Goal: Task Accomplishment & Management: Manage account settings

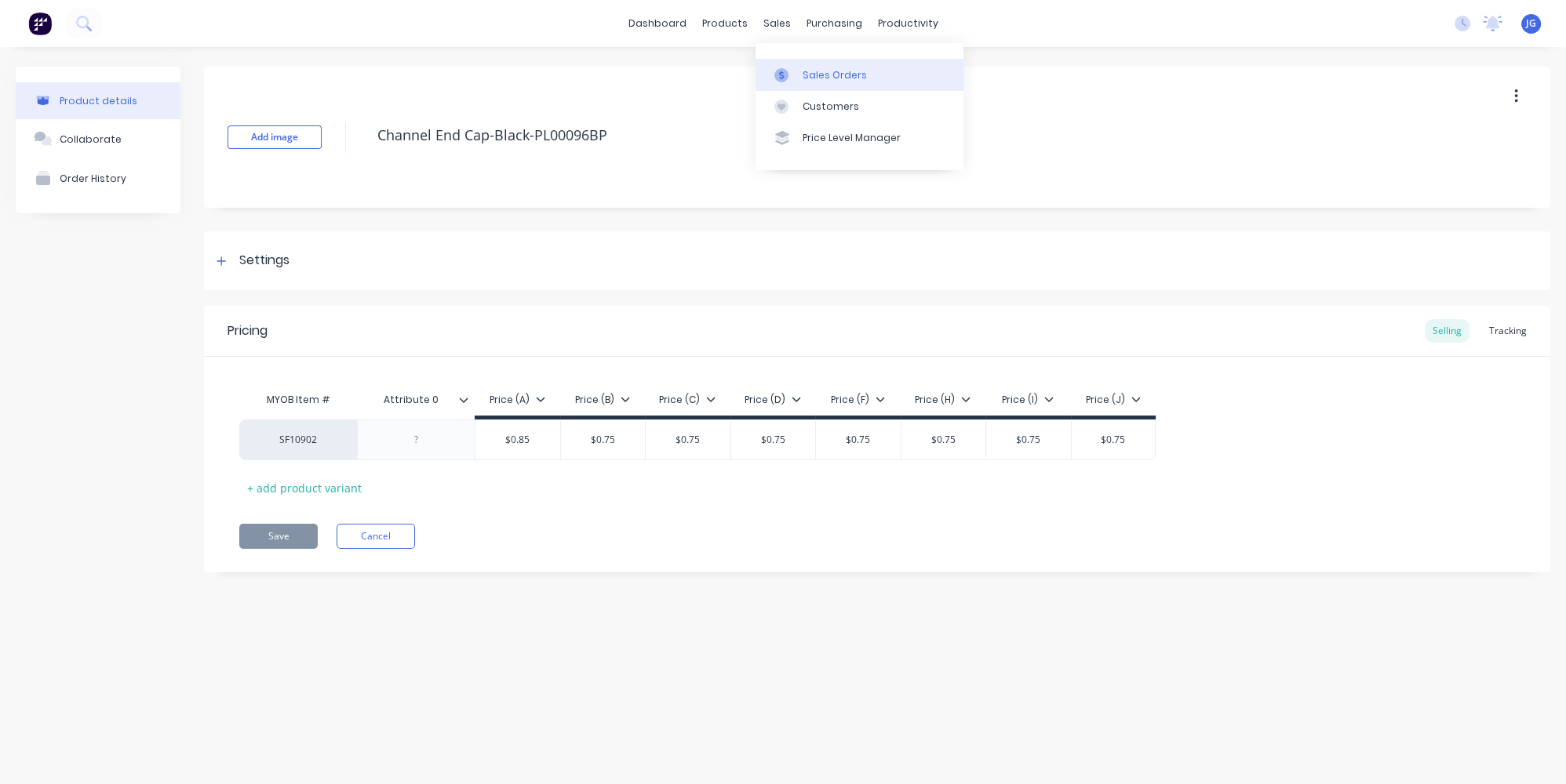
click at [789, 69] on div at bounding box center [786, 75] width 24 height 14
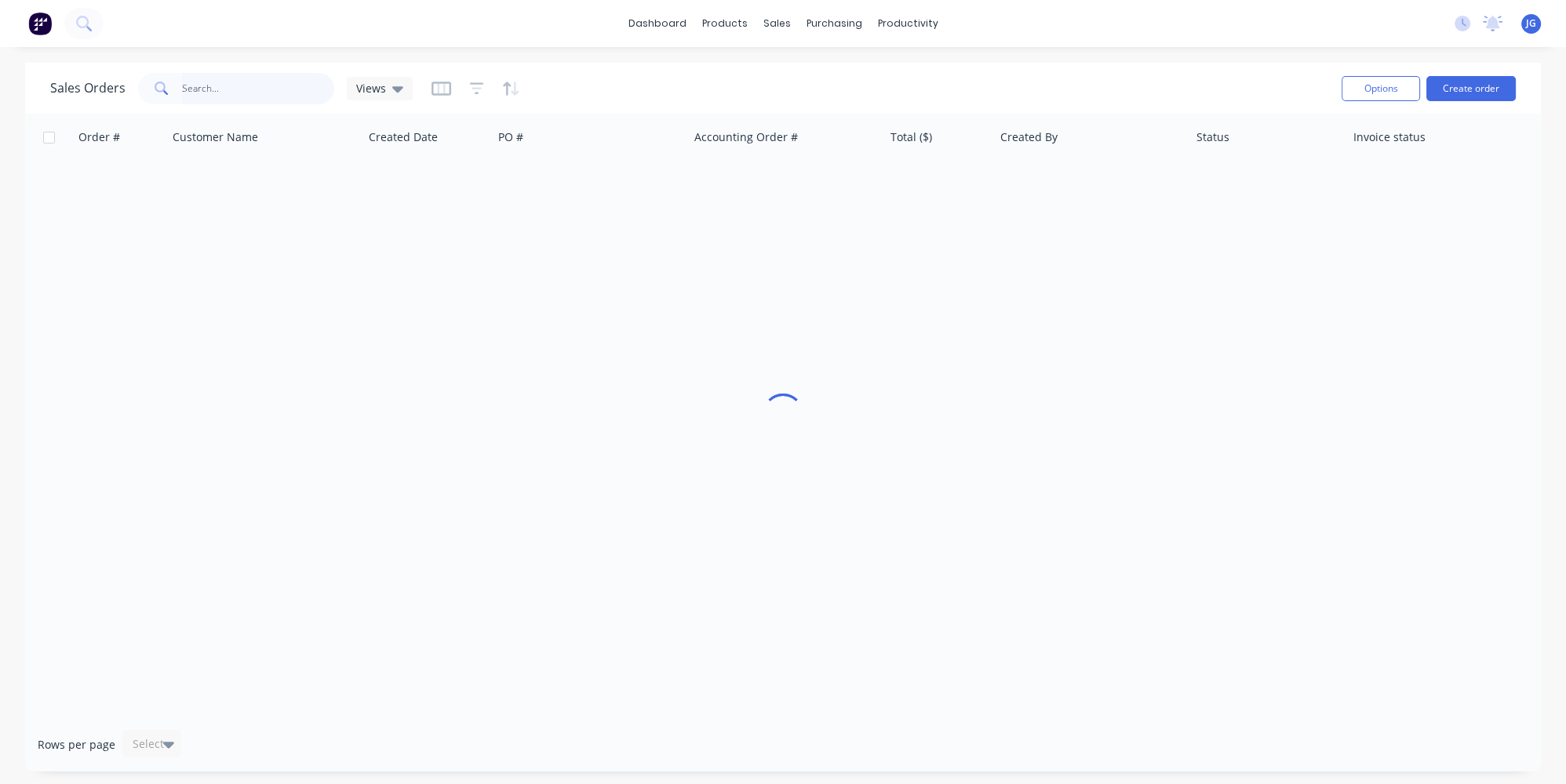
click at [318, 89] on input "text" at bounding box center [258, 88] width 153 height 32
type input "c"
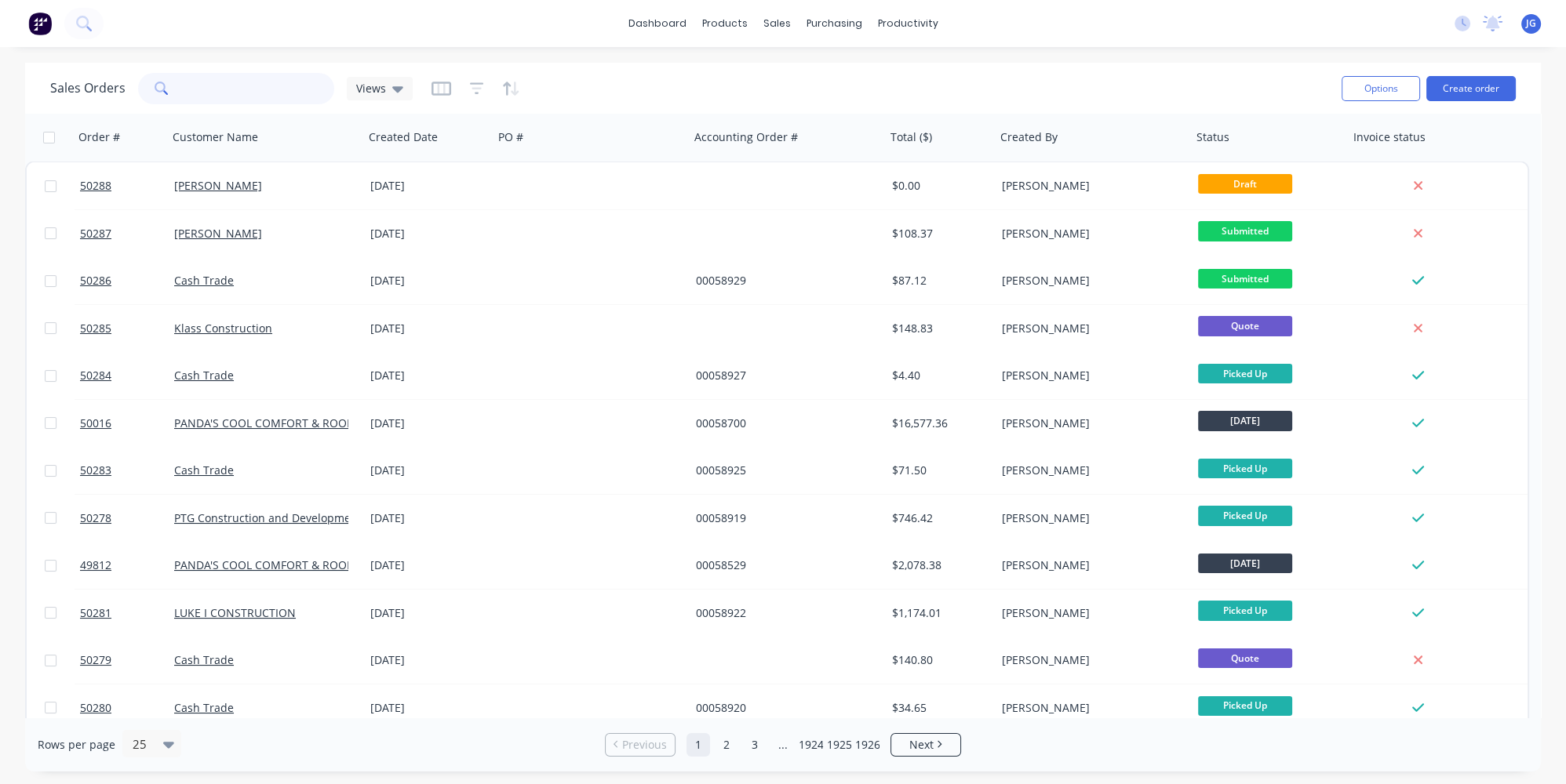
type input "h"
click at [789, 63] on link "Sales Orders" at bounding box center [860, 75] width 208 height 32
click at [221, 86] on input "text" at bounding box center [258, 88] width 153 height 32
click at [757, 70] on div "Product Catalogue" at bounding box center [794, 75] width 97 height 14
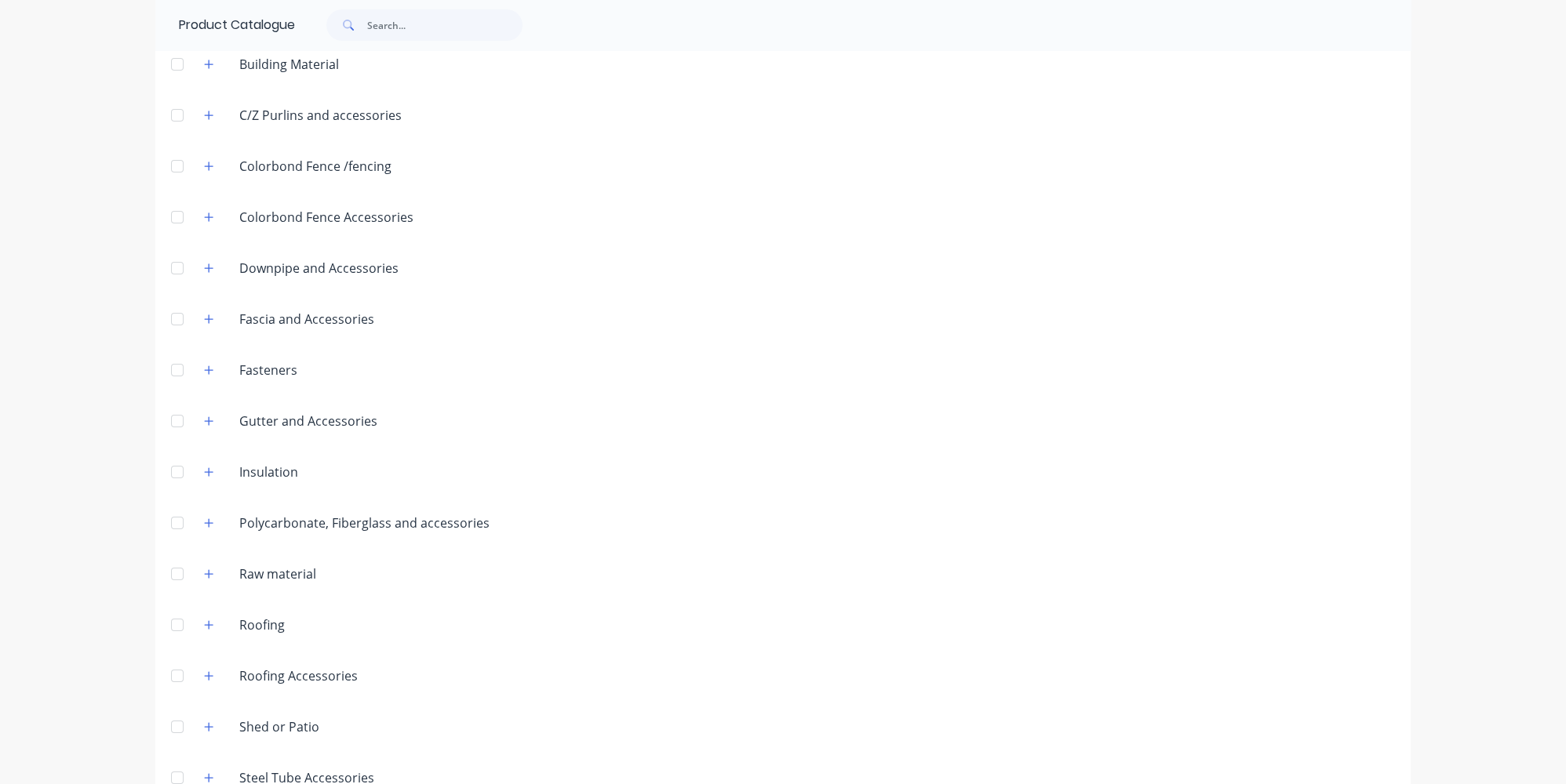
scroll to position [414, 0]
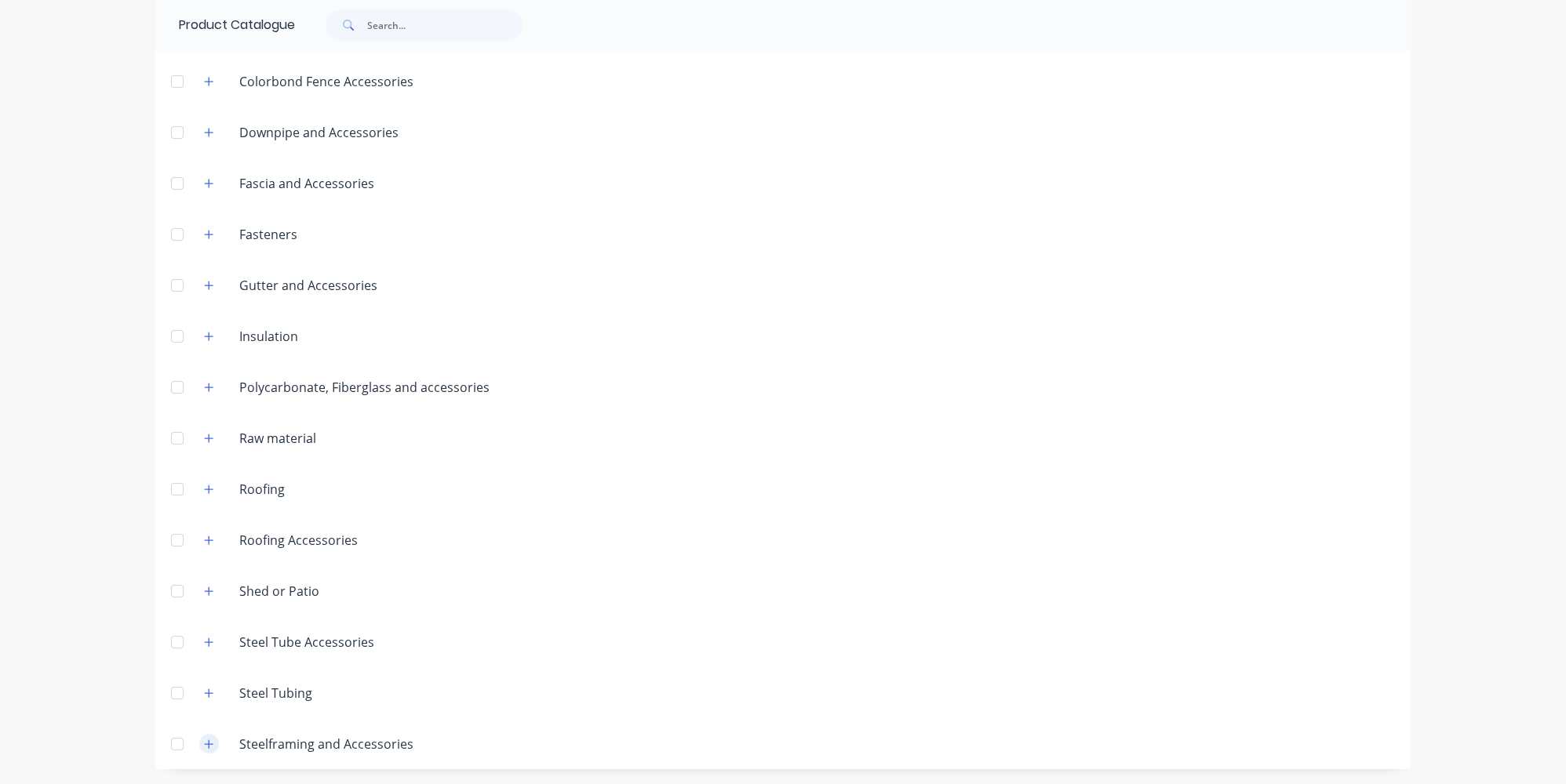
click at [205, 740] on icon "button" at bounding box center [209, 744] width 10 height 11
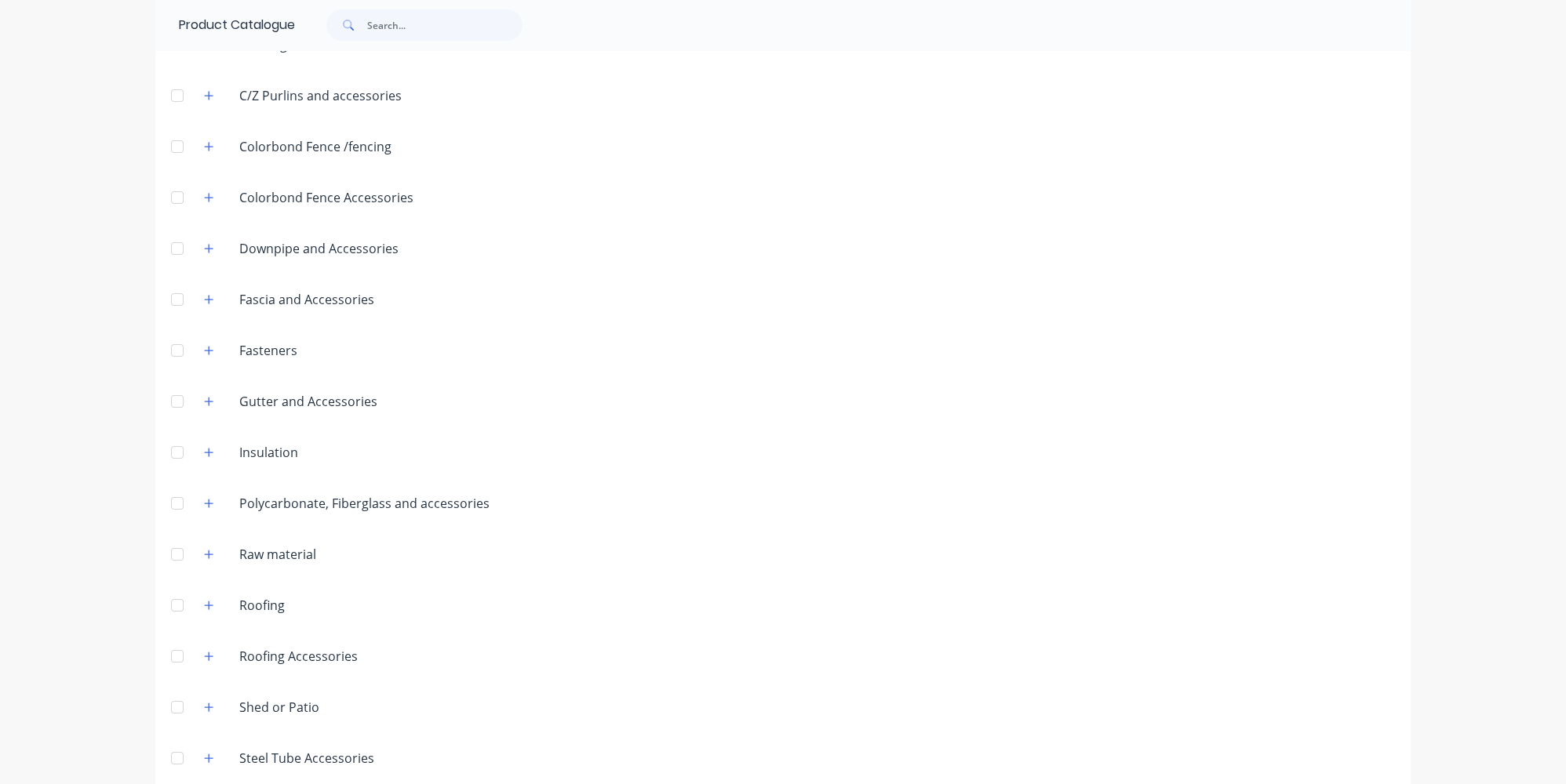
scroll to position [356, 0]
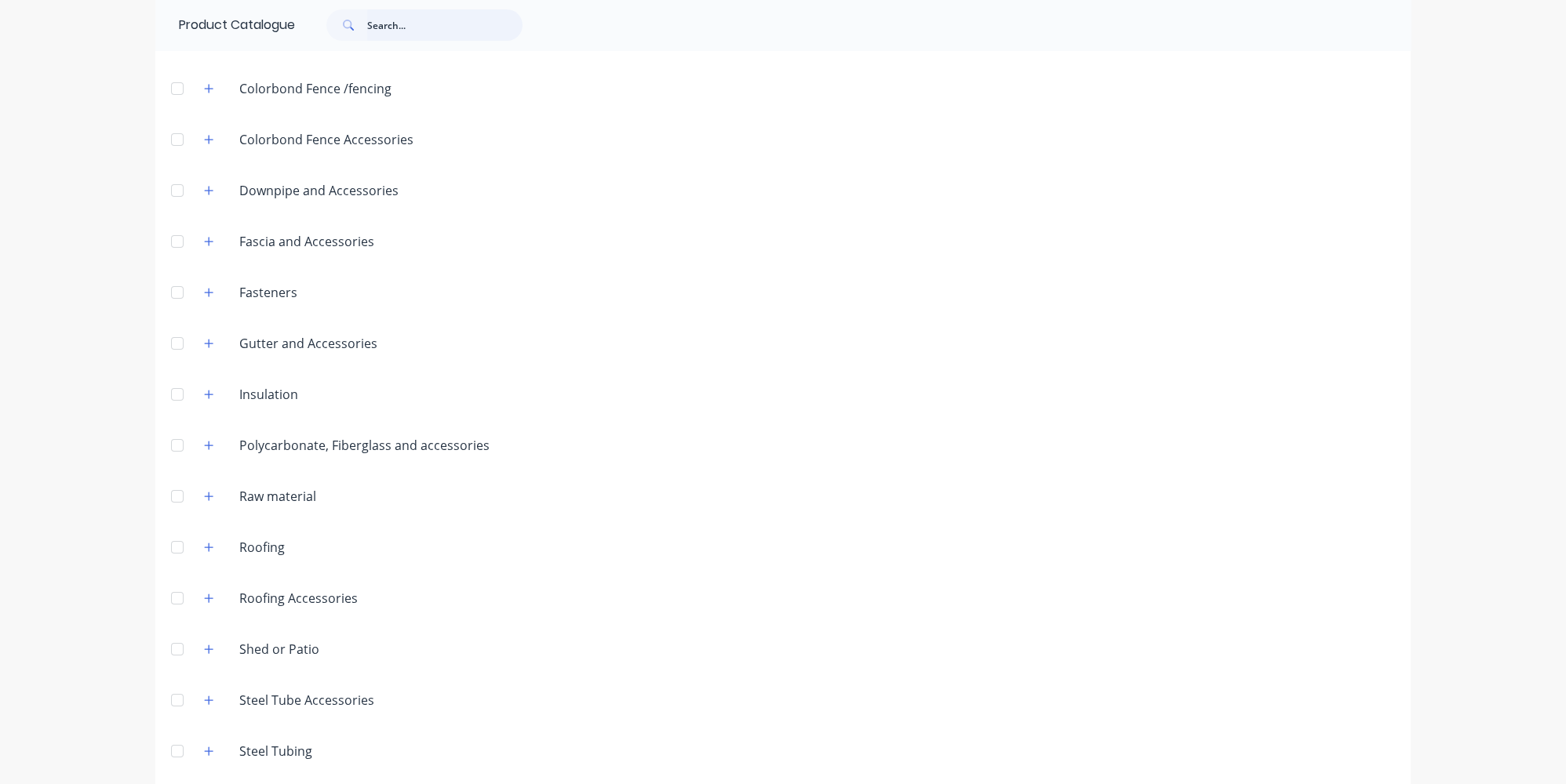
click at [409, 26] on input "text" at bounding box center [445, 25] width 156 height 32
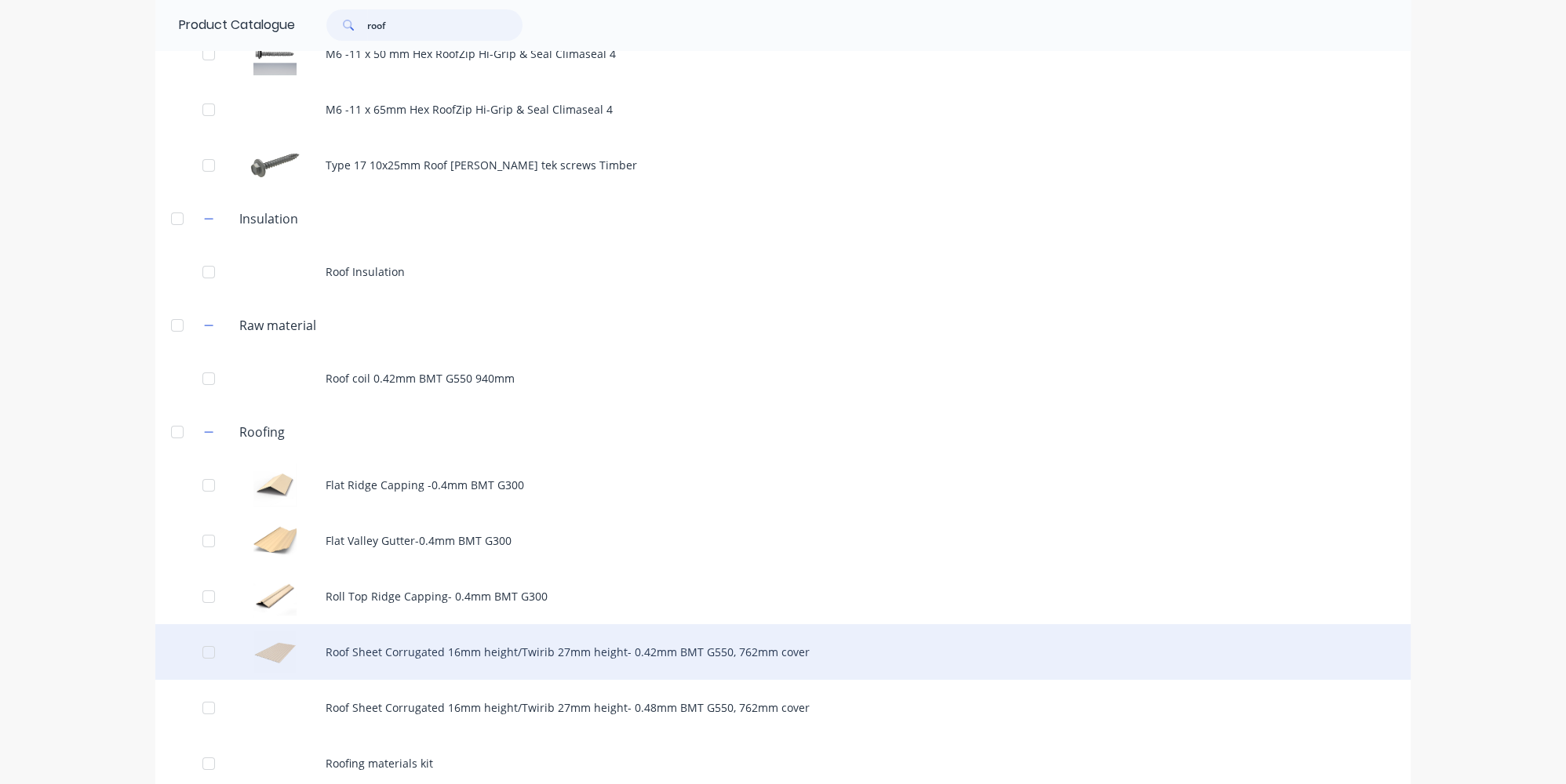
type input "roof"
click at [453, 646] on div "Roof Sheet Corrugated 16mm height/Twirib 27mm height- 0.42mm BMT G550, 762mm co…" at bounding box center [783, 652] width 1255 height 56
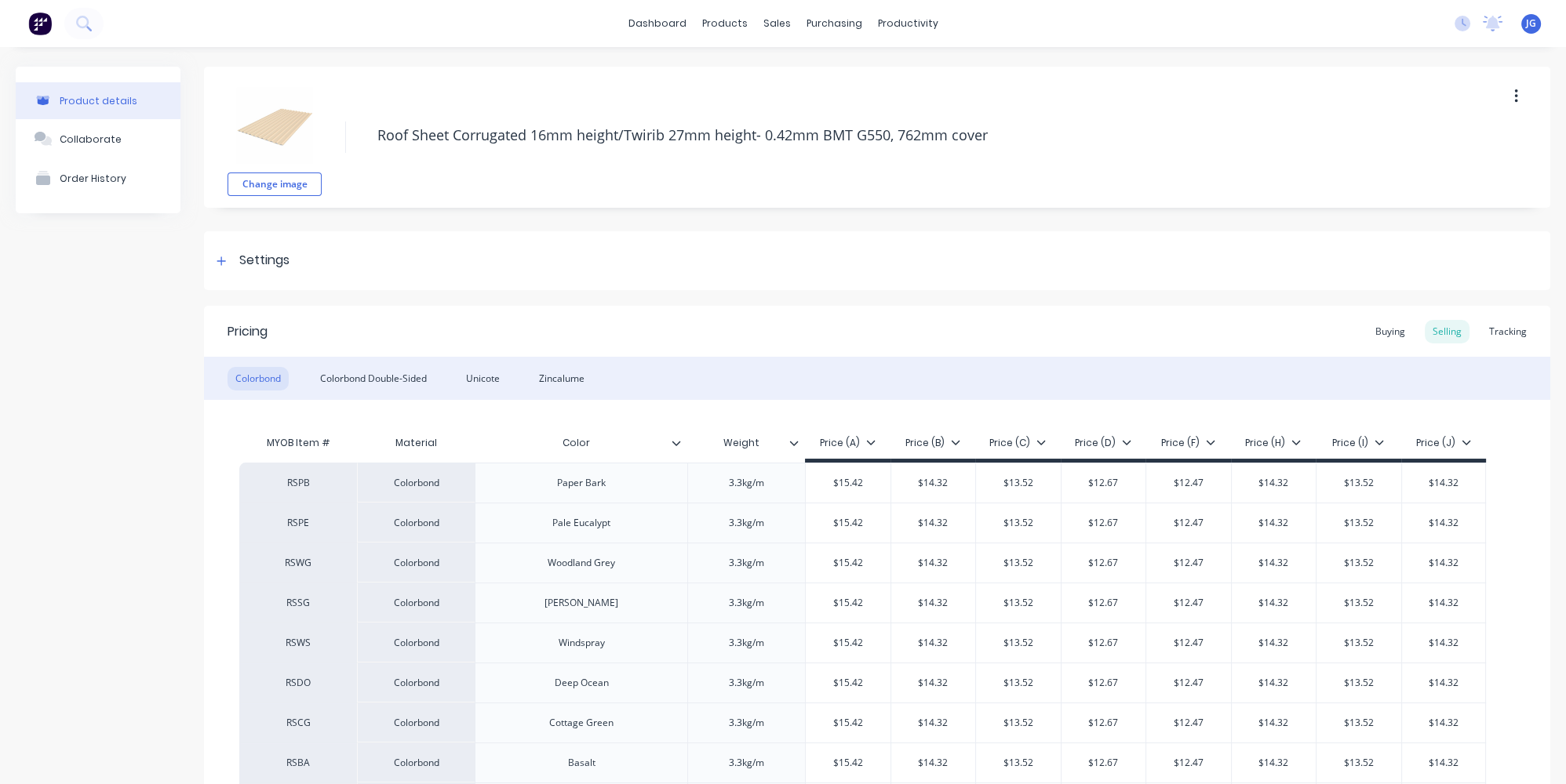
scroll to position [285, 0]
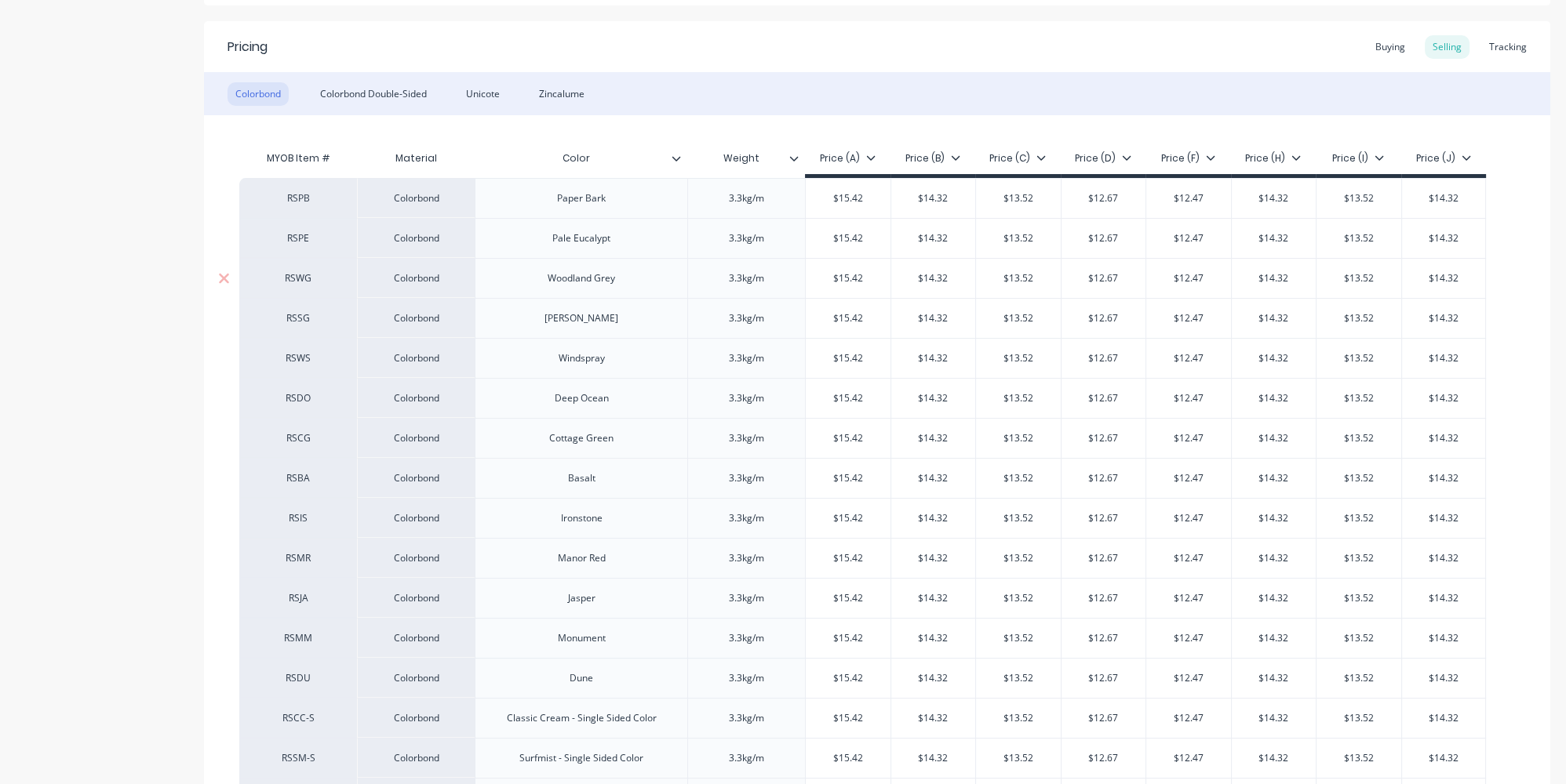
type textarea "x"
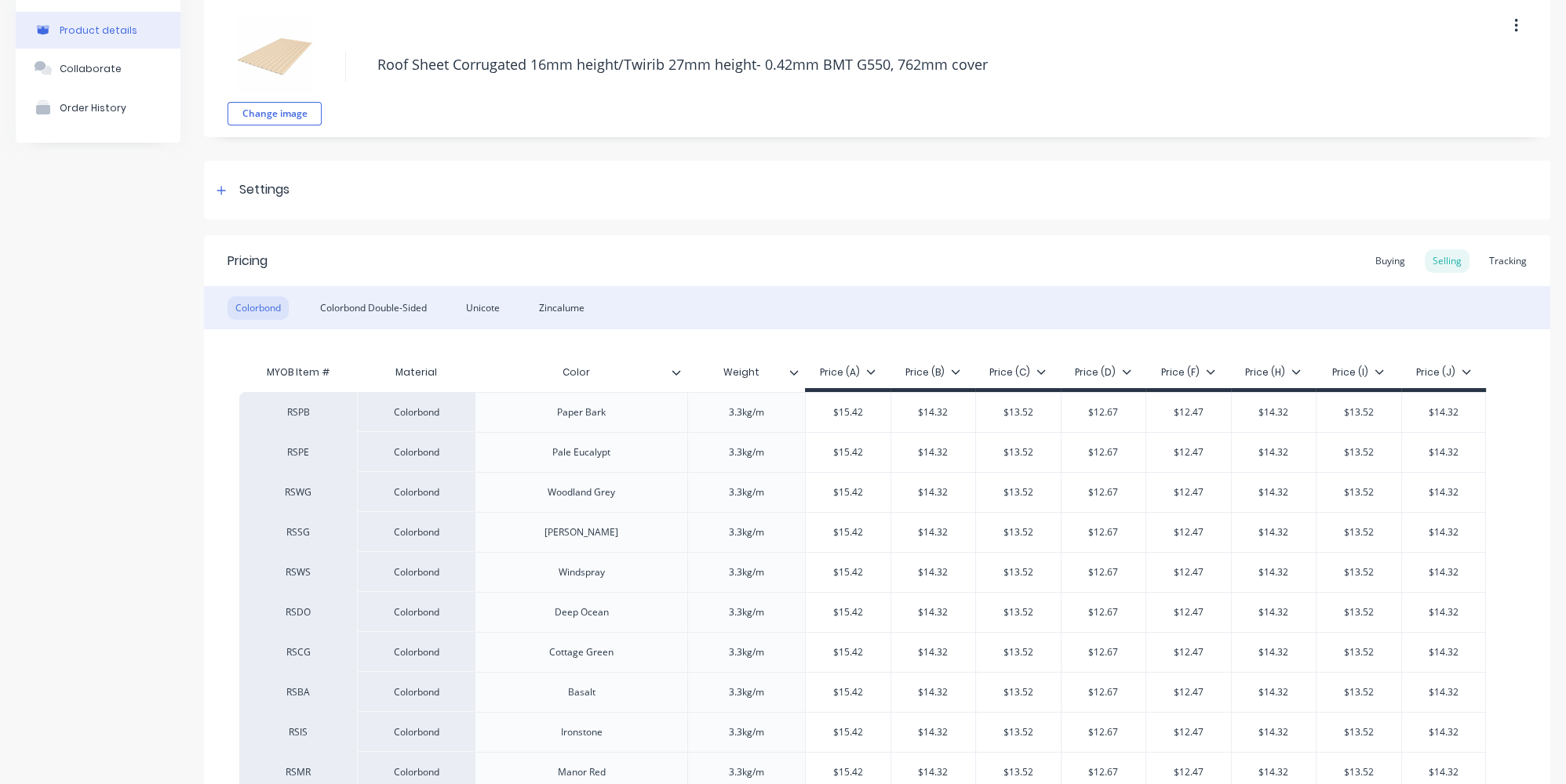
scroll to position [0, 0]
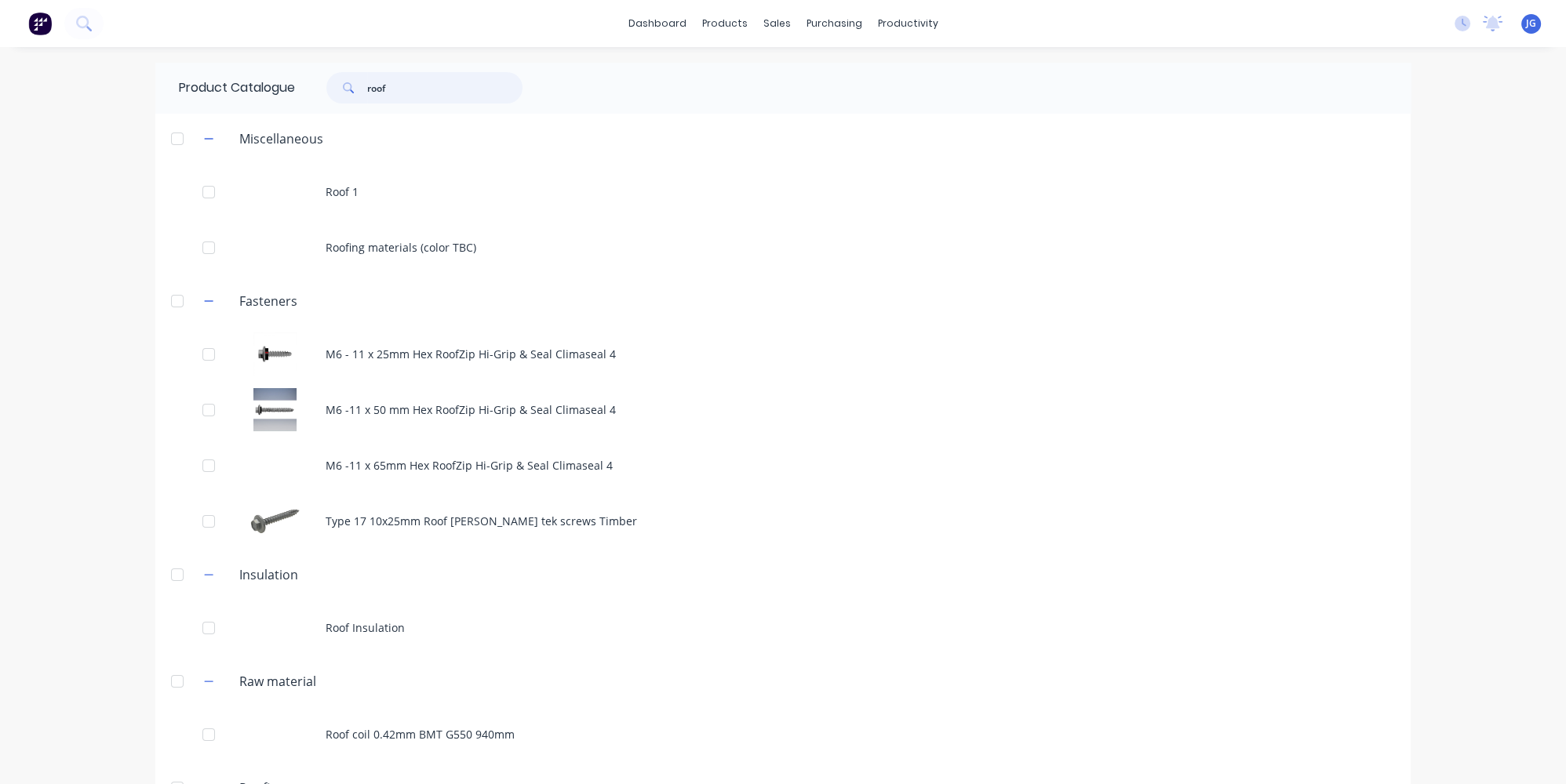
drag, startPoint x: 458, startPoint y: 85, endPoint x: 237, endPoint y: 82, distance: 221.0
click at [236, 85] on div "Product Catalogue roof" at bounding box center [358, 88] width 406 height 50
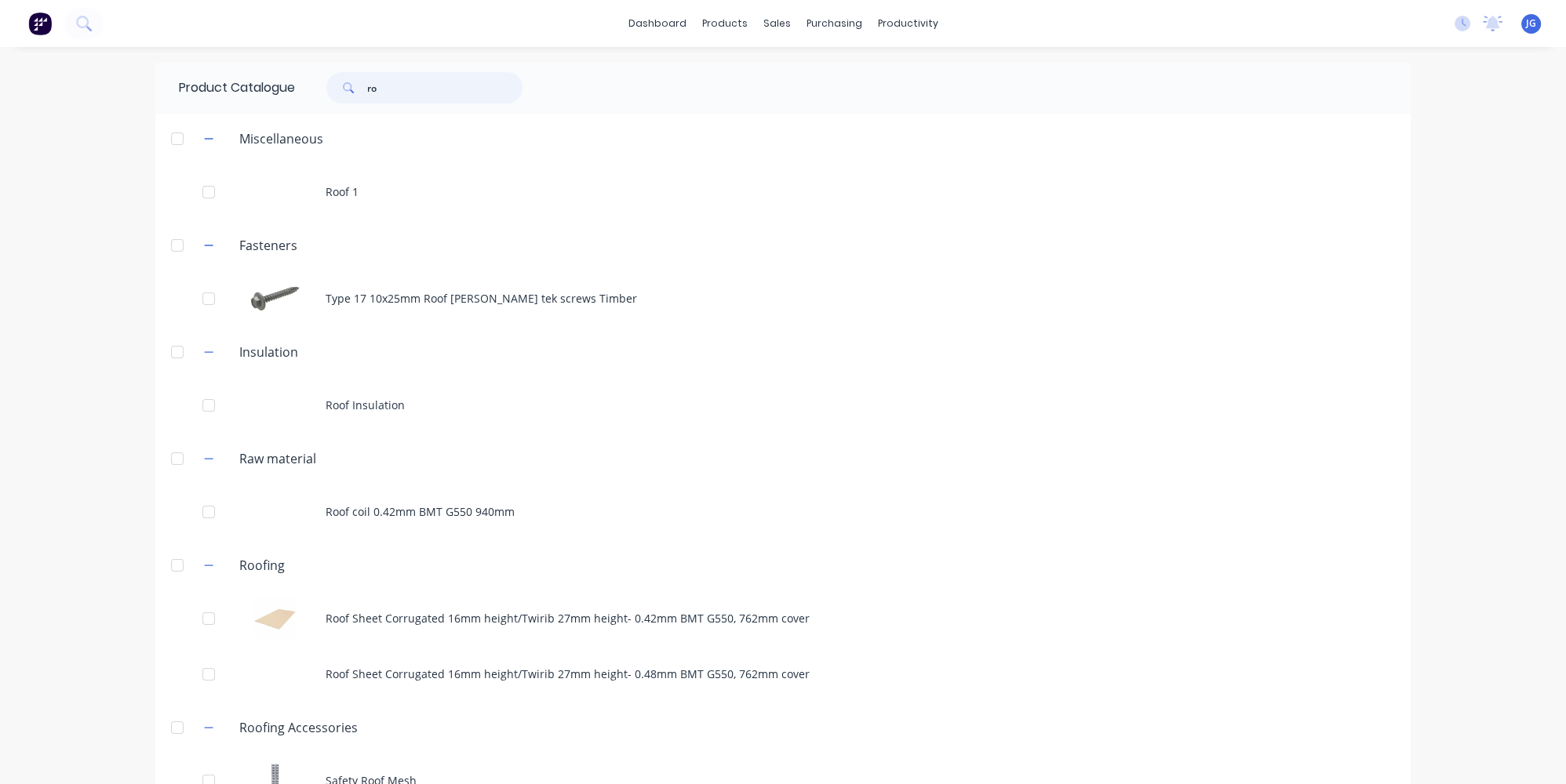
type input "r"
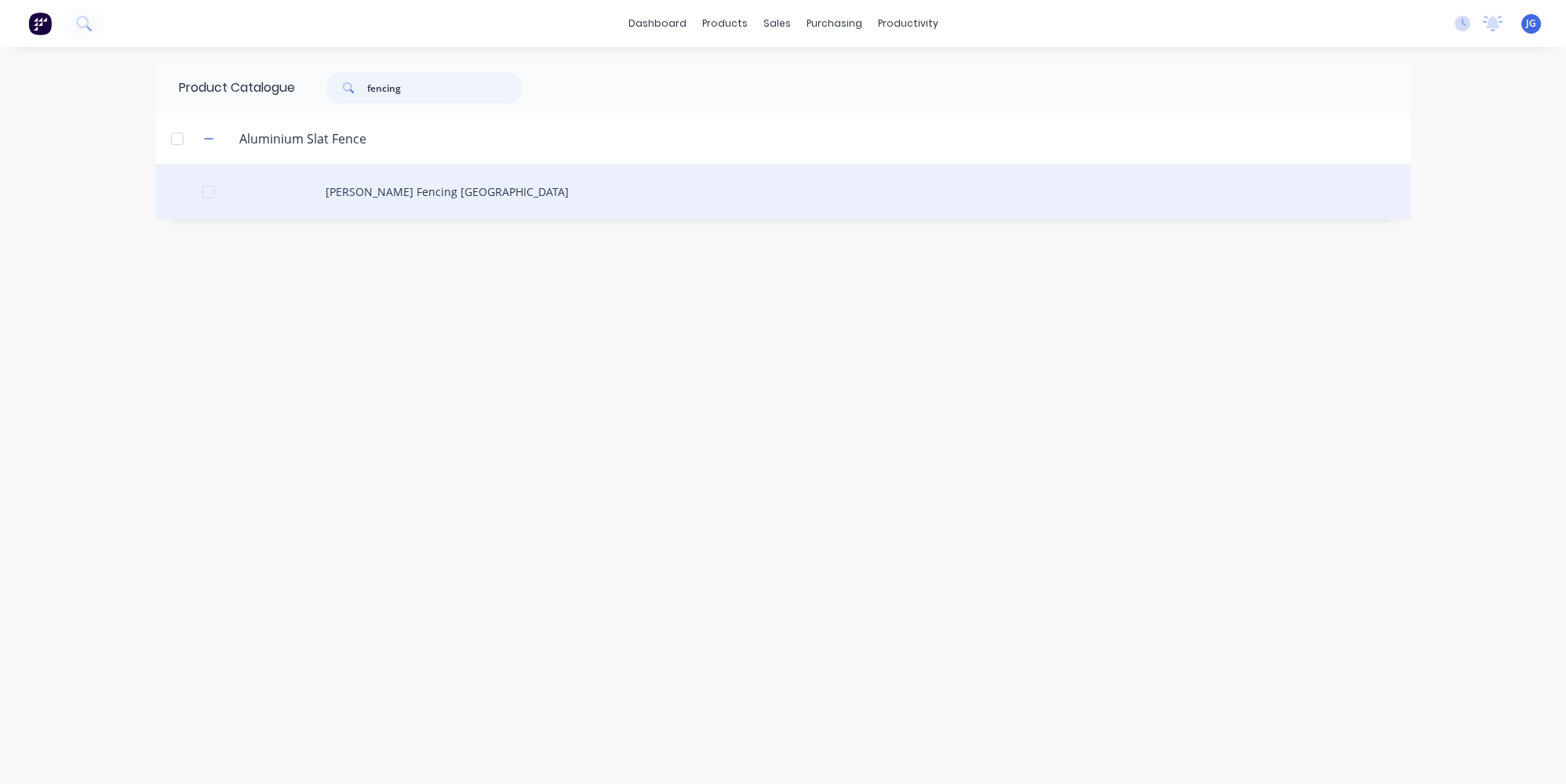
type input "fencing"
click at [423, 187] on div "Garrison Fencing Perth" at bounding box center [783, 191] width 1255 height 56
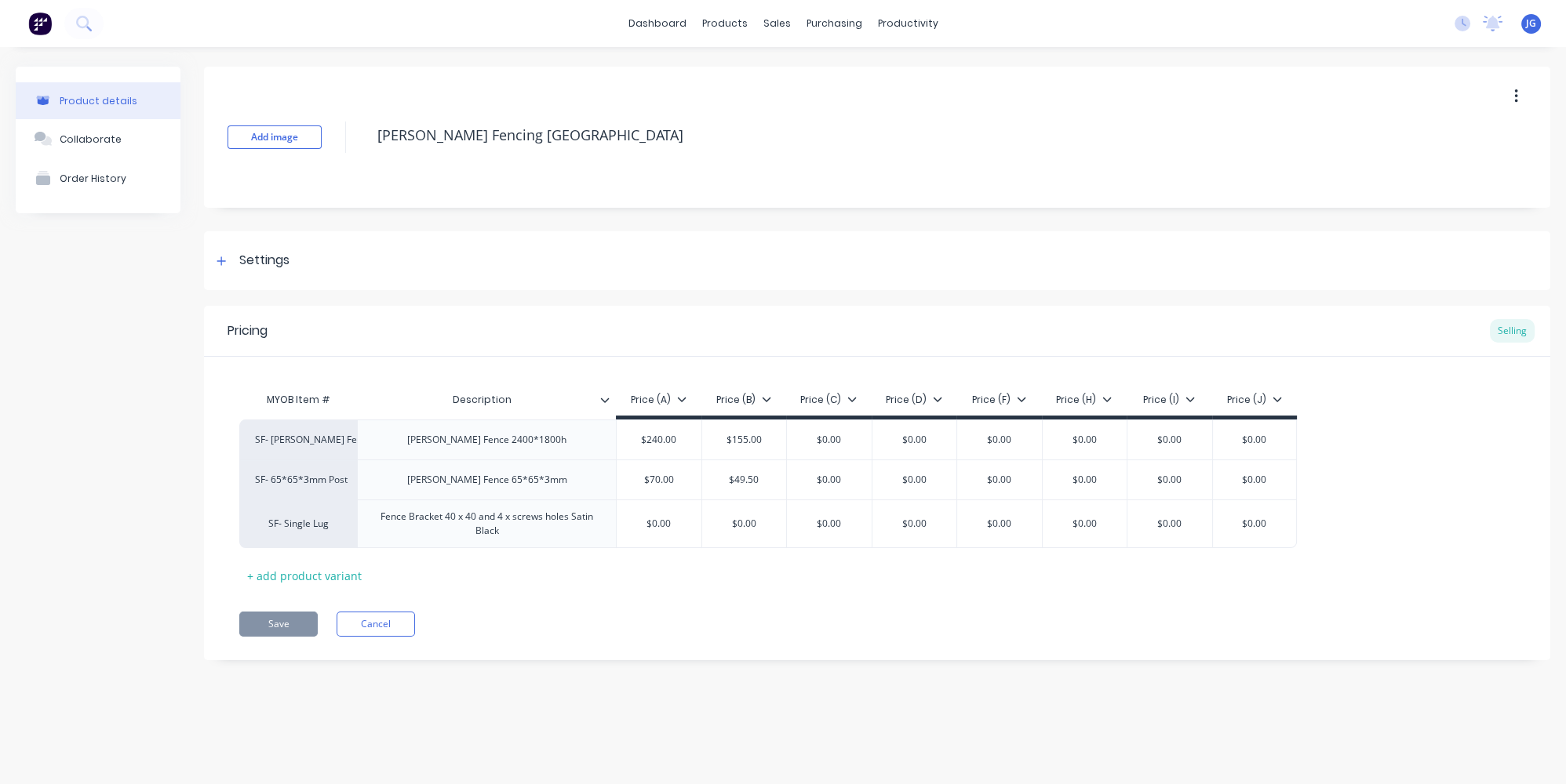
type textarea "x"
click at [794, 74] on div at bounding box center [786, 75] width 24 height 14
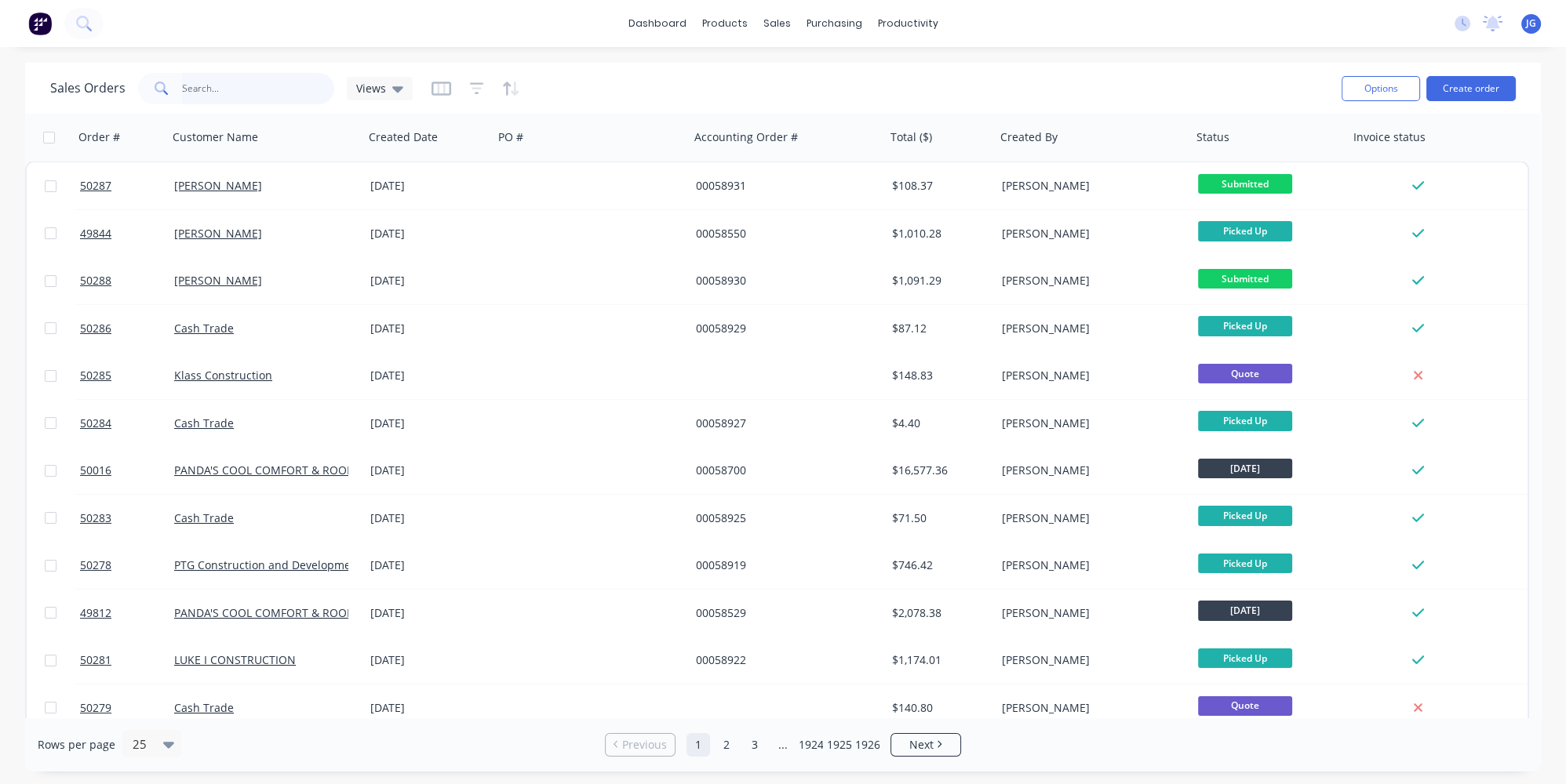
click at [212, 89] on input "text" at bounding box center [258, 88] width 153 height 32
drag, startPoint x: 809, startPoint y: 107, endPoint x: 779, endPoint y: 108, distance: 30.0
click at [809, 108] on div "Customers" at bounding box center [831, 106] width 57 height 14
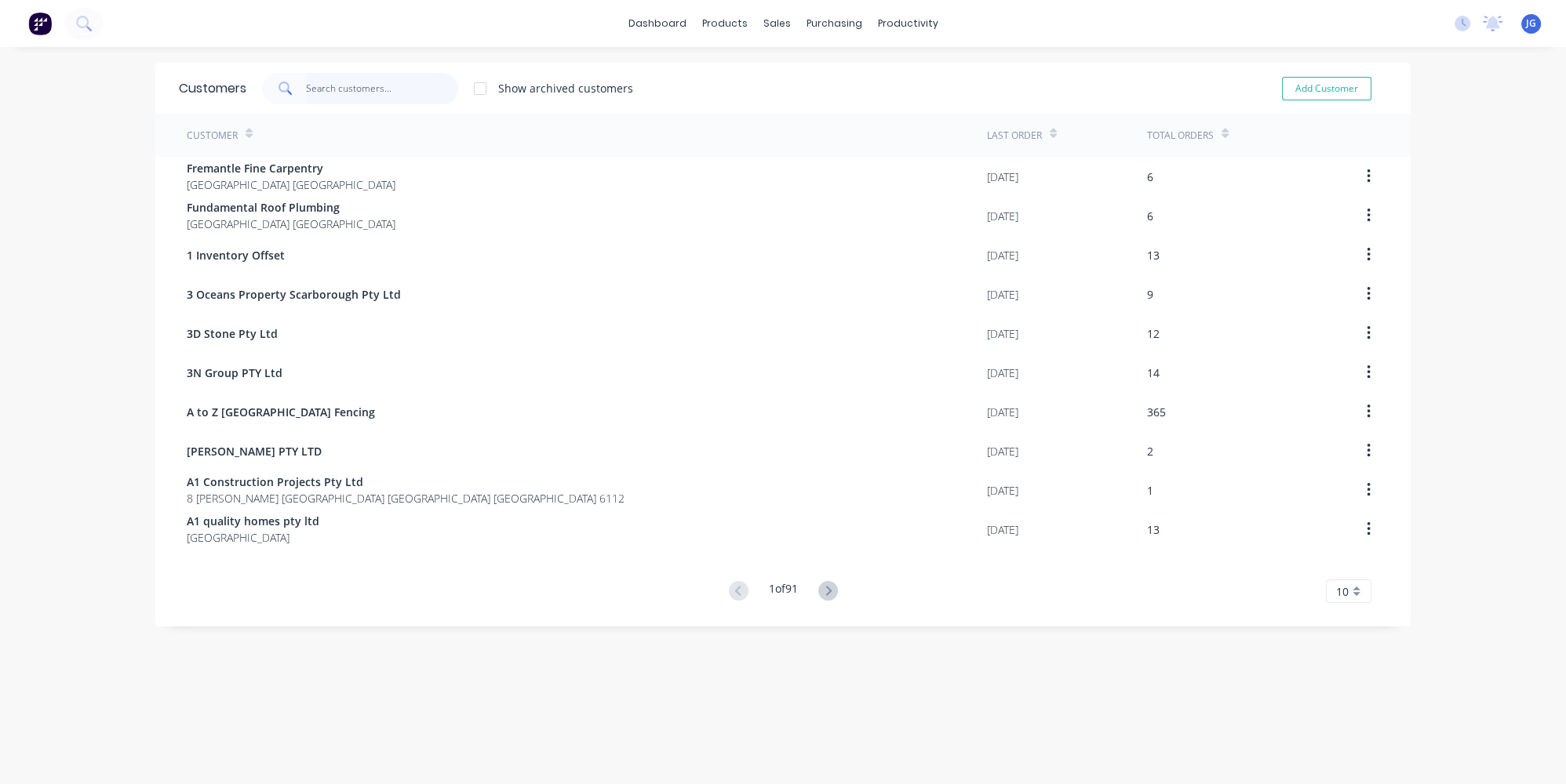
click at [328, 90] on input "text" at bounding box center [382, 88] width 153 height 32
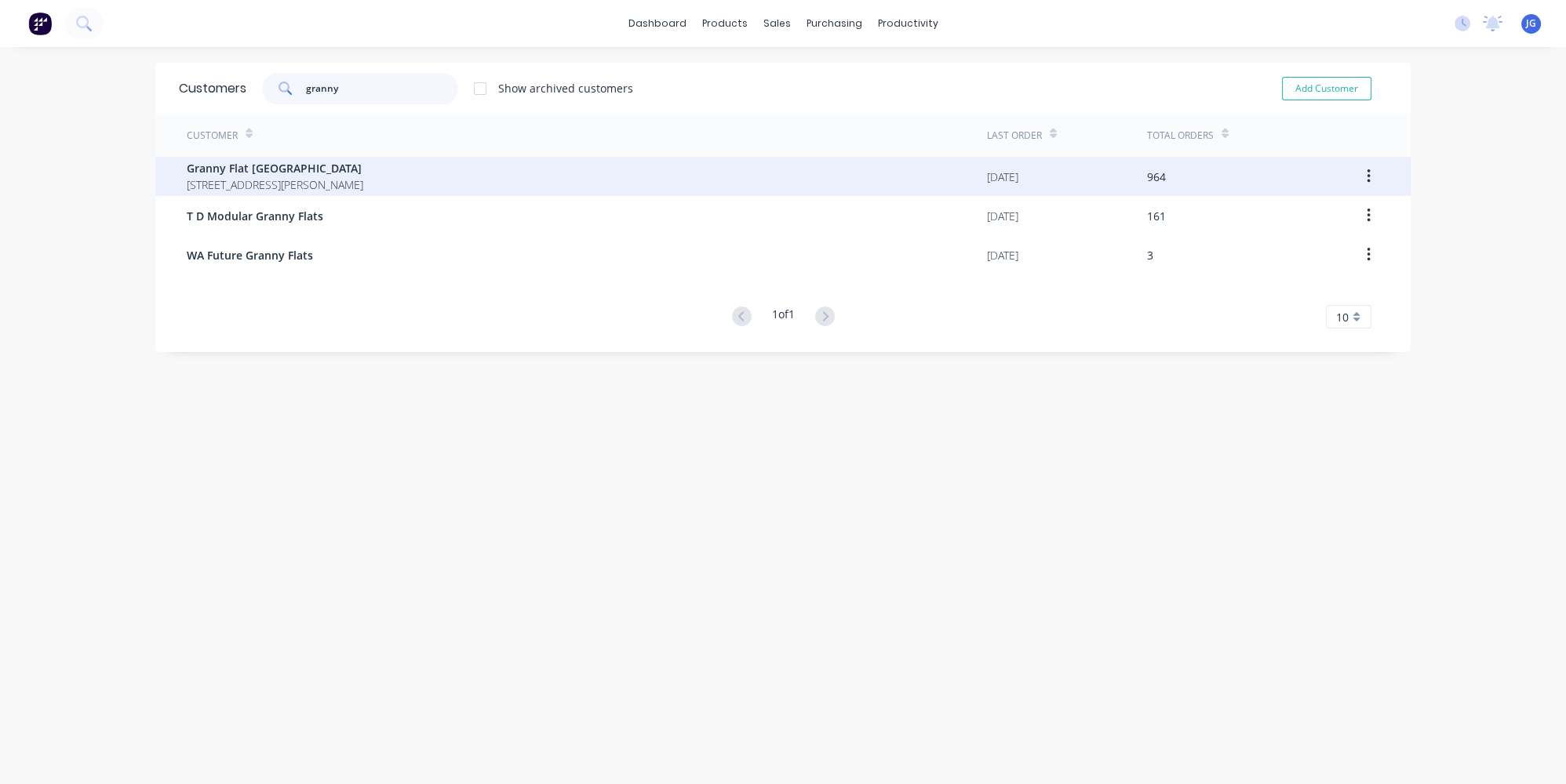
type input "granny"
click at [295, 161] on span "Granny Flat [GEOGRAPHIC_DATA]" at bounding box center [275, 168] width 177 height 16
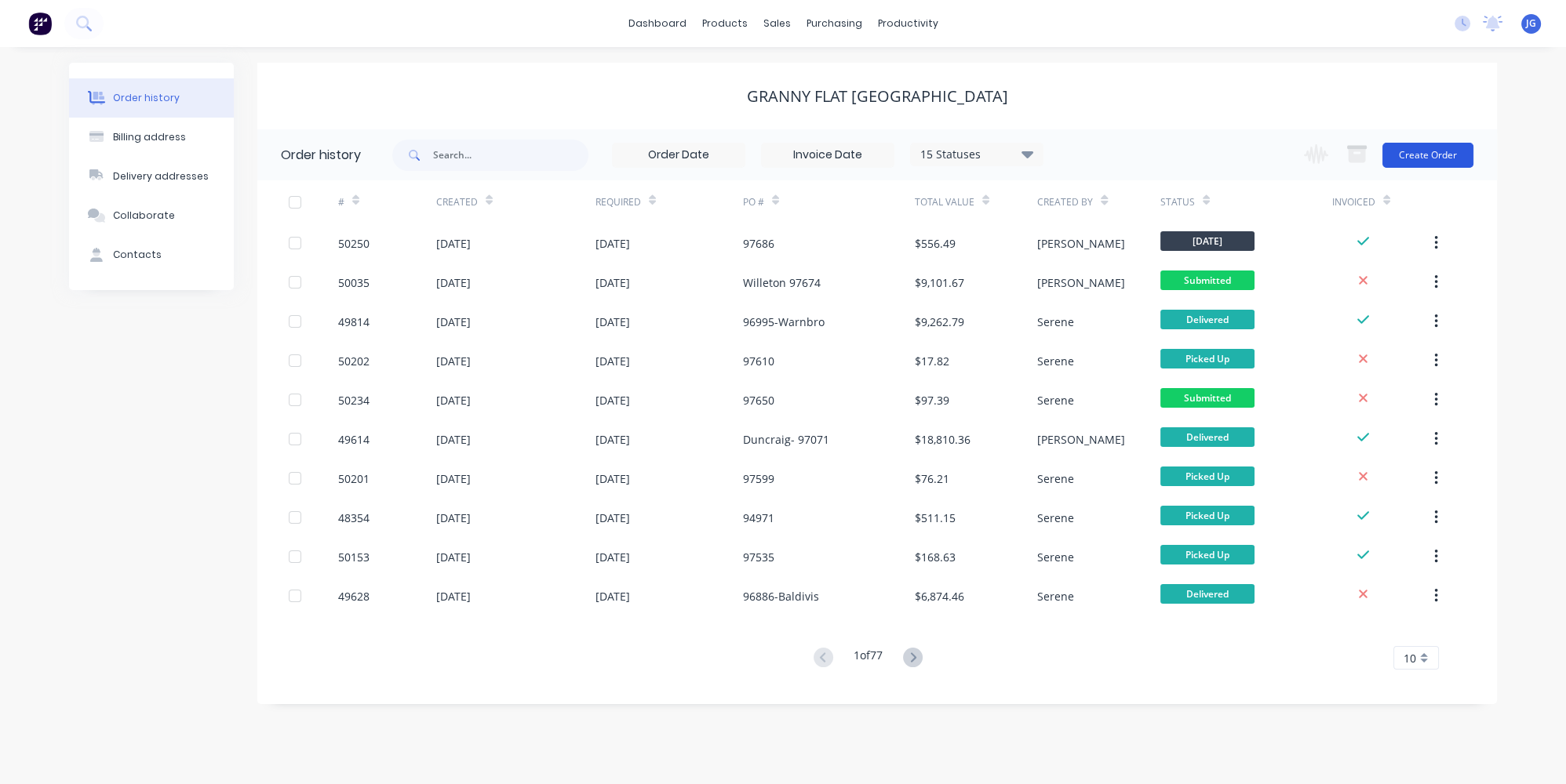
click at [1398, 155] on button "Create Order" at bounding box center [1428, 155] width 91 height 25
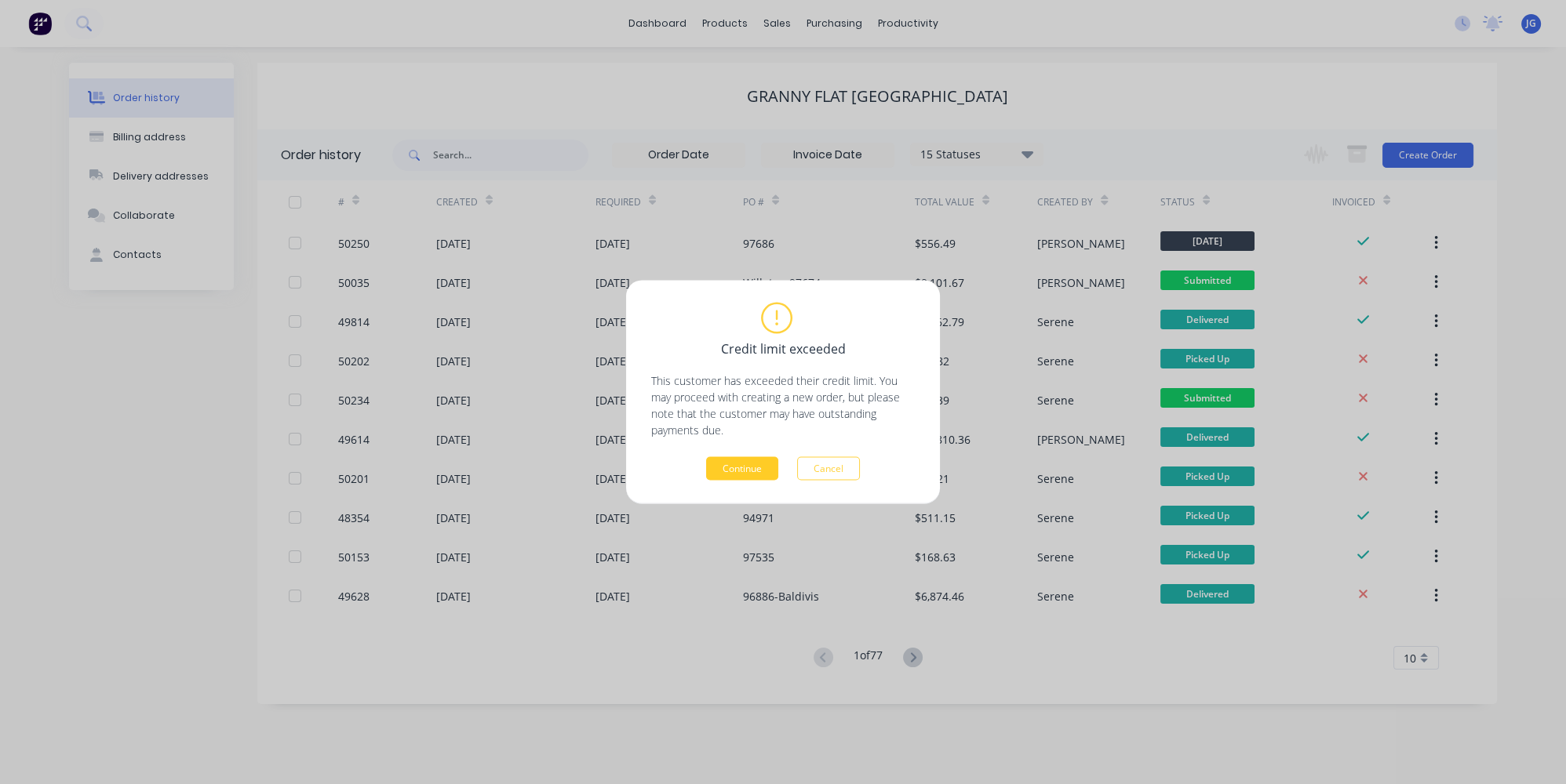
click at [734, 465] on button "Continue" at bounding box center [742, 469] width 72 height 24
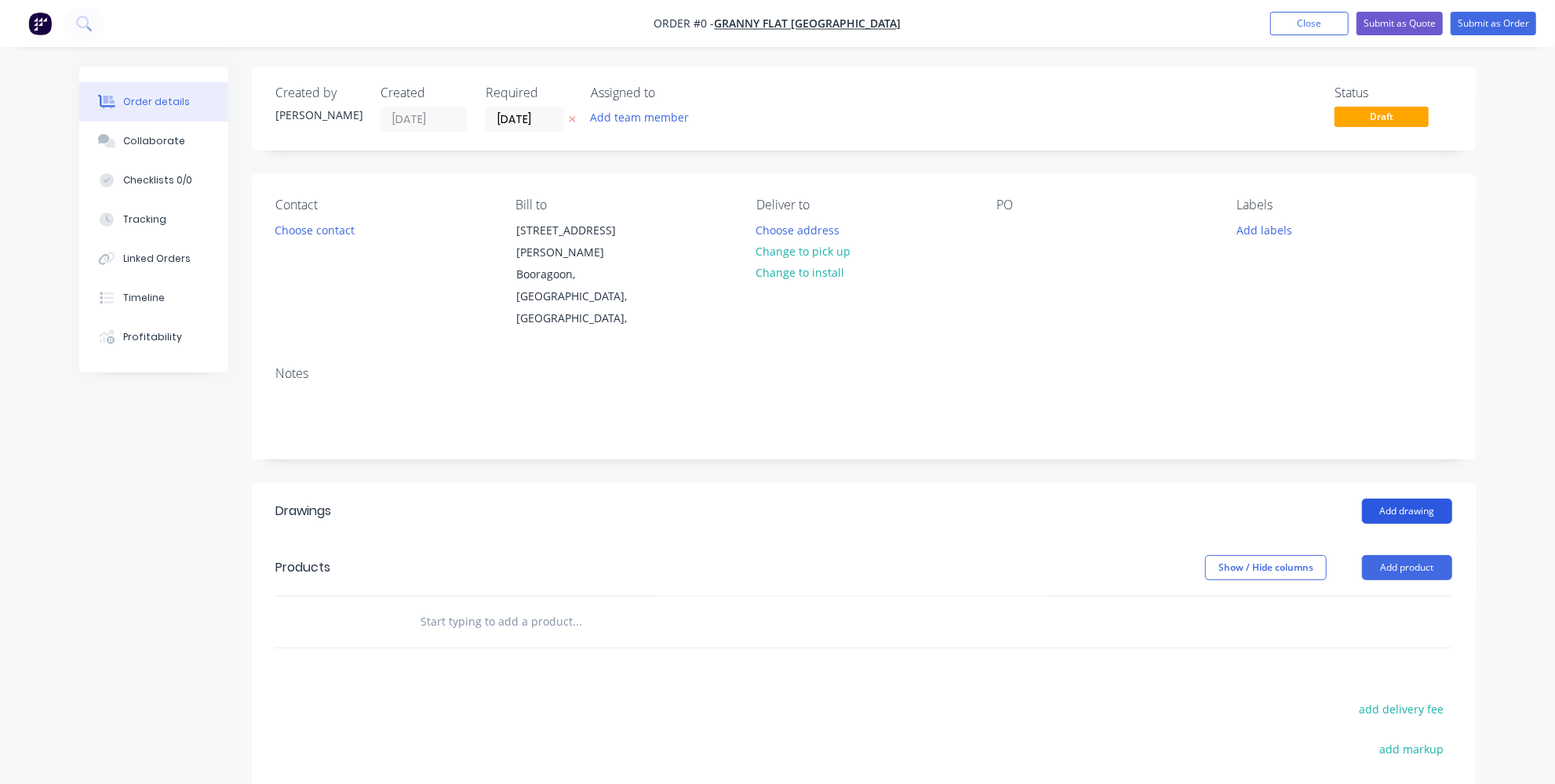
click at [1412, 499] on button "Add drawing" at bounding box center [1407, 511] width 90 height 25
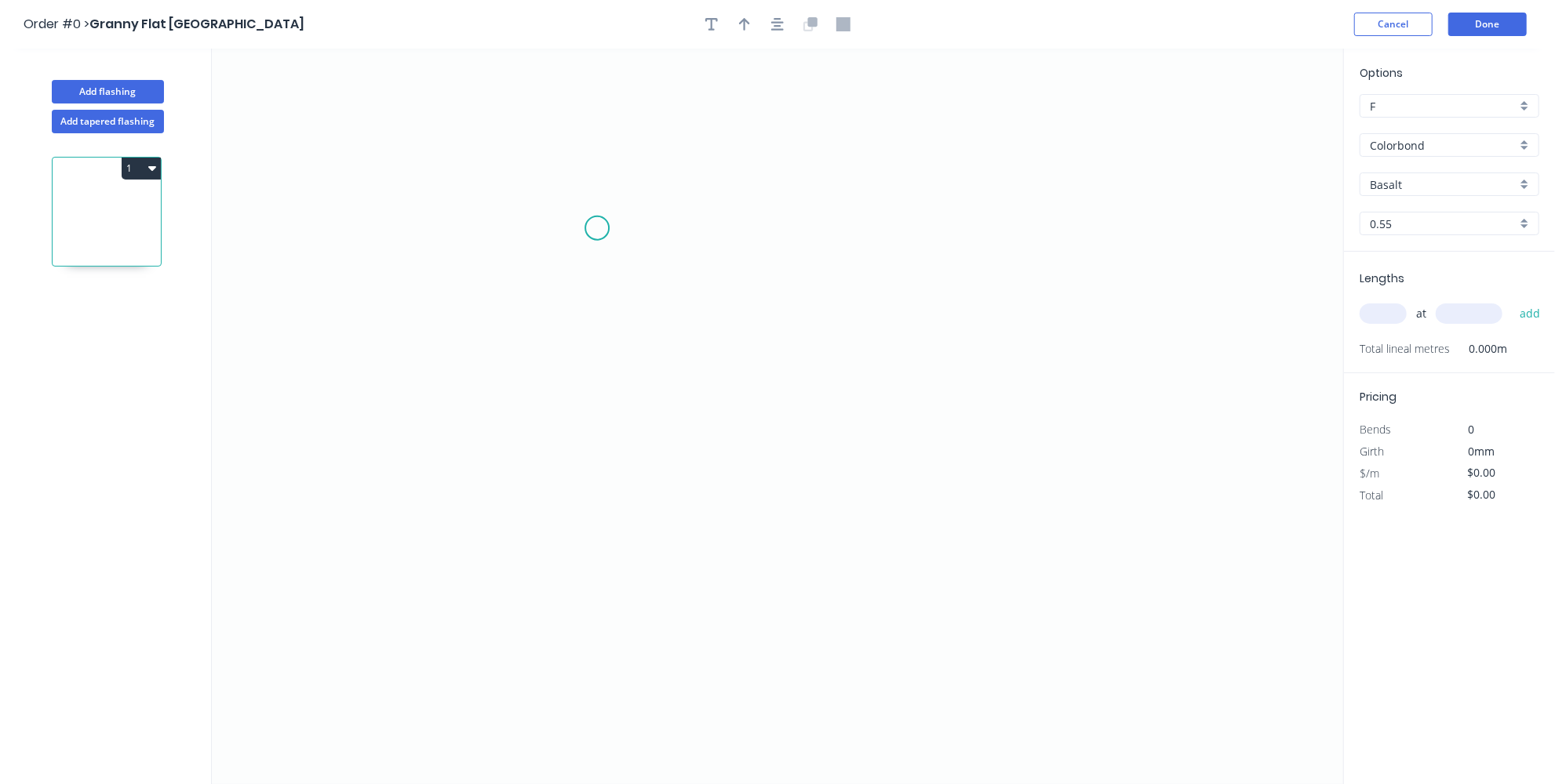
click at [597, 227] on icon "0" at bounding box center [777, 416] width 1132 height 735
click at [537, 286] on icon at bounding box center [567, 258] width 60 height 60
click at [527, 620] on icon "0 ?" at bounding box center [777, 416] width 1132 height 735
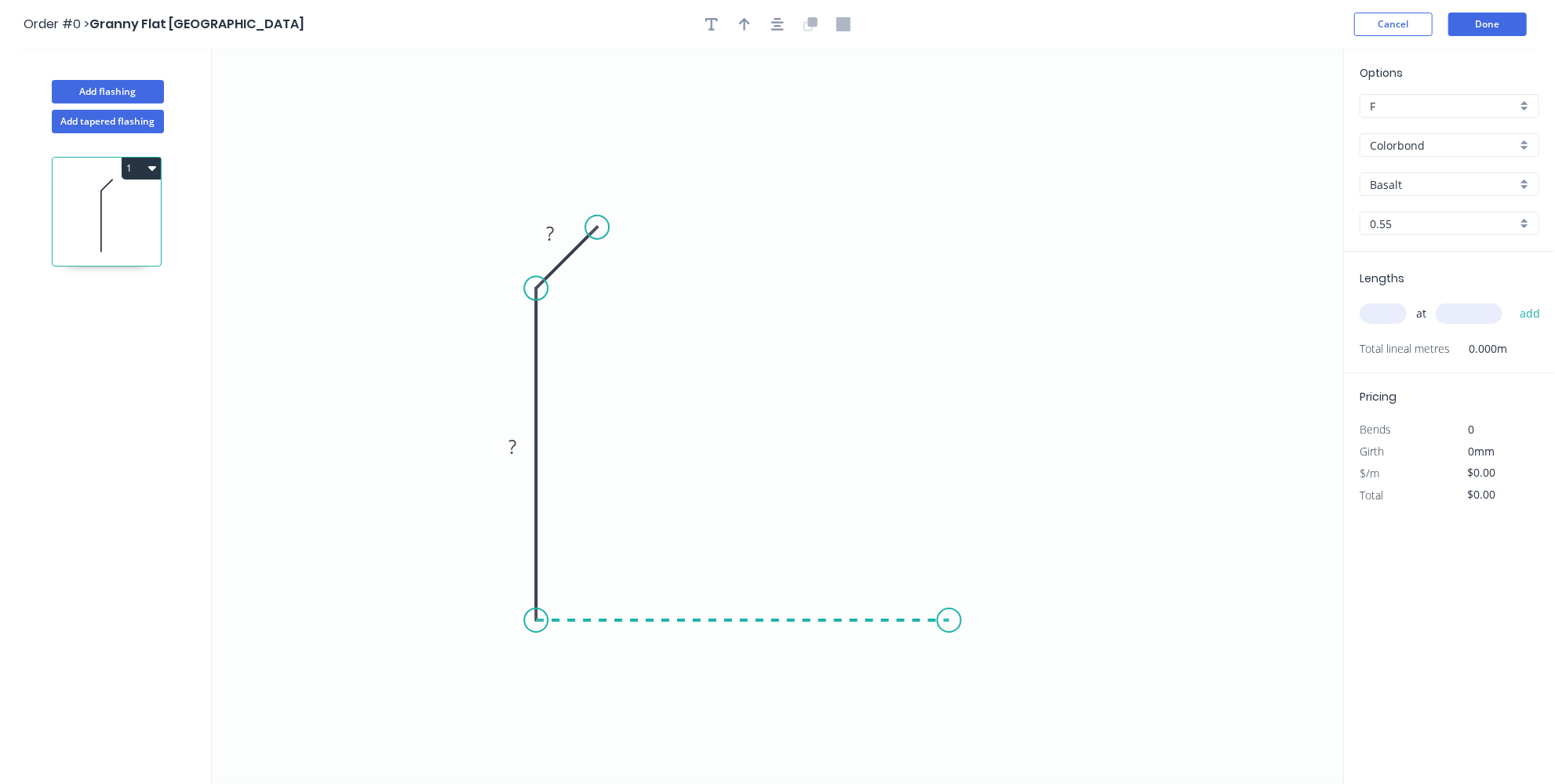
click at [950, 633] on icon "0 ? ?" at bounding box center [777, 416] width 1132 height 735
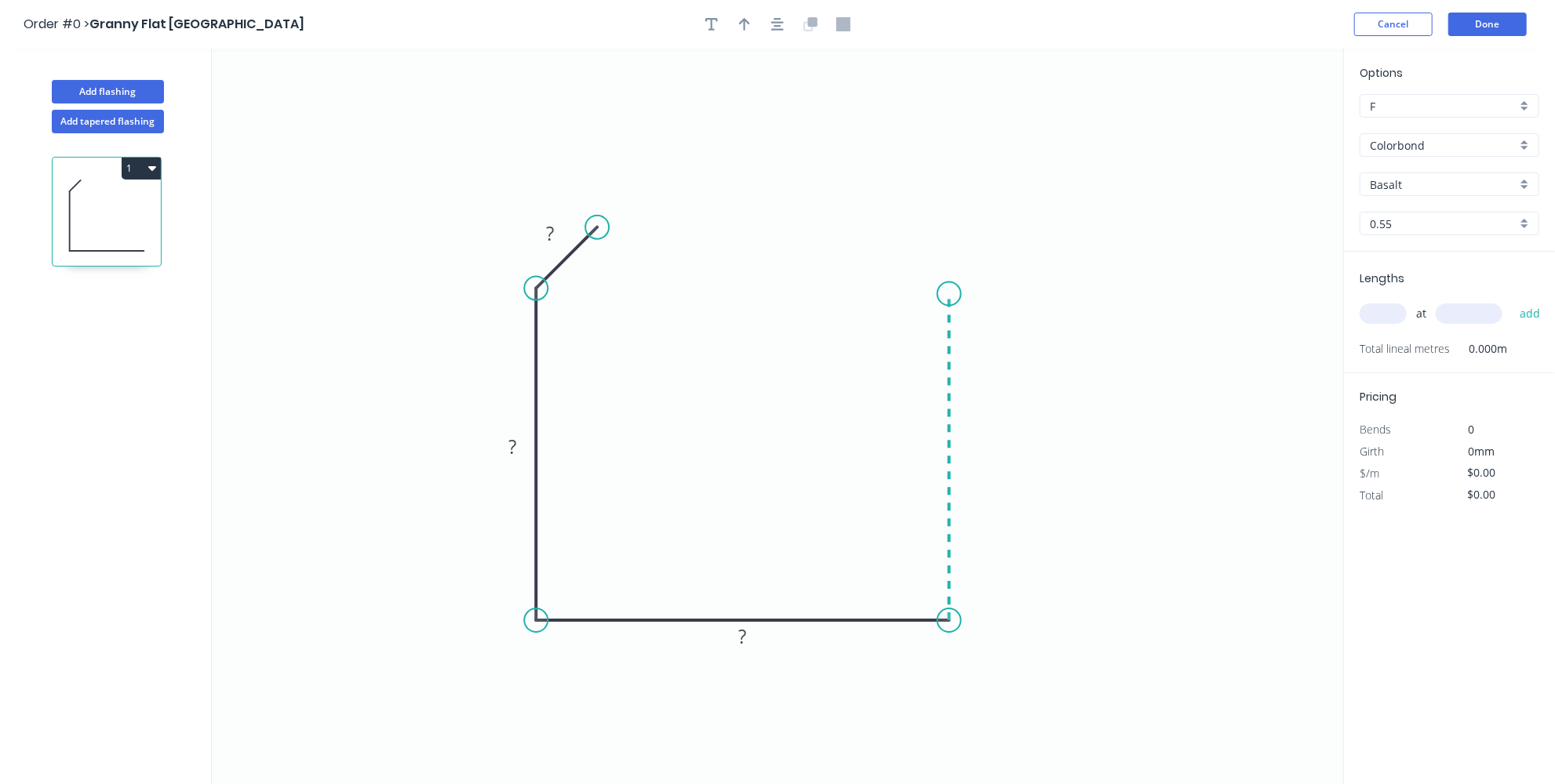
click at [966, 293] on icon "0 ? ? ?" at bounding box center [777, 416] width 1132 height 735
click at [898, 237] on icon "0 ? ? ? ?" at bounding box center [777, 416] width 1132 height 735
click at [510, 436] on tspan "?" at bounding box center [513, 447] width 8 height 26
click at [969, 446] on tspan "?" at bounding box center [973, 450] width 8 height 26
click at [729, 645] on rect at bounding box center [743, 637] width 32 height 22
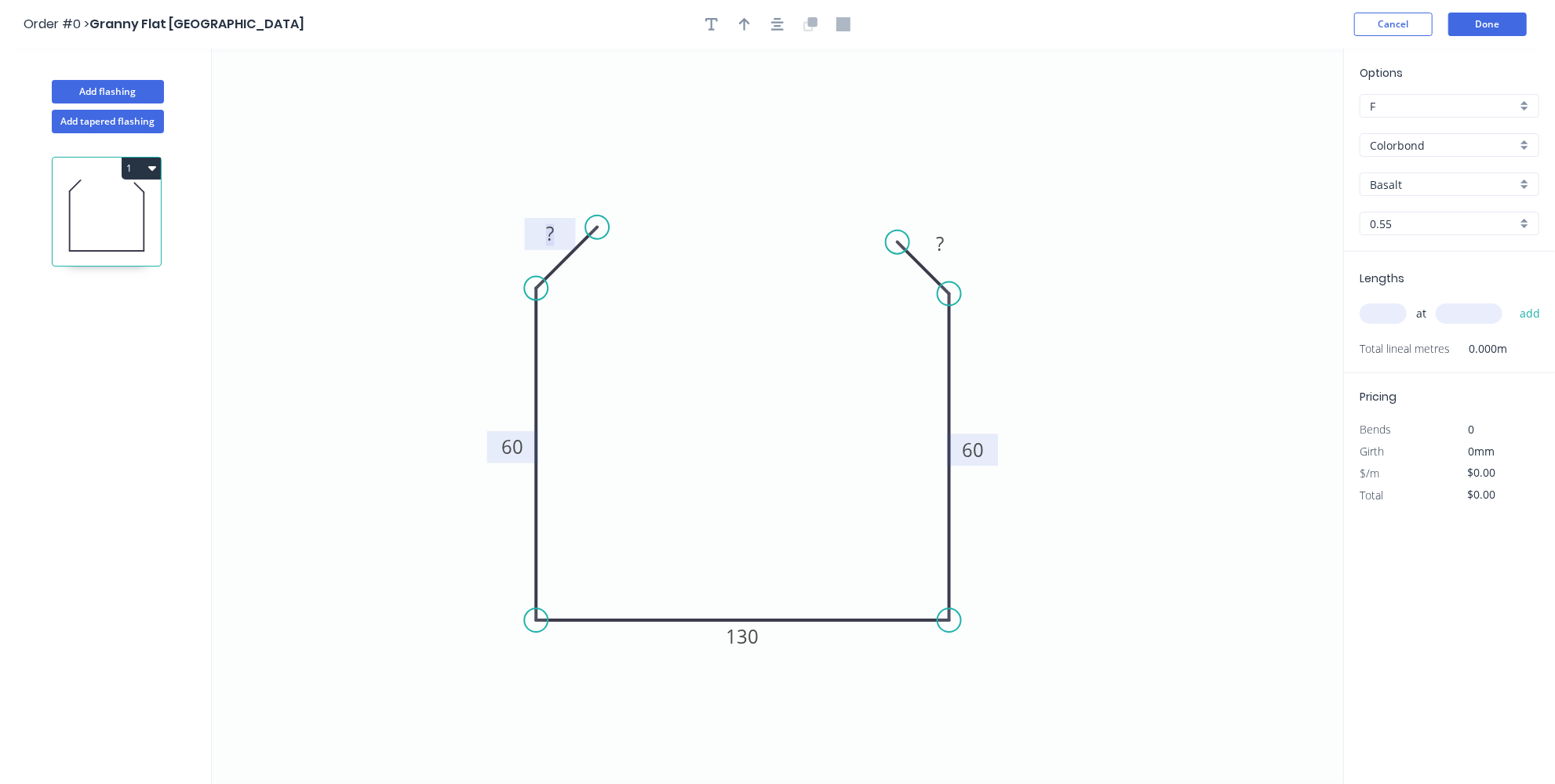
click at [548, 225] on tspan "?" at bounding box center [550, 233] width 8 height 26
click at [939, 242] on tspan "?" at bounding box center [940, 243] width 8 height 26
drag, startPoint x: 899, startPoint y: 236, endPoint x: 890, endPoint y: 229, distance: 11.4
click at [890, 229] on circle at bounding box center [891, 236] width 24 height 24
type input "$13.77"
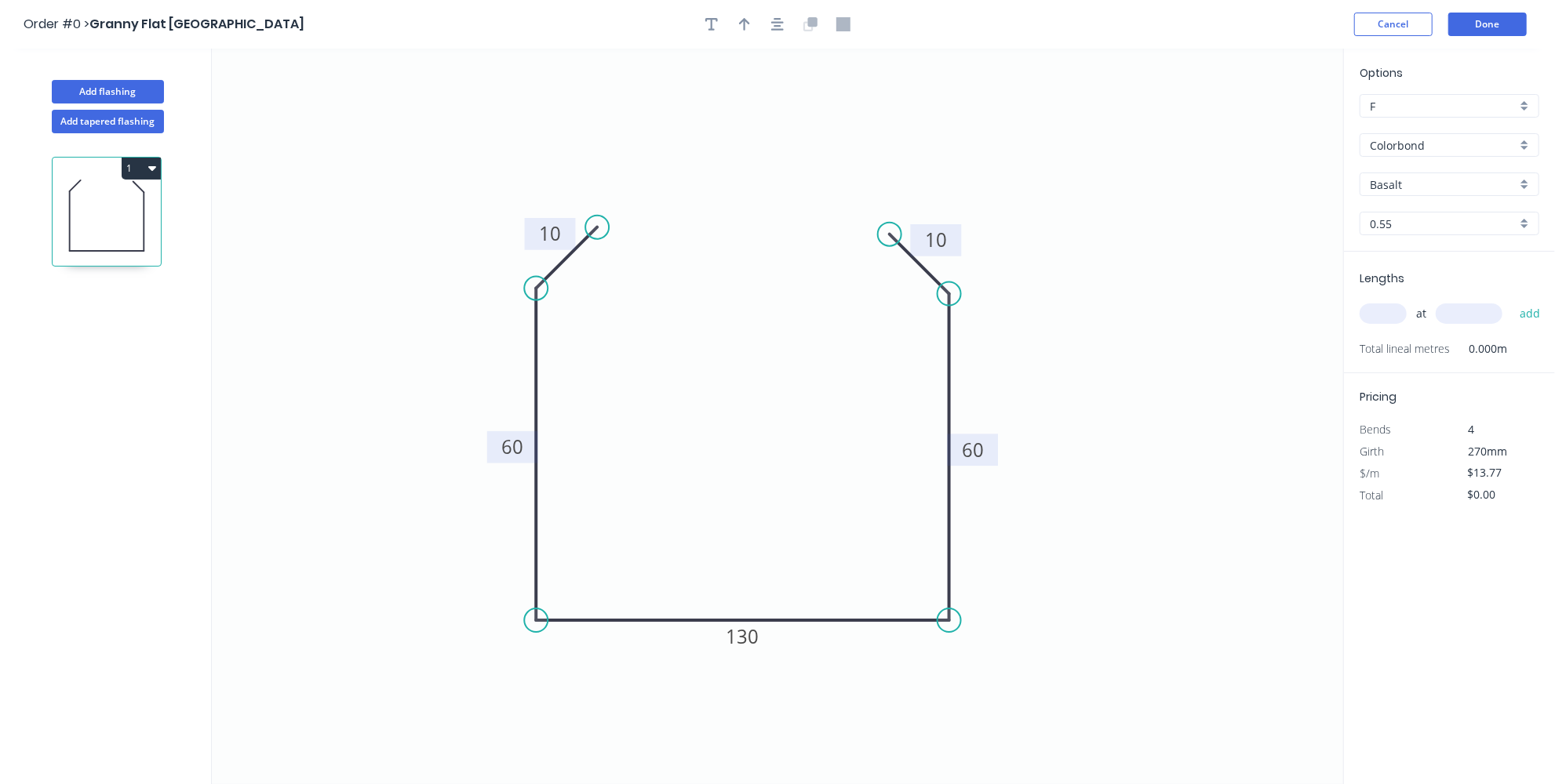
click at [938, 286] on icon "0 10 60 130 60 10" at bounding box center [777, 416] width 1132 height 735
click at [1131, 318] on icon "0 10 60 130 60 10" at bounding box center [777, 416] width 1132 height 735
click at [1370, 311] on input "text" at bounding box center [1383, 313] width 47 height 20
type input "1"
click at [1474, 307] on input "text" at bounding box center [1469, 313] width 67 height 20
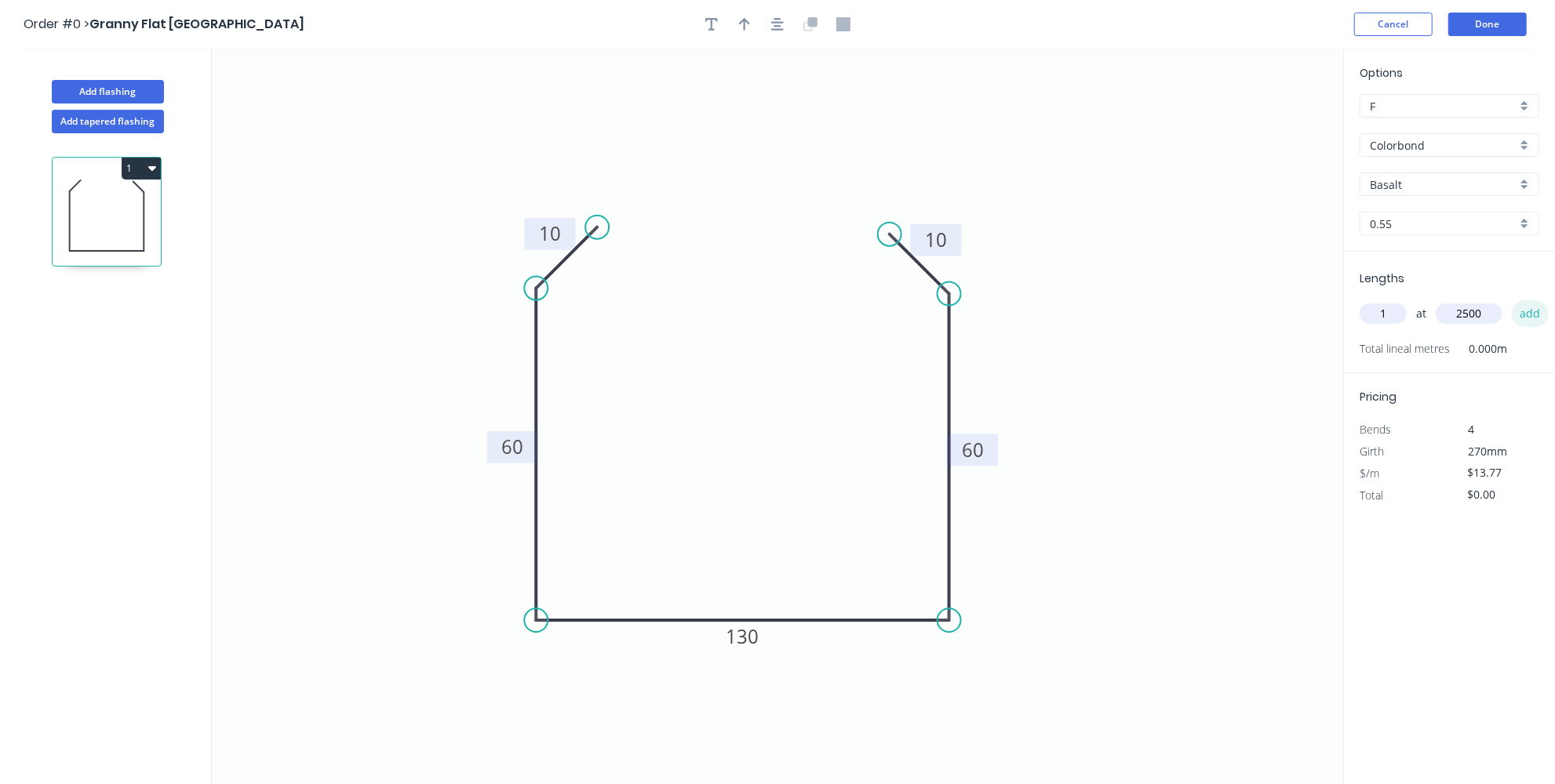
type input "2500"
click at [1543, 310] on button "add" at bounding box center [1530, 314] width 37 height 27
type input "$34.43"
click at [1506, 178] on input "Basalt" at bounding box center [1443, 185] width 147 height 16
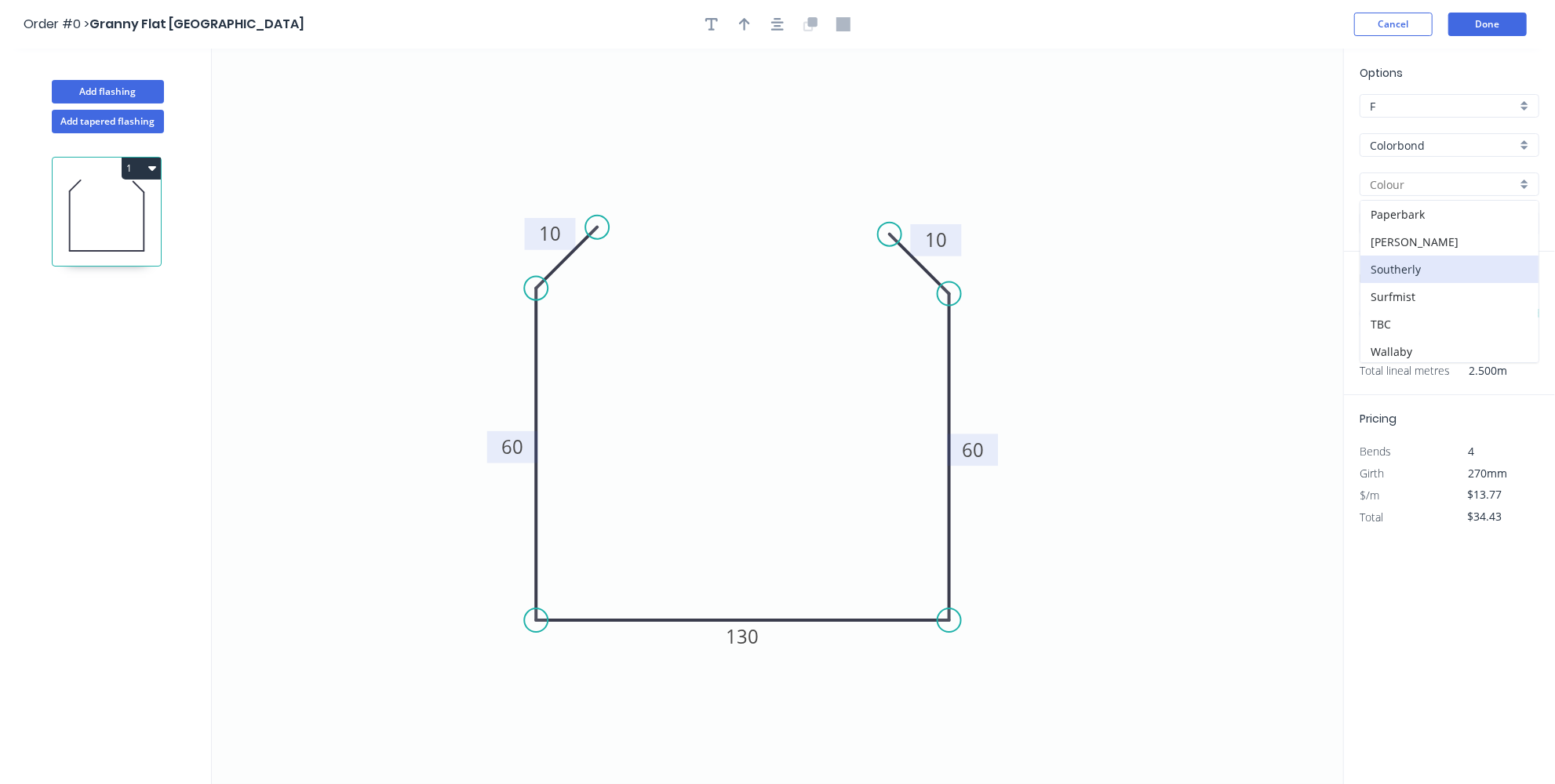
scroll to position [424, 0]
click at [1421, 353] on div "Woodland Grey" at bounding box center [1450, 366] width 178 height 28
type input "Woodland Grey"
click at [1394, 319] on input "text" at bounding box center [1383, 313] width 47 height 20
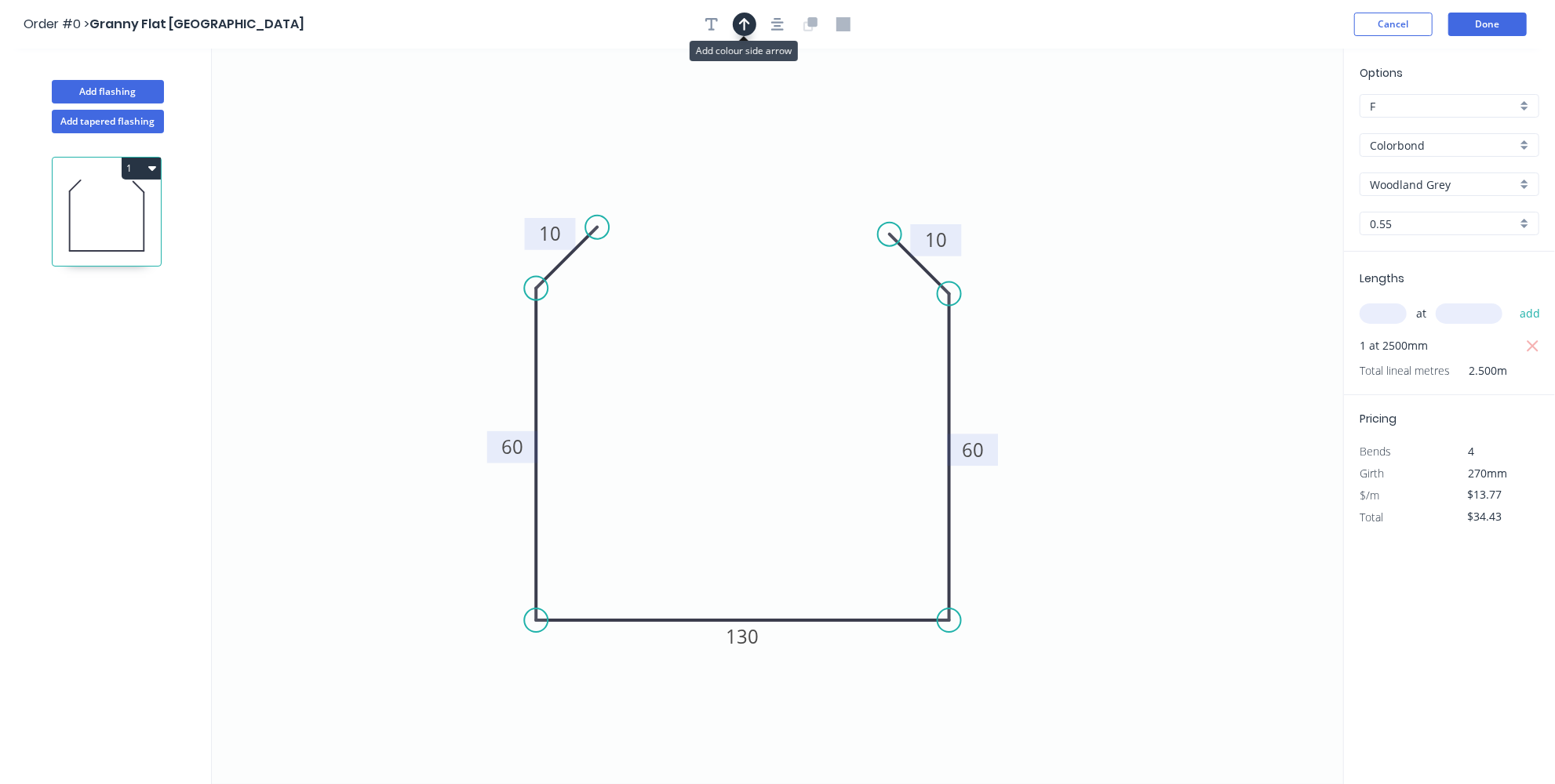
click at [750, 15] on button "button" at bounding box center [745, 24] width 24 height 24
drag, startPoint x: 1257, startPoint y: 116, endPoint x: 1212, endPoint y: 289, distance: 178.8
click at [1212, 289] on icon "0 10 60 130 60 10" at bounding box center [777, 416] width 1132 height 735
drag, startPoint x: 1265, startPoint y: 125, endPoint x: 1049, endPoint y: 433, distance: 376.2
click at [1119, 417] on icon at bounding box center [1125, 392] width 14 height 50
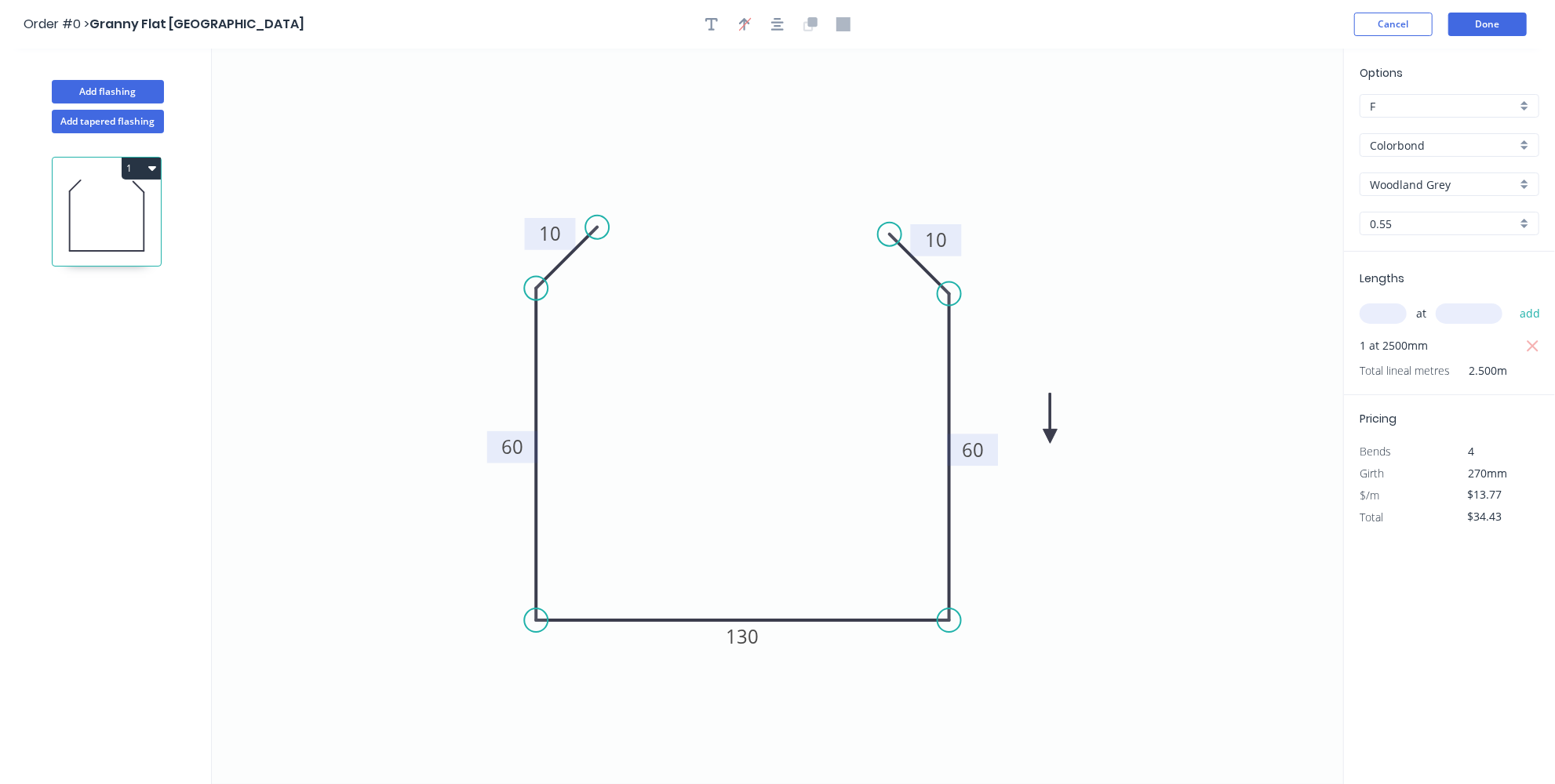
click at [1048, 431] on icon at bounding box center [1050, 419] width 14 height 50
click at [1048, 431] on icon "0 10 60 130 60 10" at bounding box center [777, 416] width 1132 height 735
click at [1050, 432] on icon at bounding box center [1063, 423] width 45 height 45
drag, startPoint x: 1051, startPoint y: 433, endPoint x: 990, endPoint y: 376, distance: 83.5
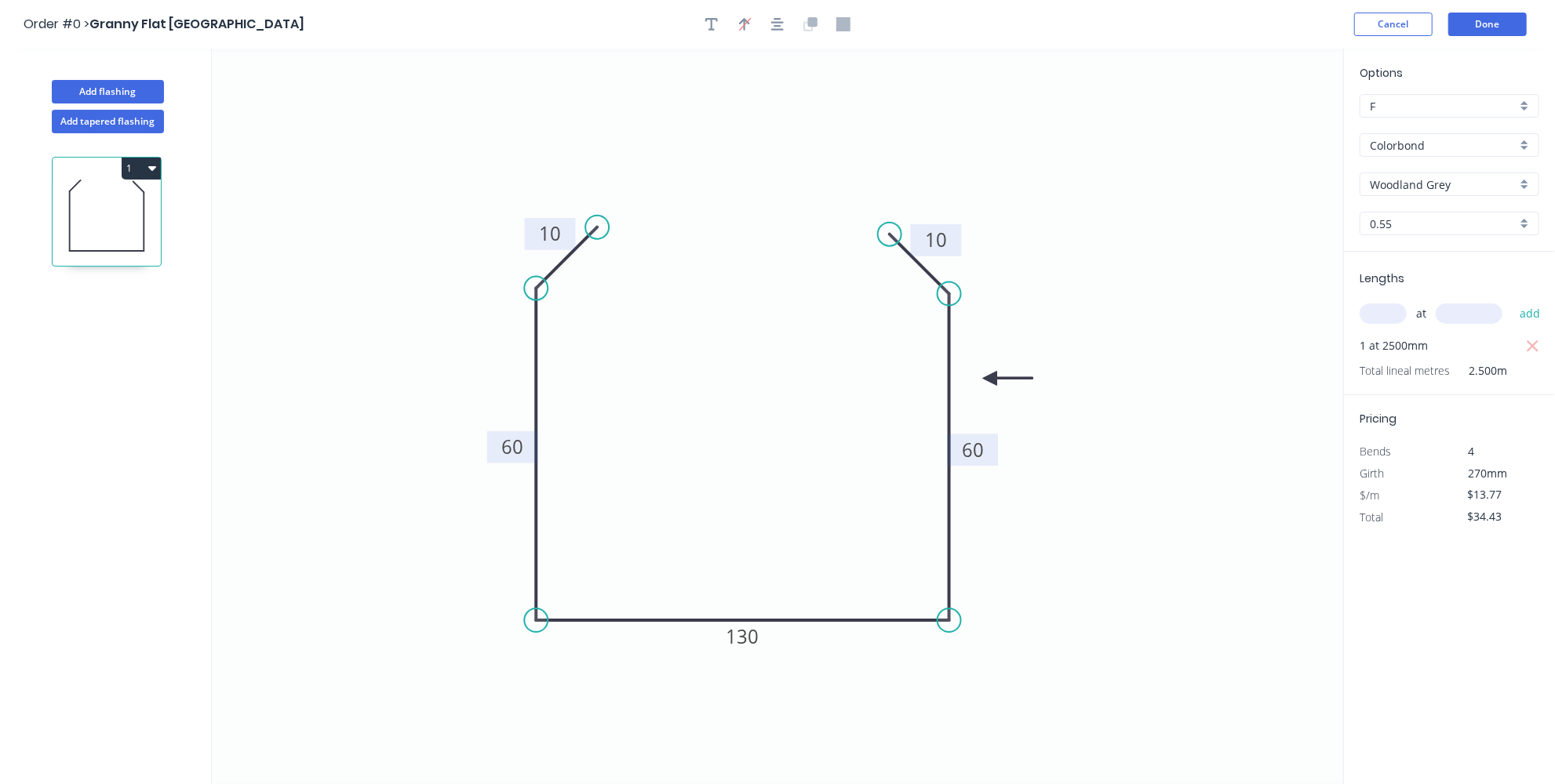
click at [990, 376] on icon at bounding box center [1008, 379] width 50 height 14
click at [1486, 17] on button "Done" at bounding box center [1488, 24] width 79 height 24
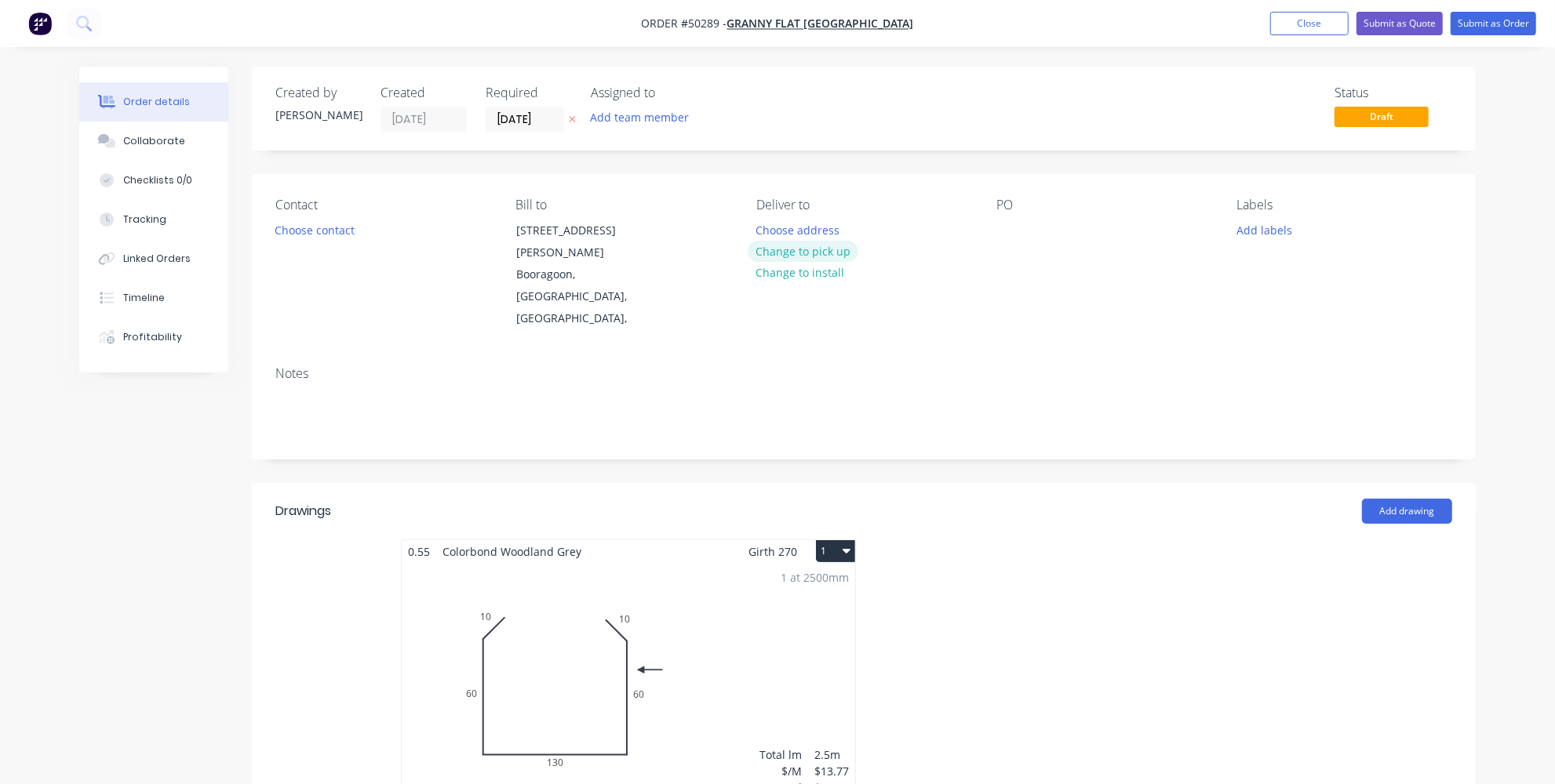
click at [805, 246] on button "Change to pick up" at bounding box center [803, 251] width 111 height 21
click at [311, 226] on button "Choose contact" at bounding box center [315, 229] width 97 height 21
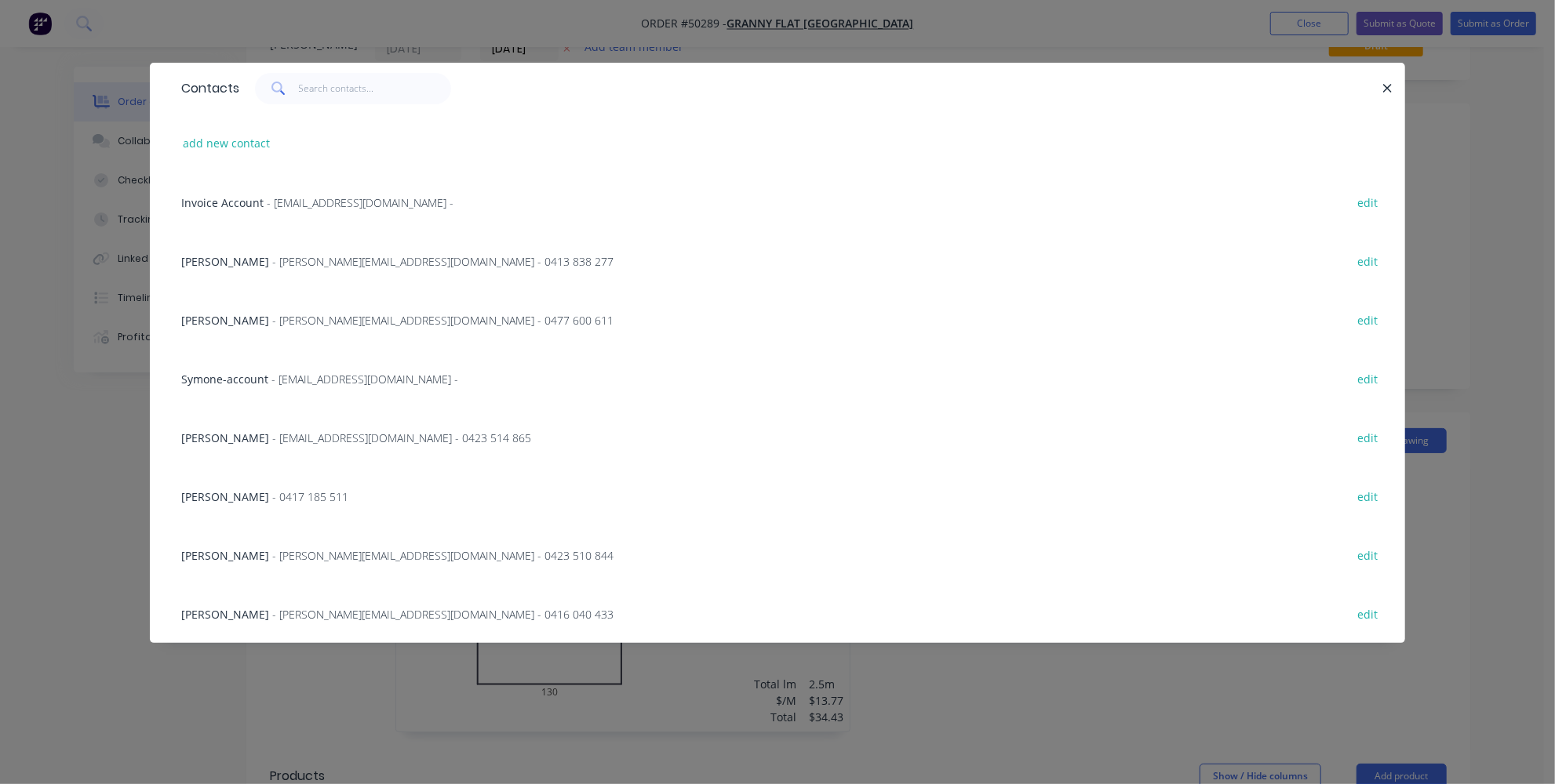
click at [248, 329] on div "Karl Chandler - karl@grannyflatswa.com - 0477 600 611 edit" at bounding box center [778, 319] width 1209 height 59
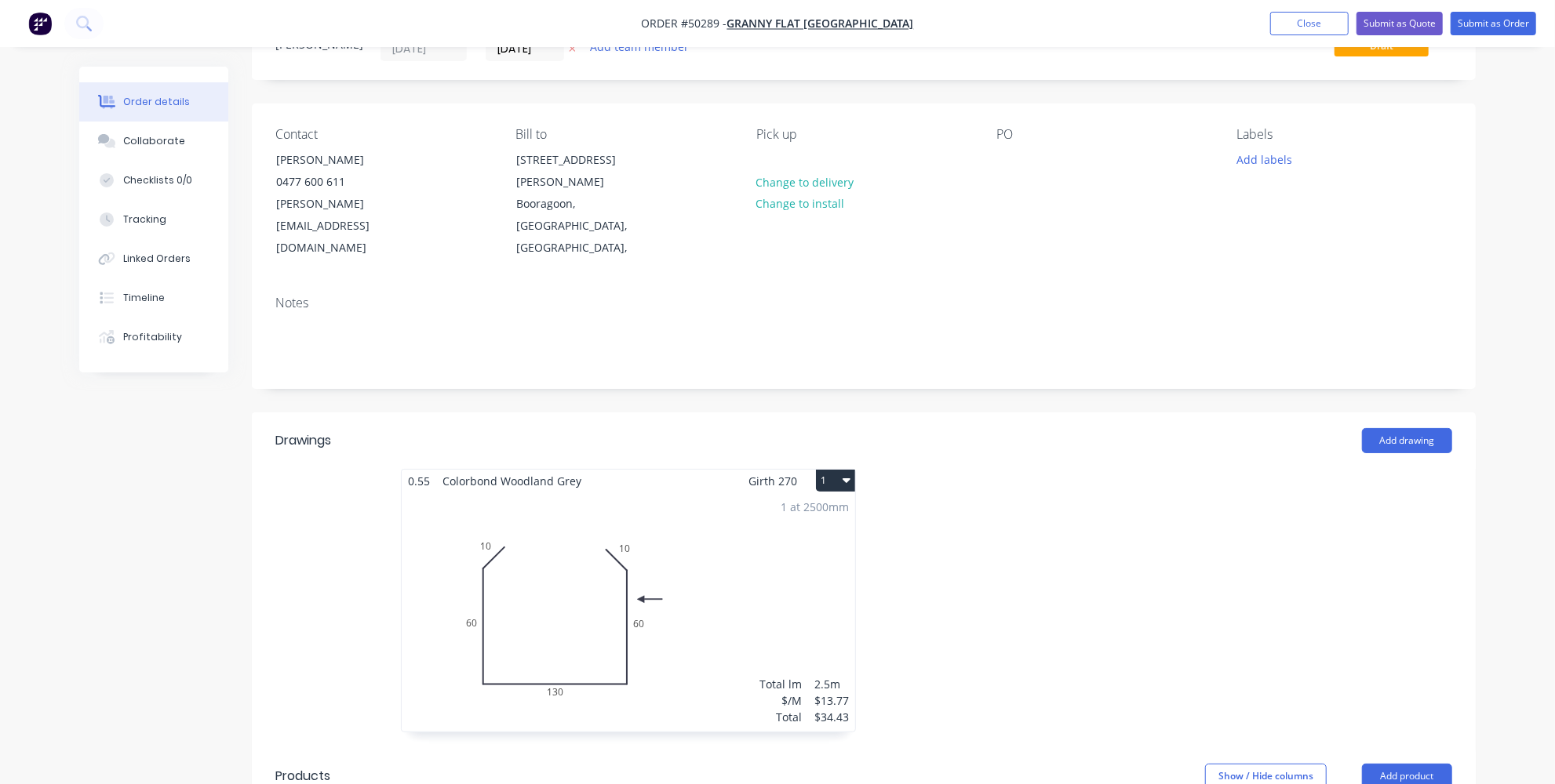
click at [1105, 428] on div "Add drawing" at bounding box center [989, 440] width 926 height 25
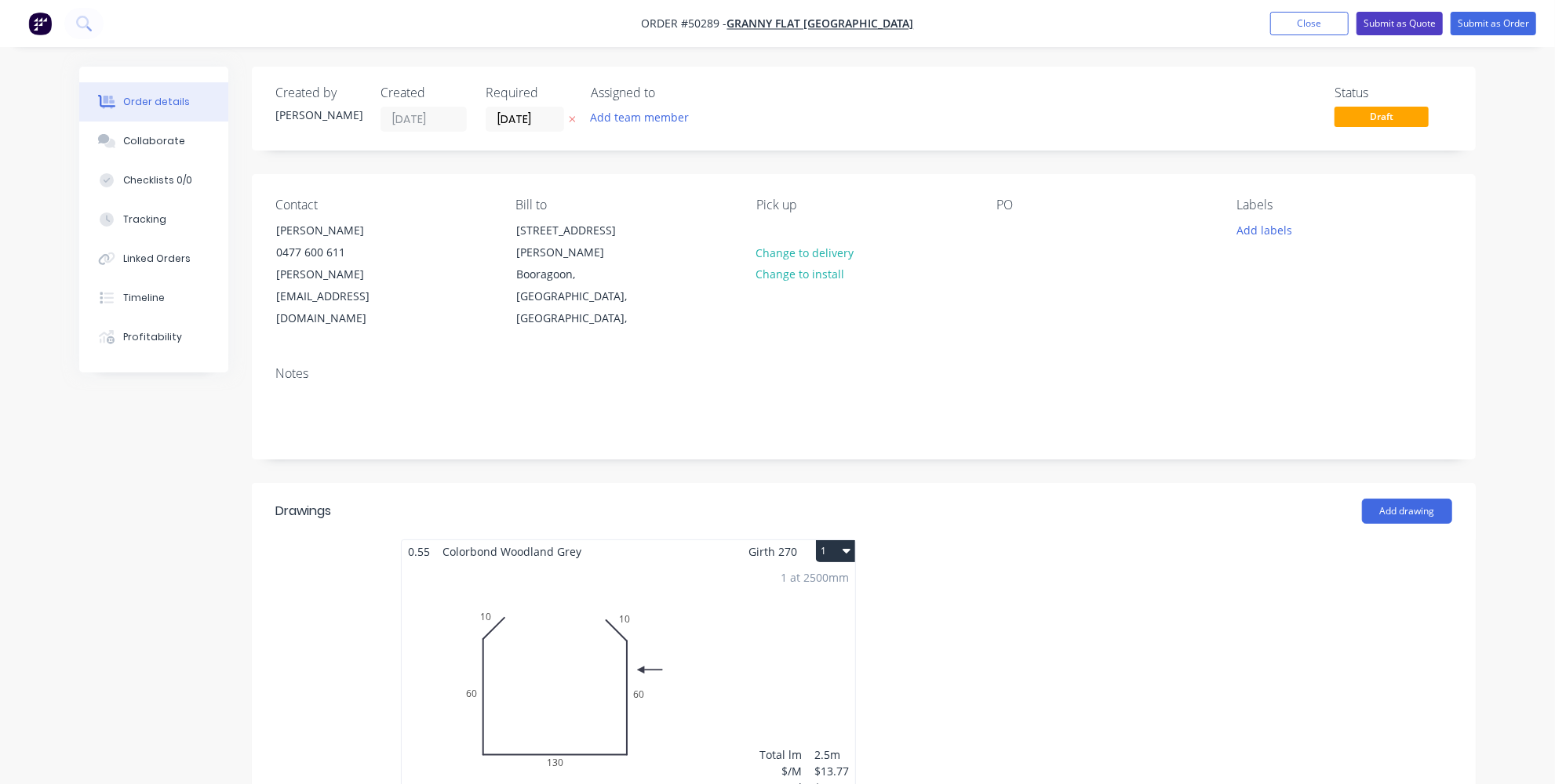
click at [1398, 26] on button "Submit as Quote" at bounding box center [1400, 24] width 86 height 24
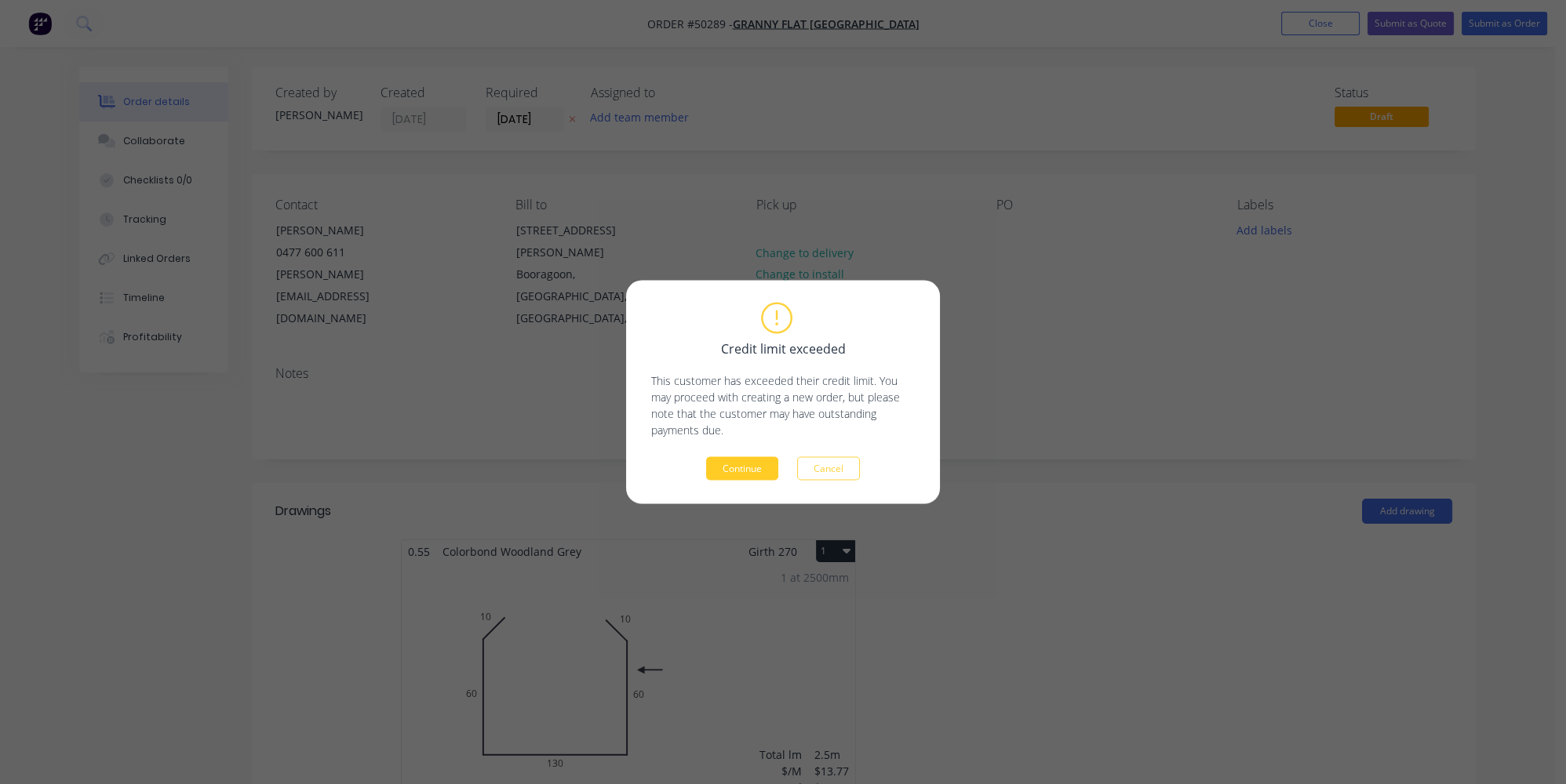
click at [736, 467] on button "Continue" at bounding box center [742, 469] width 72 height 24
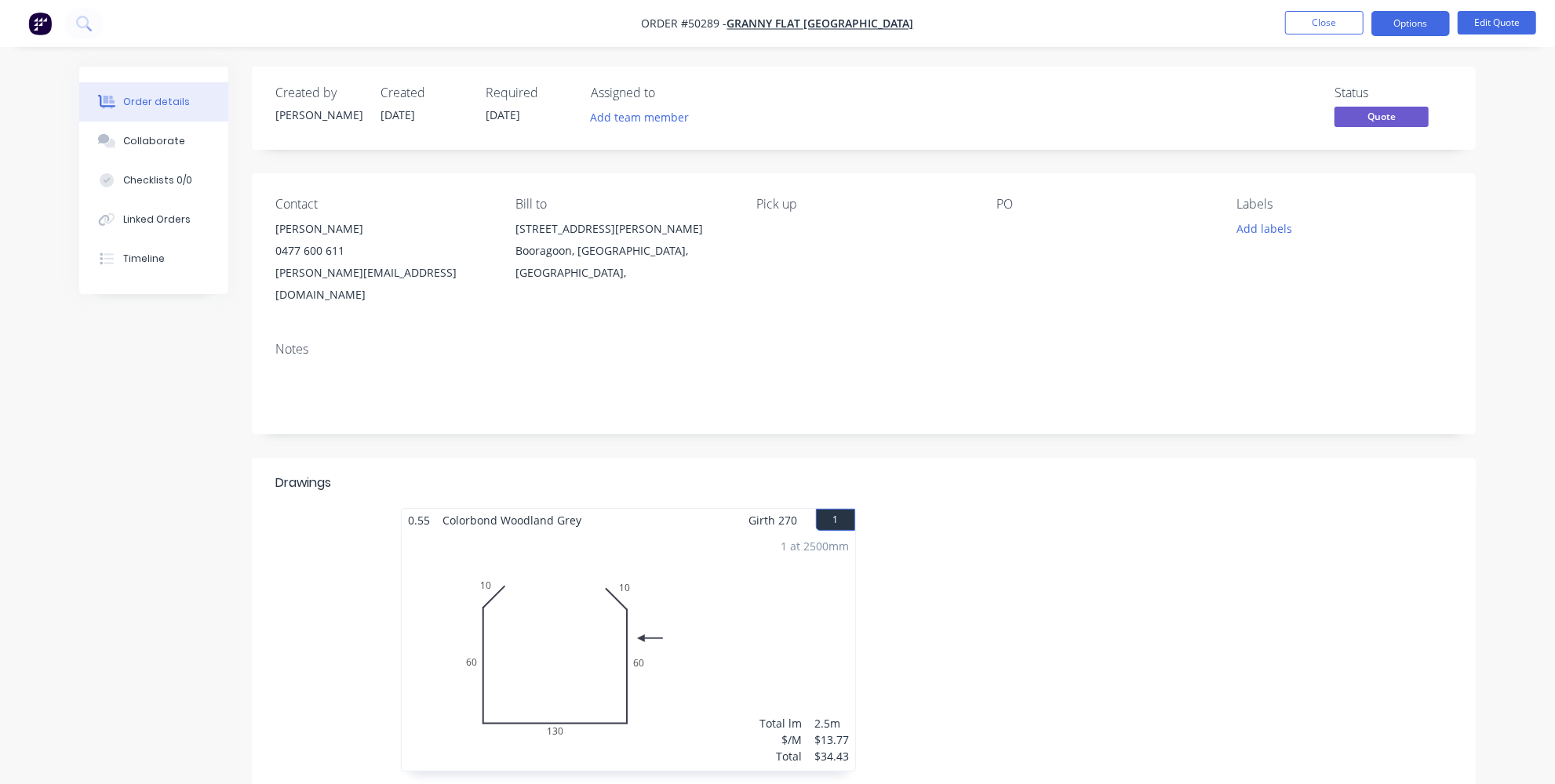
click at [1403, 8] on nav "Order #50289 - Granny Flat WA Close Options Edit Quote" at bounding box center [777, 24] width 1555 height 47
click at [1403, 15] on button "Options" at bounding box center [1411, 24] width 79 height 25
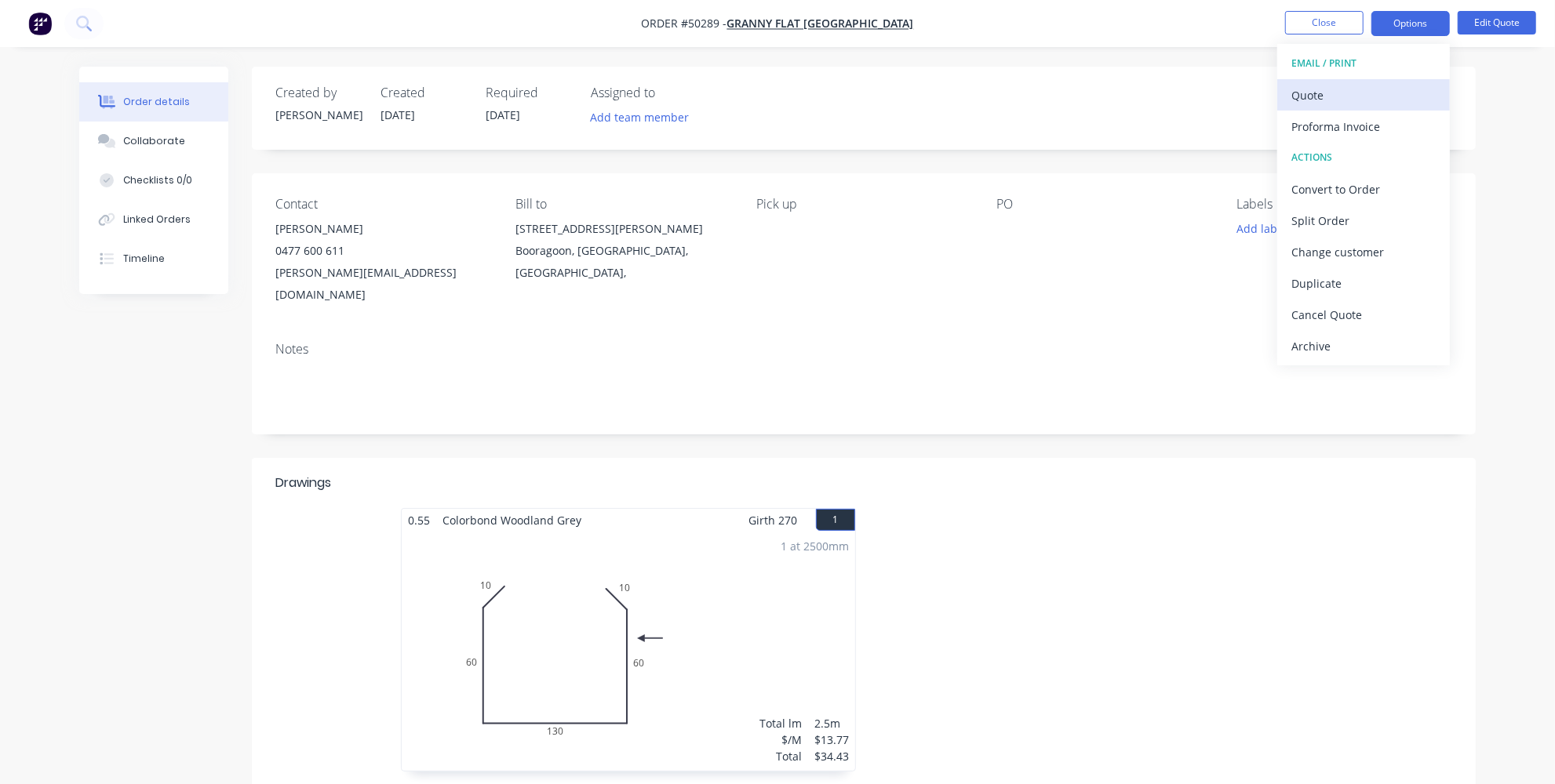
click at [1348, 90] on div "Quote" at bounding box center [1364, 96] width 144 height 23
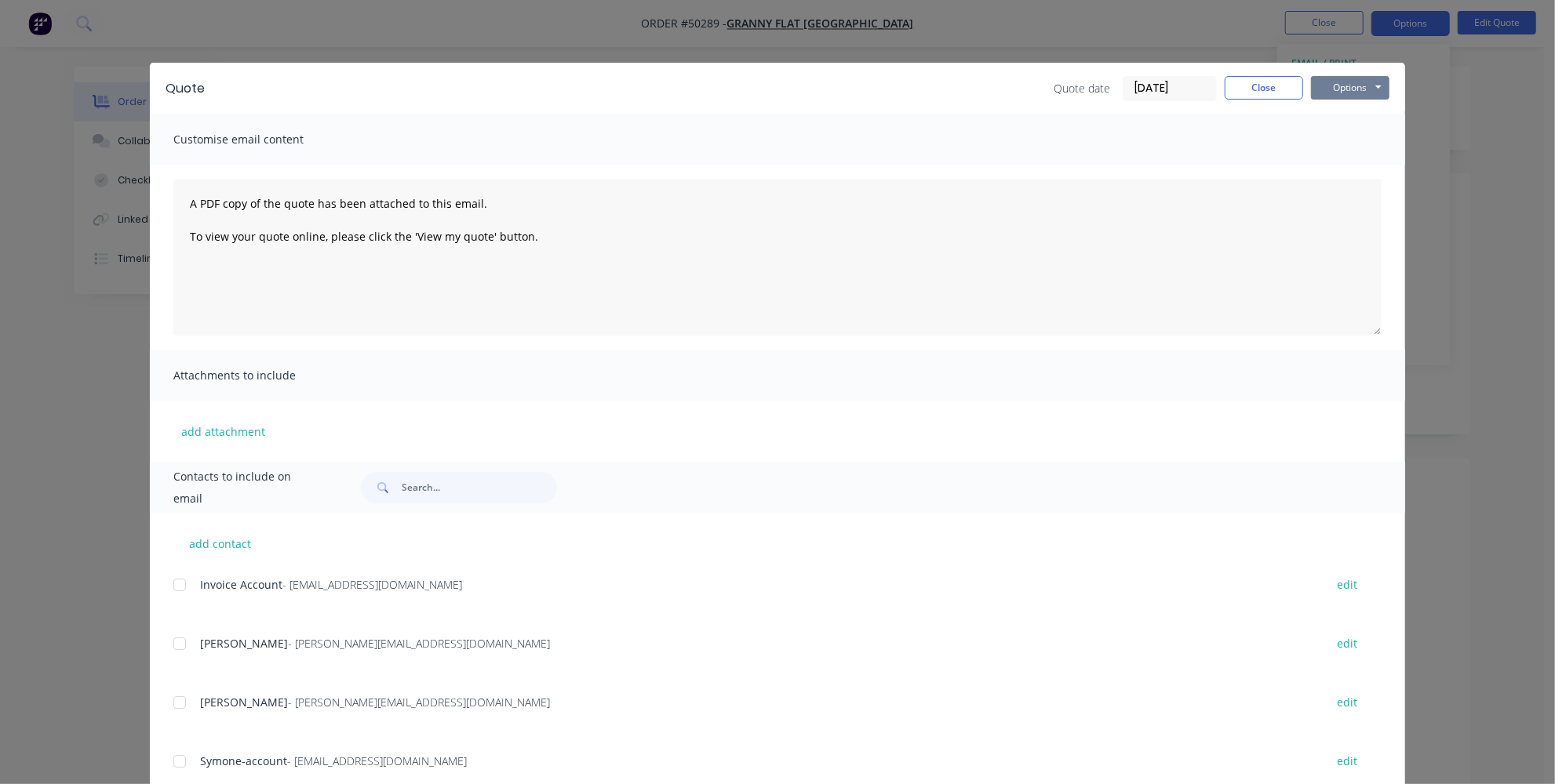
click at [1347, 89] on button "Options" at bounding box center [1350, 88] width 79 height 24
click at [1367, 133] on button "Print" at bounding box center [1361, 142] width 101 height 26
click at [1266, 87] on button "Close" at bounding box center [1264, 88] width 79 height 24
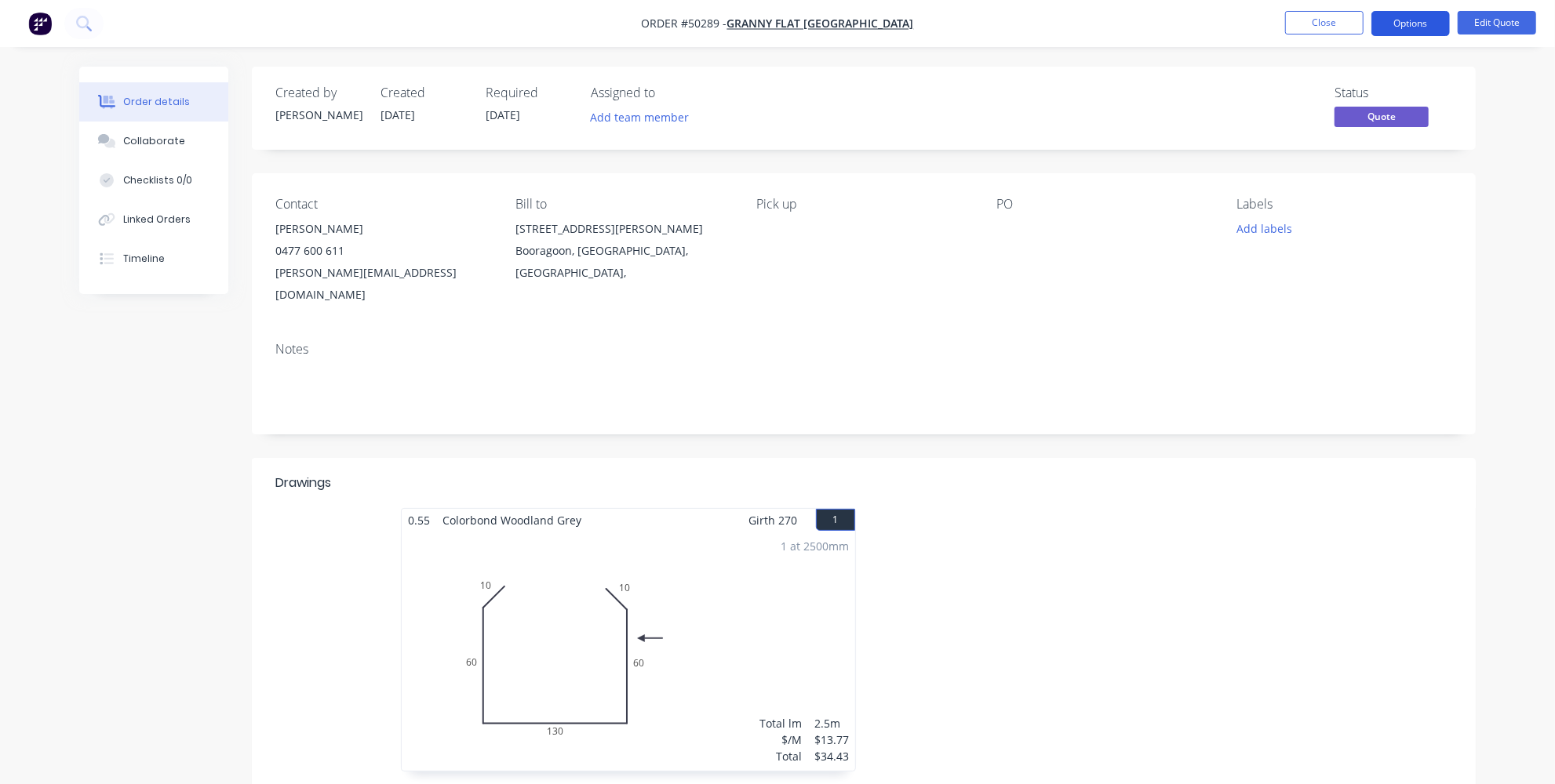
click at [1424, 23] on button "Options" at bounding box center [1411, 24] width 79 height 25
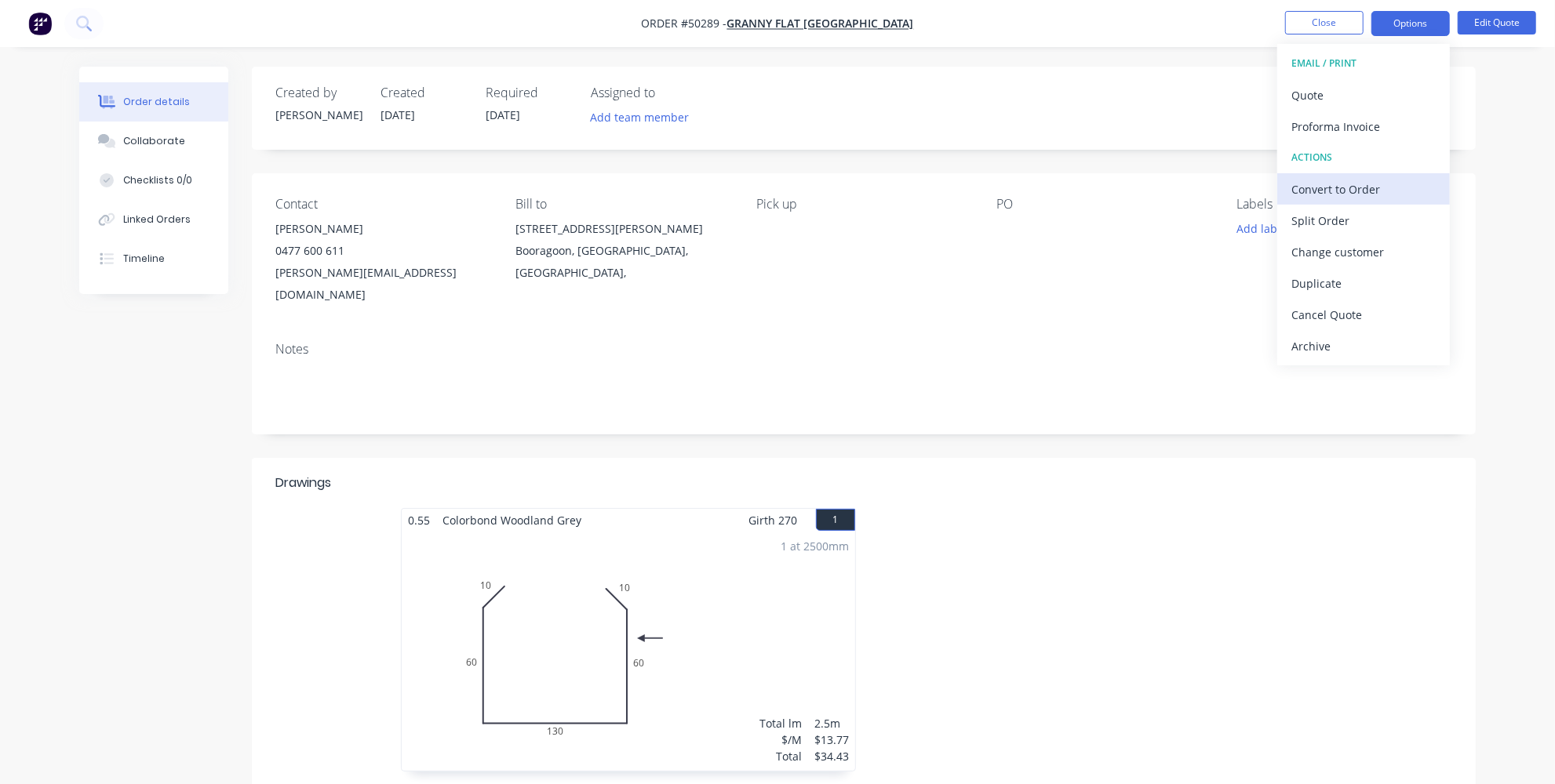
click at [1361, 184] on div "Convert to Order" at bounding box center [1364, 190] width 144 height 23
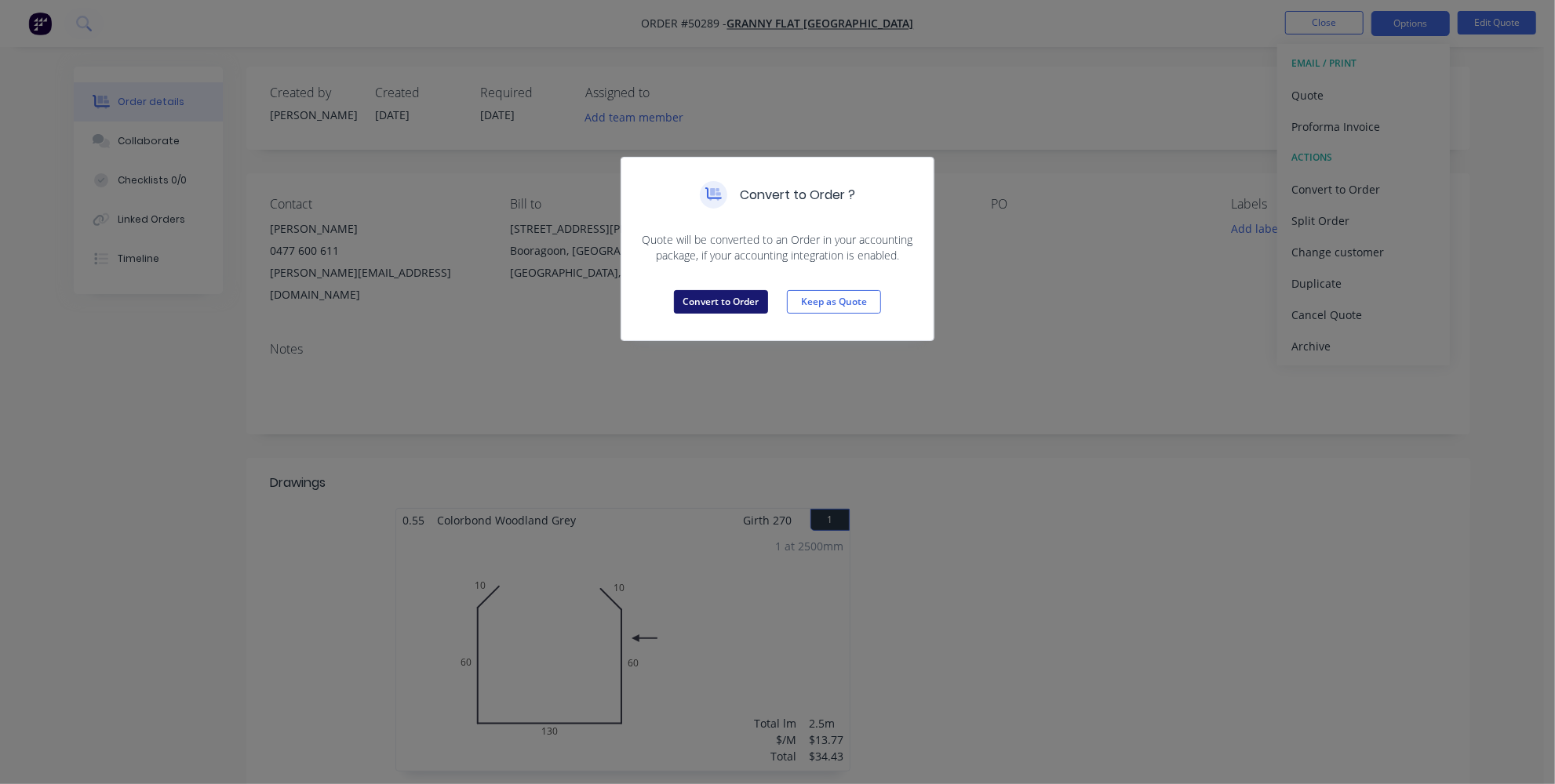
click at [740, 293] on button "Convert to Order" at bounding box center [721, 302] width 94 height 24
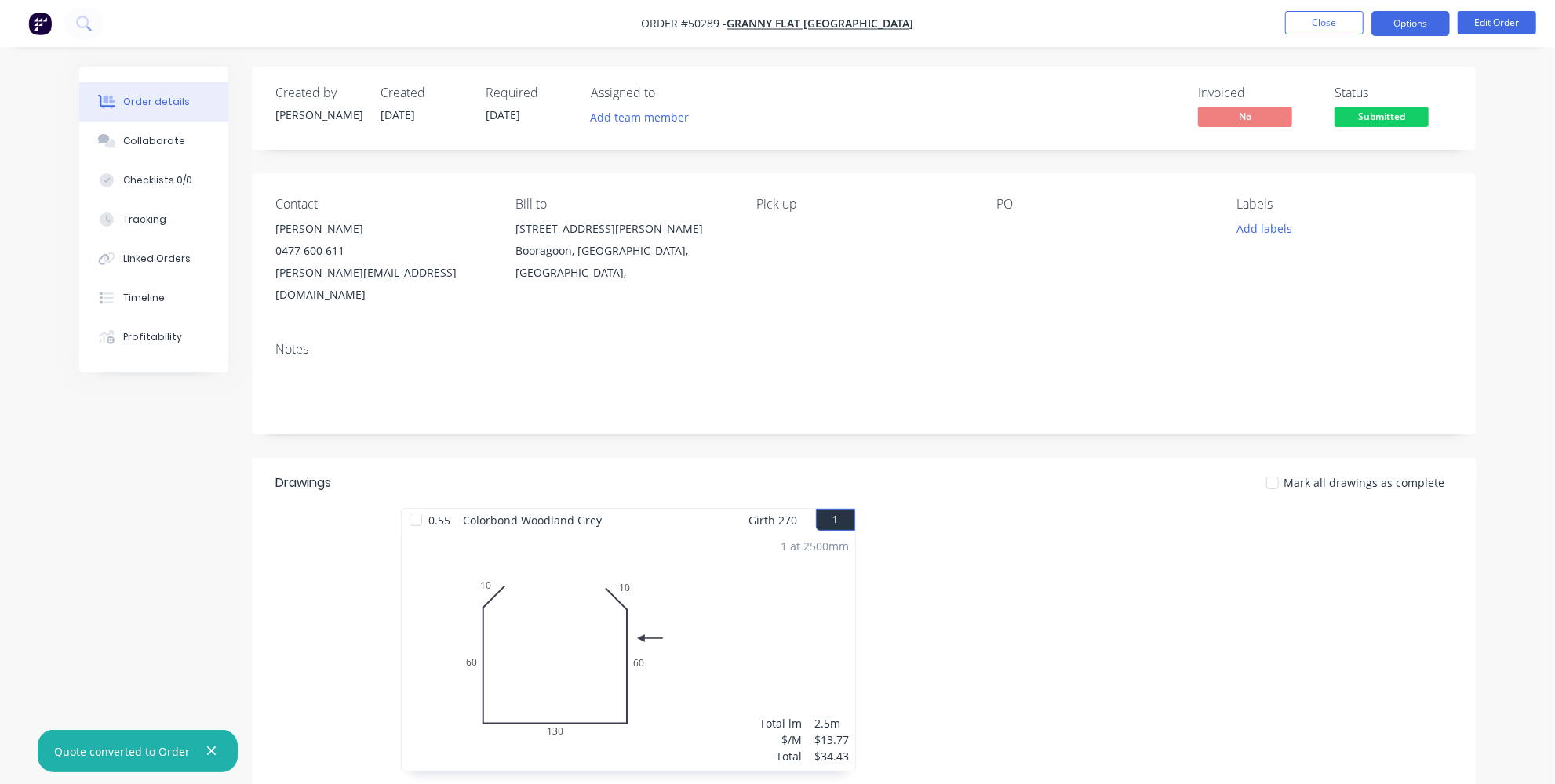
click at [1441, 23] on button "Options" at bounding box center [1411, 24] width 79 height 25
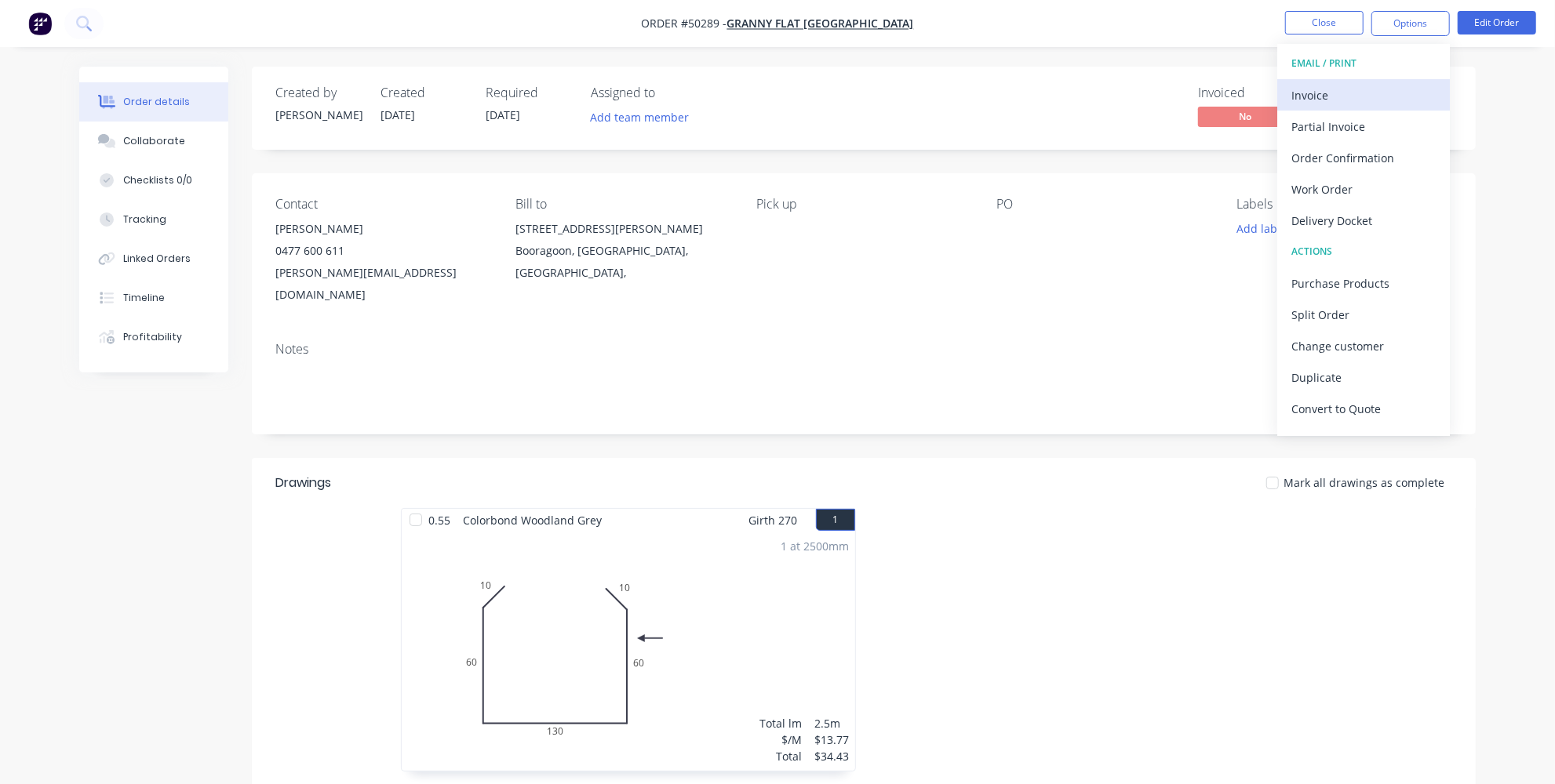
click at [1351, 94] on div "Invoice" at bounding box center [1364, 96] width 144 height 23
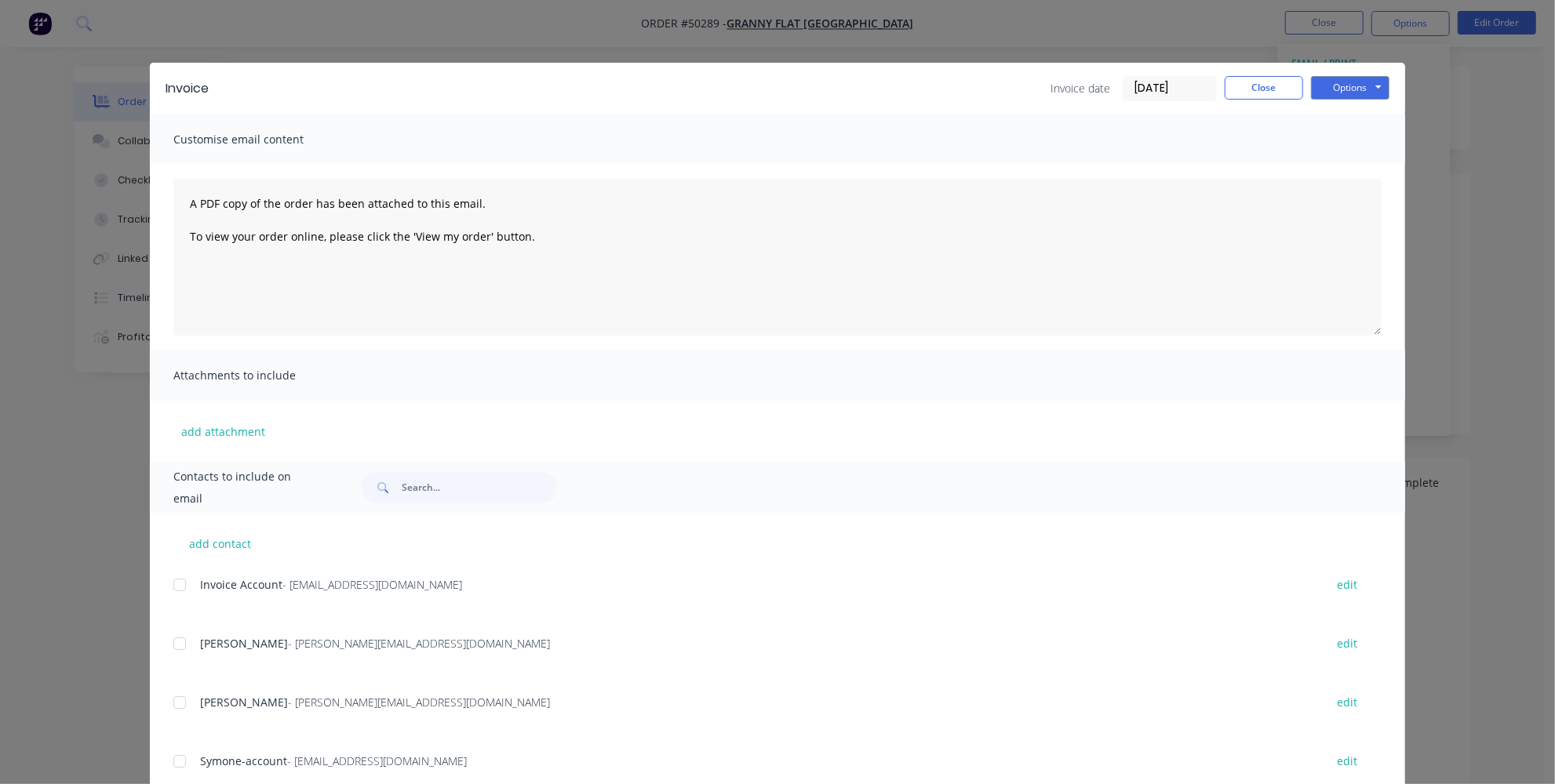
click at [806, 40] on div "Invoice Invoice date 13/10/25 Close Options Preview Print Email Customise email…" at bounding box center [777, 392] width 1555 height 784
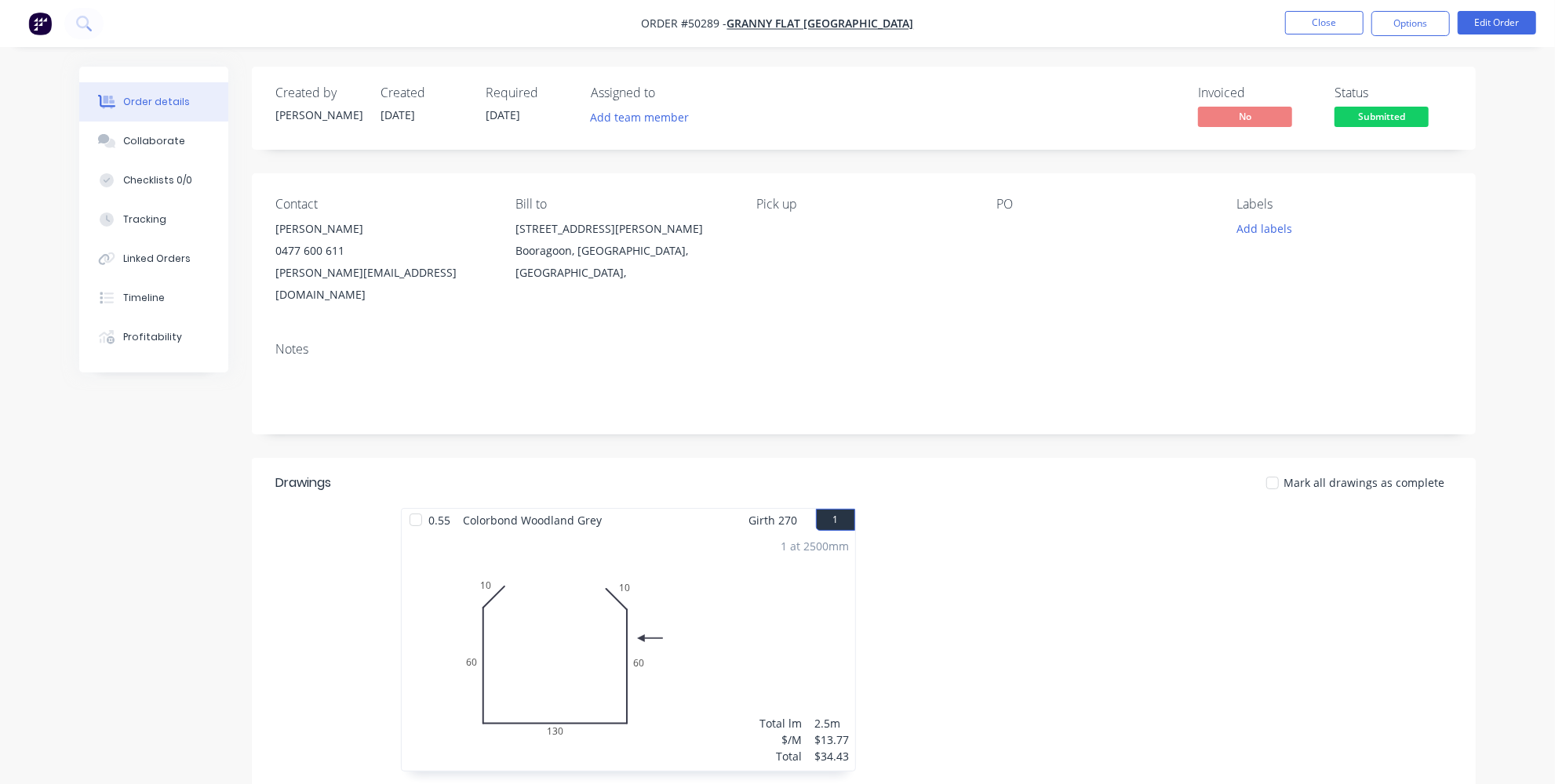
click at [1006, 217] on div "PO" at bounding box center [1104, 251] width 215 height 109
click at [1526, 15] on button "Edit Order" at bounding box center [1497, 23] width 79 height 24
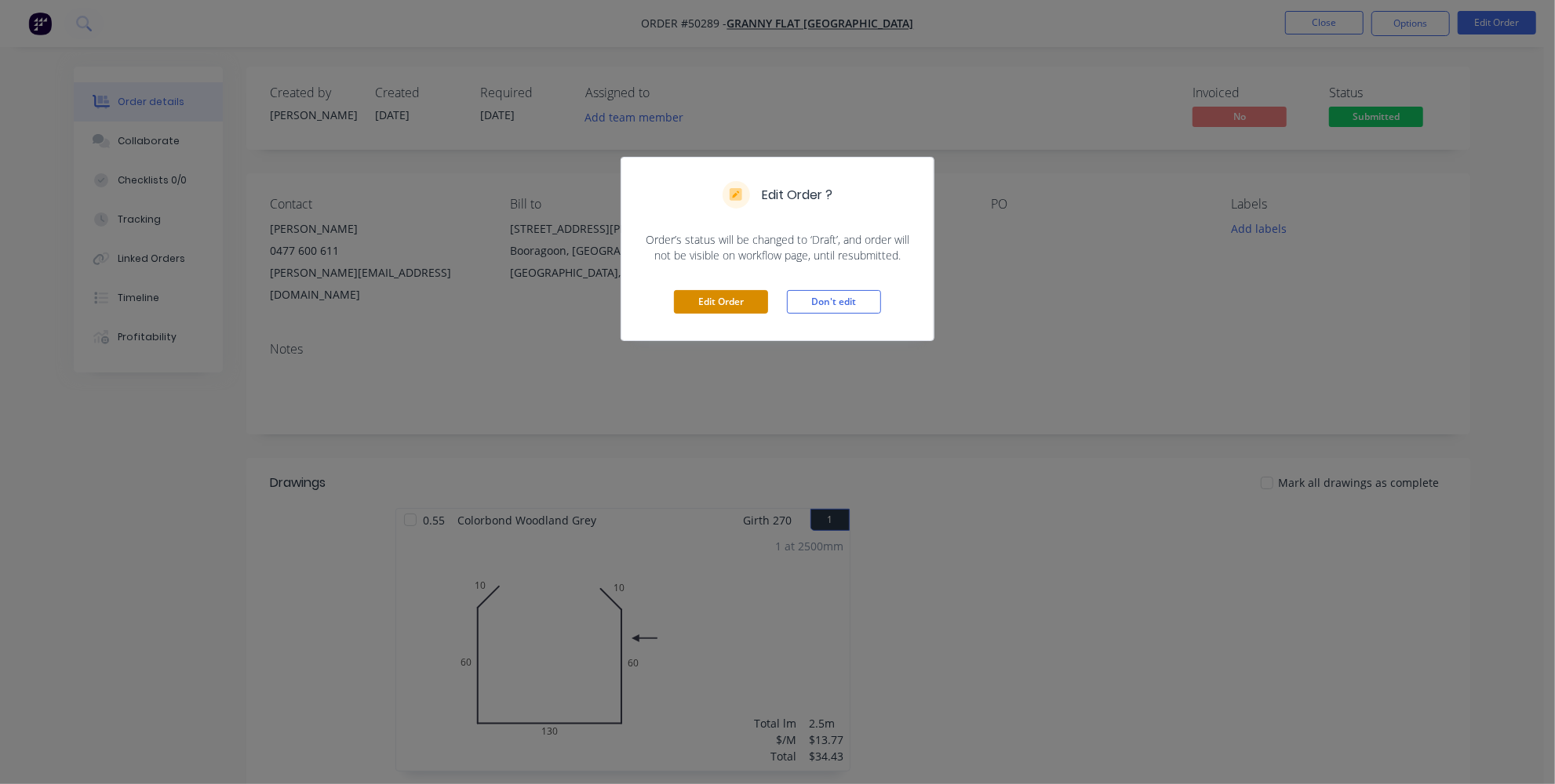
click at [761, 298] on button "Edit Order" at bounding box center [721, 302] width 94 height 24
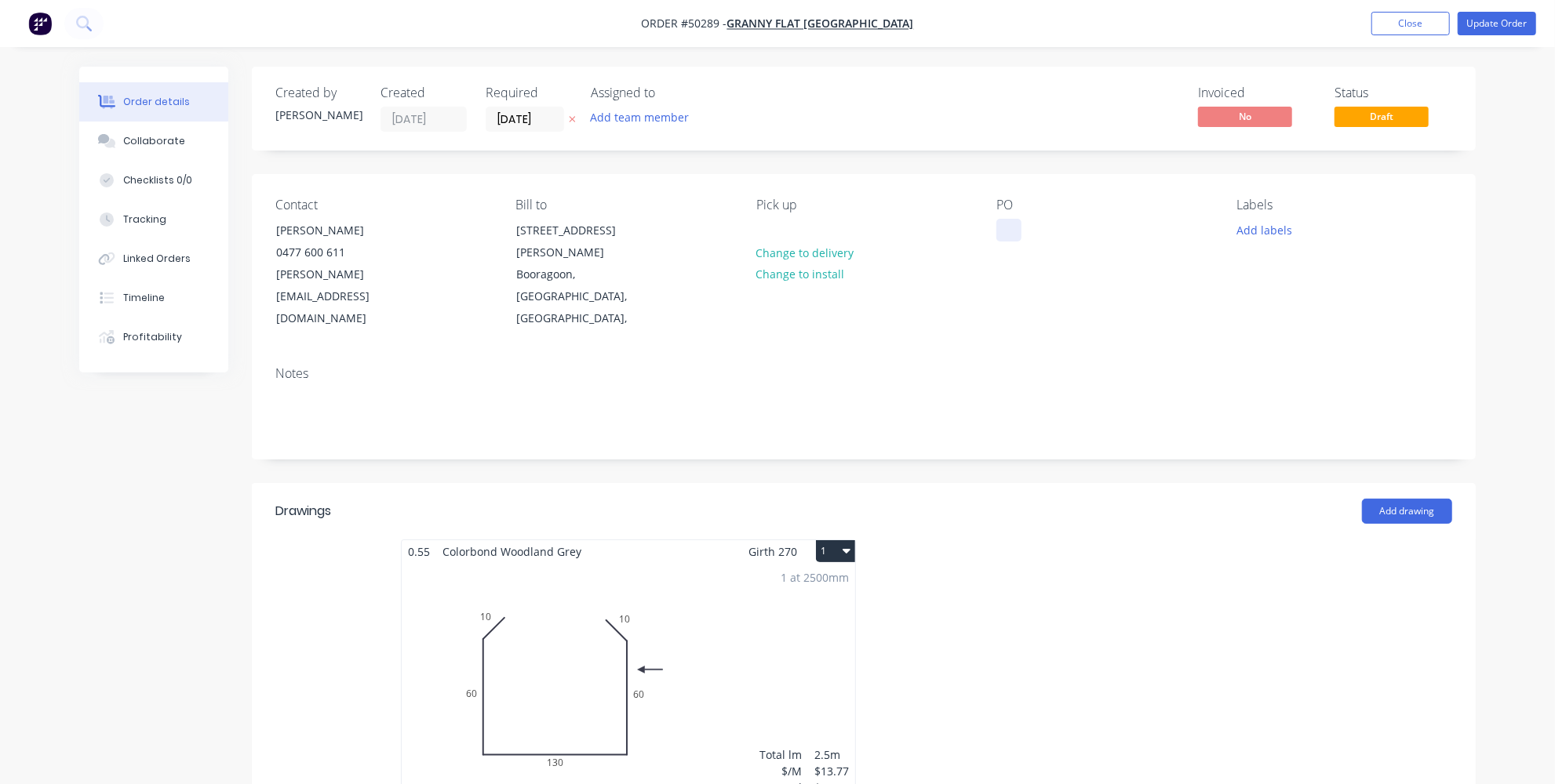
click at [1008, 238] on div at bounding box center [1009, 230] width 25 height 23
paste div
click at [1062, 366] on div "Notes" at bounding box center [864, 374] width 1177 height 15
click at [1487, 24] on button "Update Order" at bounding box center [1497, 24] width 79 height 24
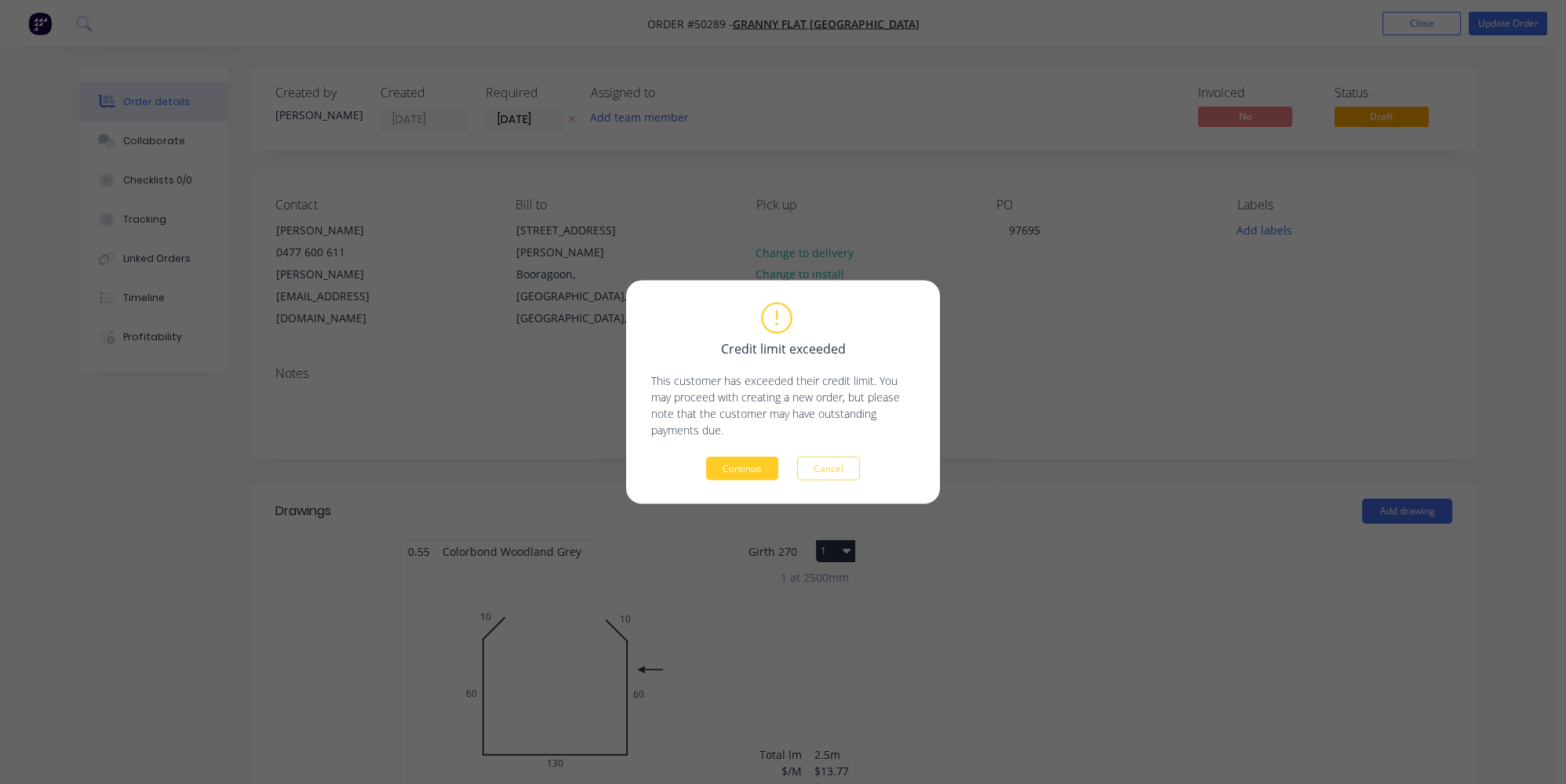
click at [755, 473] on button "Continue" at bounding box center [742, 469] width 72 height 24
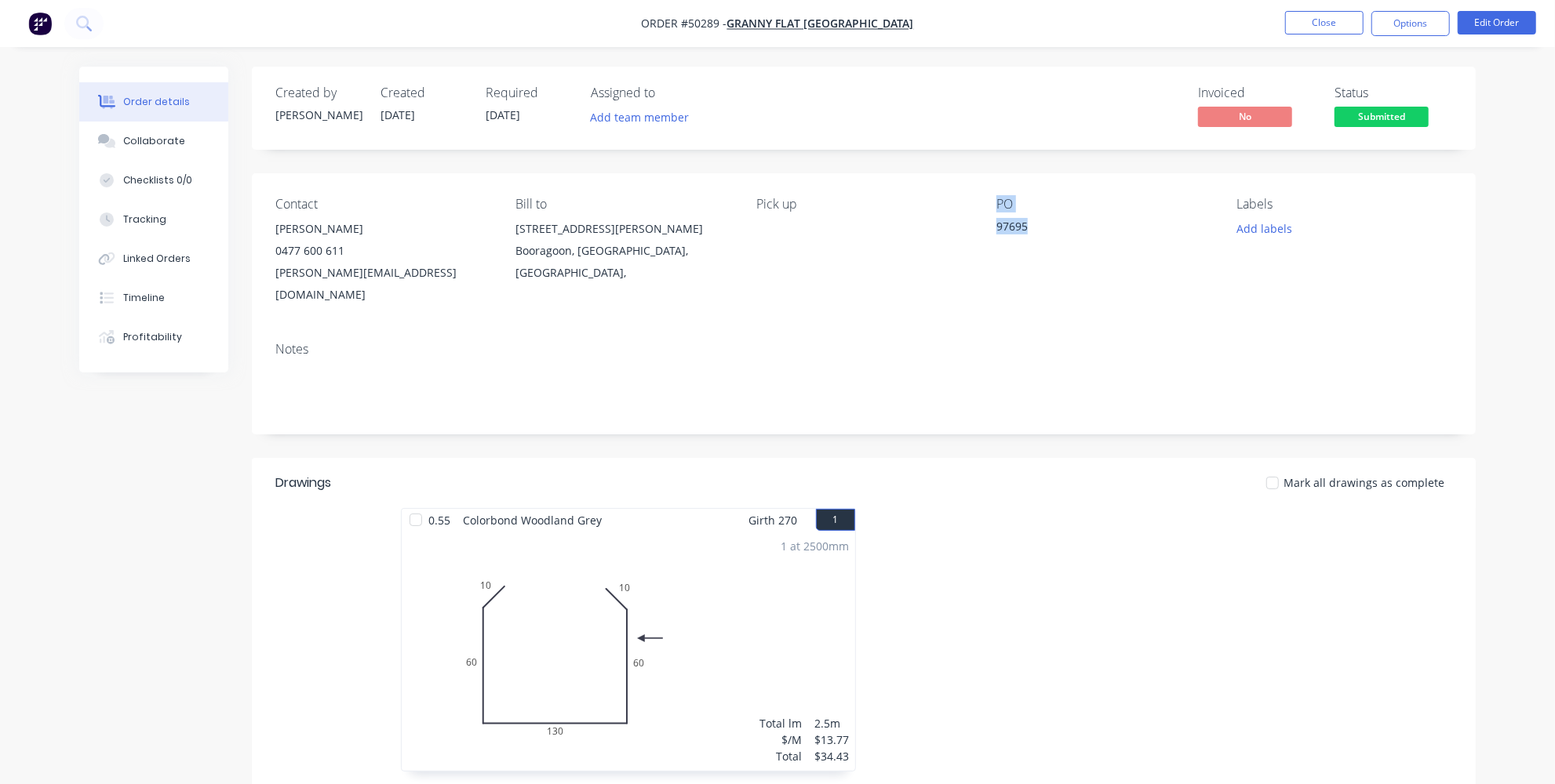
drag, startPoint x: 1067, startPoint y: 228, endPoint x: 978, endPoint y: 243, distance: 90.3
click at [978, 243] on div "Contact Karl Chandler 0477 600 611 karl@grannyflatswa.com Bill to 92 McCoy st B…" at bounding box center [864, 251] width 1224 height 156
click at [1047, 252] on div "PO 97695" at bounding box center [1104, 251] width 215 height 109
drag, startPoint x: 1072, startPoint y: 212, endPoint x: 982, endPoint y: 233, distance: 92.4
click at [982, 233] on div "Contact Karl Chandler 0477 600 611 karl@grannyflatswa.com Bill to 92 McCoy st B…" at bounding box center [864, 251] width 1224 height 156
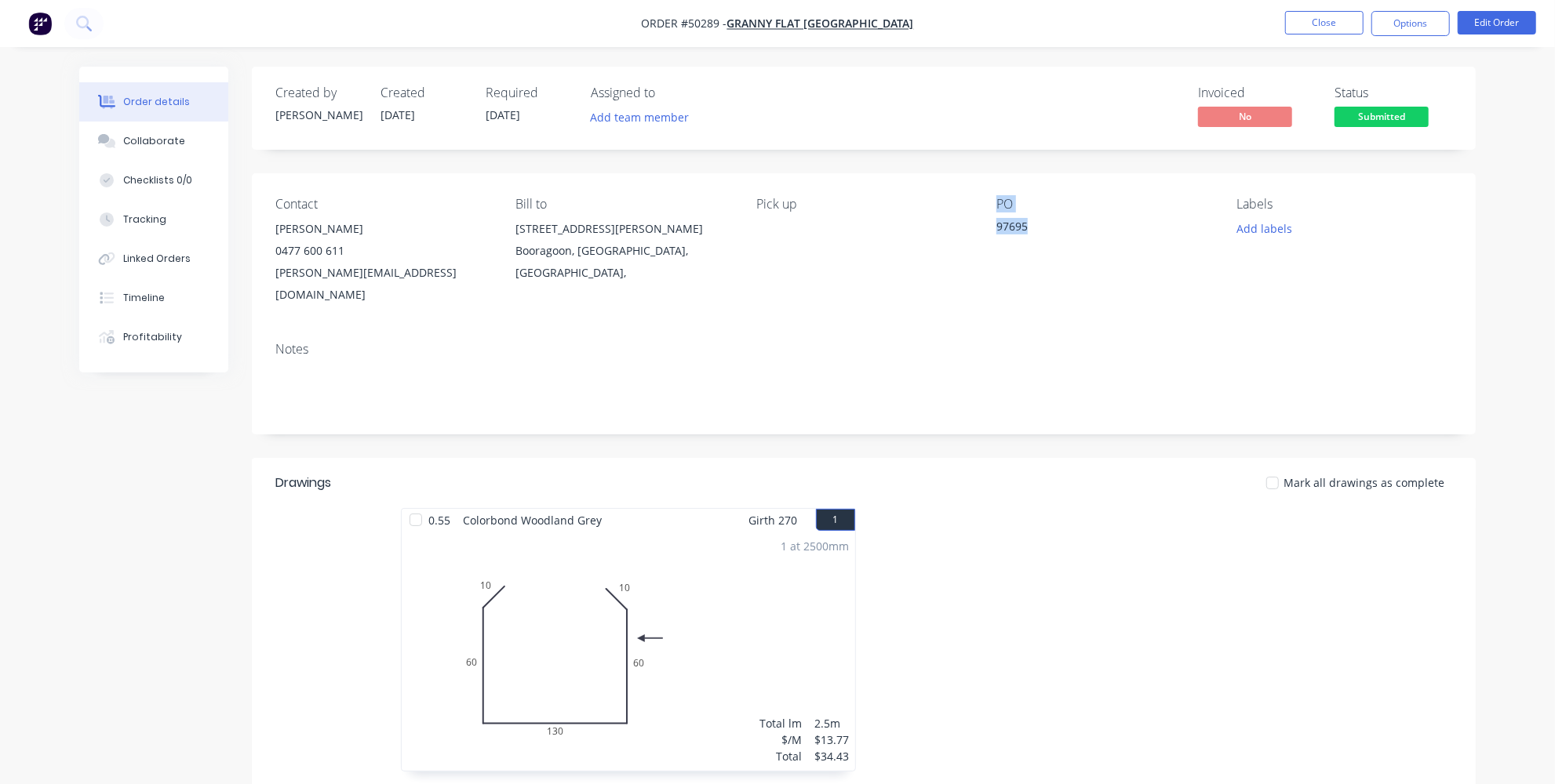
click at [995, 238] on div "Contact Karl Chandler 0477 600 611 karl@grannyflatswa.com Bill to 92 McCoy st B…" at bounding box center [864, 251] width 1224 height 156
drag, startPoint x: 986, startPoint y: 228, endPoint x: 1035, endPoint y: 232, distance: 49.2
click at [1035, 232] on div "Contact Karl Chandler 0477 600 611 karl@grannyflatswa.com Bill to 92 McCoy st B…" at bounding box center [864, 251] width 1224 height 156
copy div "97695"
click at [1401, 28] on button "Options" at bounding box center [1411, 24] width 79 height 25
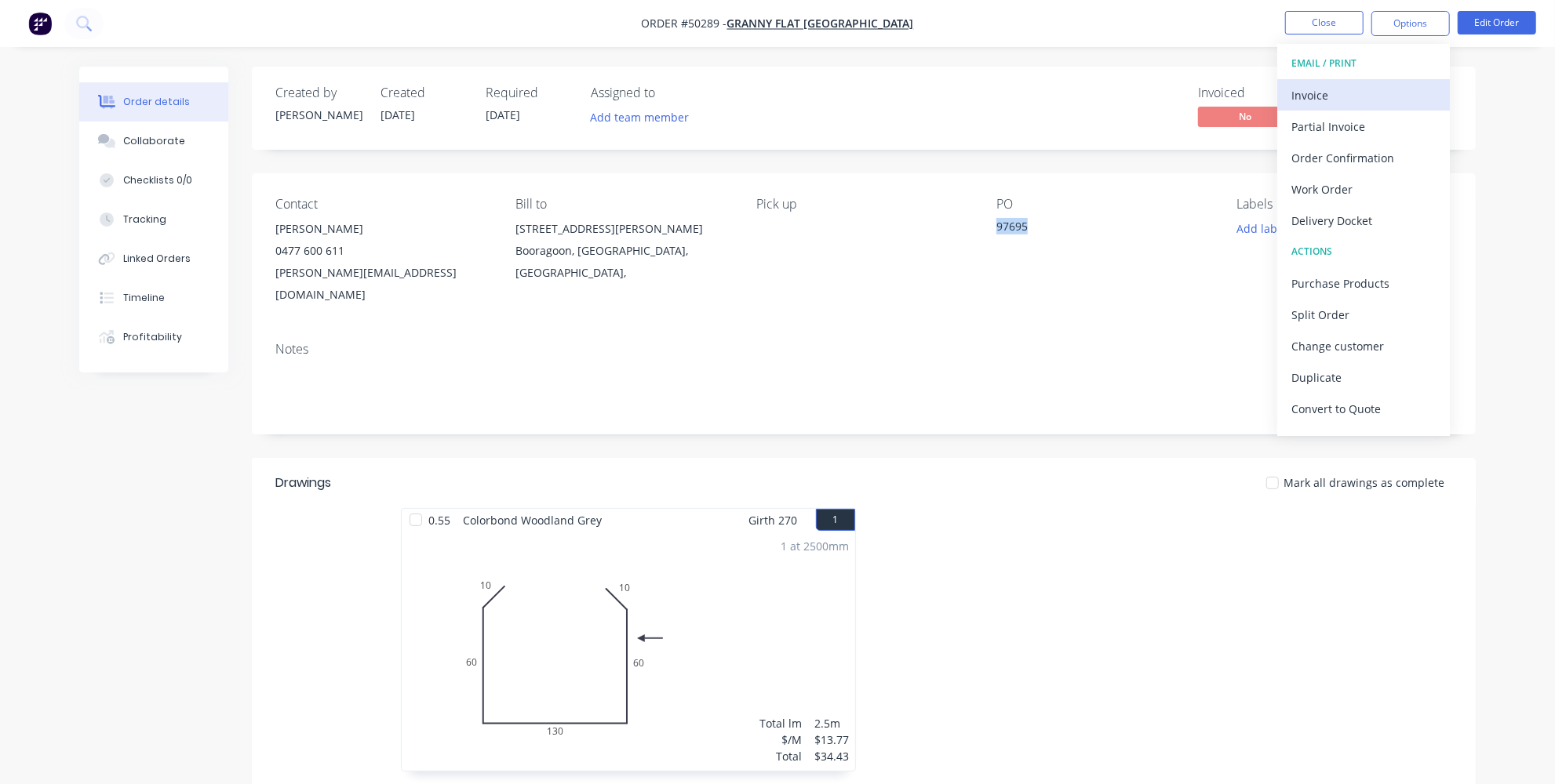
click at [1360, 89] on div "Invoice" at bounding box center [1364, 96] width 144 height 23
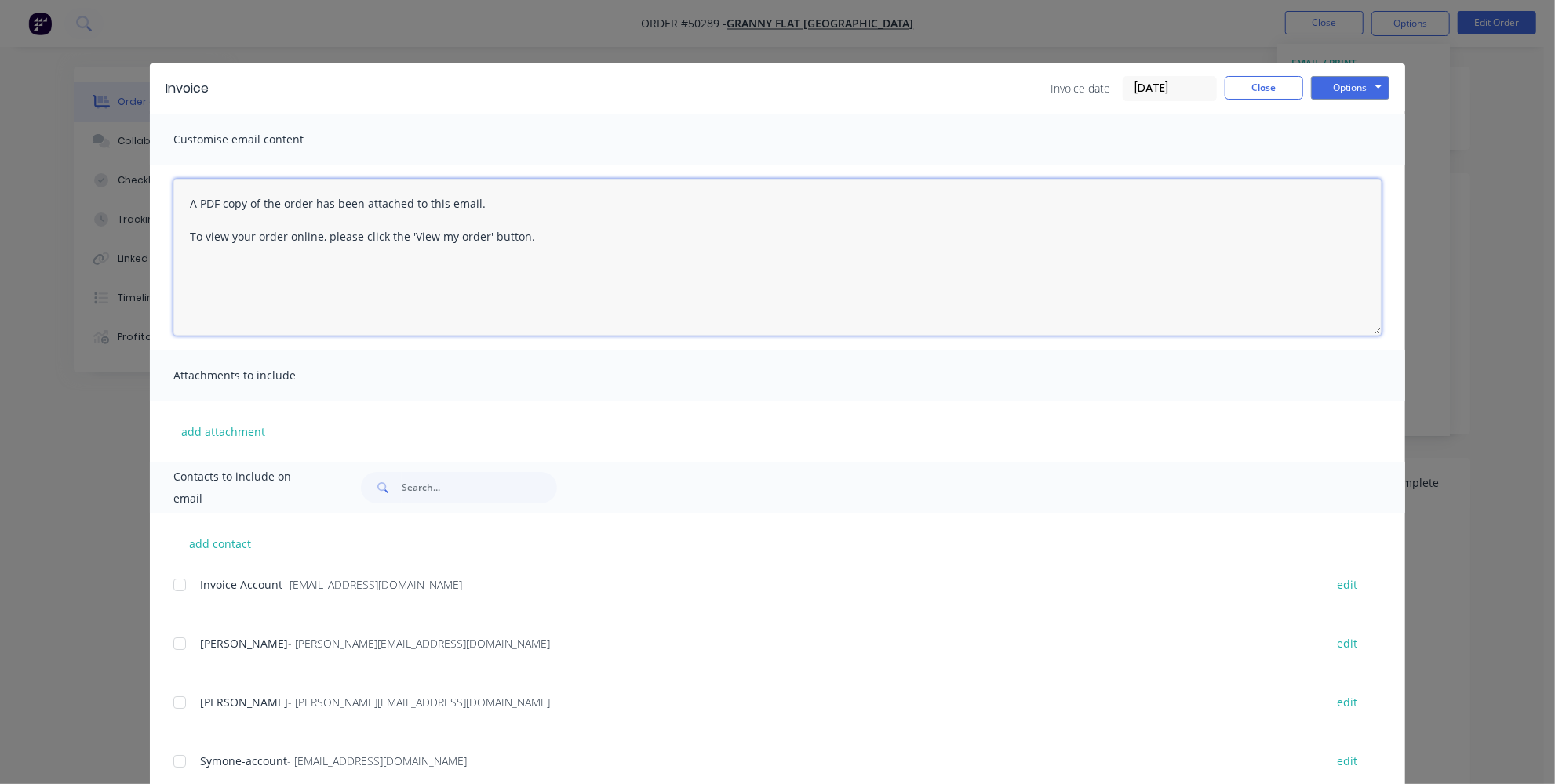
click at [183, 202] on textarea "A PDF copy of the order has been attached to this email. To view your order onl…" at bounding box center [778, 257] width 1209 height 156
paste textarea "97695"
click at [411, 276] on textarea "Hey team , please find attached PO97695A PDF copy of the order has been attache…" at bounding box center [778, 257] width 1209 height 156
click at [175, 582] on div at bounding box center [179, 585] width 32 height 32
type textarea "Hey team , please find attached PO97695A PDF copy of the order has been attache…"
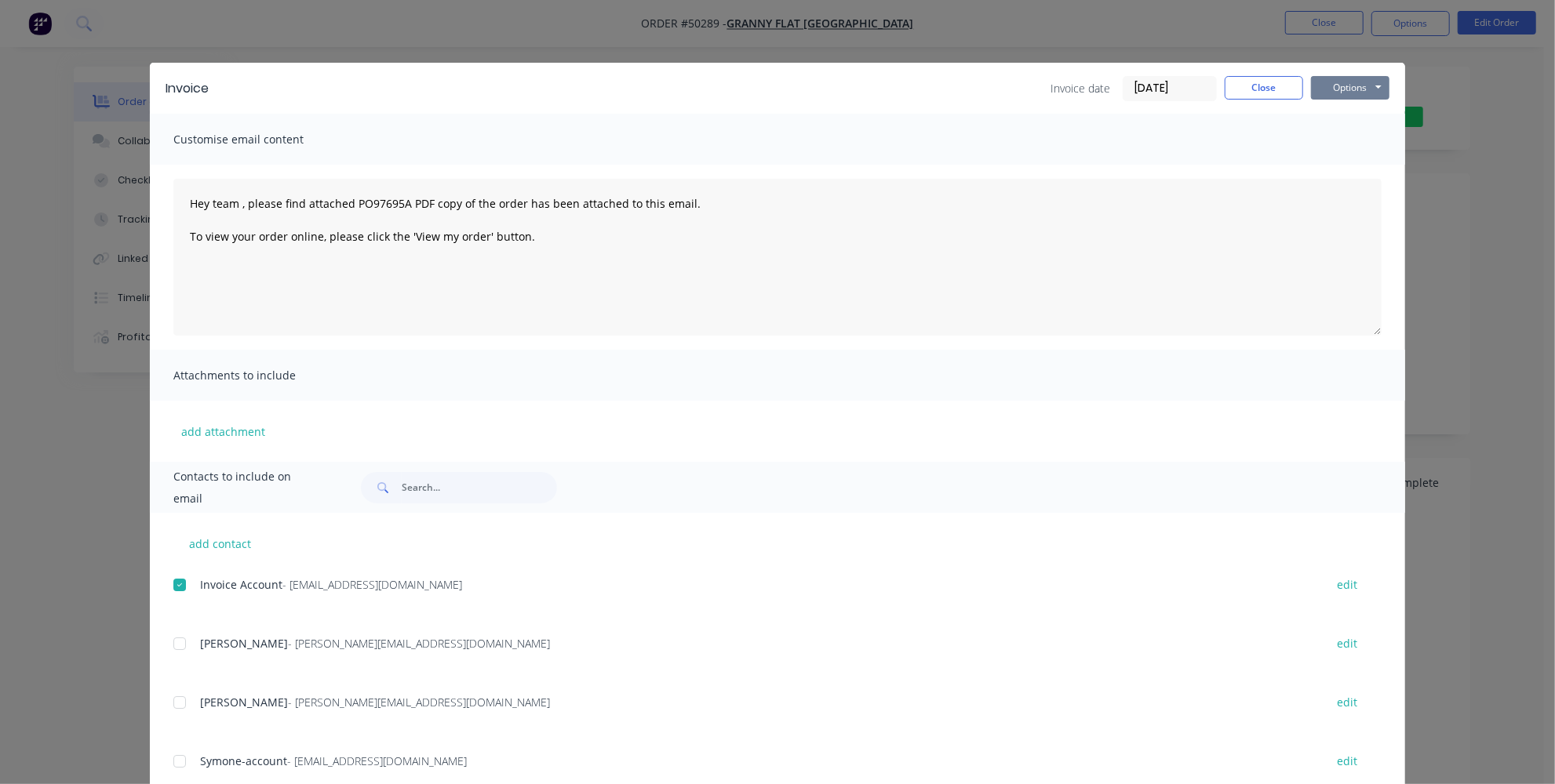
click at [1350, 93] on button "Options" at bounding box center [1350, 88] width 79 height 24
click at [1346, 169] on button "Email" at bounding box center [1361, 168] width 101 height 26
click at [1259, 84] on button "Close" at bounding box center [1264, 88] width 79 height 24
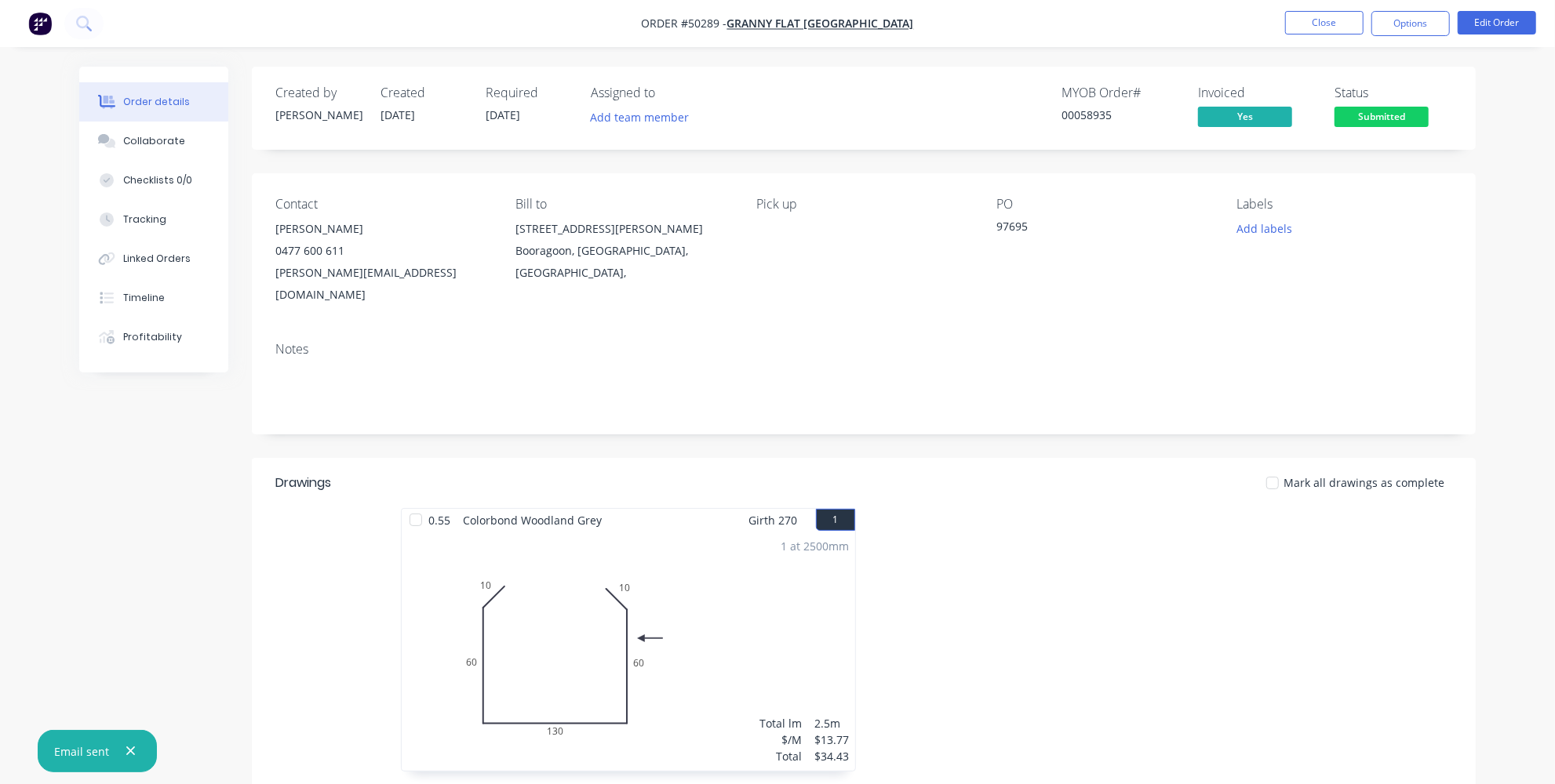
click at [1407, 37] on nav "Order #50289 - Granny Flat WA Close Options Edit Order" at bounding box center [777, 24] width 1555 height 47
click at [1399, 109] on span "Submitted" at bounding box center [1382, 117] width 94 height 19
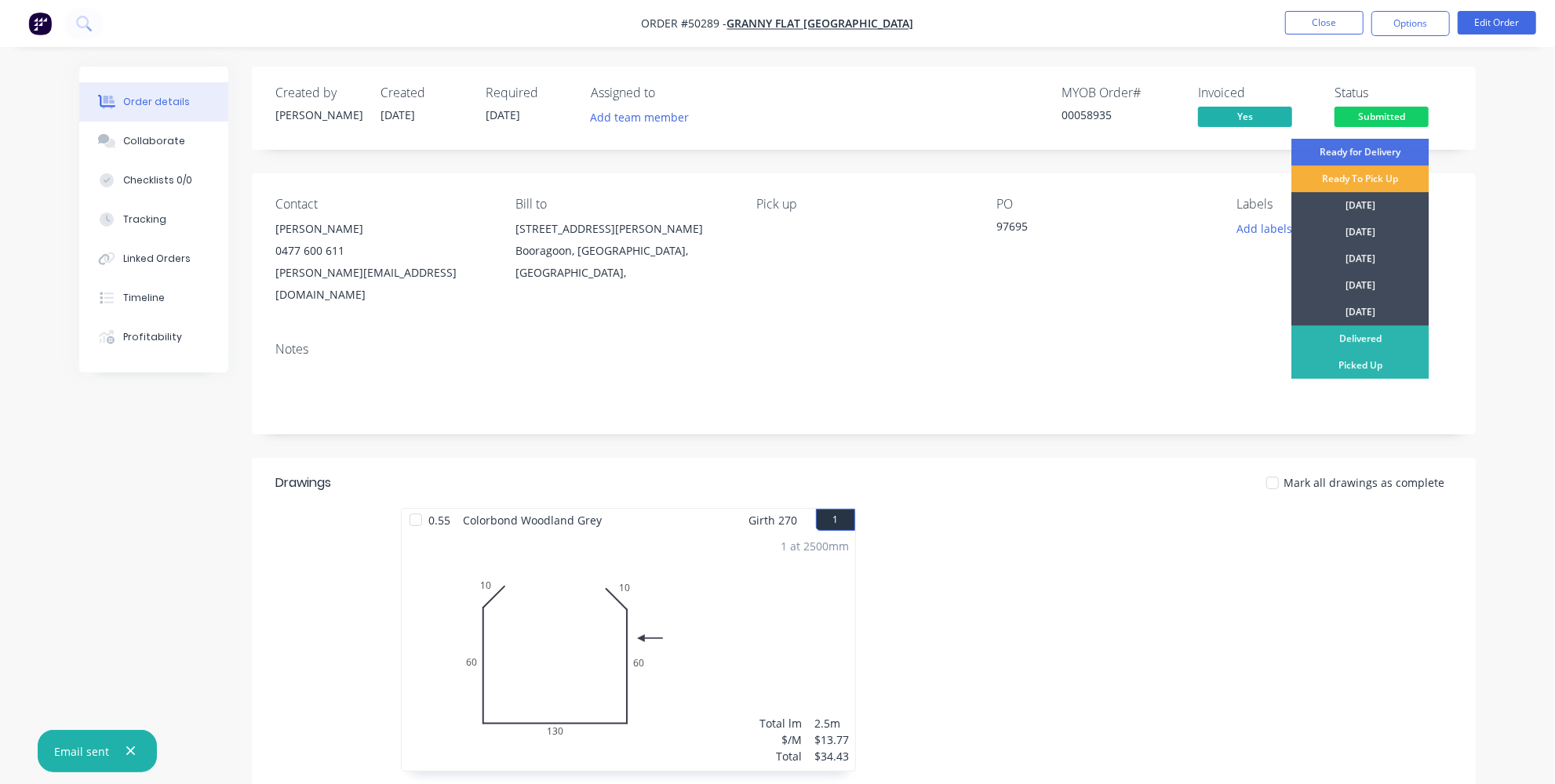
click at [1133, 576] on div at bounding box center [1099, 648] width 470 height 279
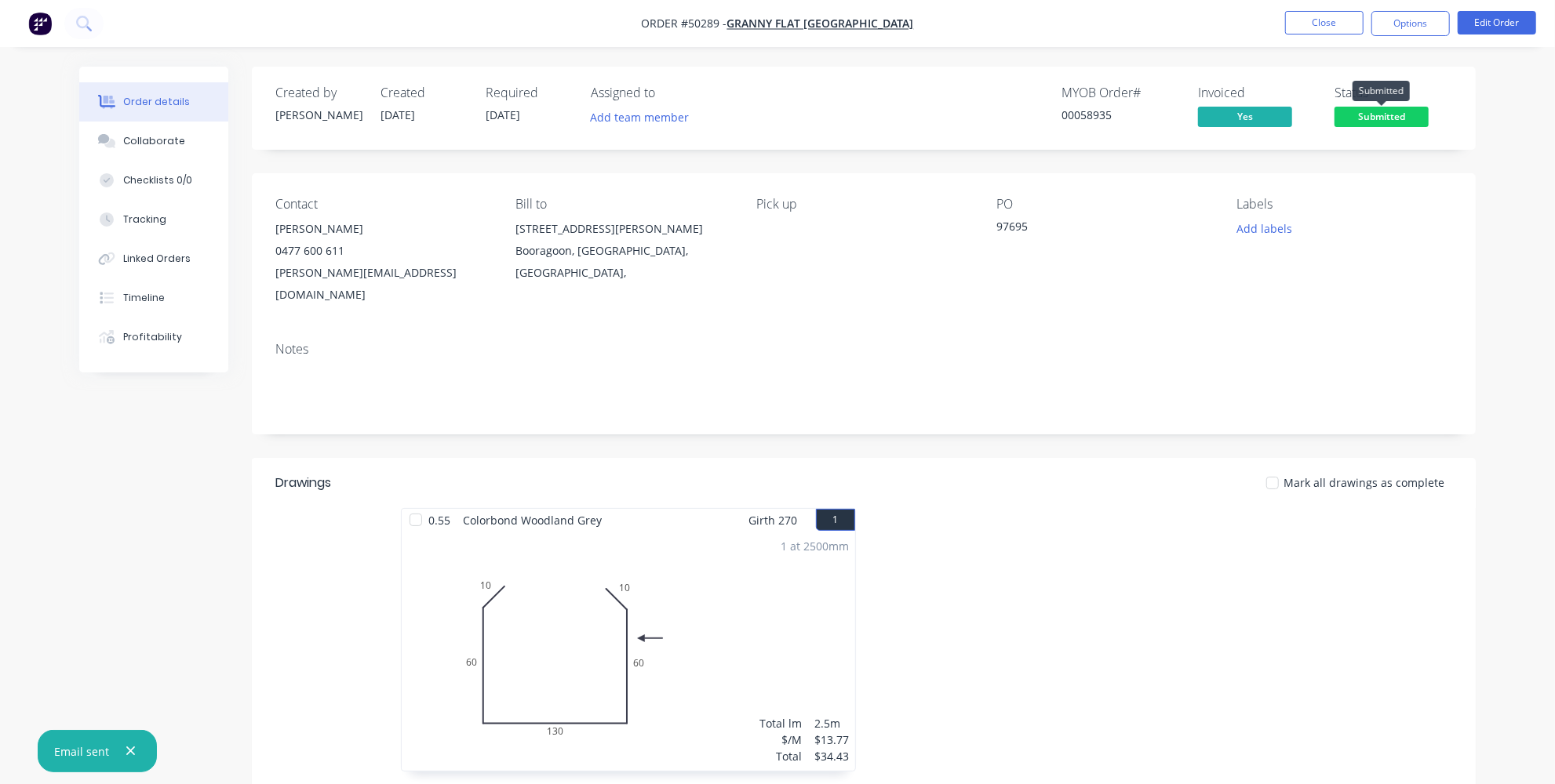
click at [1382, 114] on span "Submitted" at bounding box center [1382, 117] width 94 height 19
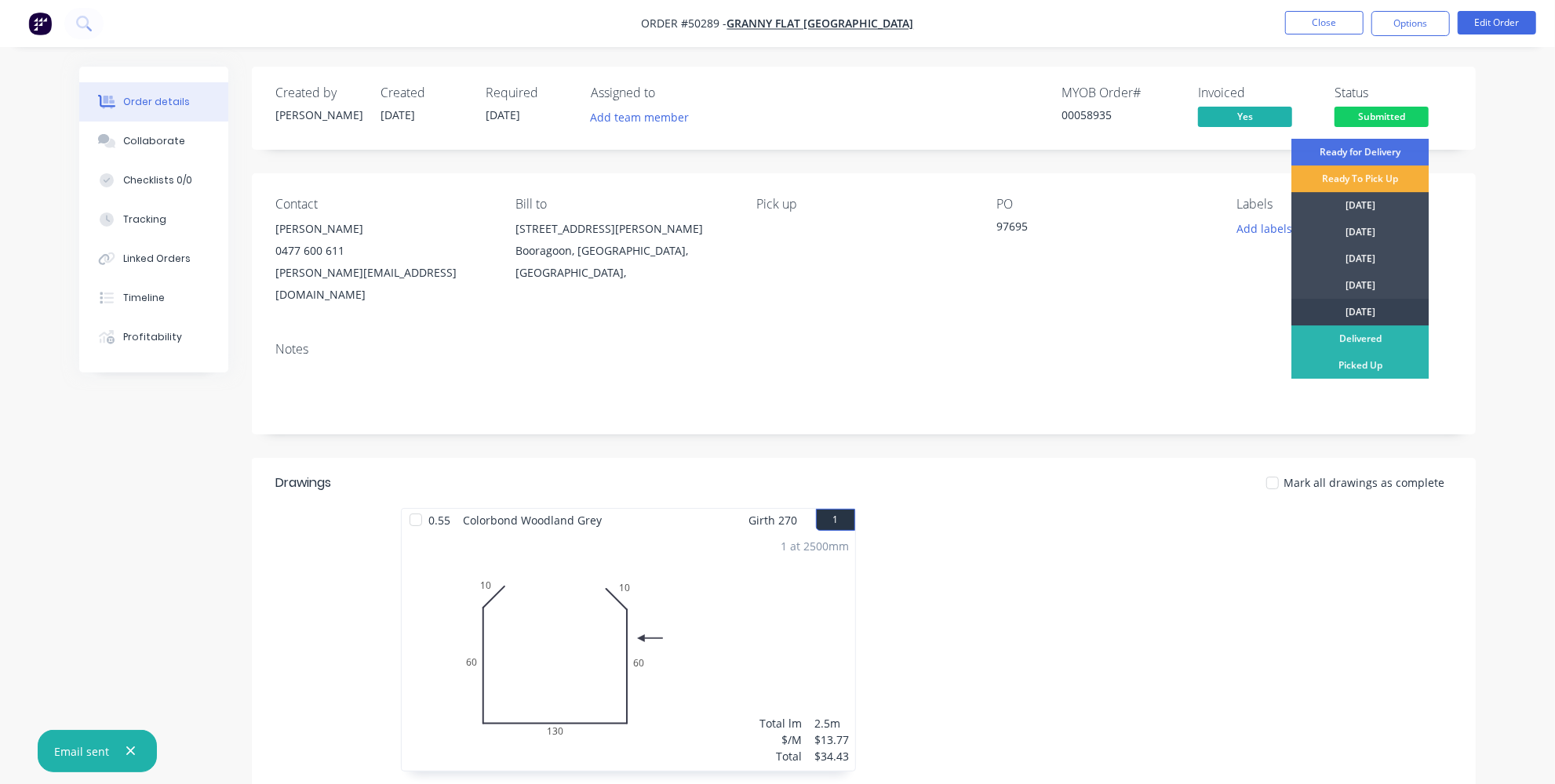
click at [1347, 311] on div "[DATE]" at bounding box center [1360, 312] width 137 height 27
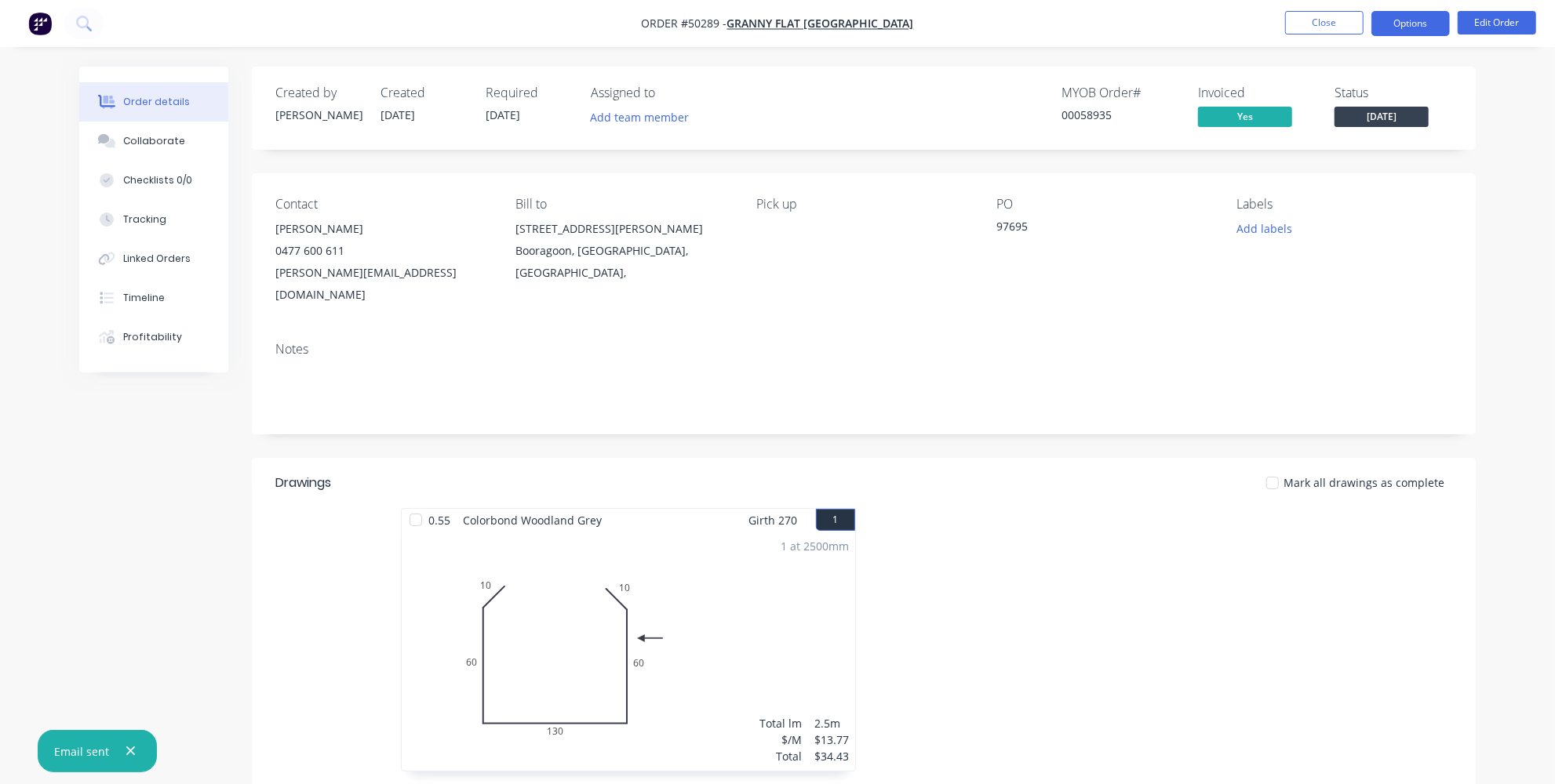
click at [1398, 28] on button "Options" at bounding box center [1411, 24] width 79 height 25
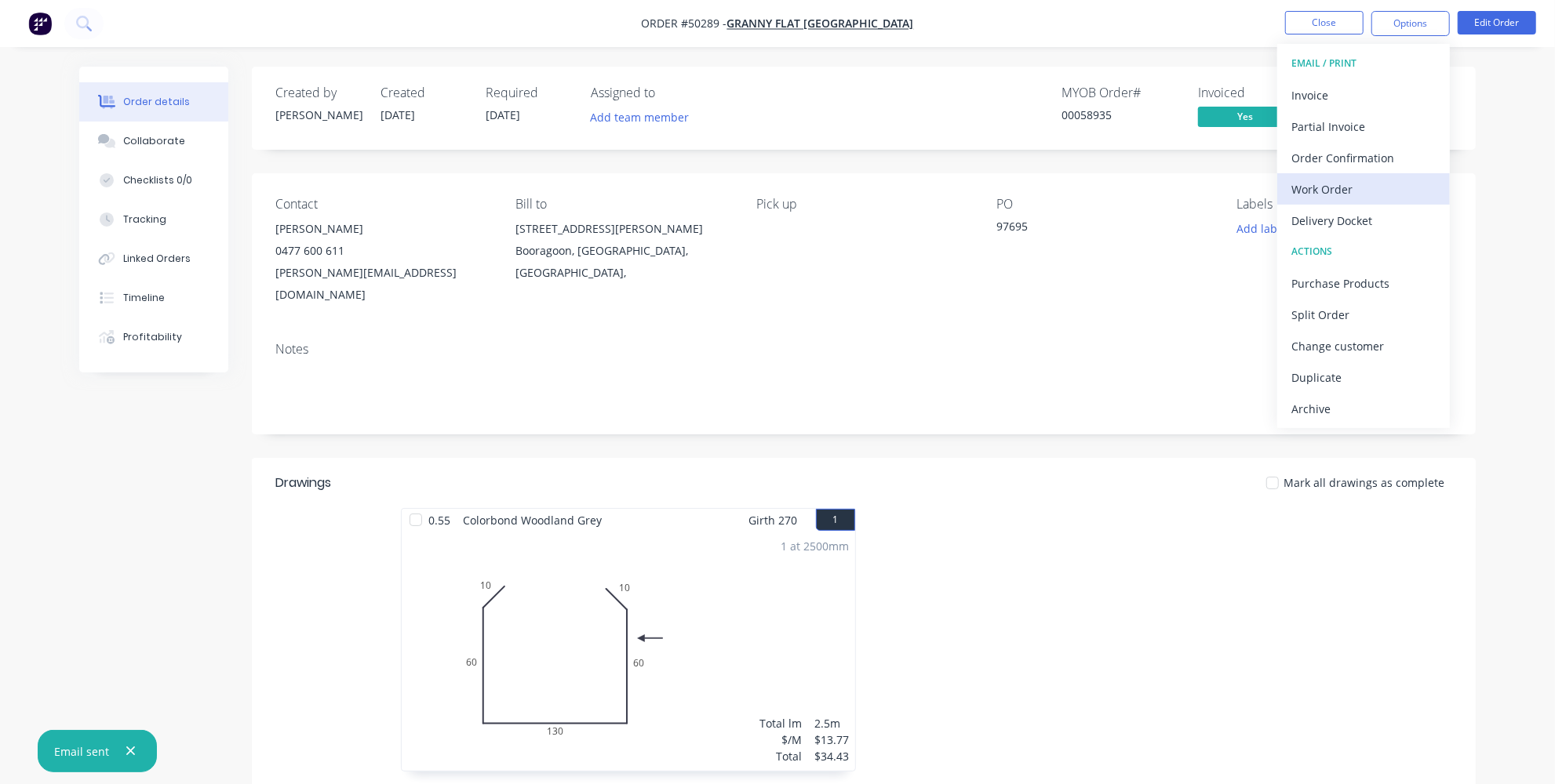
click at [1325, 191] on div "Work Order" at bounding box center [1364, 190] width 144 height 23
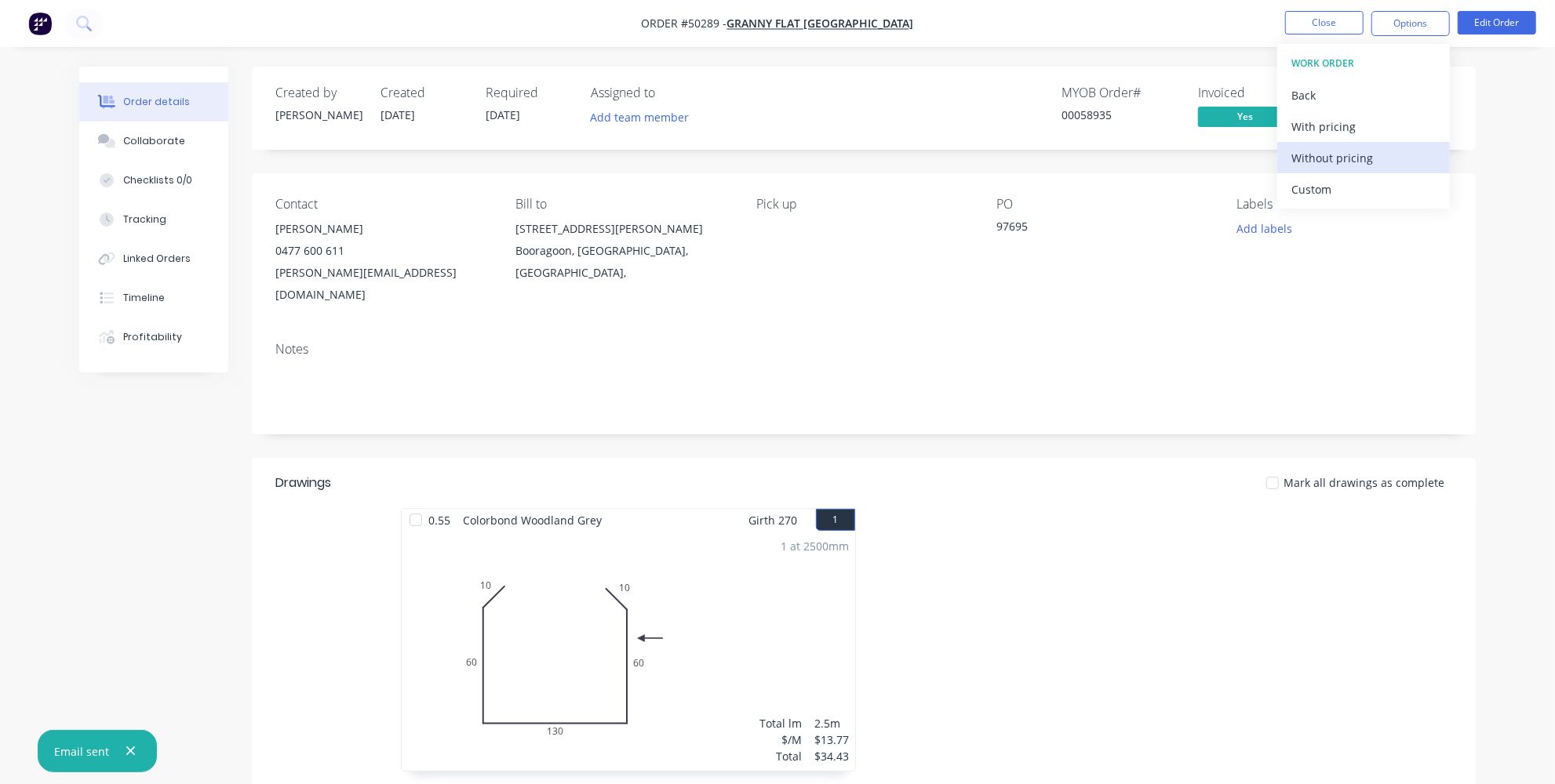
click at [1338, 160] on div "Without pricing" at bounding box center [1364, 158] width 144 height 23
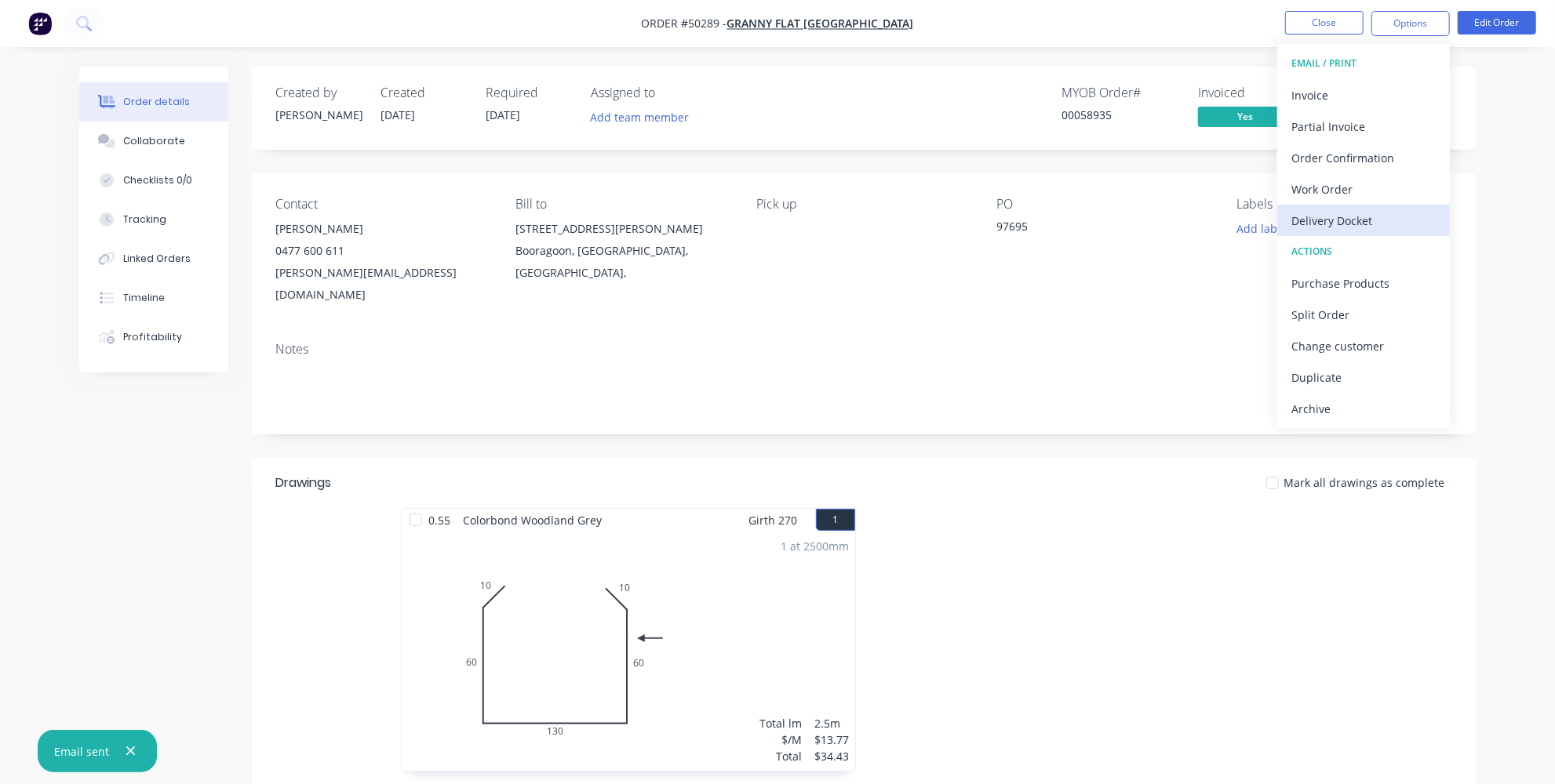
click at [1325, 221] on div "Delivery Docket" at bounding box center [1364, 221] width 144 height 23
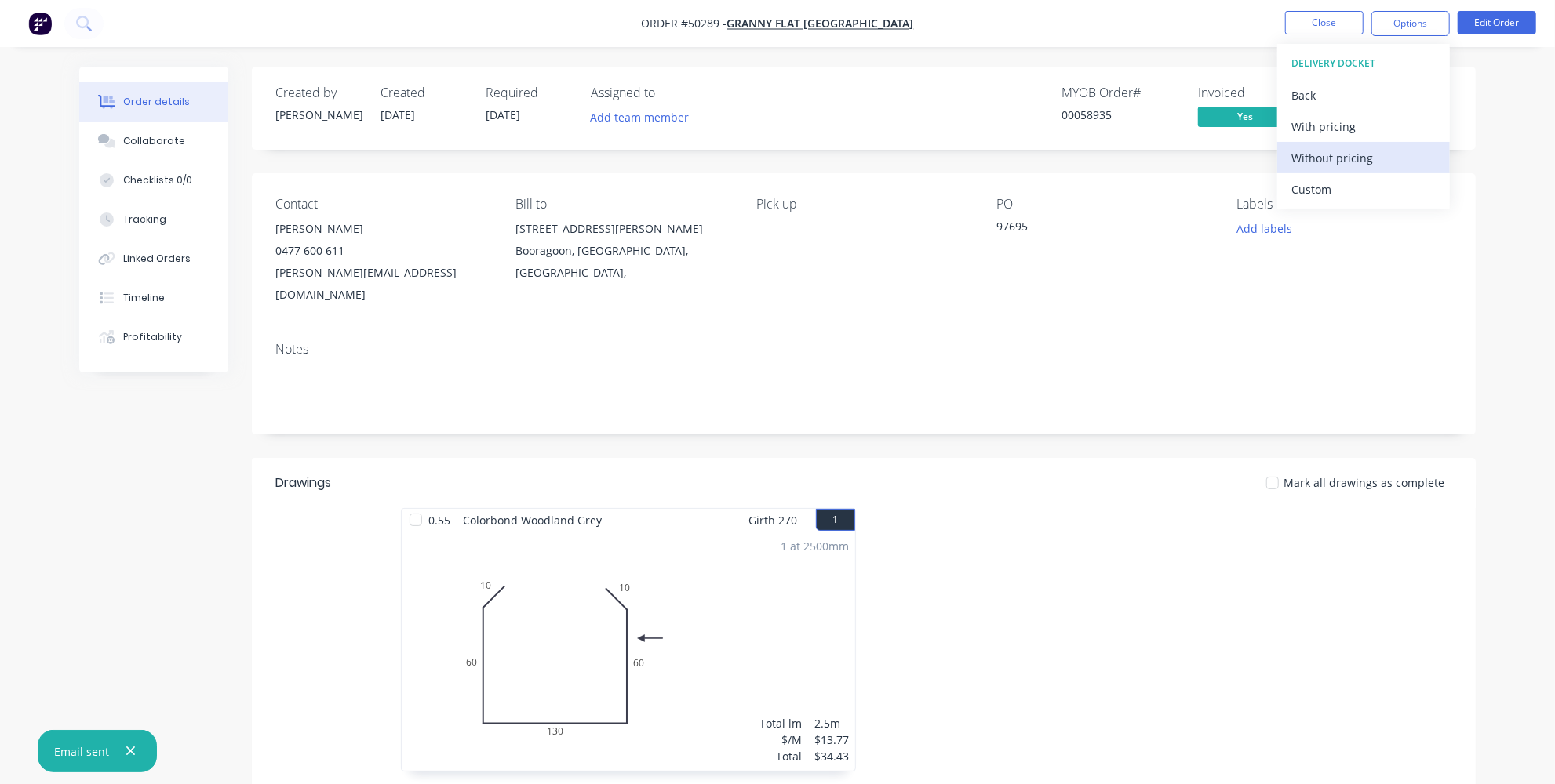
click at [1330, 160] on div "Without pricing" at bounding box center [1364, 158] width 144 height 23
click at [1507, 229] on div "Order details Collaborate Checklists 0/0 Tracking Linked Orders Timeline Profit…" at bounding box center [777, 516] width 1555 height 1032
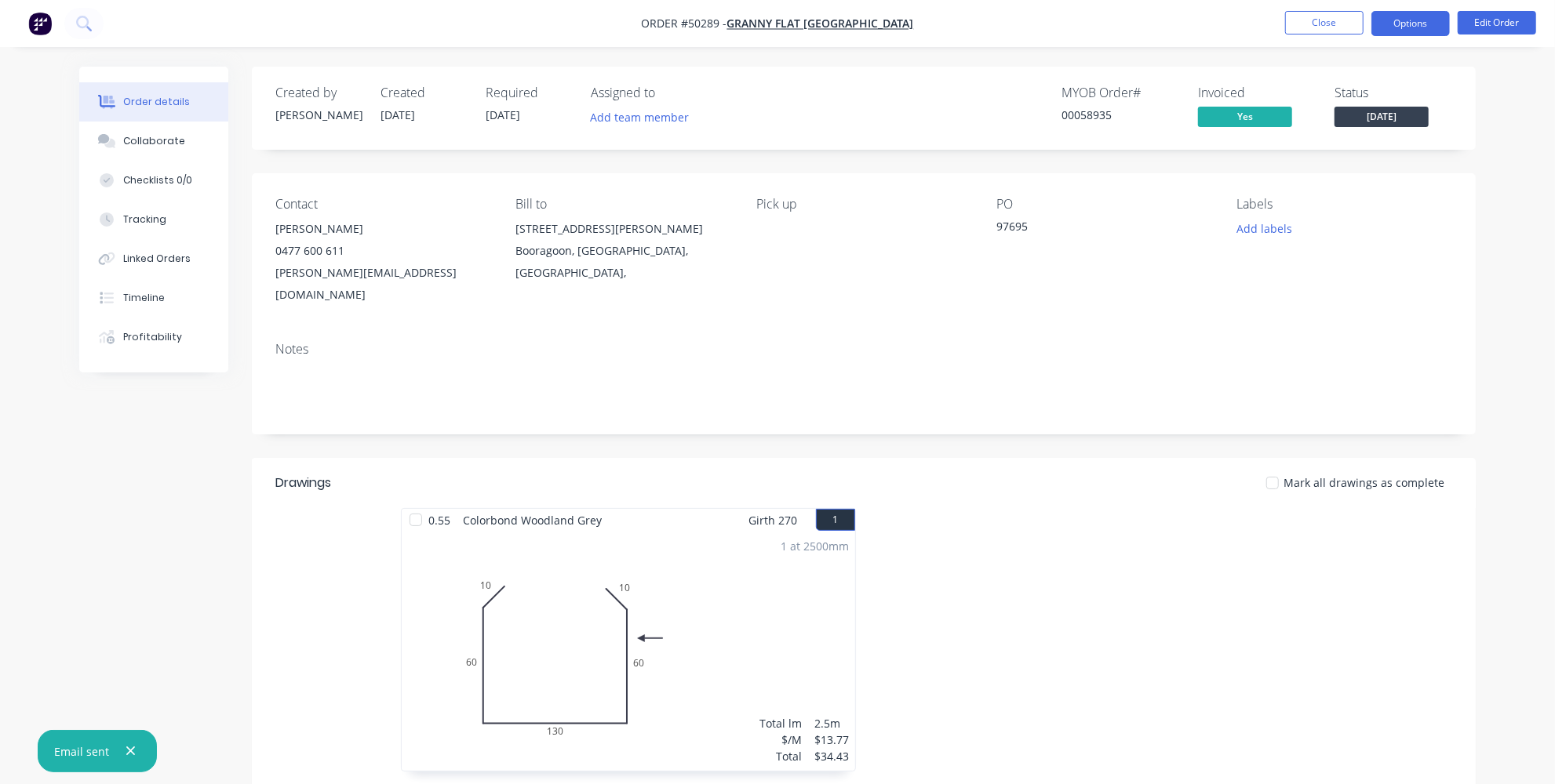
click at [1406, 32] on button "Options" at bounding box center [1411, 24] width 79 height 25
click at [1510, 109] on div "Order details Collaborate Checklists 0/0 Tracking Linked Orders Timeline Profit…" at bounding box center [777, 516] width 1555 height 1032
click at [1463, 26] on button "Edit Order" at bounding box center [1497, 23] width 79 height 24
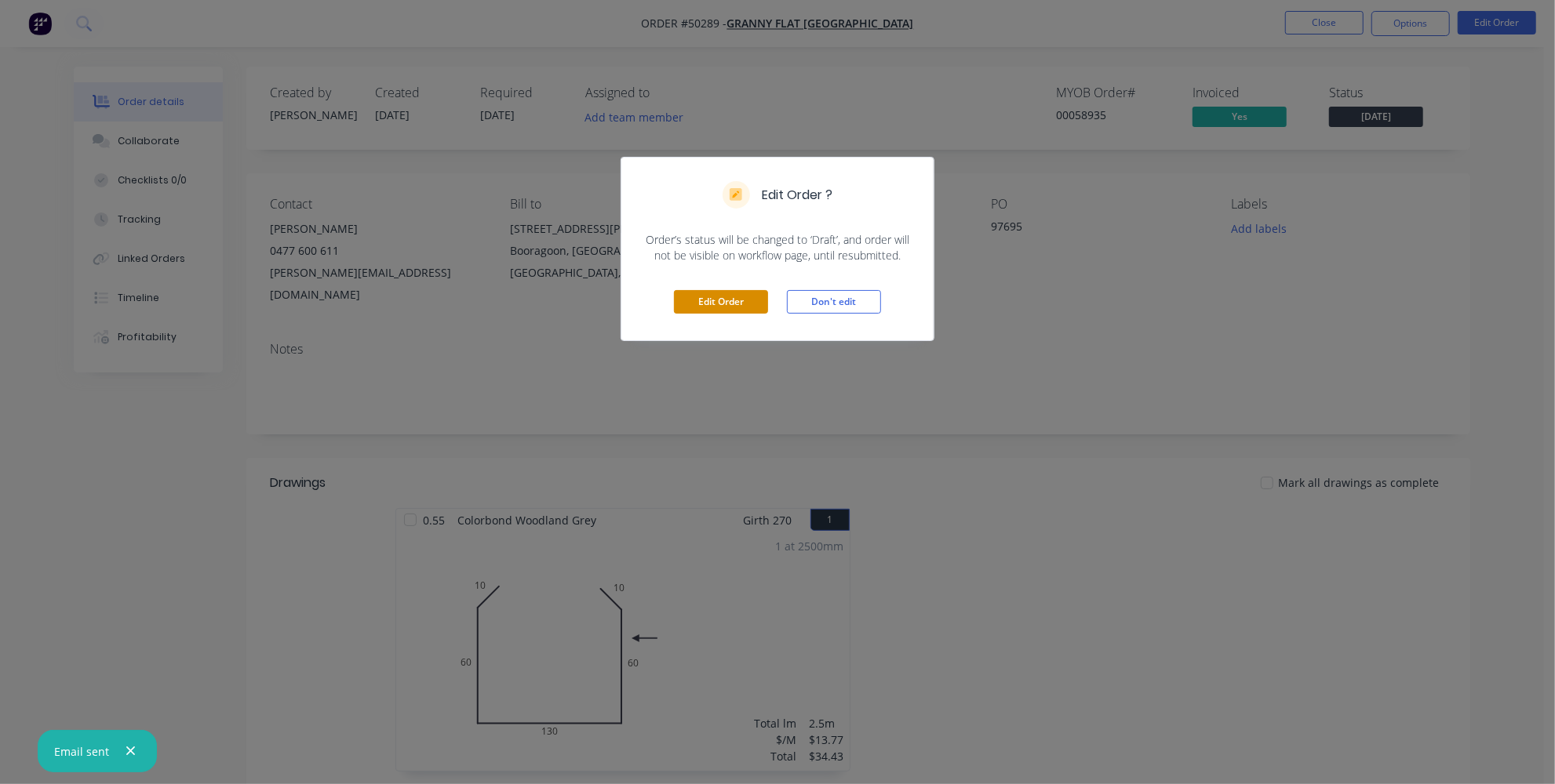
click at [698, 309] on button "Edit Order" at bounding box center [721, 302] width 94 height 24
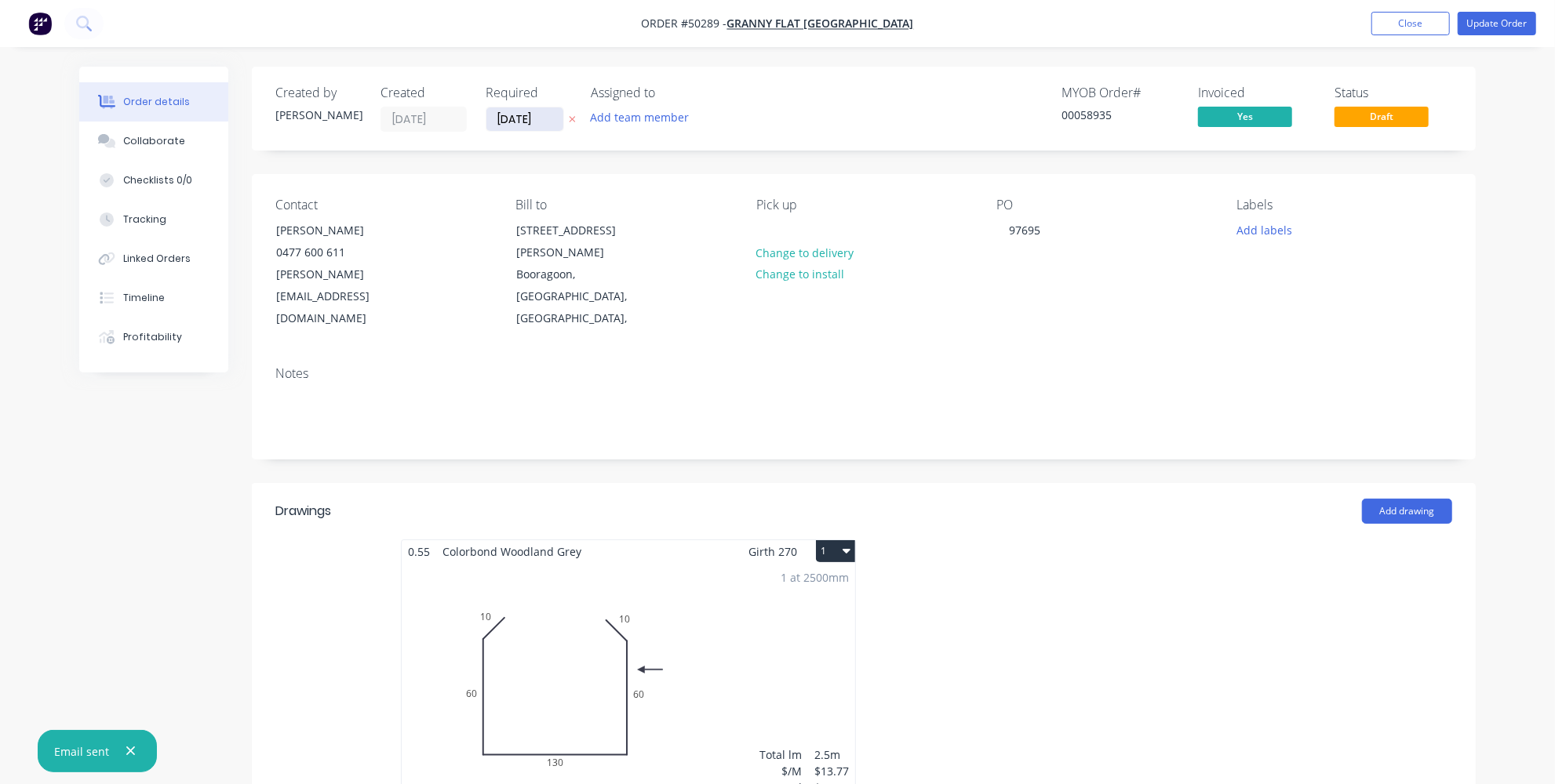
click at [520, 124] on input "[DATE]" at bounding box center [525, 119] width 77 height 24
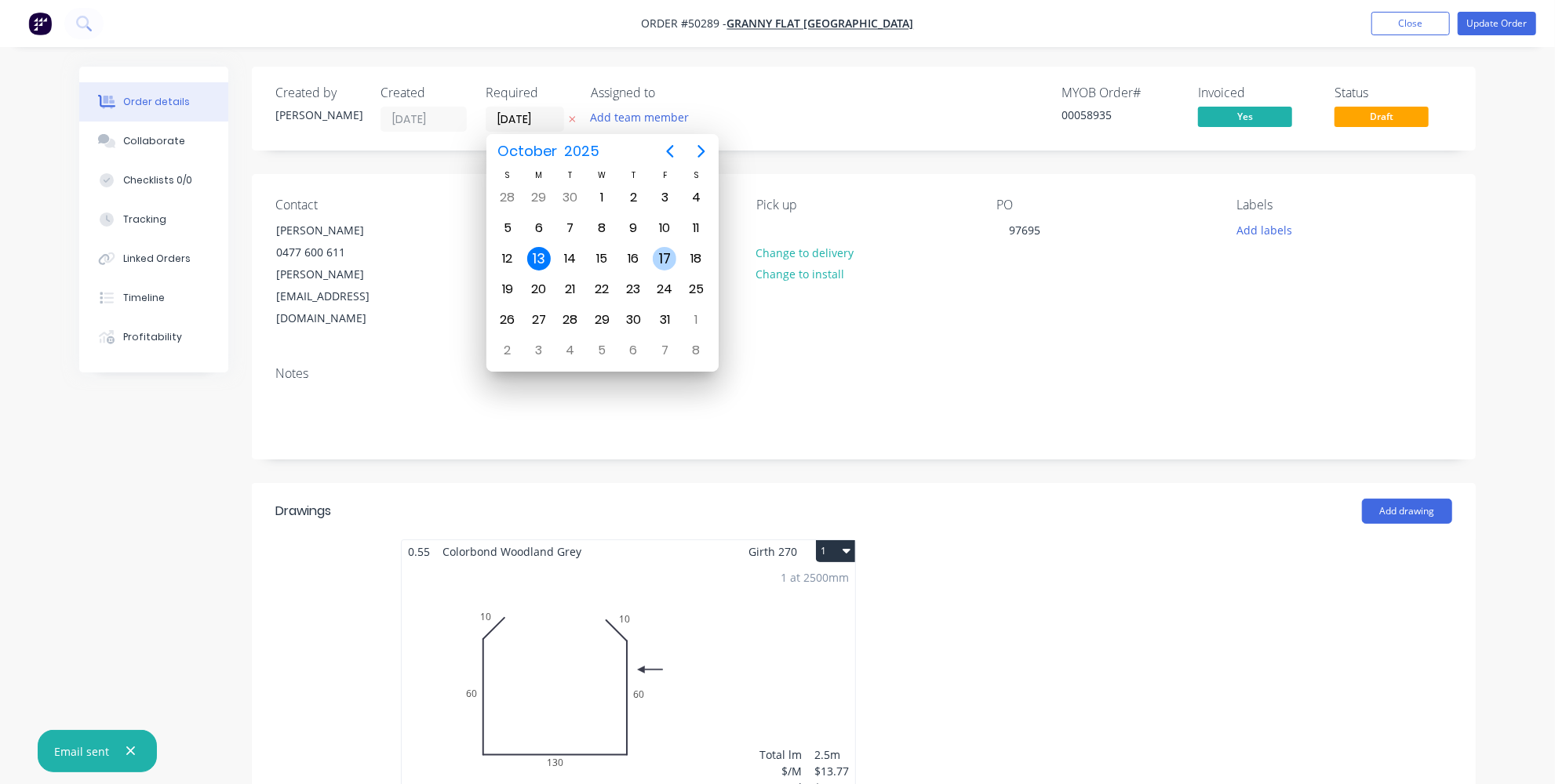
click at [660, 254] on div "17" at bounding box center [664, 259] width 24 height 24
type input "17/10/25"
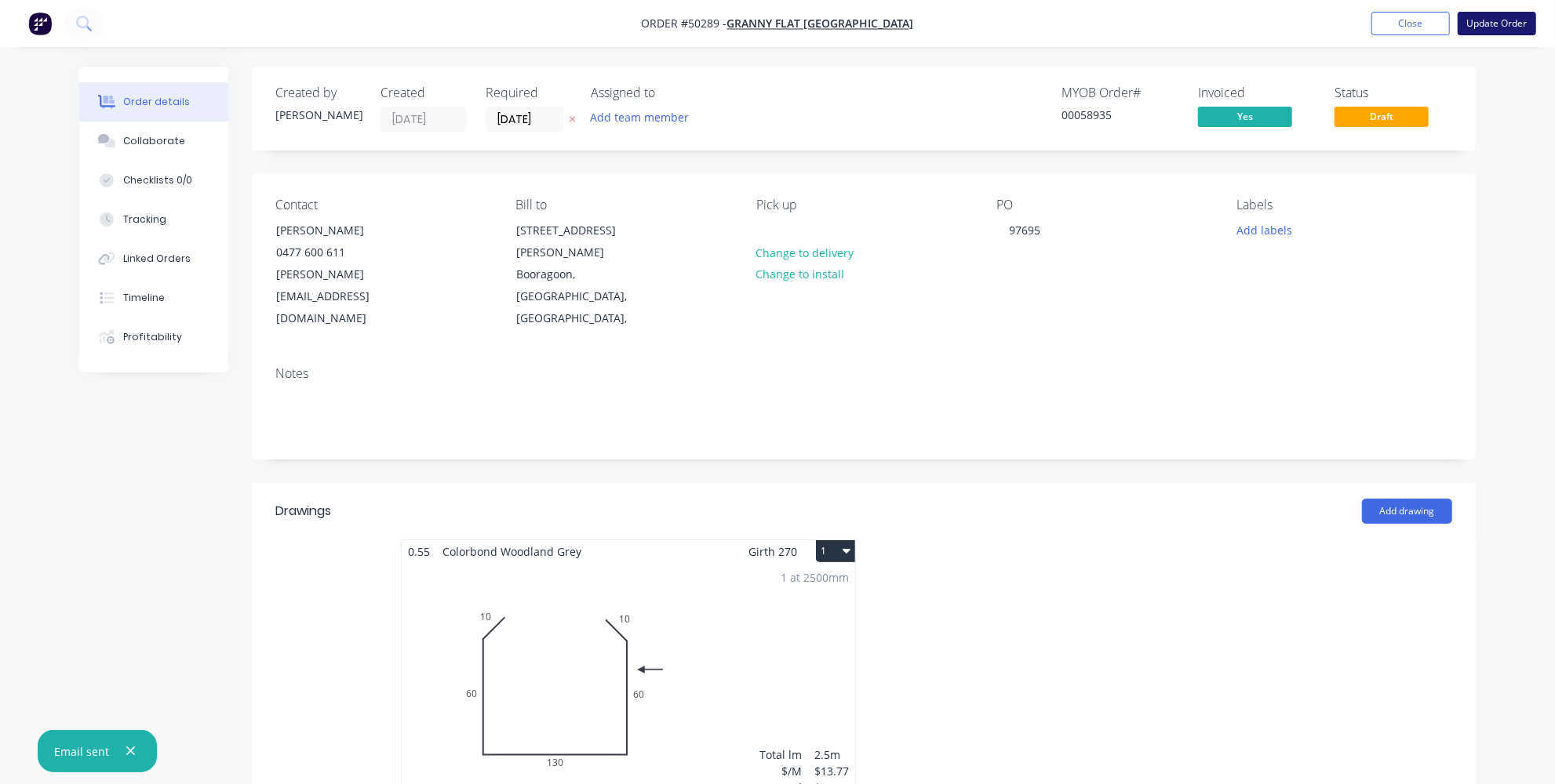
click at [1524, 19] on button "Update Order" at bounding box center [1497, 24] width 79 height 24
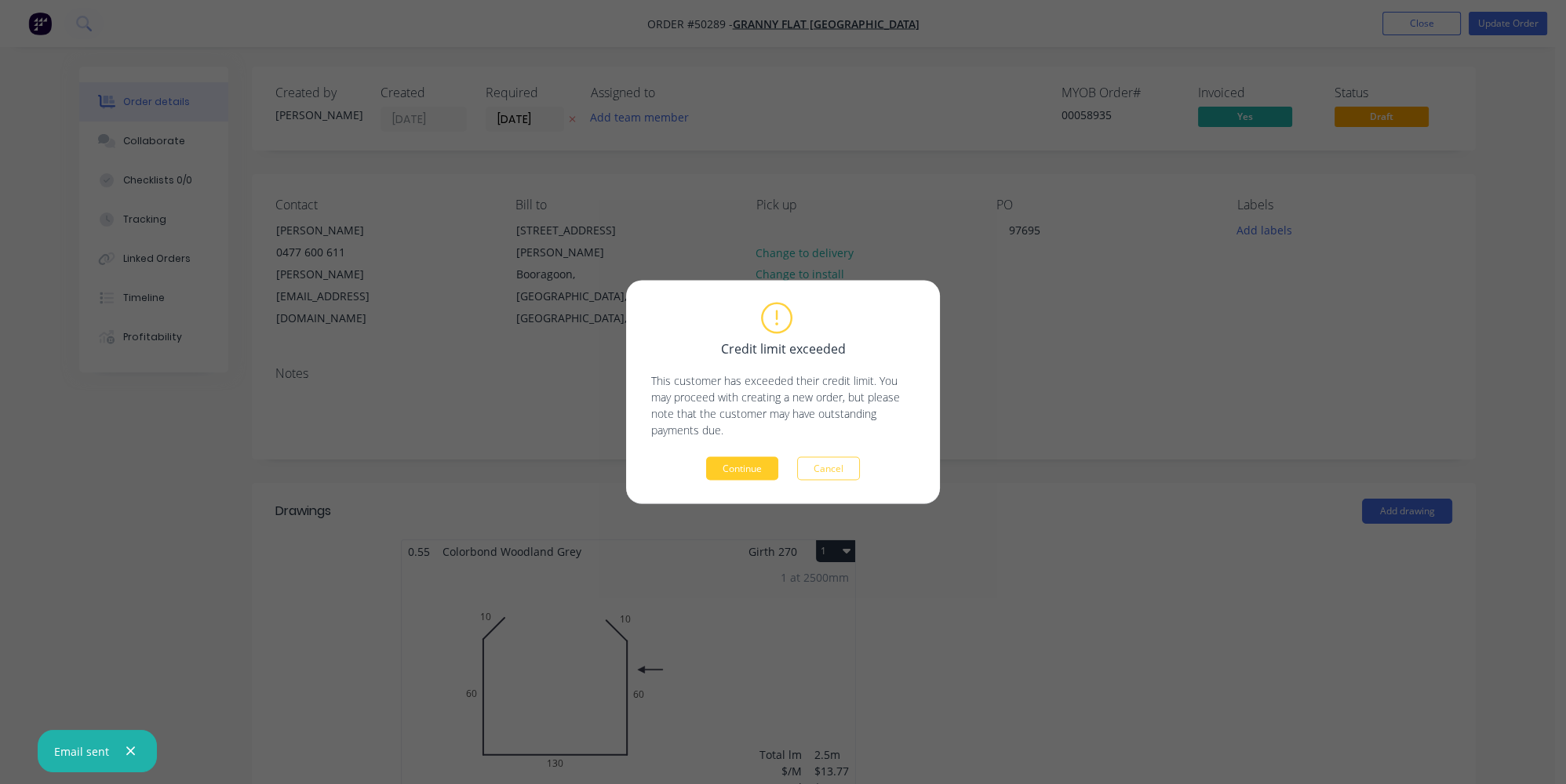
click at [727, 478] on button "Continue" at bounding box center [742, 469] width 72 height 24
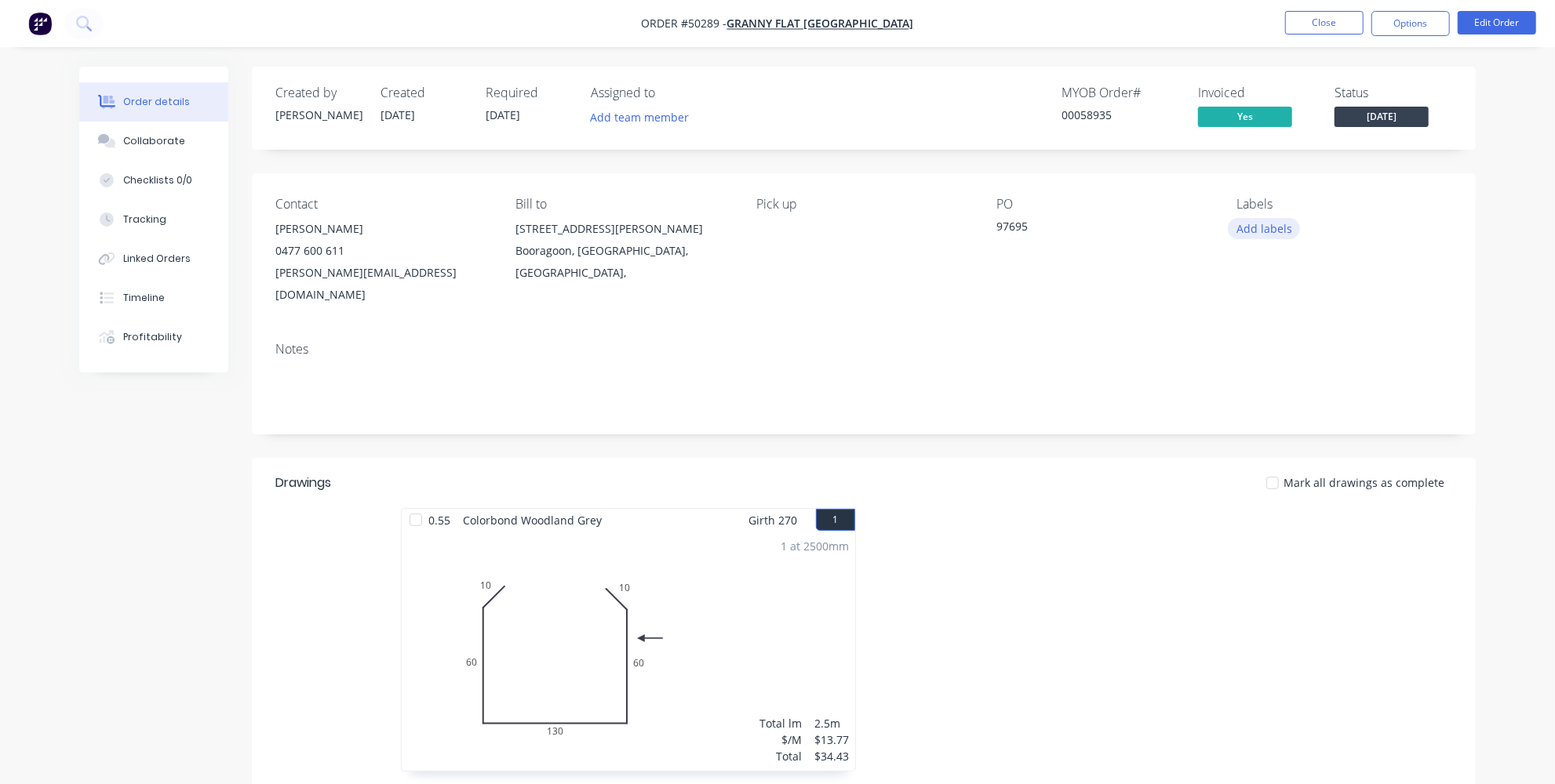
click at [1267, 229] on button "Add labels" at bounding box center [1264, 229] width 72 height 21
click at [1144, 474] on div "Mark all drawings as complete" at bounding box center [989, 482] width 926 height 16
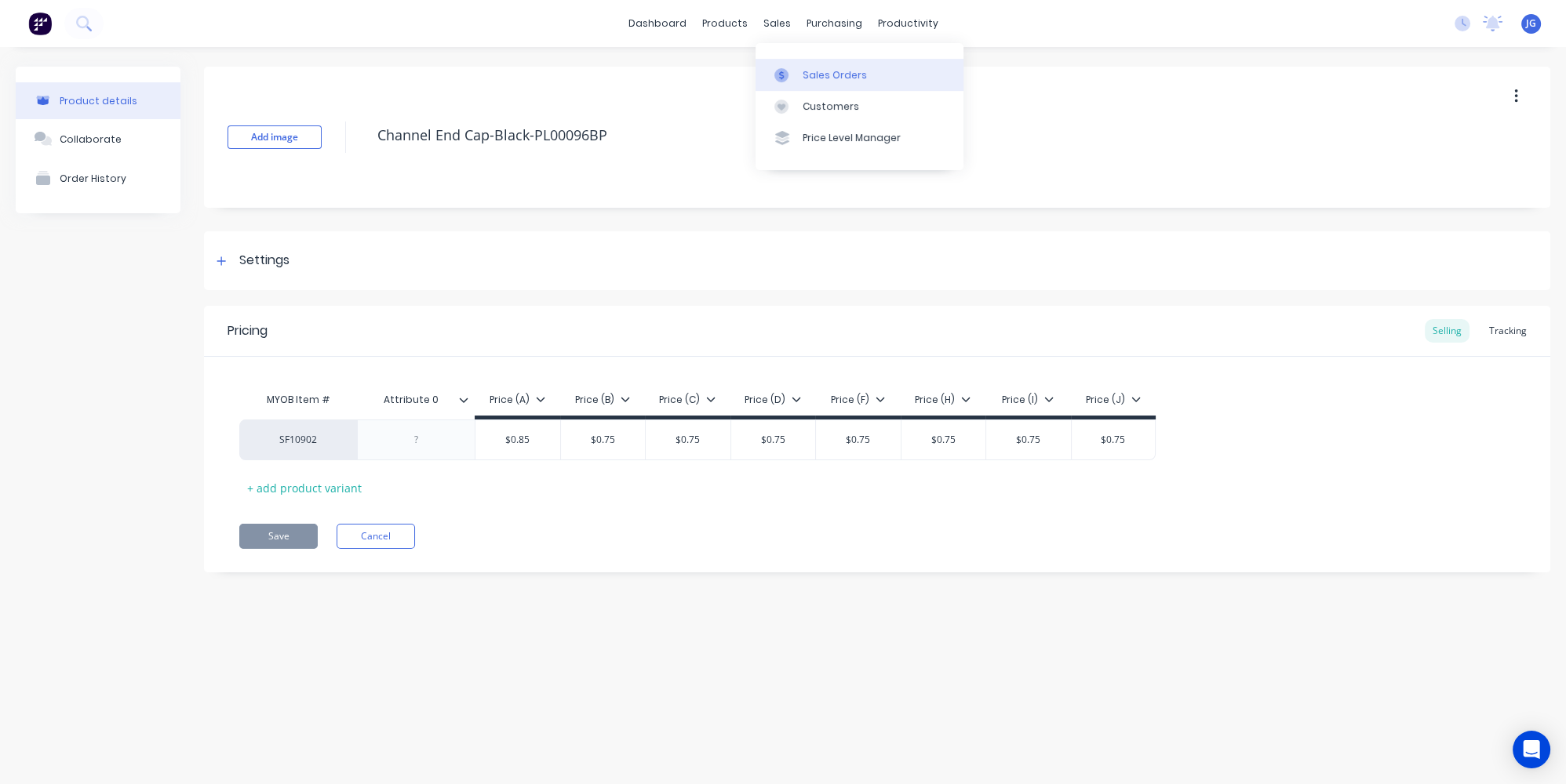
click at [809, 74] on div "Sales Orders" at bounding box center [834, 75] width 64 height 14
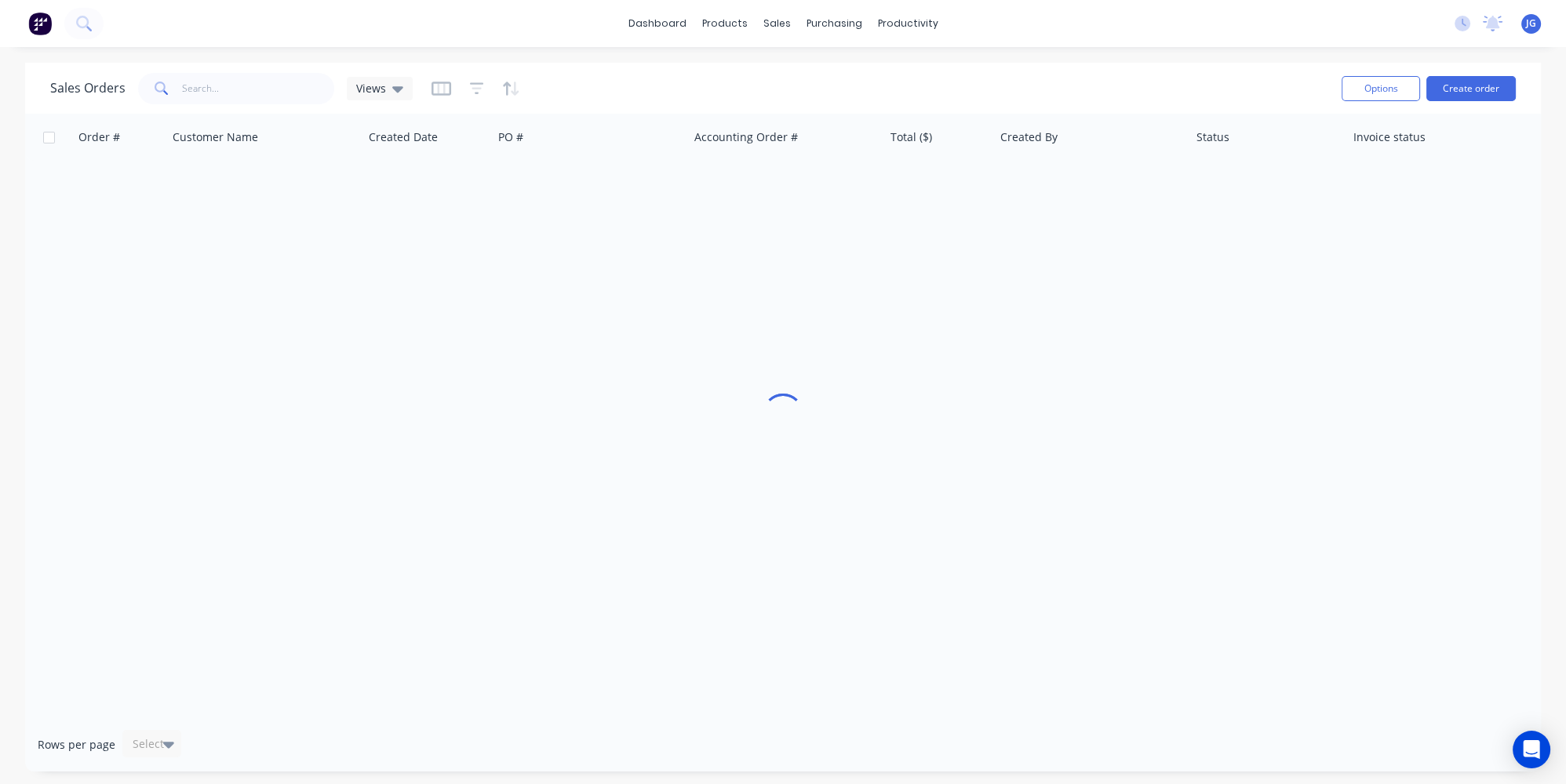
drag, startPoint x: 331, startPoint y: 77, endPoint x: 320, endPoint y: 80, distance: 11.4
click at [330, 77] on div at bounding box center [236, 88] width 196 height 32
click at [234, 101] on input "text" at bounding box center [258, 88] width 153 height 32
paste input "50250"
type input "50250"
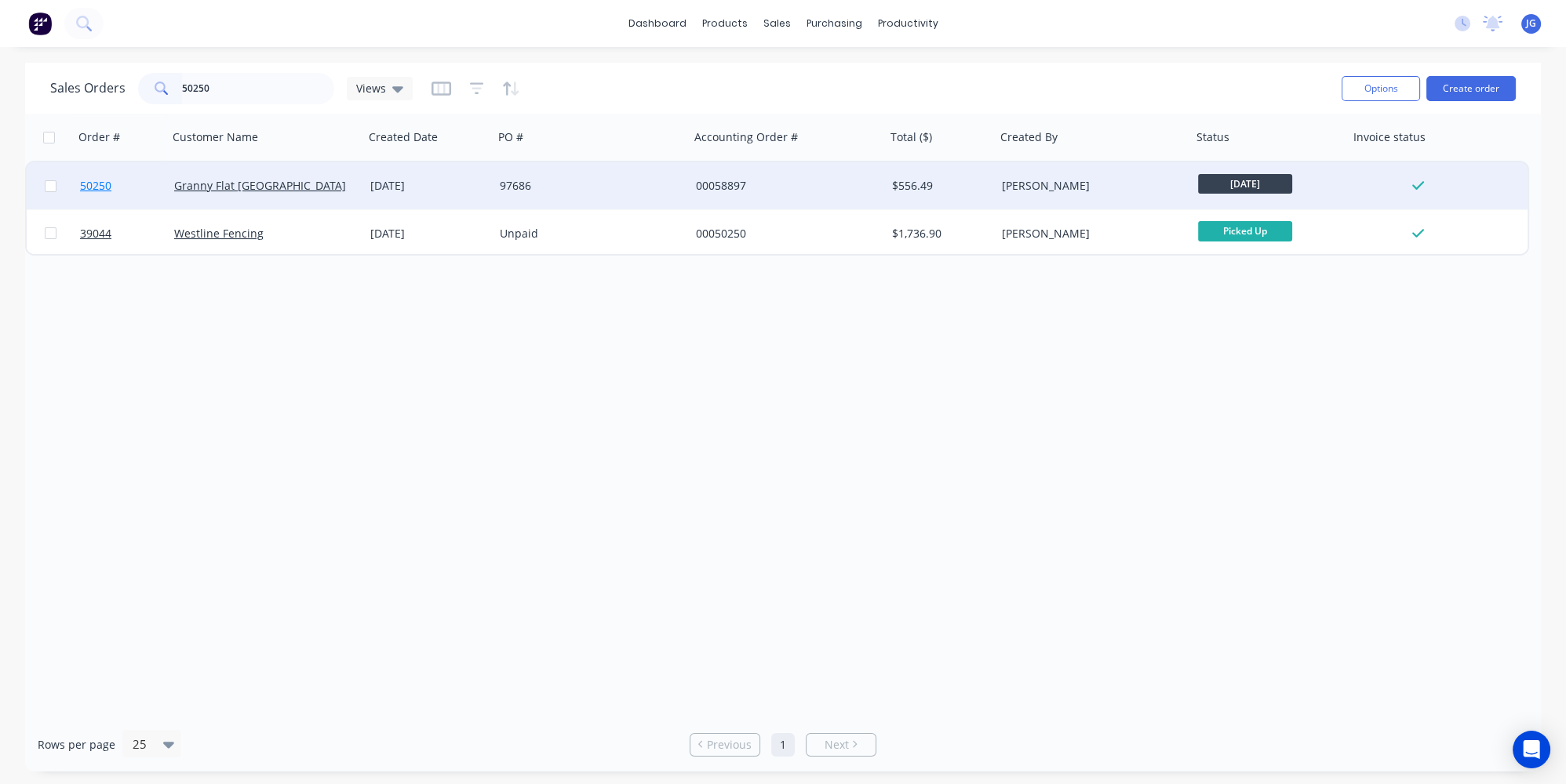
click at [139, 183] on link "50250" at bounding box center [127, 186] width 94 height 47
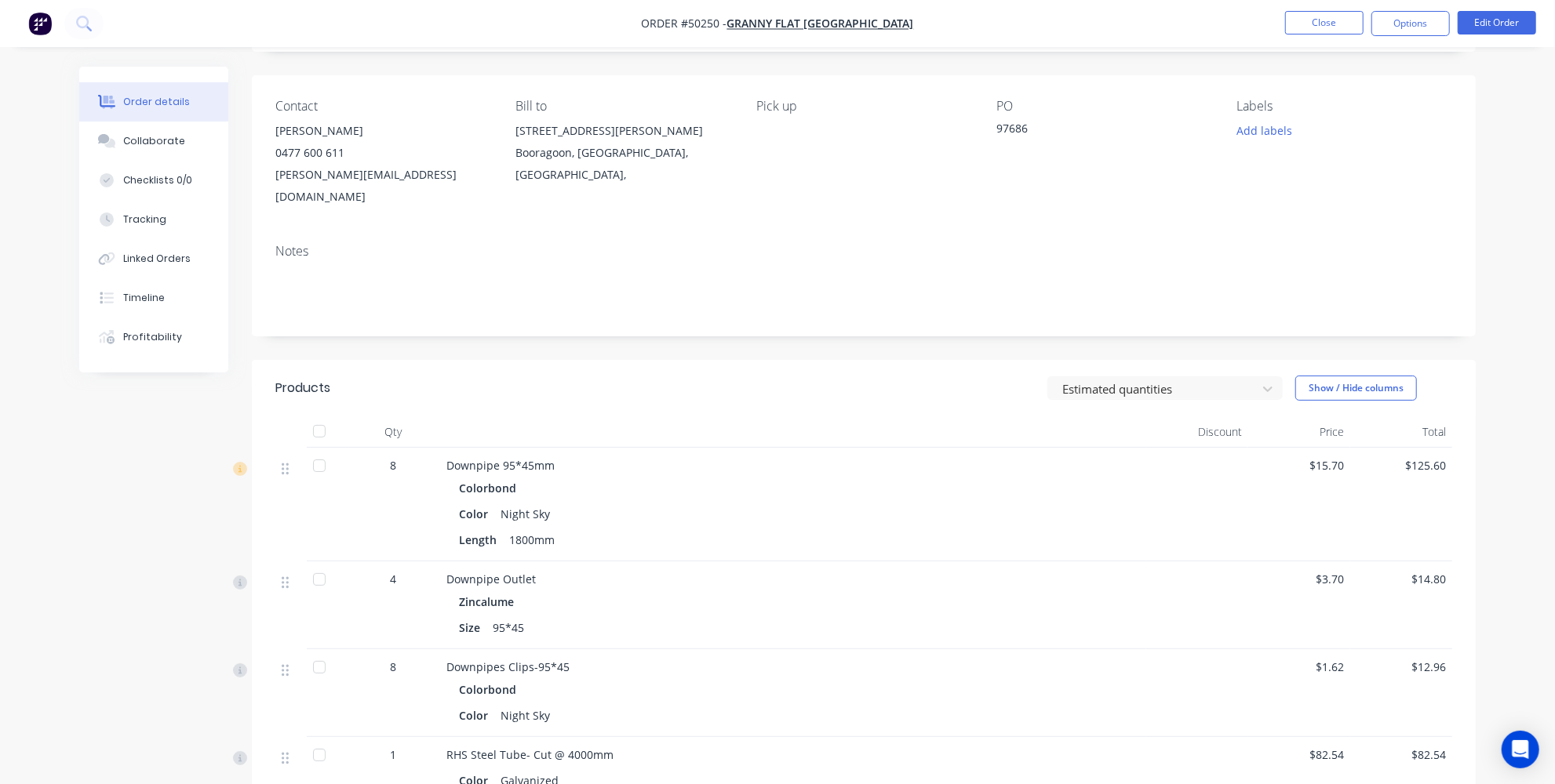
scroll to position [26, 0]
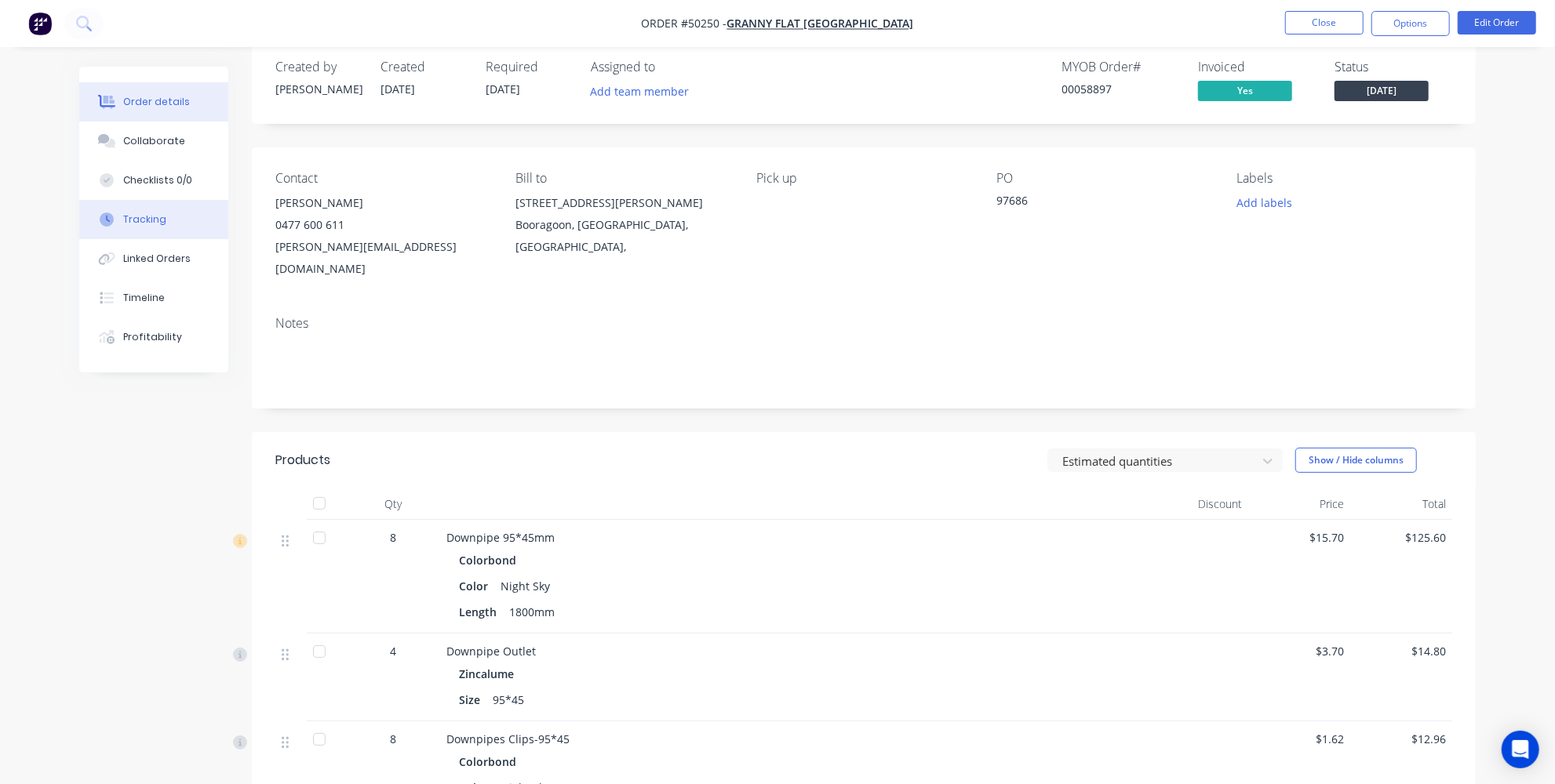
click at [152, 231] on button "Tracking" at bounding box center [154, 220] width 149 height 39
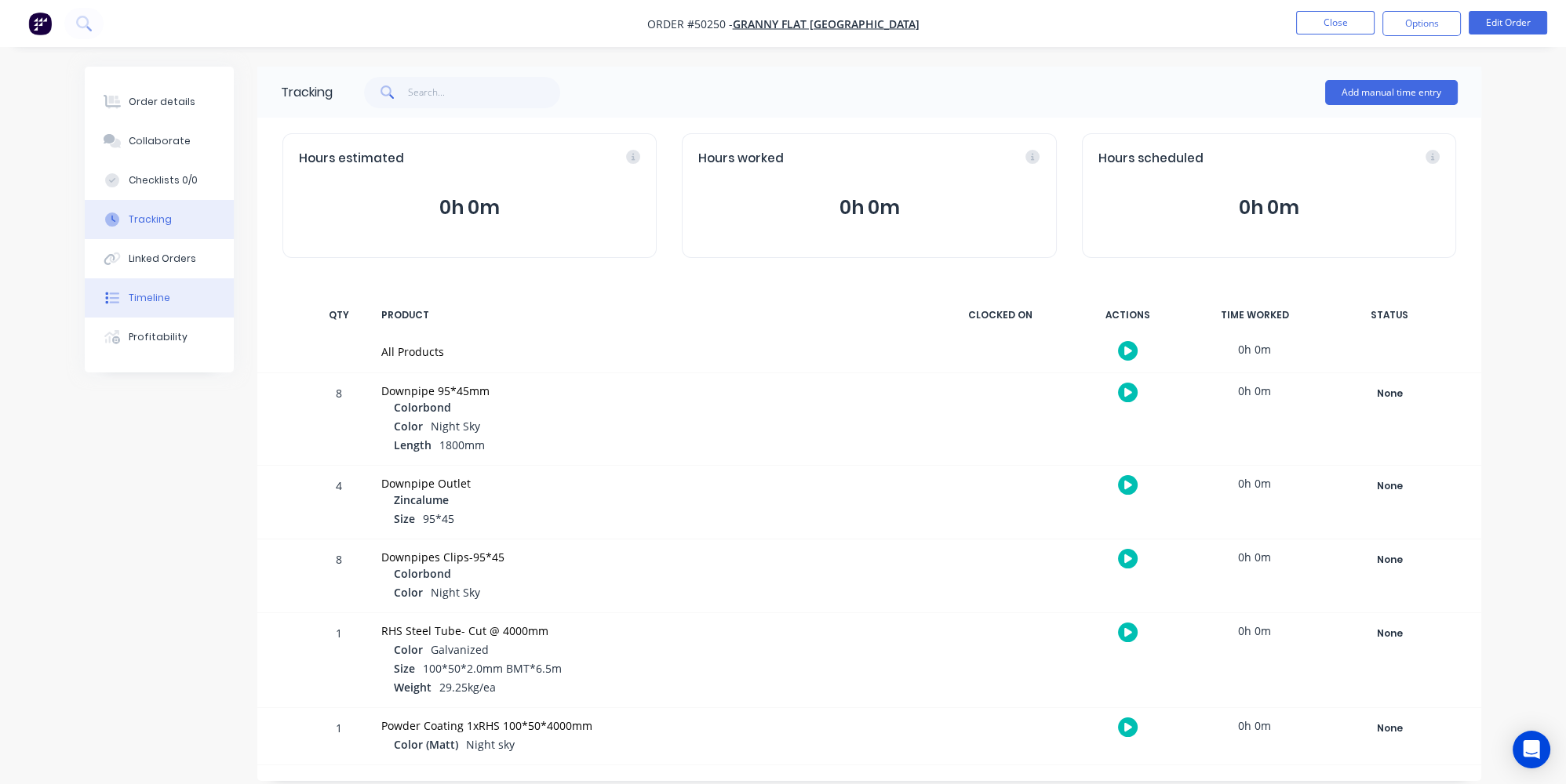
click at [139, 294] on div "Timeline" at bounding box center [149, 298] width 41 height 14
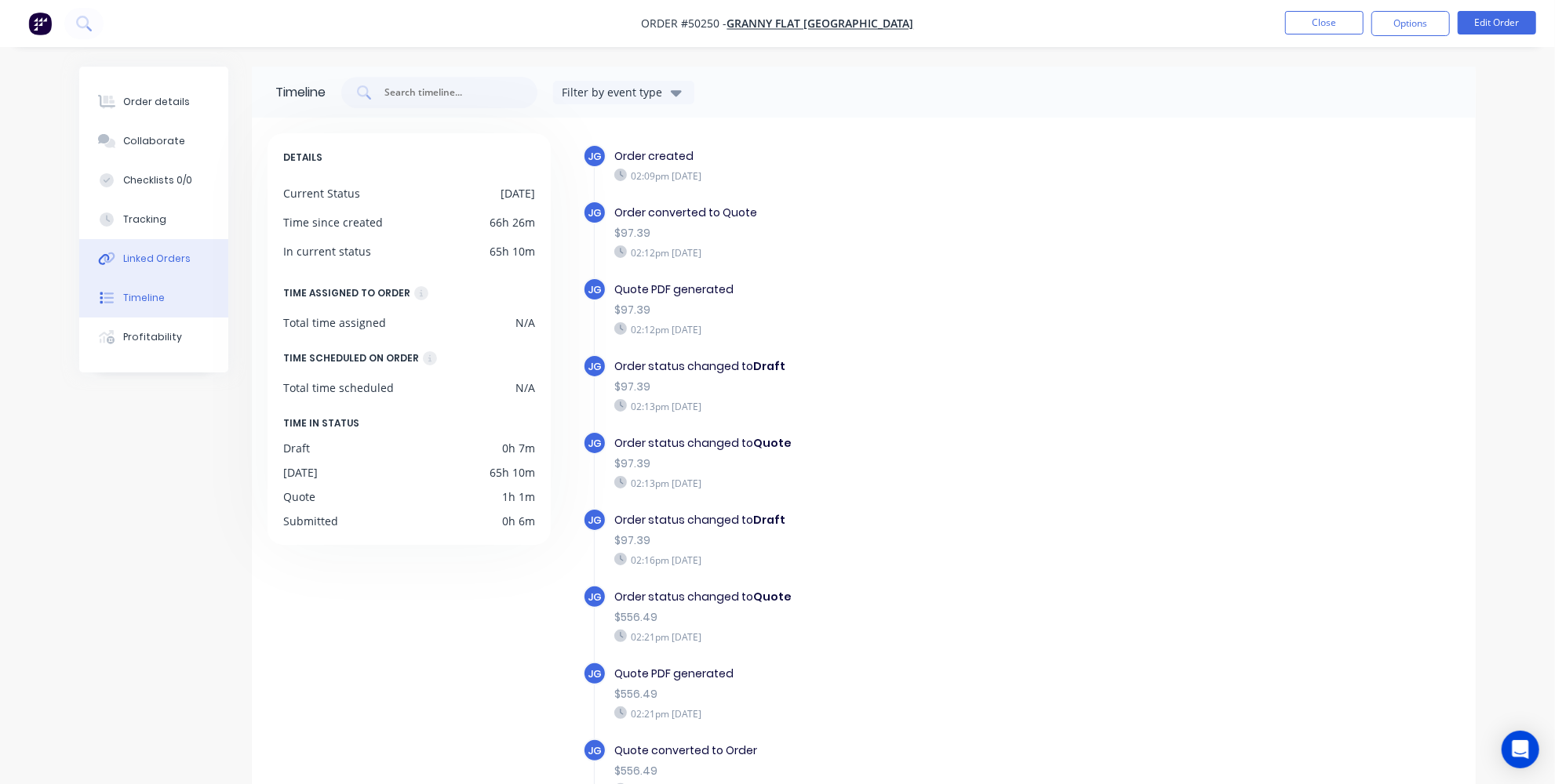
click at [144, 258] on div "Linked Orders" at bounding box center [157, 259] width 67 height 14
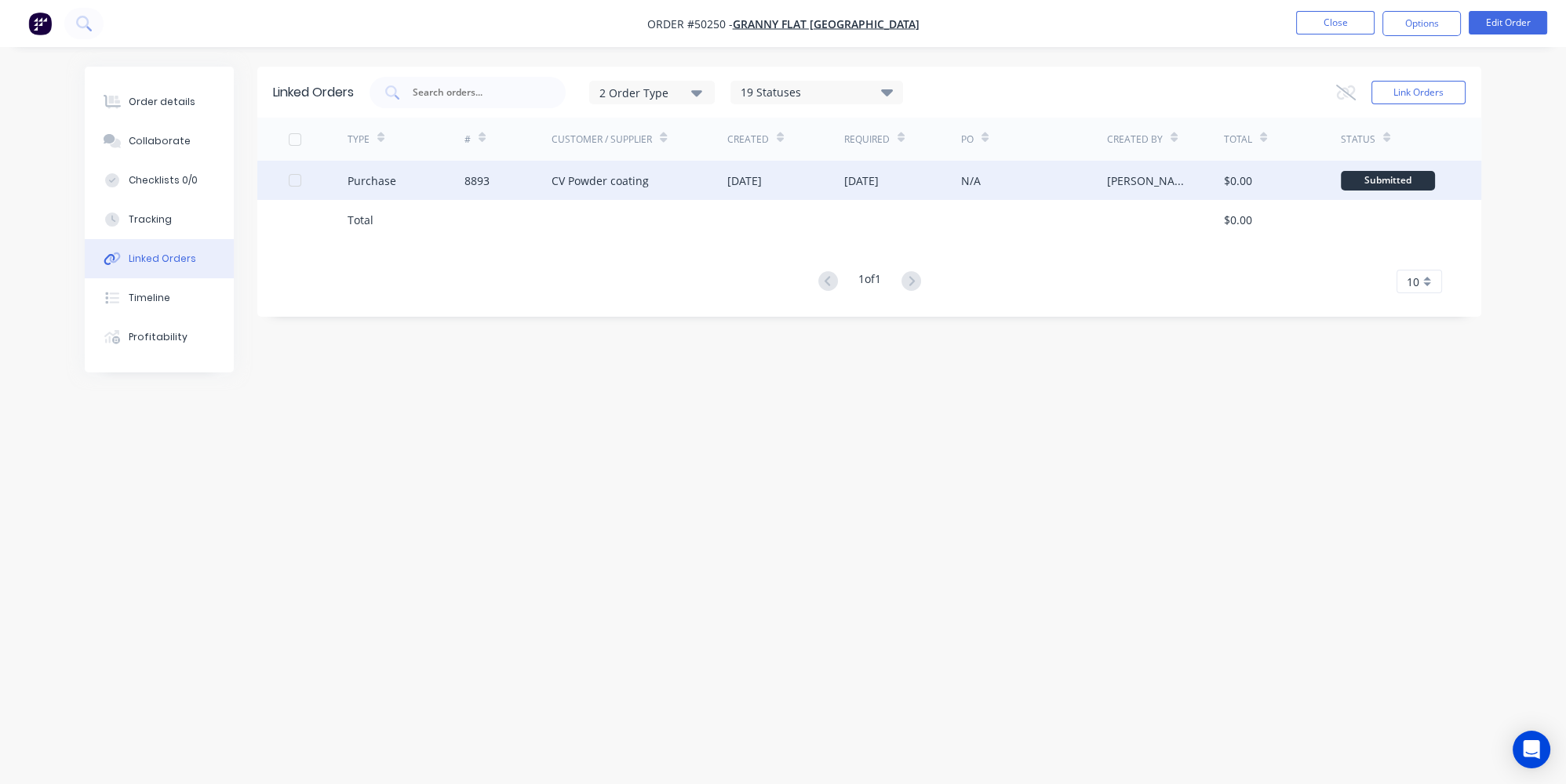
click at [472, 166] on div "8893" at bounding box center [508, 180] width 88 height 39
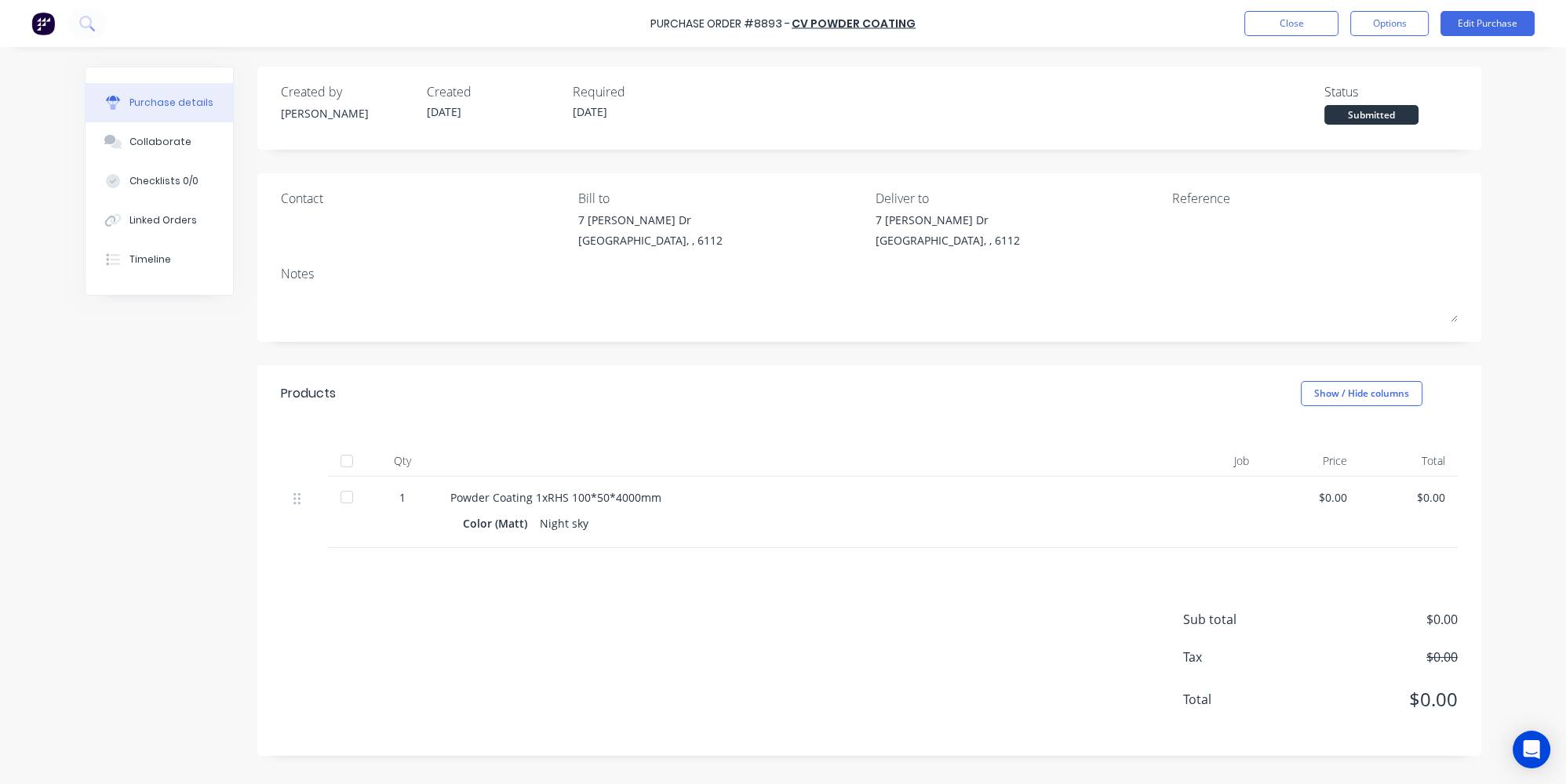
drag, startPoint x: 543, startPoint y: 516, endPoint x: 594, endPoint y: 521, distance: 51.2
click at [594, 521] on div "Color (Matt) Night sky" at bounding box center [791, 524] width 656 height 23
drag, startPoint x: 613, startPoint y: 495, endPoint x: 638, endPoint y: 499, distance: 25.3
click at [638, 499] on div "Powder Coating 1xRHS 100*50*4000mm" at bounding box center [791, 498] width 681 height 16
click at [1002, 418] on div "Products Show / Hide columns" at bounding box center [869, 394] width 1224 height 57
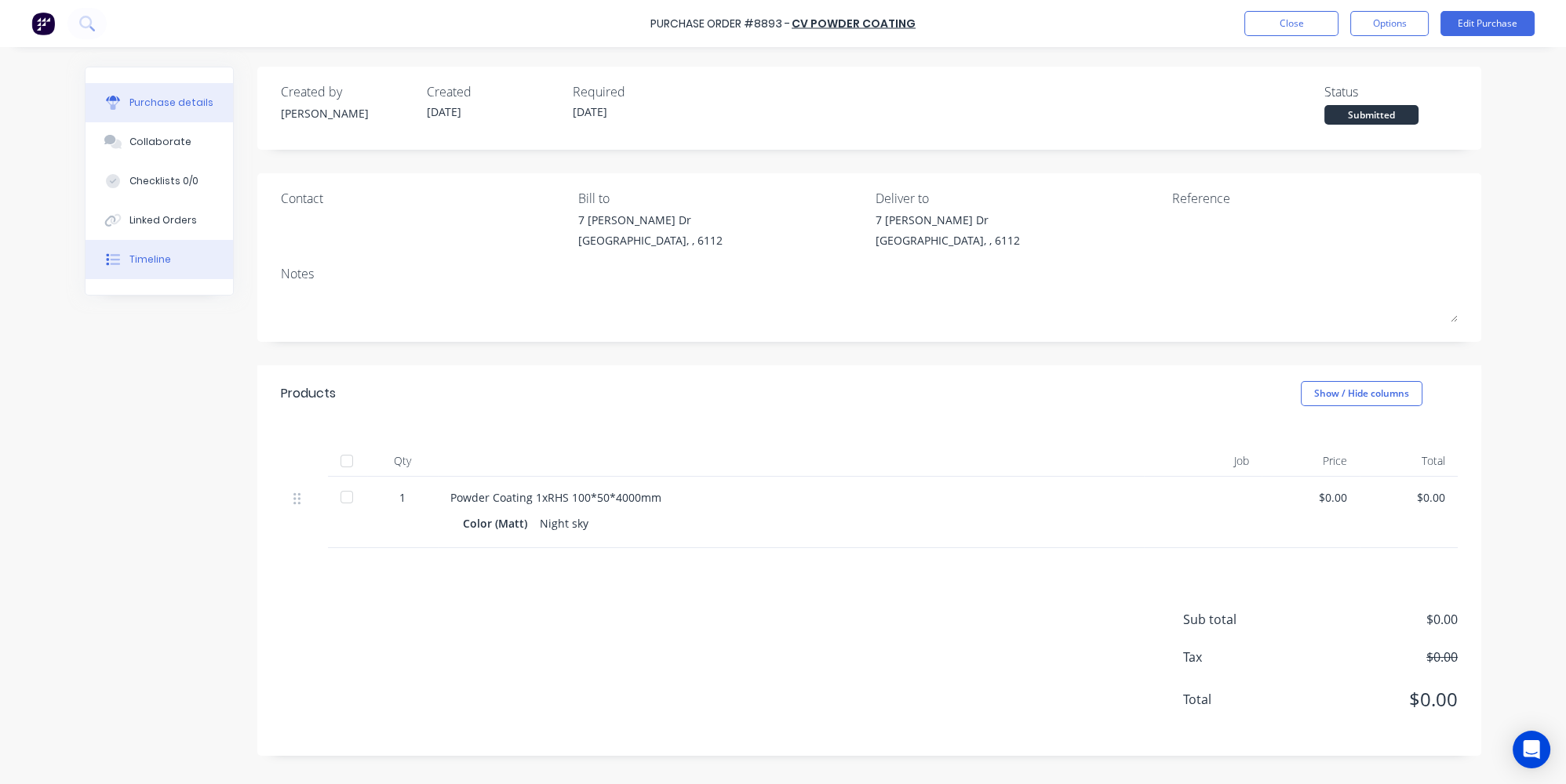
click at [122, 253] on div at bounding box center [113, 259] width 24 height 14
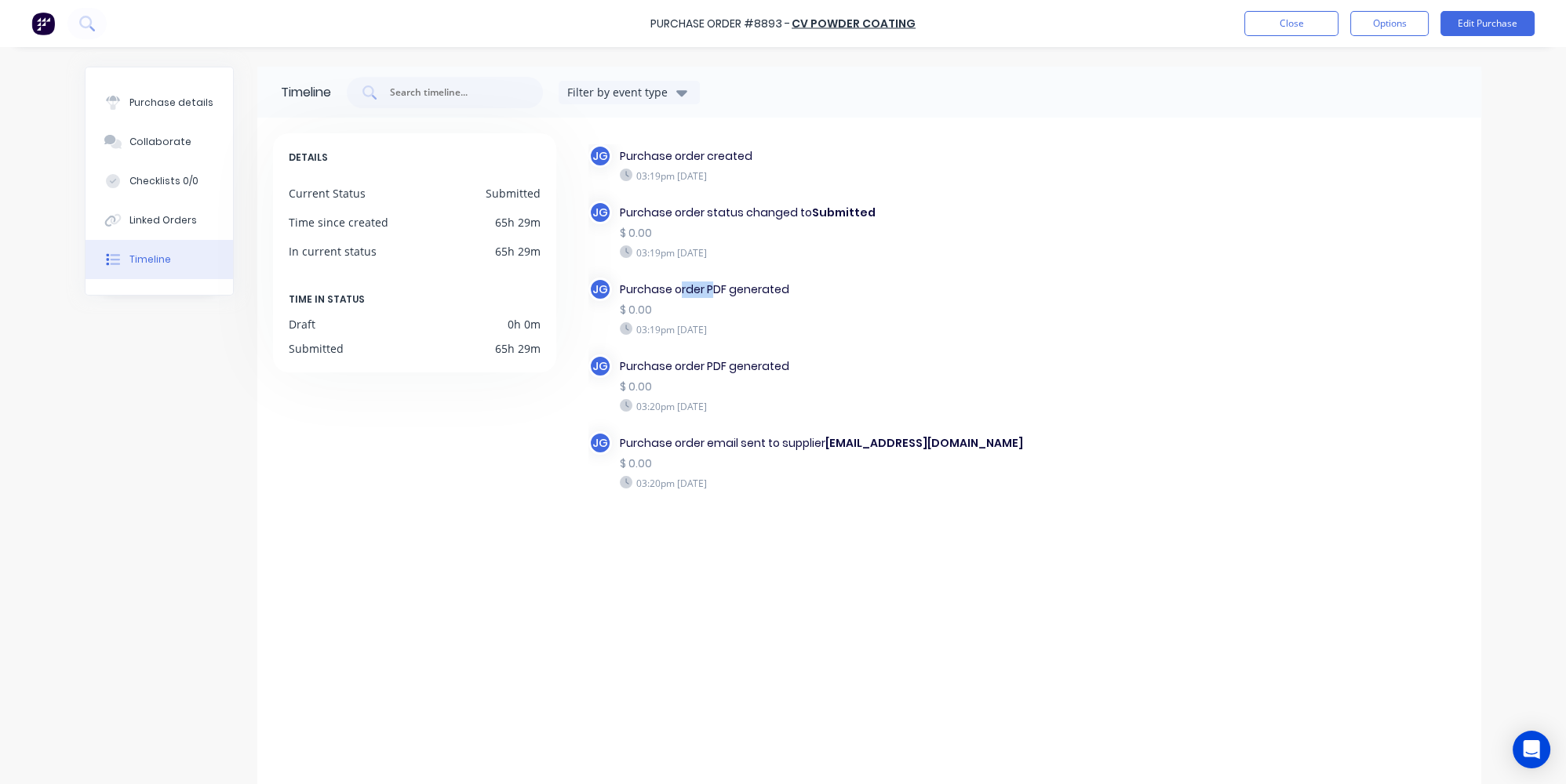
drag, startPoint x: 675, startPoint y: 287, endPoint x: 710, endPoint y: 287, distance: 35.0
click at [710, 287] on div "Purchase order PDF generated" at bounding box center [822, 289] width 405 height 16
click at [660, 283] on div "Purchase order PDF generated" at bounding box center [822, 289] width 405 height 16
drag, startPoint x: 668, startPoint y: 288, endPoint x: 719, endPoint y: 286, distance: 51.0
click at [720, 286] on div "Purchase order PDF generated" at bounding box center [822, 289] width 405 height 16
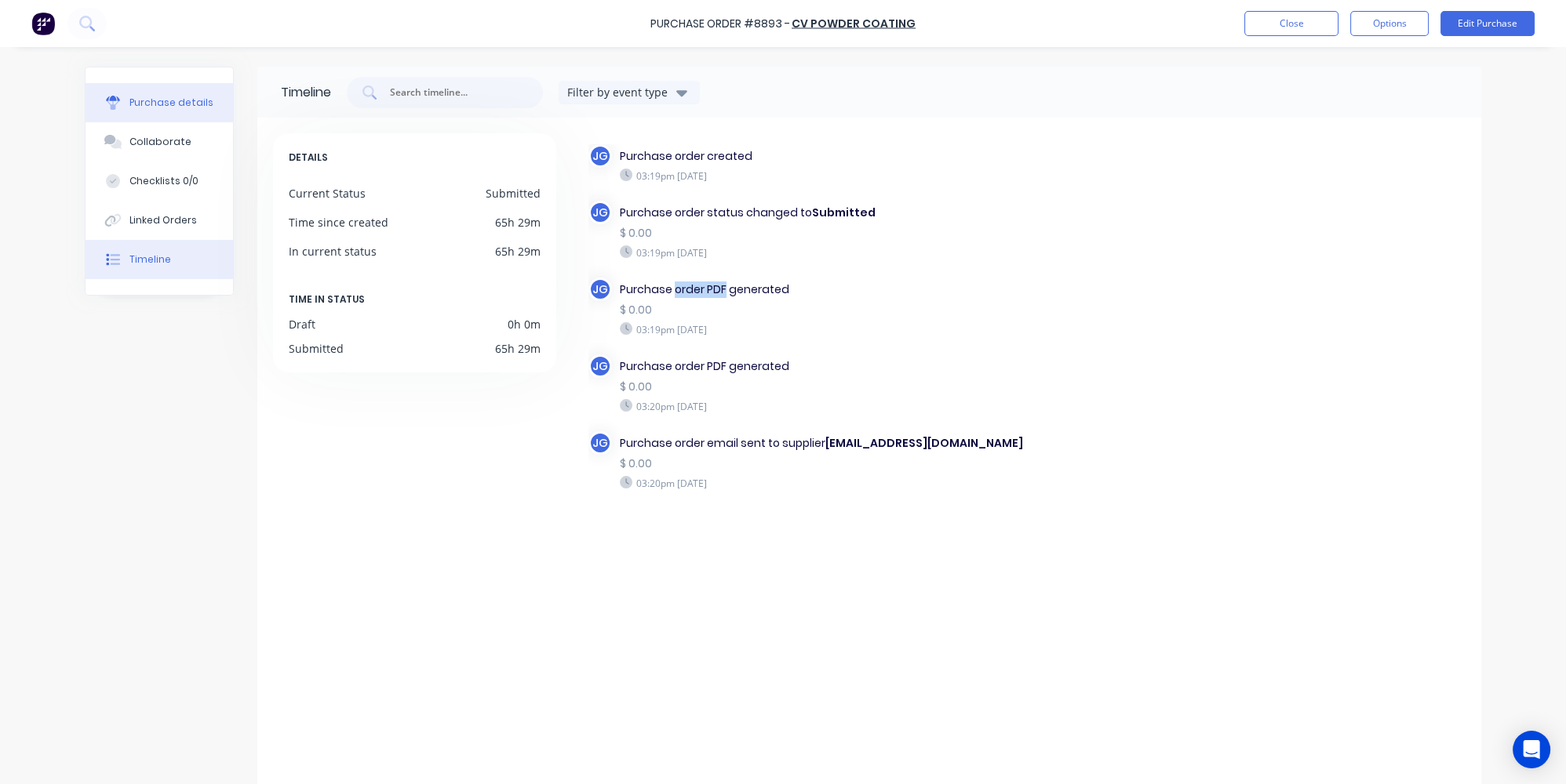
click at [163, 105] on div "Purchase details" at bounding box center [172, 102] width 84 height 14
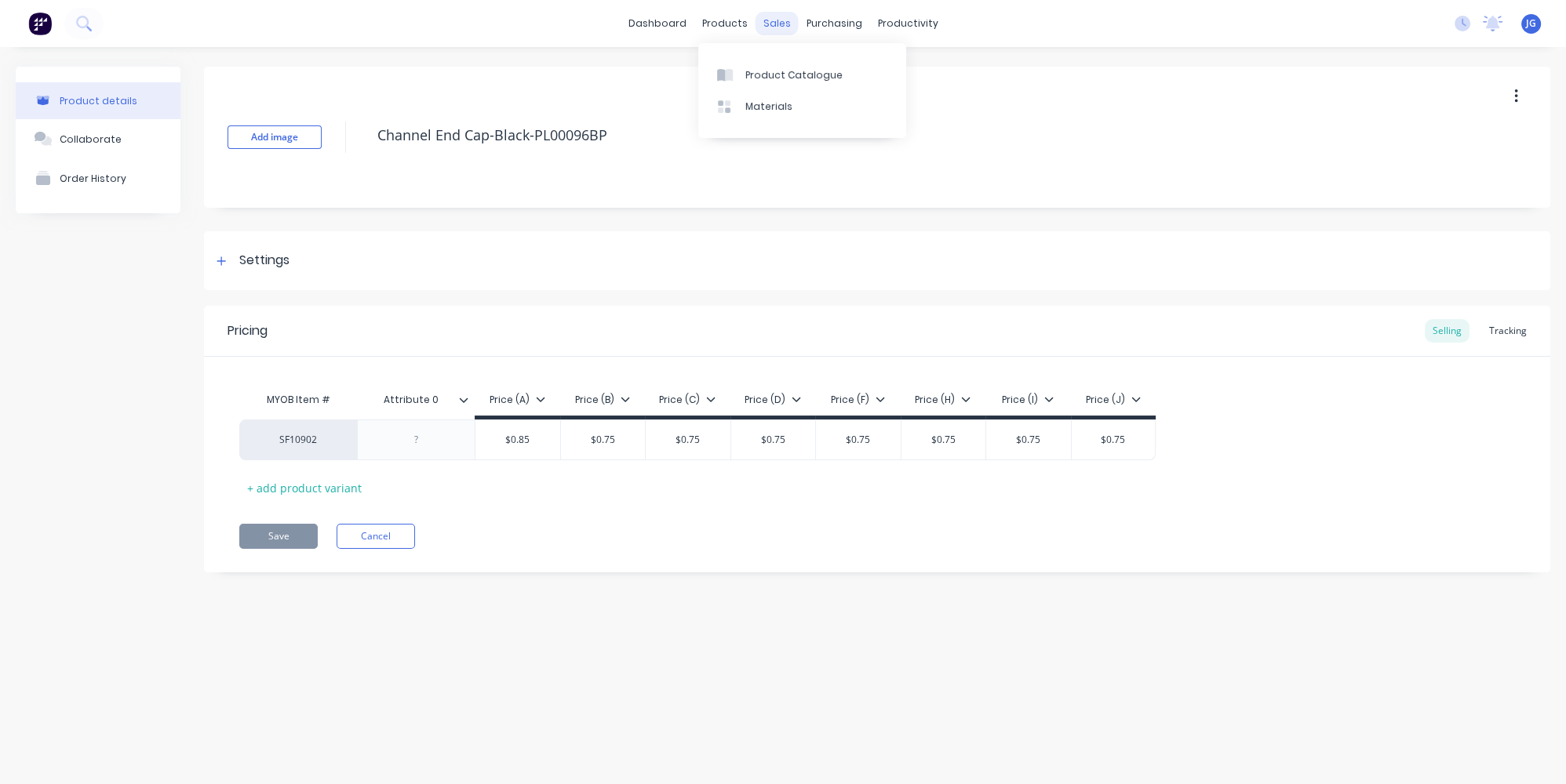
type textarea "x"
click at [792, 66] on link "Sales Orders" at bounding box center [860, 75] width 208 height 32
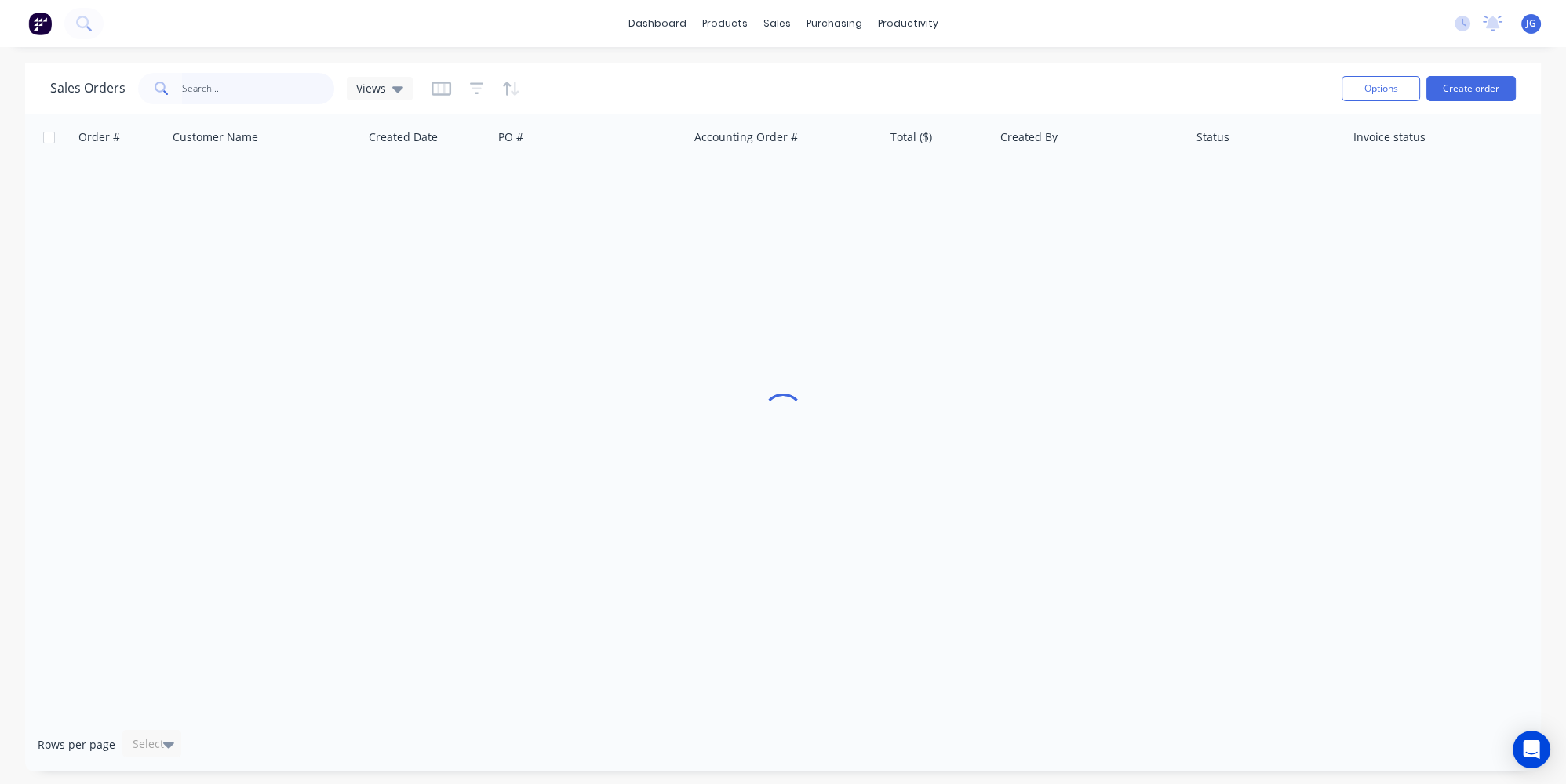
click at [248, 82] on input "text" at bounding box center [258, 88] width 153 height 32
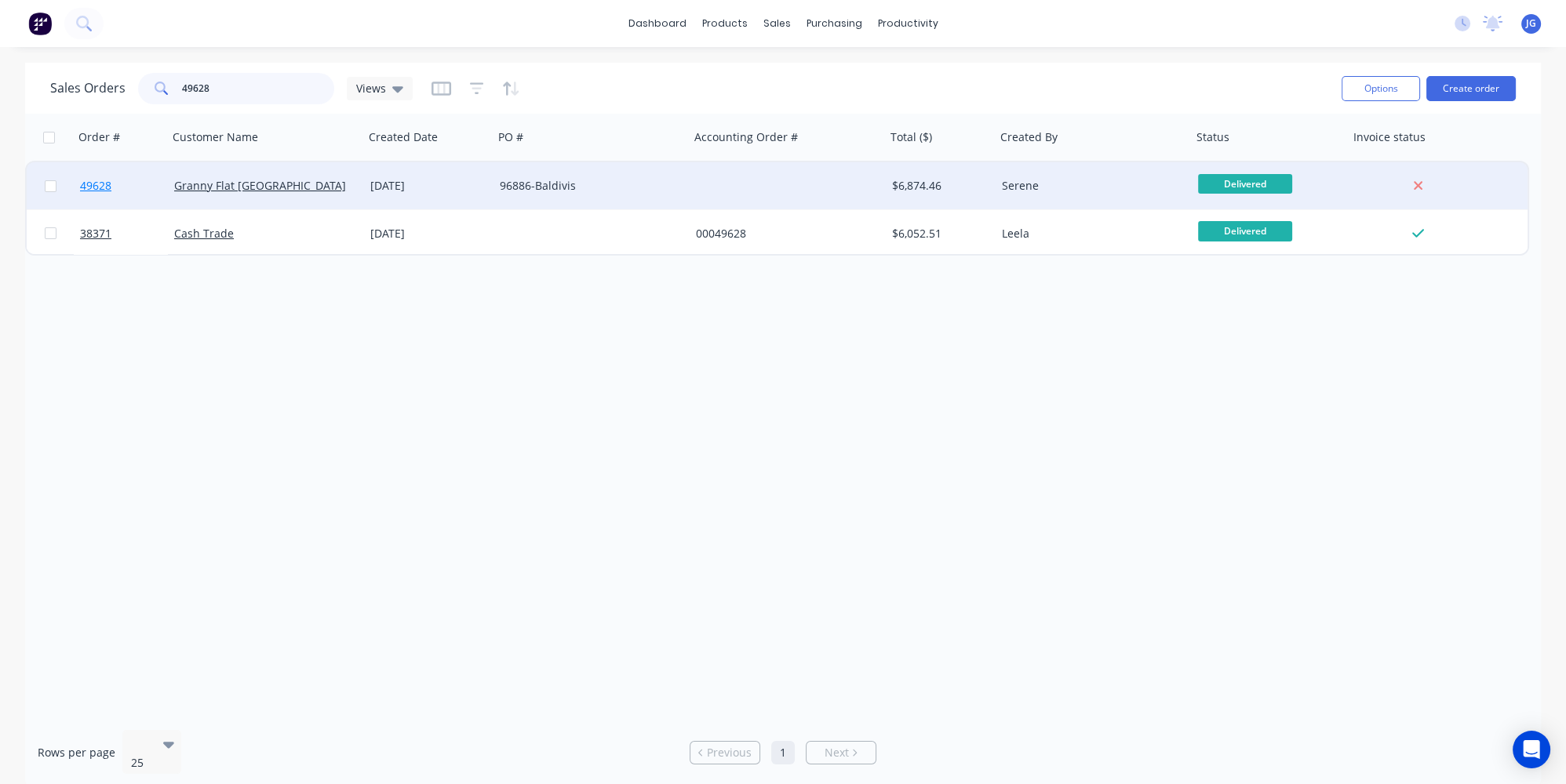
type input "49628"
click at [133, 182] on link "49628" at bounding box center [127, 186] width 94 height 47
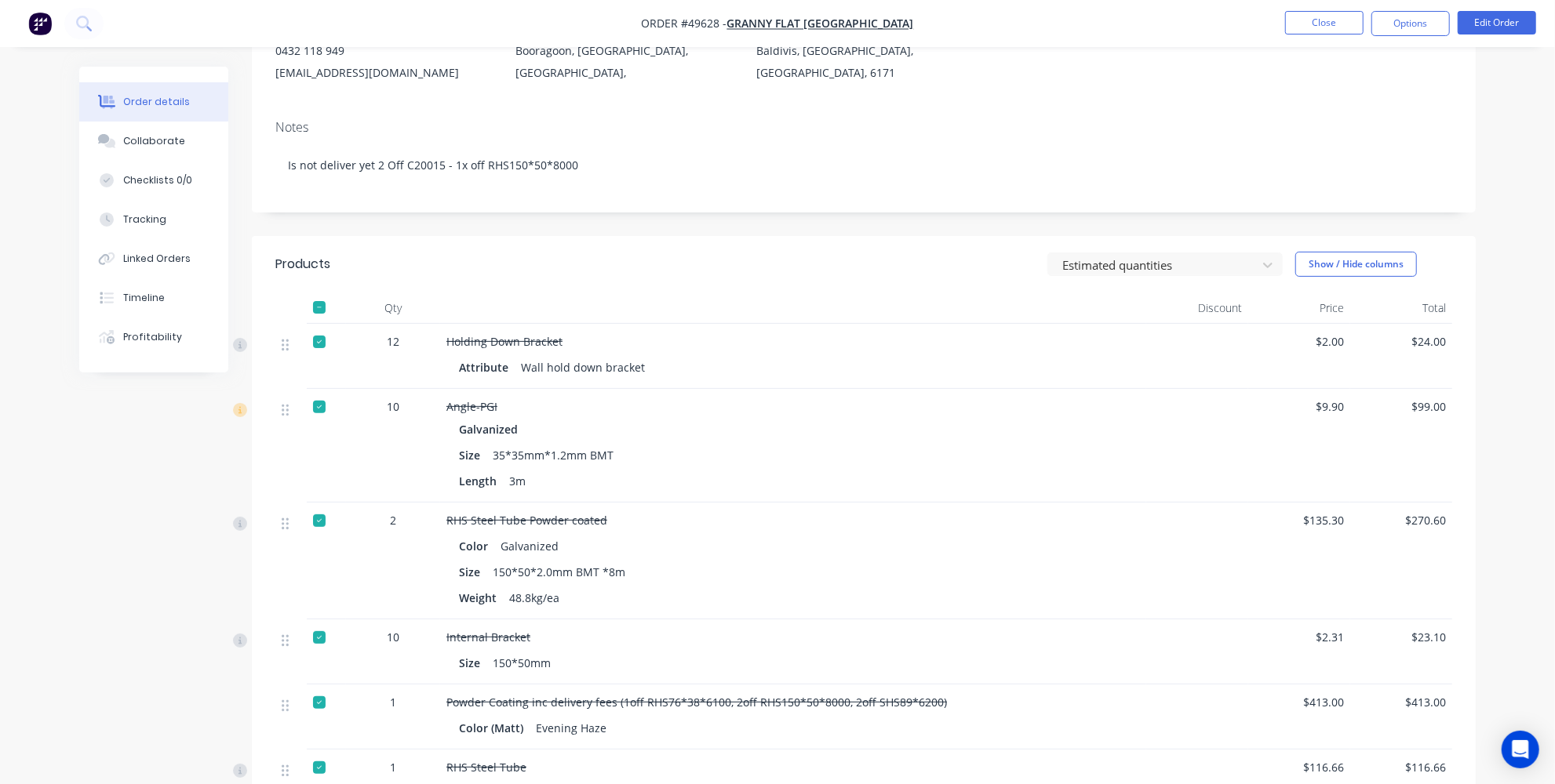
scroll to position [213, 0]
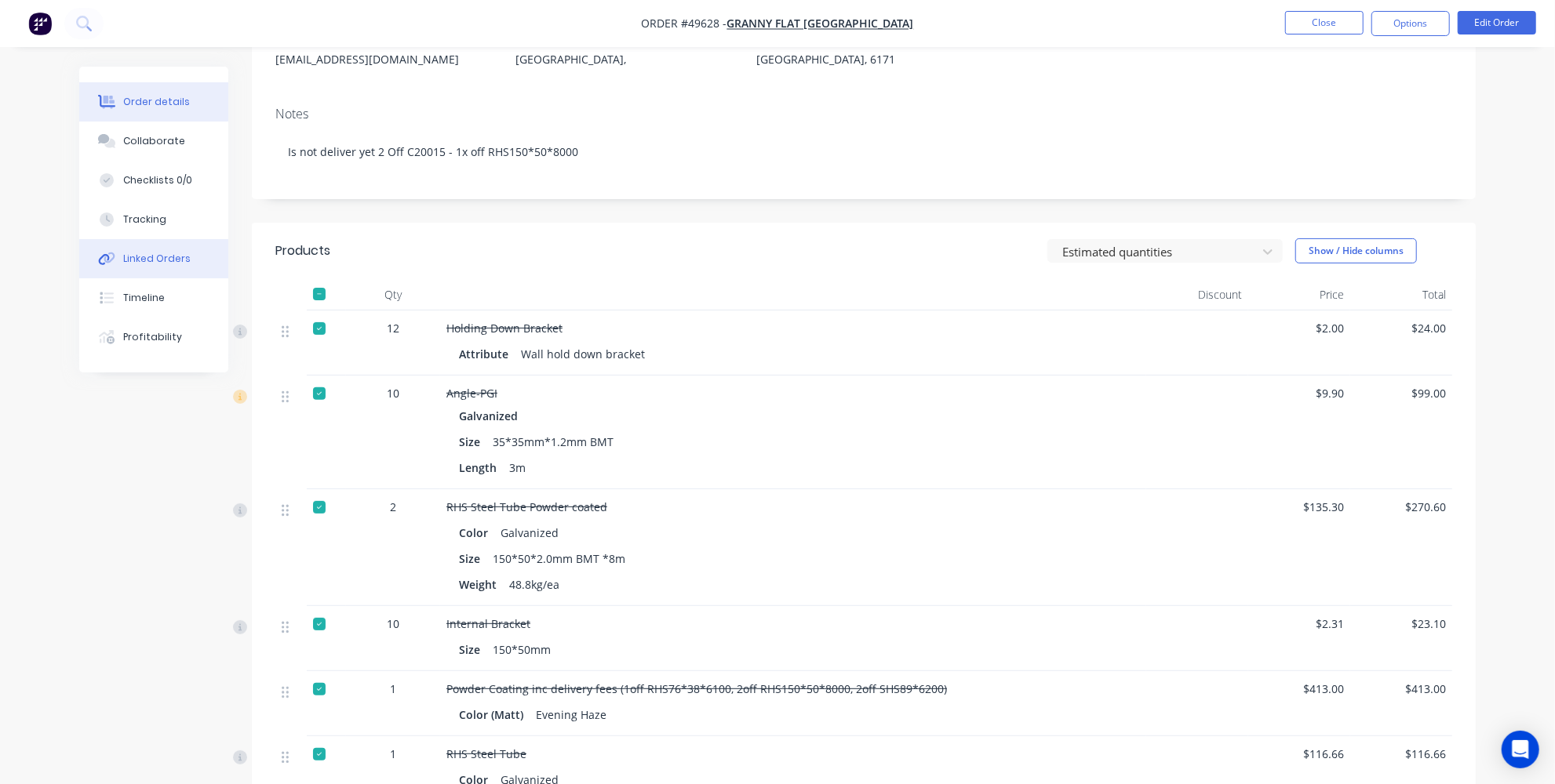
click at [182, 276] on button "Linked Orders" at bounding box center [154, 259] width 149 height 39
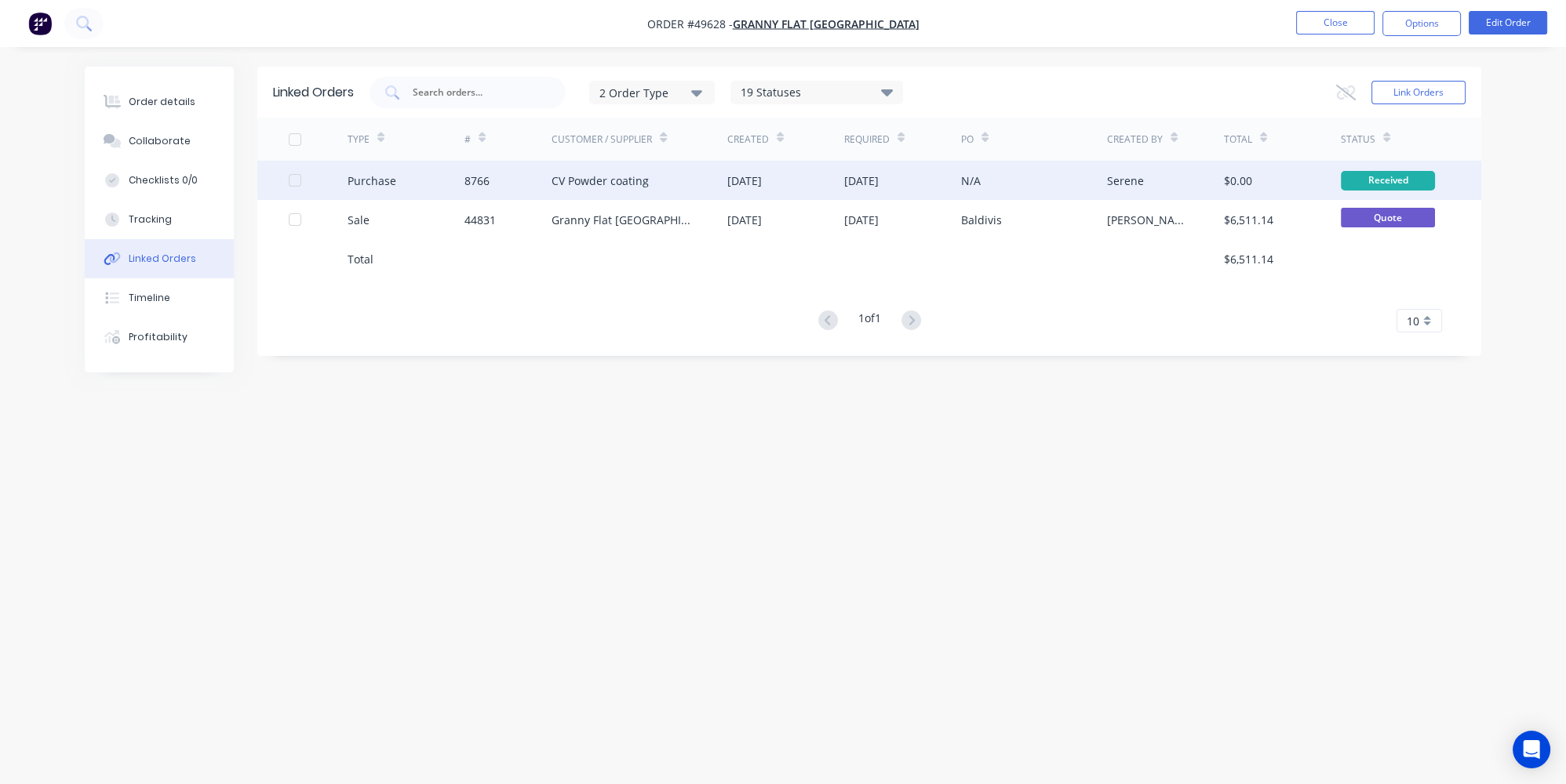
click at [547, 195] on div "8766" at bounding box center [508, 180] width 88 height 39
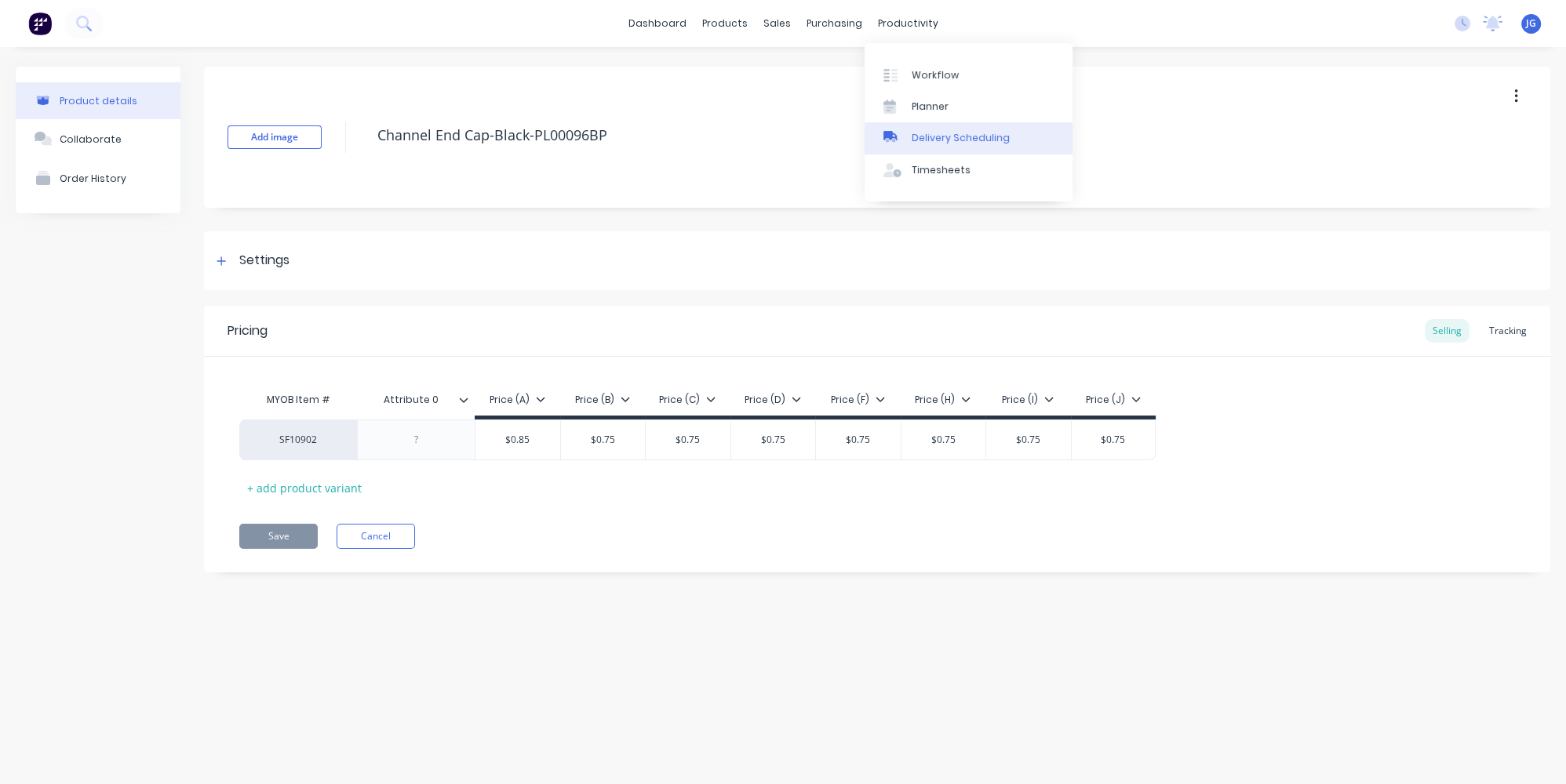
click at [928, 132] on div "Delivery Scheduling" at bounding box center [960, 138] width 98 height 14
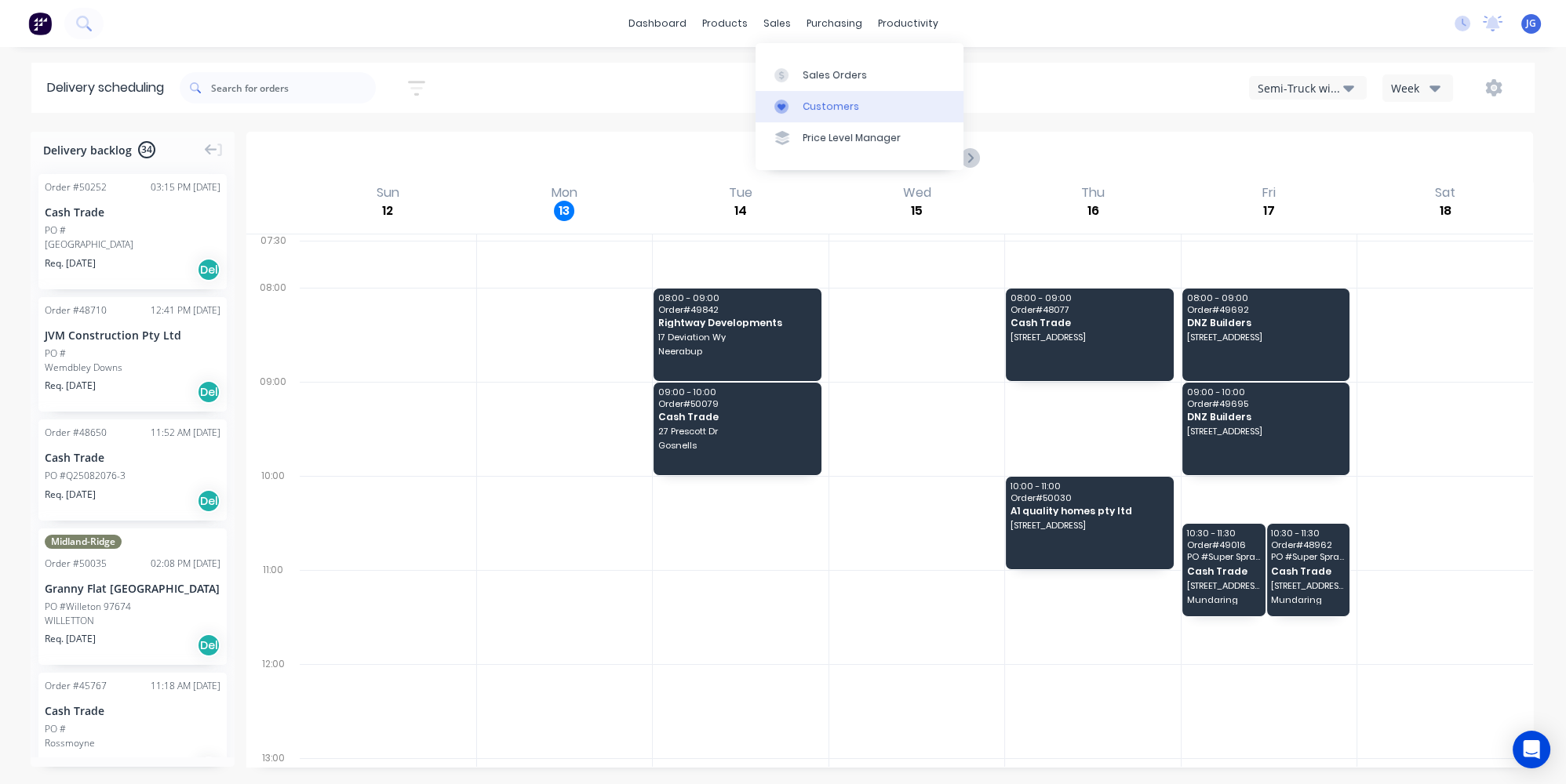
drag, startPoint x: 798, startPoint y: 104, endPoint x: 788, endPoint y: 105, distance: 10.0
click at [797, 104] on link "Customers" at bounding box center [860, 106] width 208 height 32
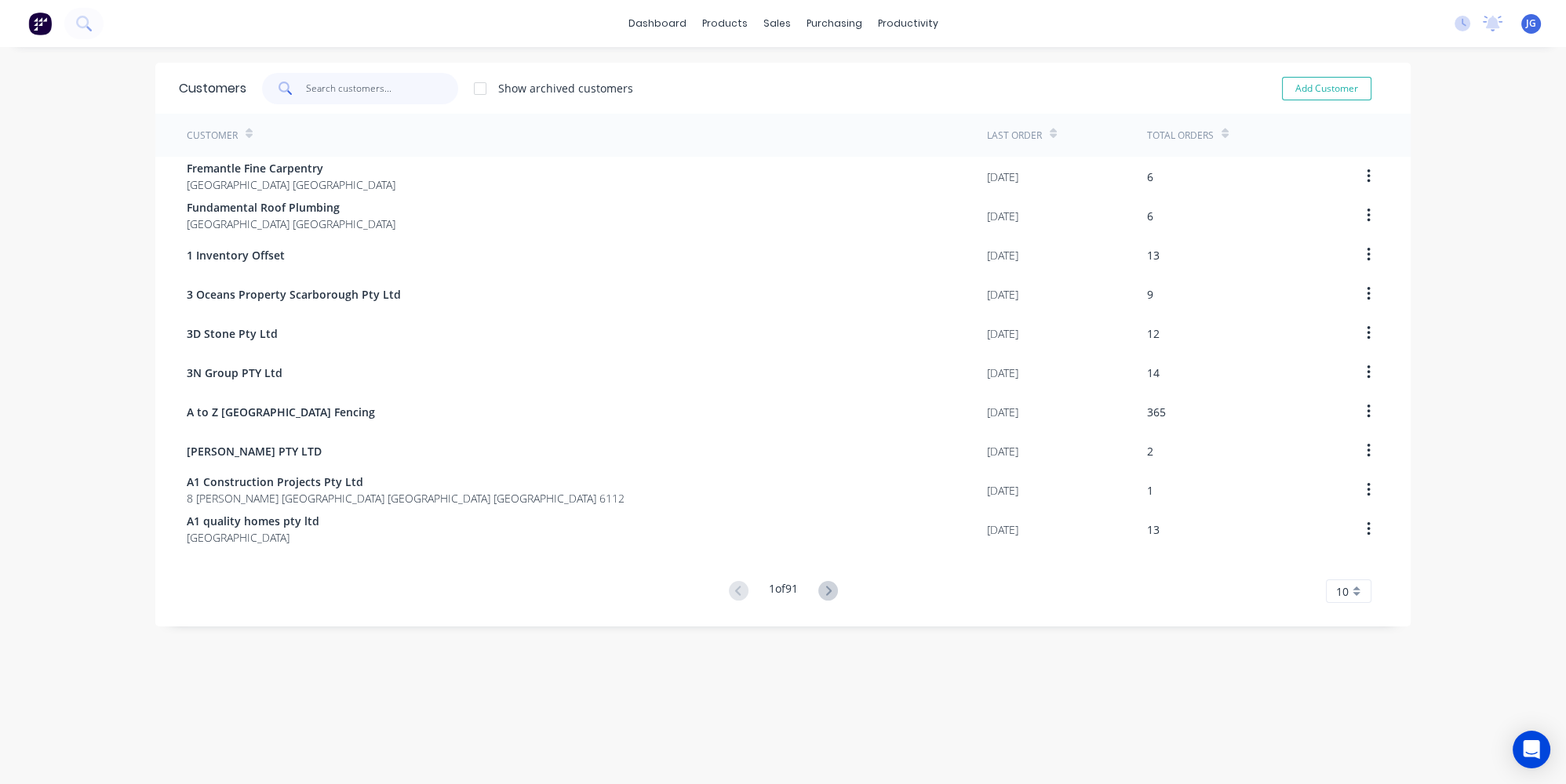
click at [306, 80] on input "text" at bounding box center [382, 88] width 153 height 32
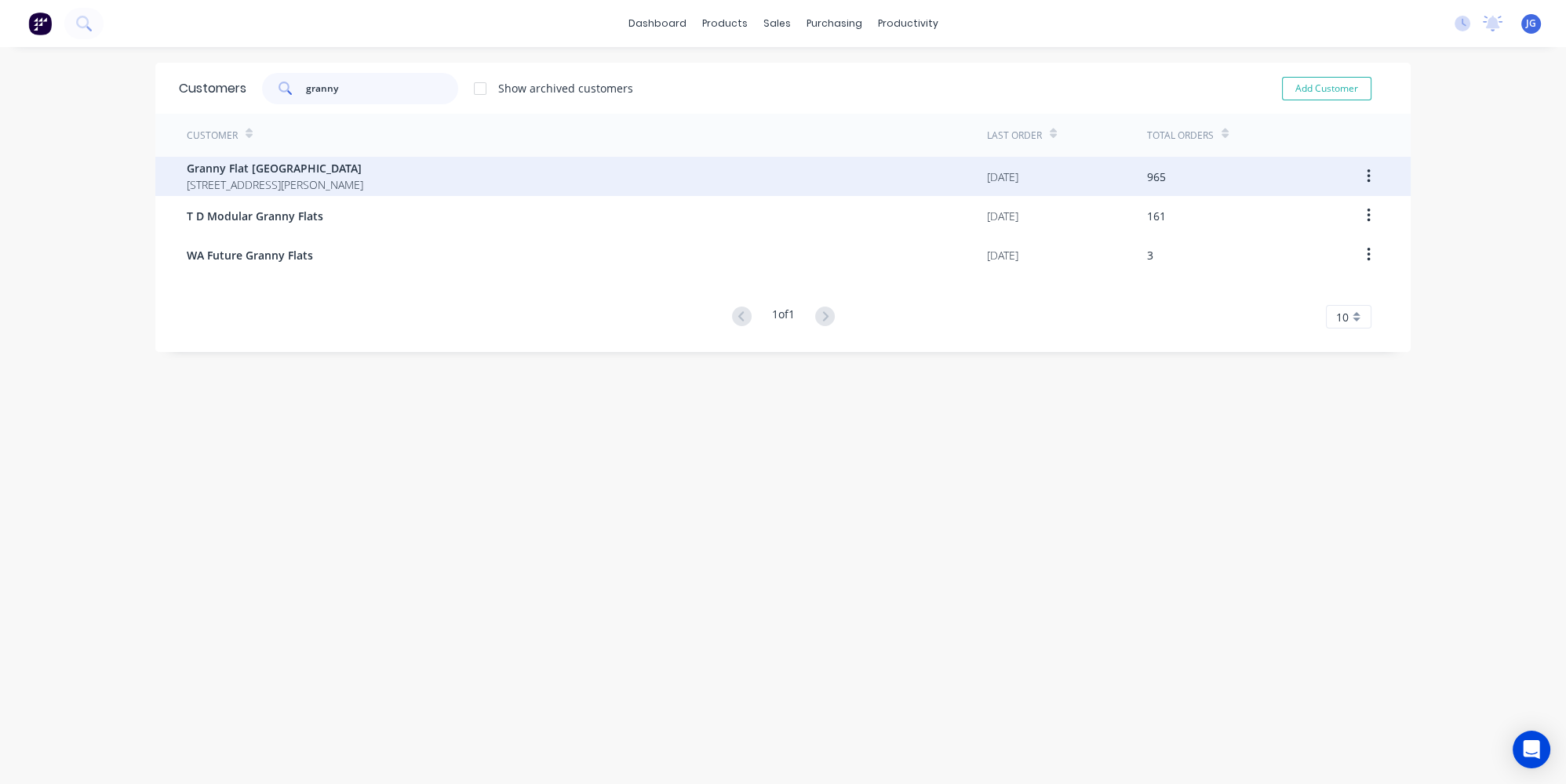
type input "granny"
click at [257, 174] on span "Granny Flat [GEOGRAPHIC_DATA]" at bounding box center [275, 168] width 177 height 16
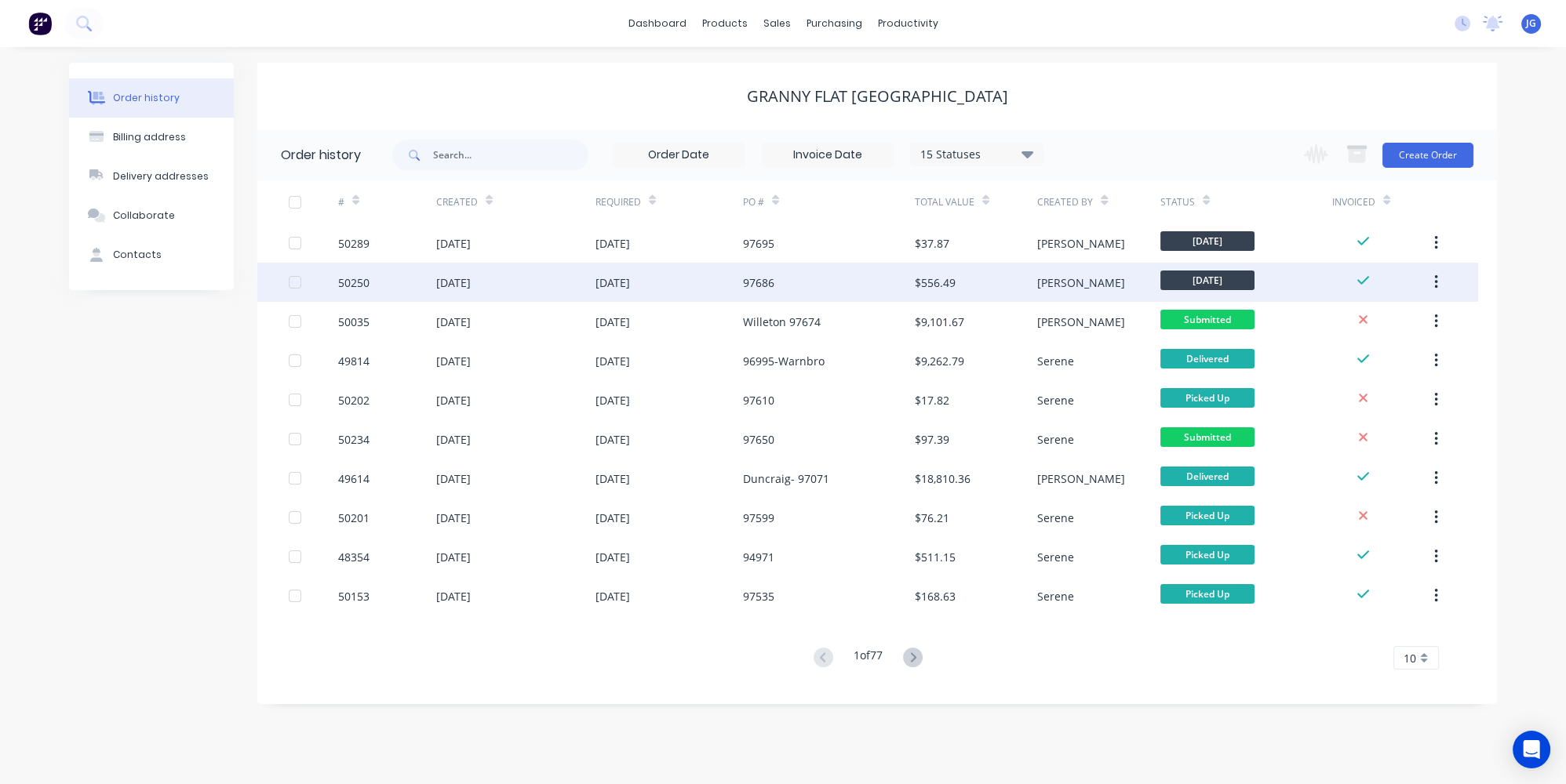
click at [630, 288] on div "24 Oct 2025" at bounding box center [612, 283] width 35 height 16
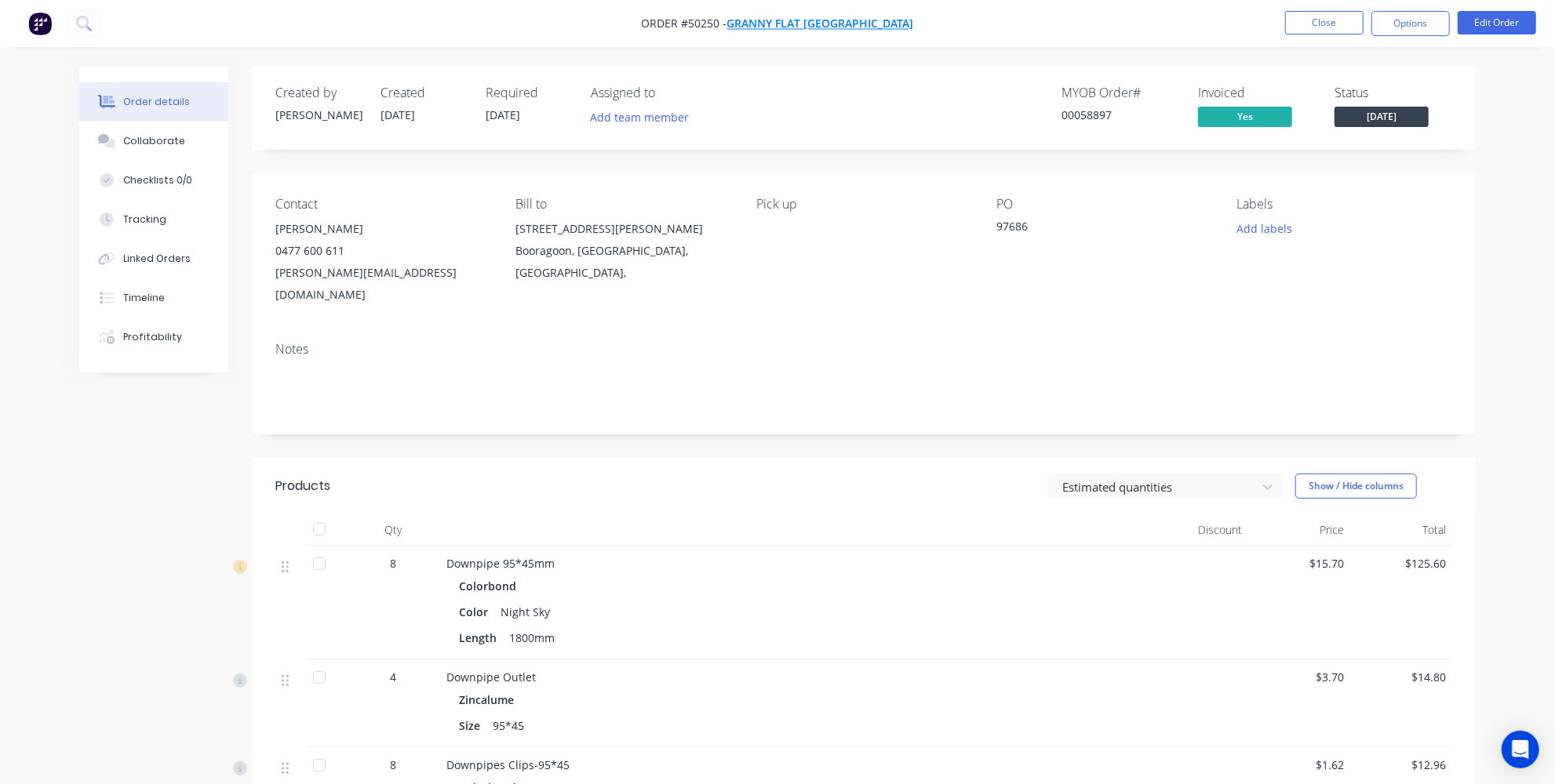
click at [819, 16] on span "Granny Flat [GEOGRAPHIC_DATA]" at bounding box center [821, 24] width 187 height 15
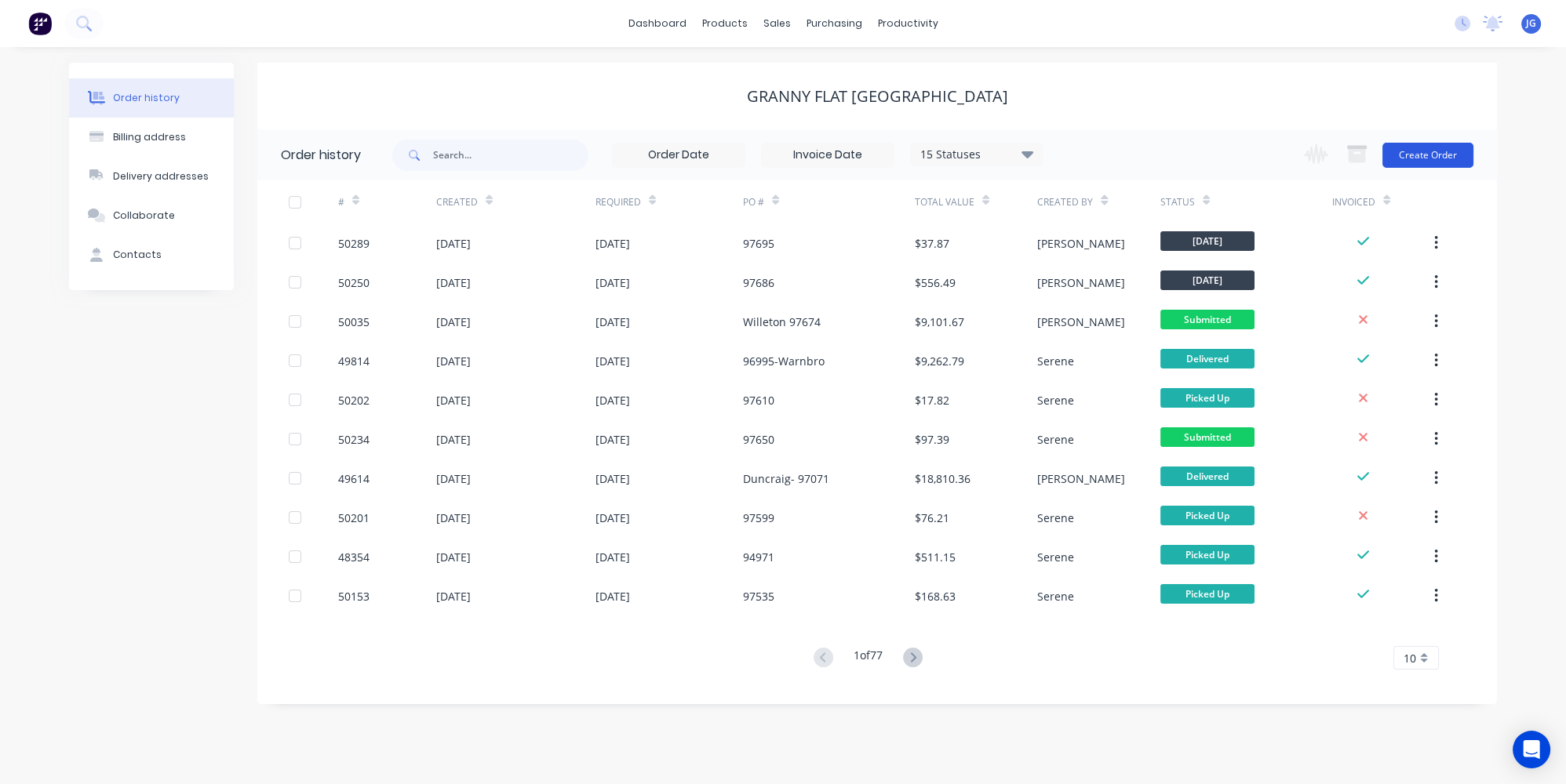
click at [1427, 162] on button "Create Order" at bounding box center [1428, 155] width 91 height 25
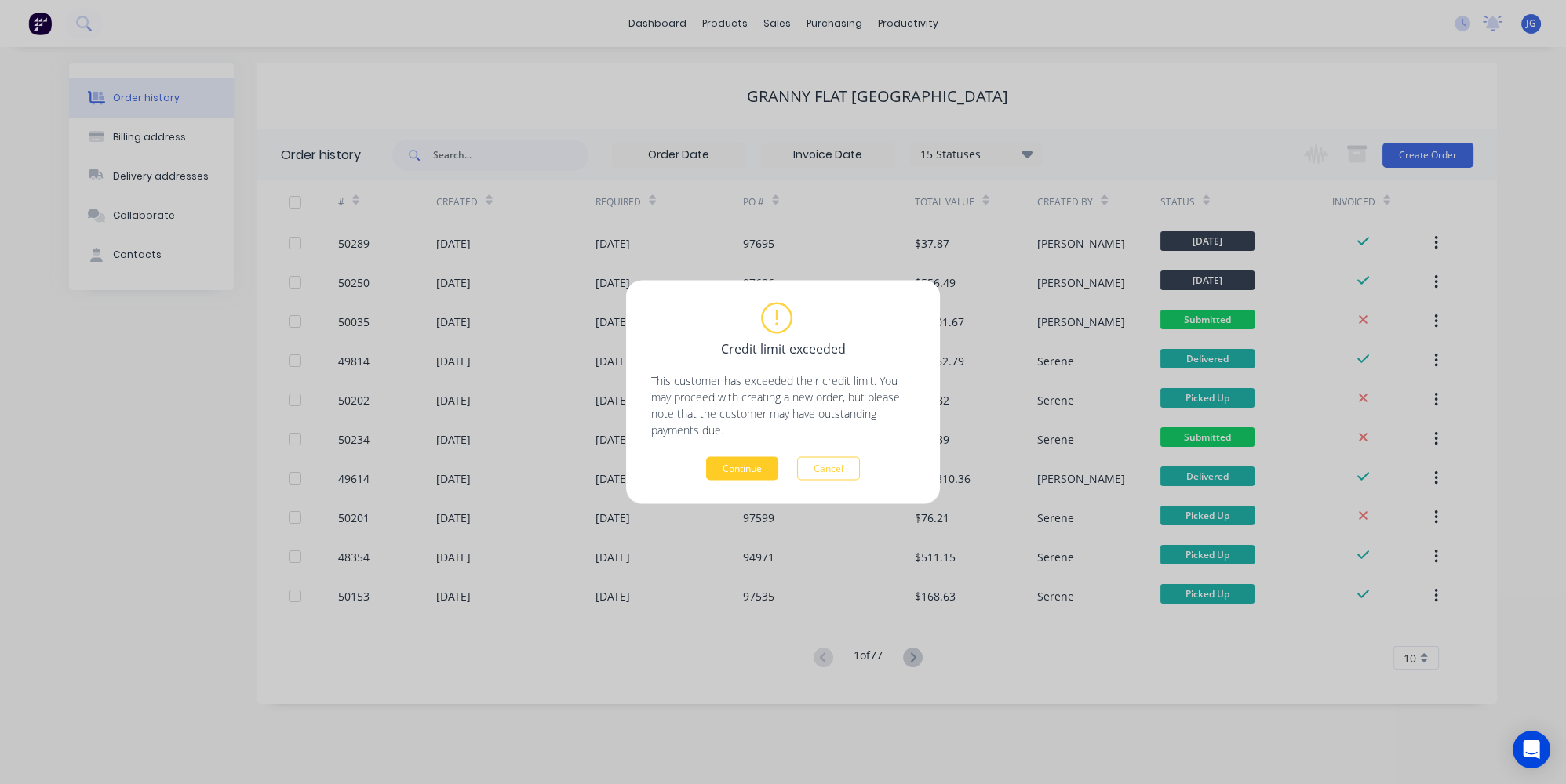
click at [736, 468] on button "Continue" at bounding box center [742, 469] width 72 height 24
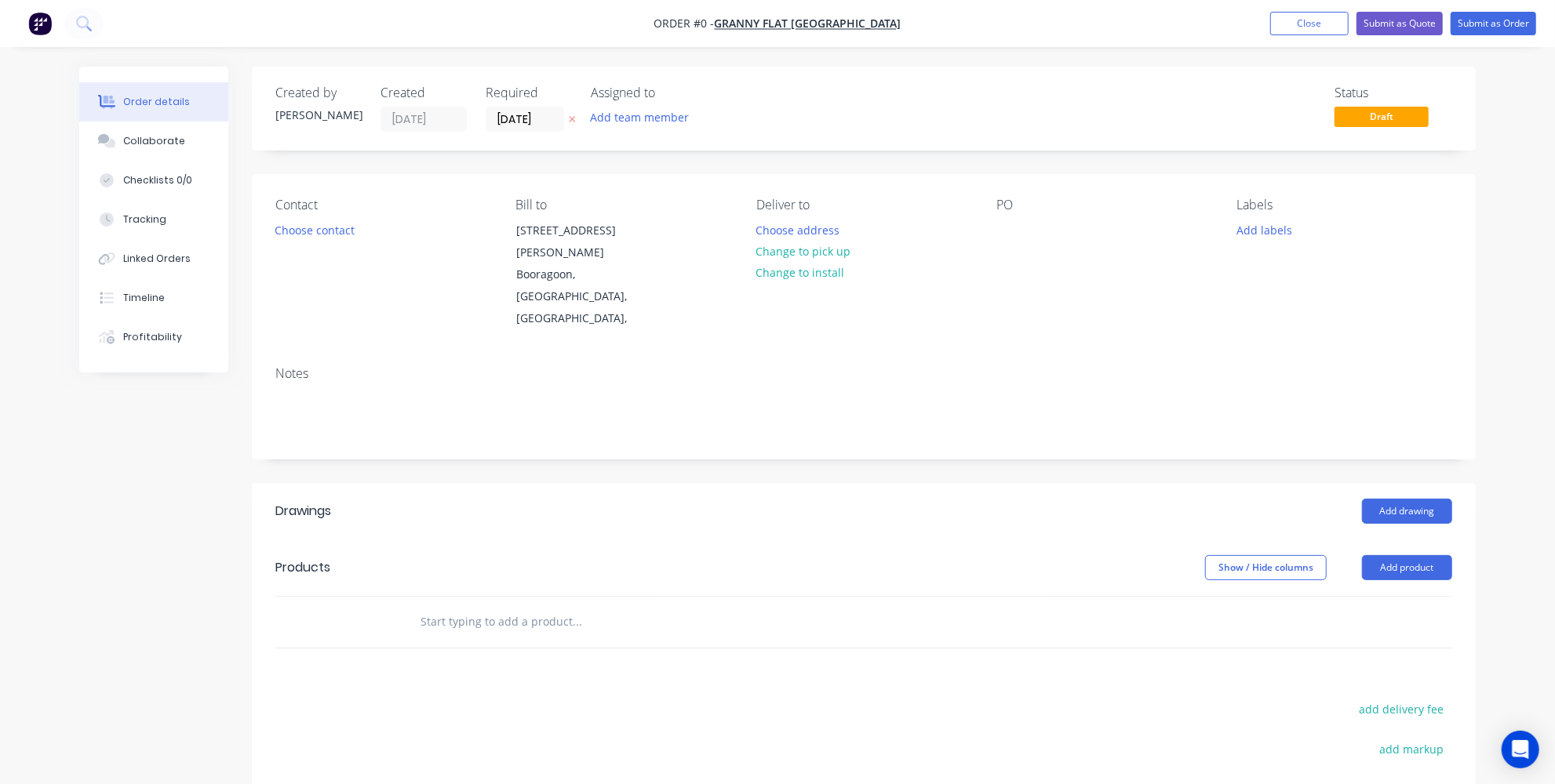
click at [1415, 540] on header "Products Show / Hide columns Add product" at bounding box center [864, 568] width 1224 height 57
click at [1413, 555] on button "Add product" at bounding box center [1407, 568] width 90 height 25
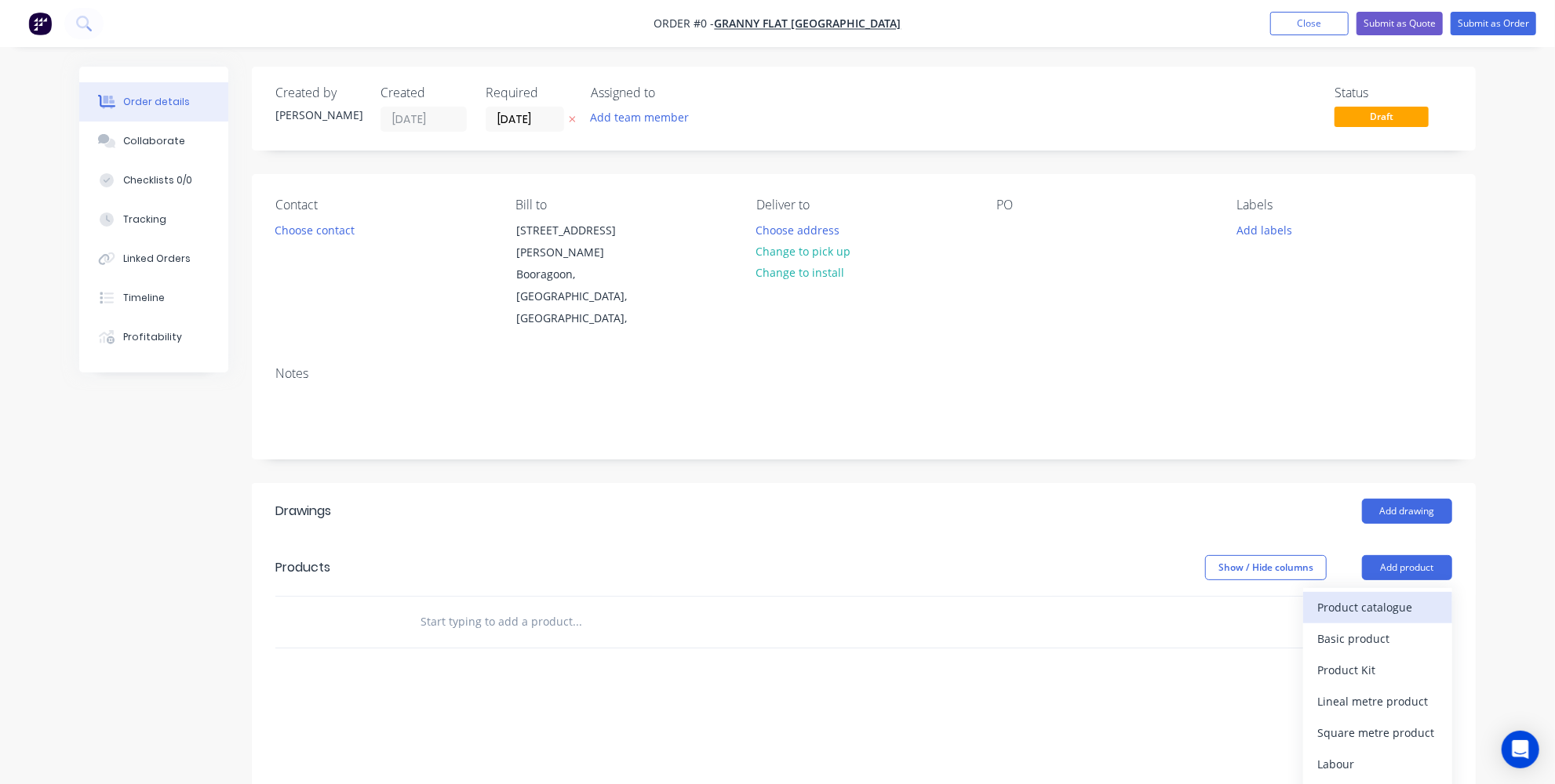
click at [1365, 596] on div "Product catalogue" at bounding box center [1377, 607] width 121 height 23
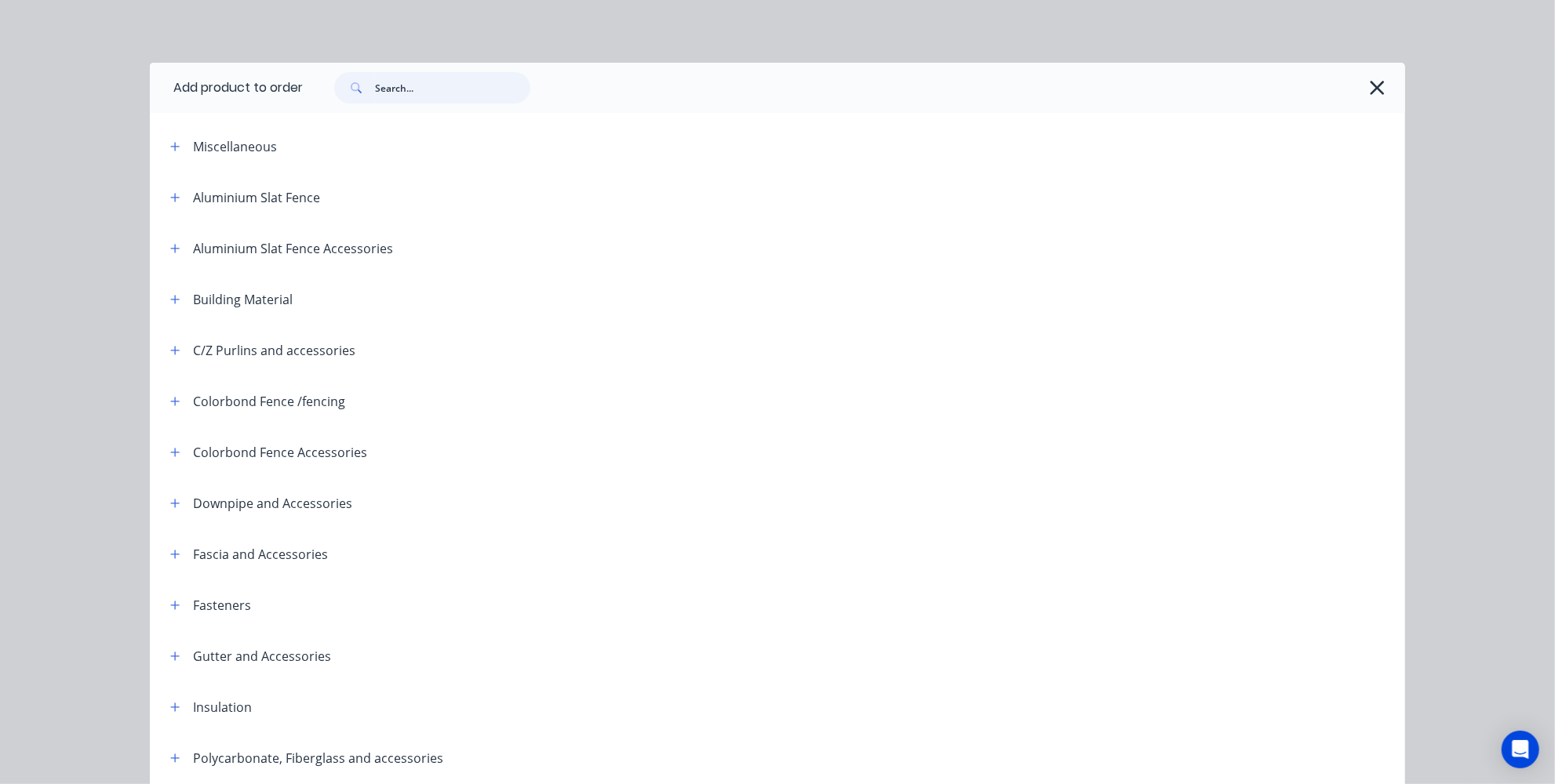
click at [441, 96] on input "text" at bounding box center [453, 88] width 156 height 32
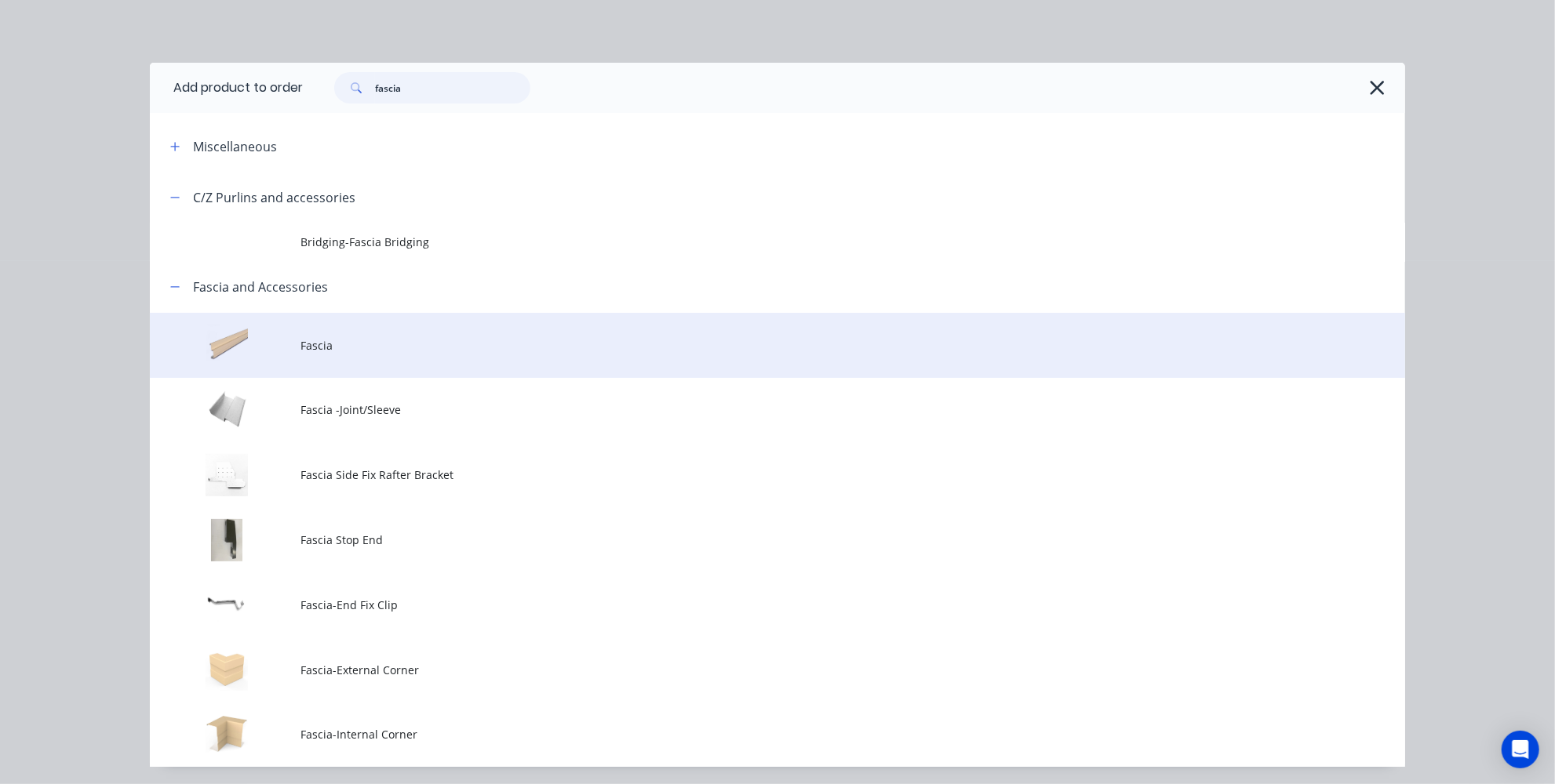
type input "fascia"
click at [342, 351] on span "Fascia" at bounding box center [742, 345] width 883 height 16
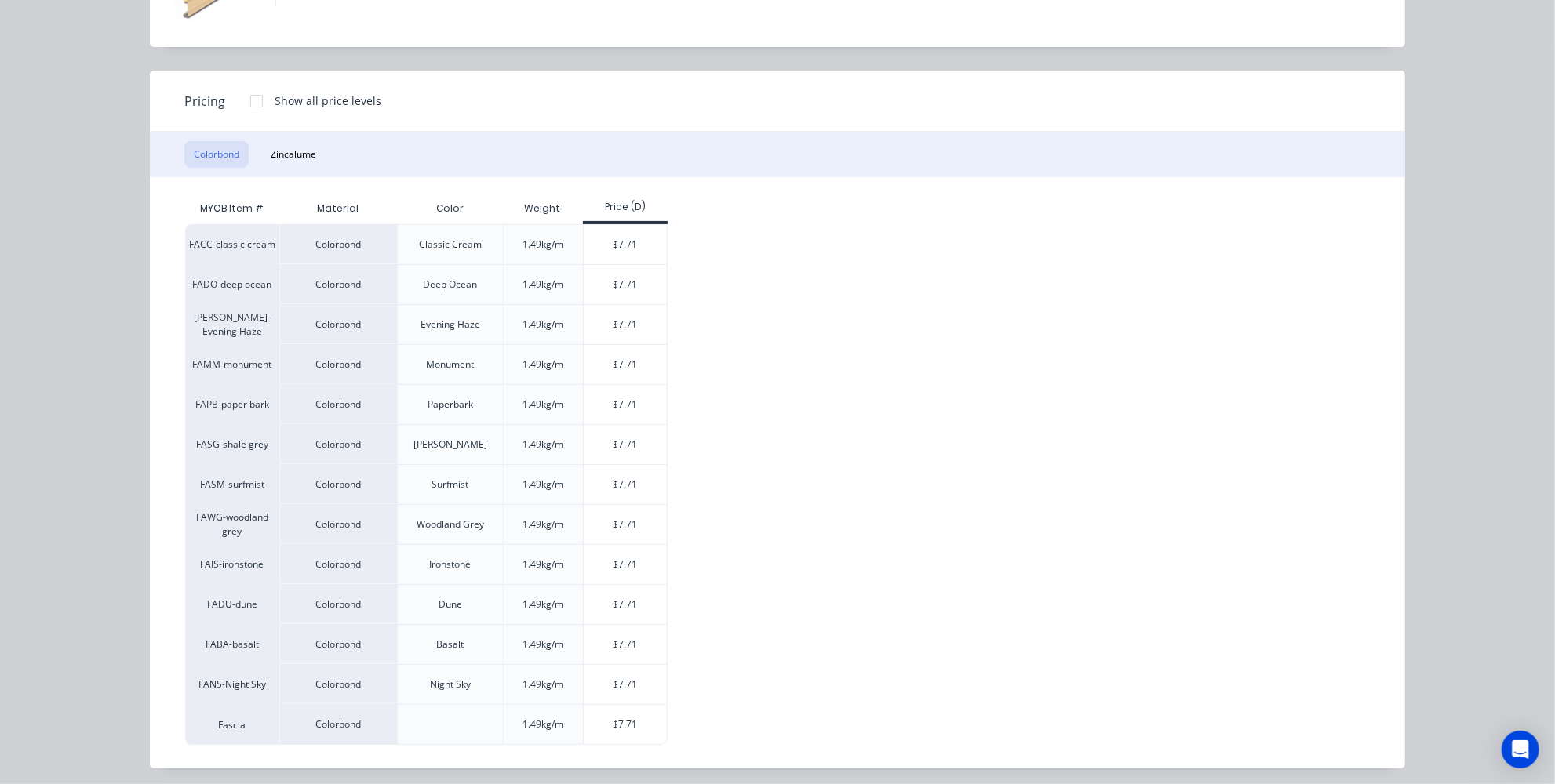
scroll to position [204, 0]
drag, startPoint x: 415, startPoint y: 243, endPoint x: 453, endPoint y: 279, distance: 52.3
click at [453, 279] on div "FACC-classic cream Colorbond Classic Cream 1.49kg/m $7.71 FADO-deep ocean Color…" at bounding box center [766, 485] width 1162 height 521
drag, startPoint x: 411, startPoint y: 324, endPoint x: 505, endPoint y: 332, distance: 94.3
click at [503, 332] on div "FAEH-Evening Haze Colorbond Evening Haze 1.49kg/m $7.71" at bounding box center [426, 323] width 483 height 40
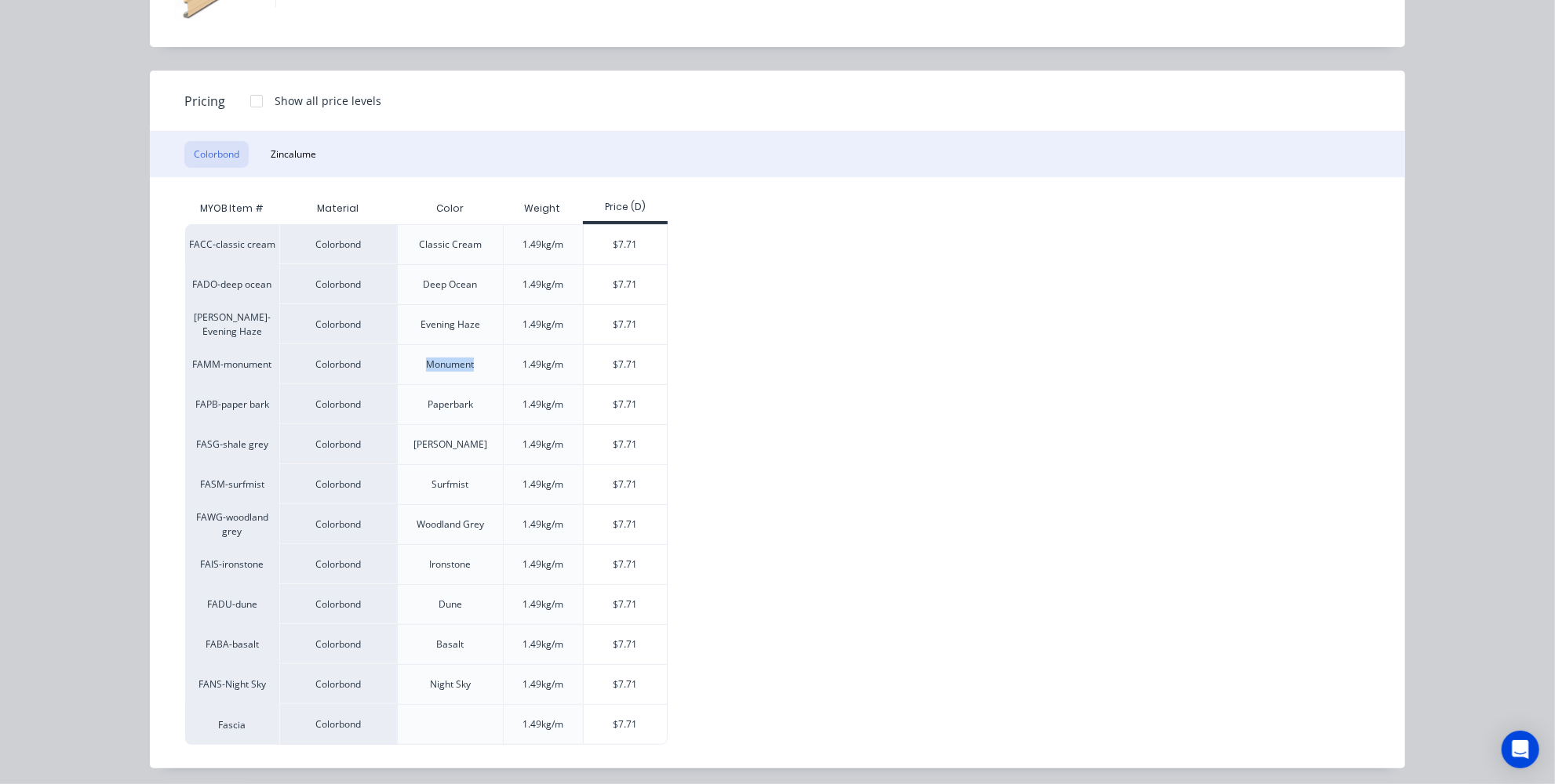
drag, startPoint x: 402, startPoint y: 361, endPoint x: 487, endPoint y: 359, distance: 85.0
click at [487, 359] on div "Monument" at bounding box center [449, 364] width 106 height 40
drag, startPoint x: 452, startPoint y: 408, endPoint x: 520, endPoint y: 408, distance: 68.0
click at [520, 408] on div "FAPB-paper bark Colorbond Paperbark 1.49kg/m $7.71" at bounding box center [426, 404] width 483 height 40
drag, startPoint x: 443, startPoint y: 444, endPoint x: 469, endPoint y: 446, distance: 26.1
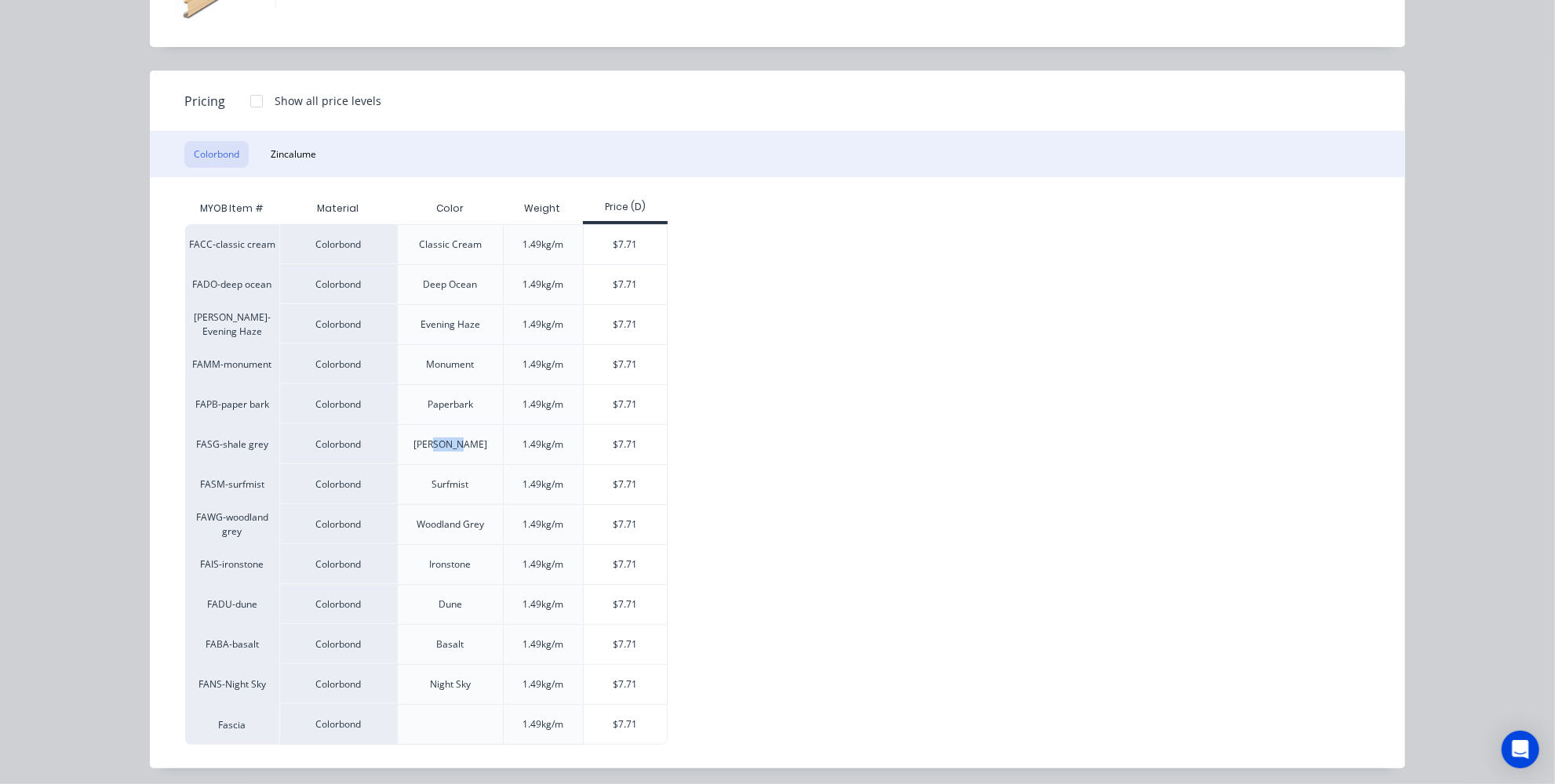
click at [469, 446] on div "Shale Grey" at bounding box center [450, 444] width 99 height 39
drag, startPoint x: 413, startPoint y: 490, endPoint x: 493, endPoint y: 495, distance: 80.2
click at [493, 495] on div "Surfmist" at bounding box center [449, 484] width 106 height 40
drag, startPoint x: 419, startPoint y: 542, endPoint x: 466, endPoint y: 543, distance: 47.0
click at [466, 545] on div "Ironstone" at bounding box center [450, 564] width 67 height 39
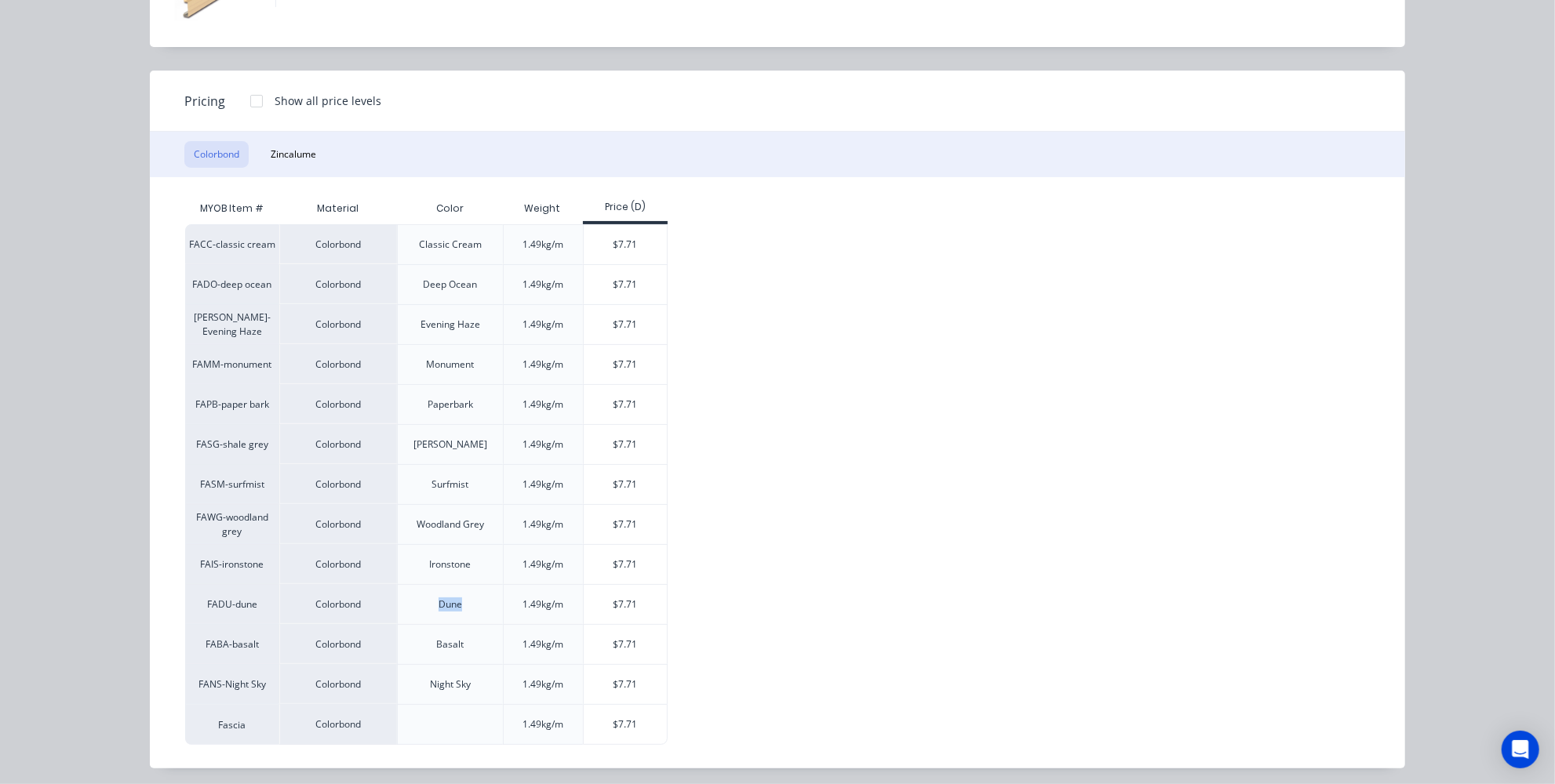
drag, startPoint x: 424, startPoint y: 617, endPoint x: 508, endPoint y: 606, distance: 84.7
click at [507, 606] on div "FADU-dune Colorbond Dune 1.49kg/m $7.71" at bounding box center [426, 604] width 483 height 40
drag, startPoint x: 419, startPoint y: 668, endPoint x: 499, endPoint y: 661, distance: 80.3
click at [499, 664] on div "FANS-Night Sky Colorbond Night Sky 1.49kg/m $7.71" at bounding box center [426, 683] width 483 height 40
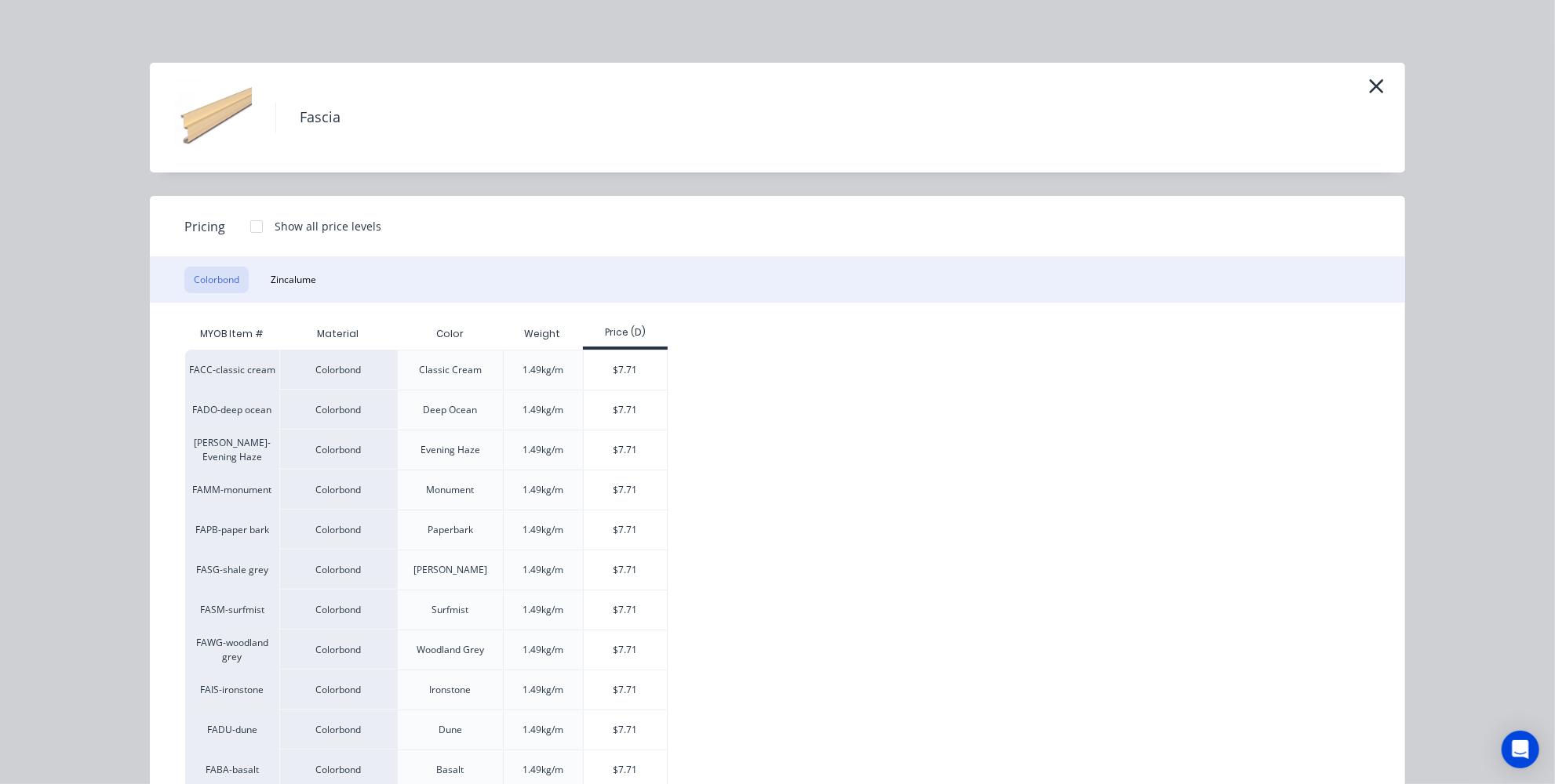
scroll to position [0, 0]
click at [1377, 84] on icon "button" at bounding box center [1377, 86] width 16 height 22
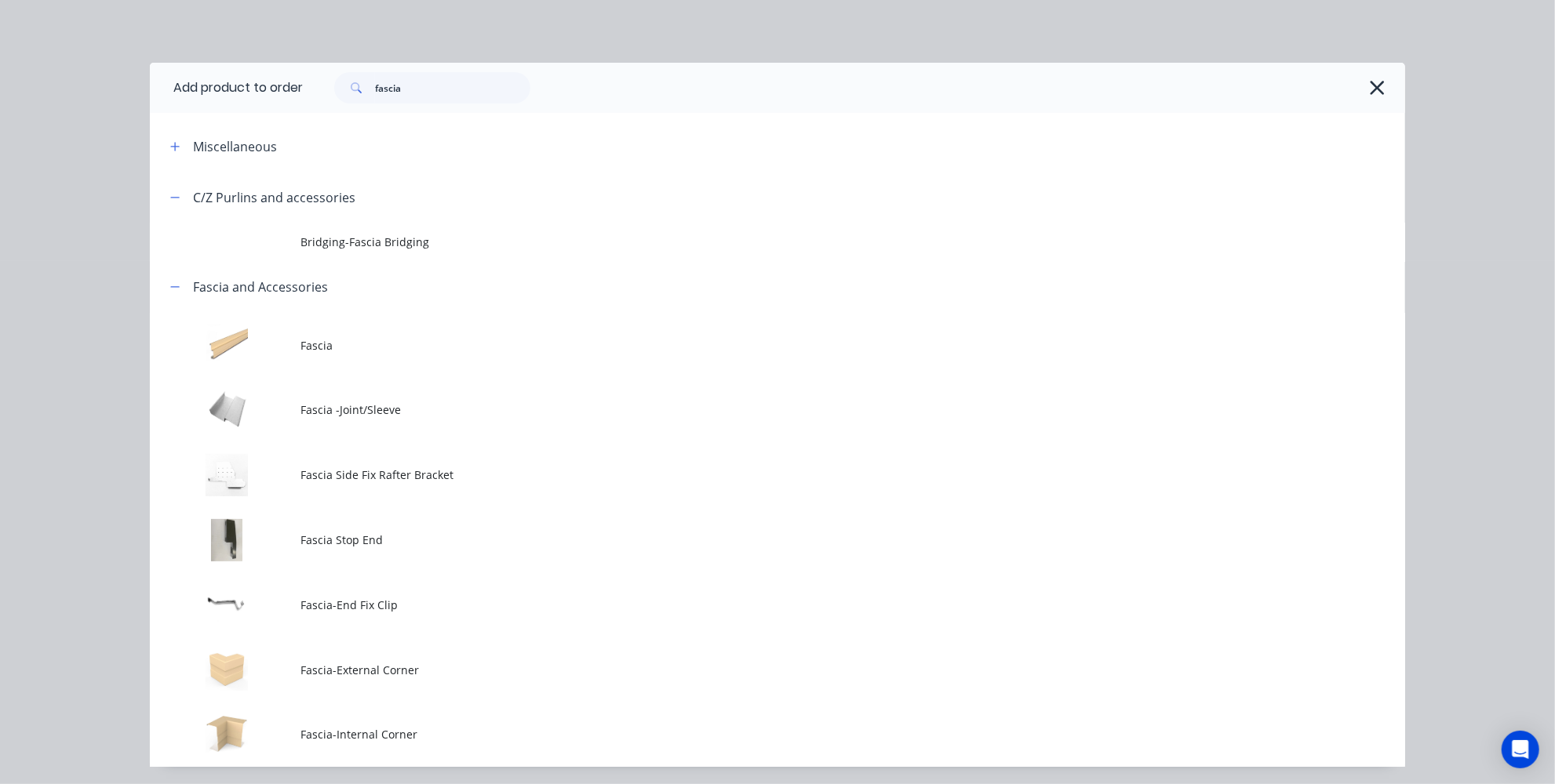
scroll to position [52, 0]
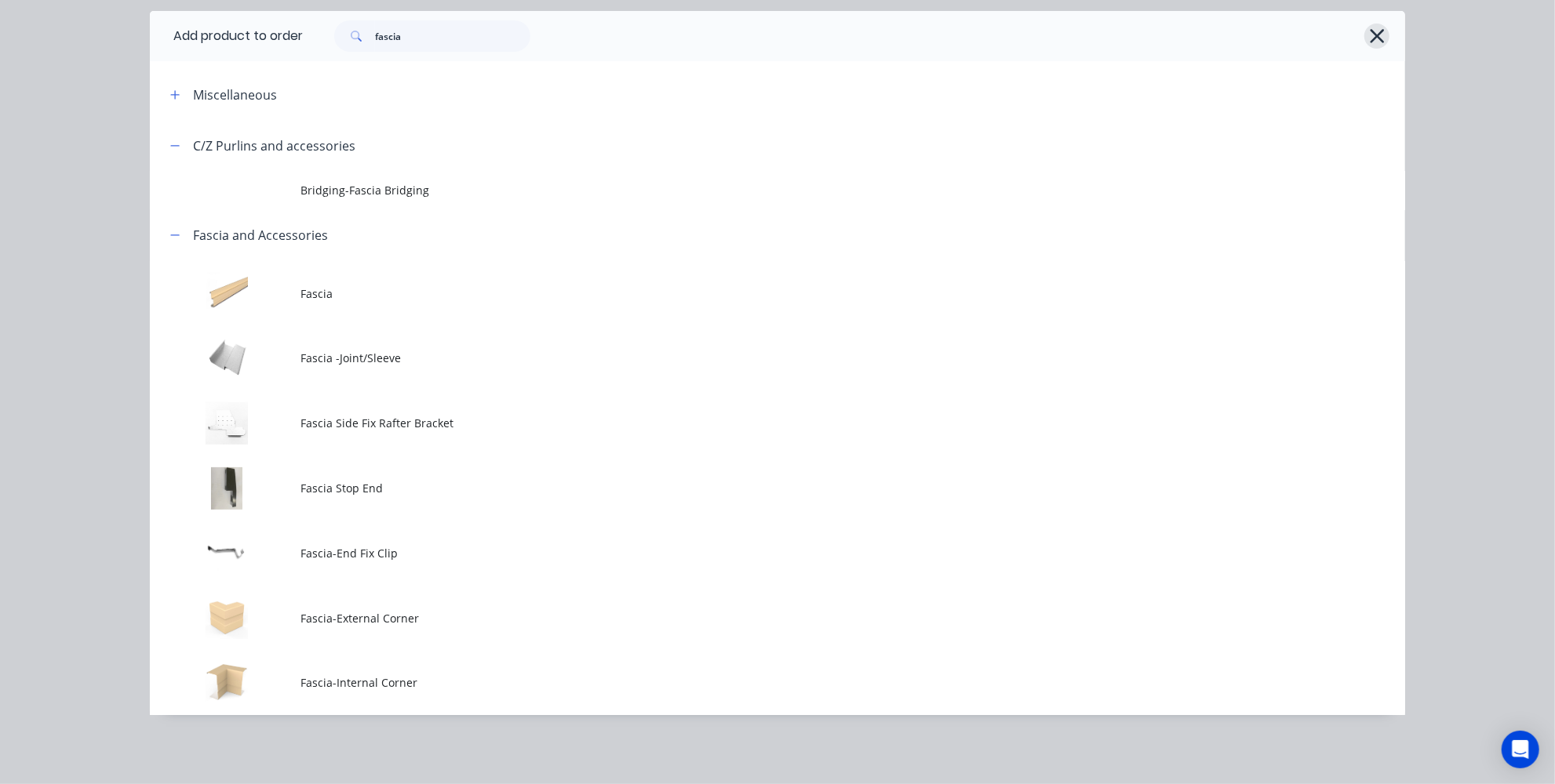
click at [1369, 36] on icon "button" at bounding box center [1377, 36] width 16 height 22
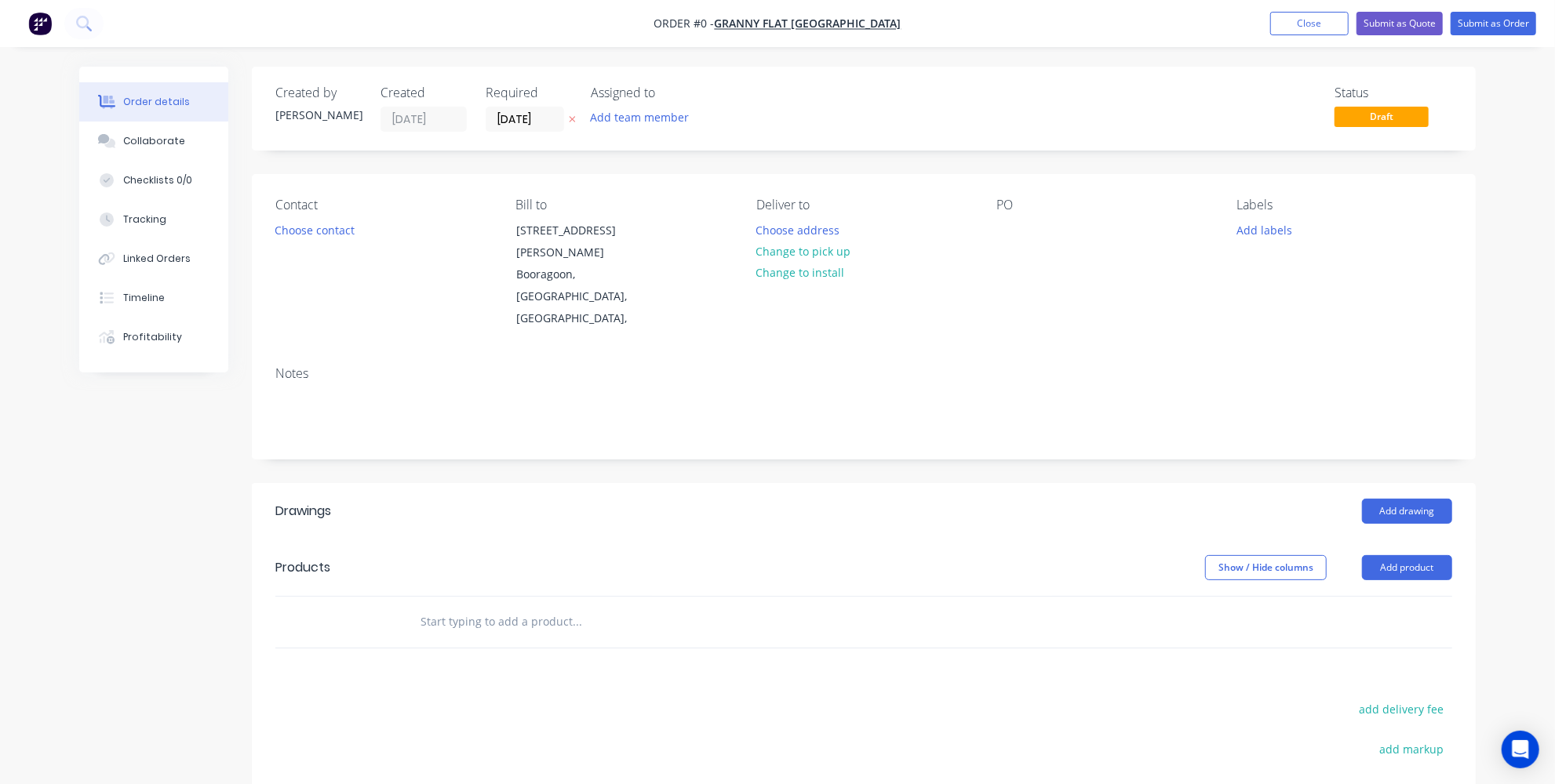
click at [51, 30] on img "button" at bounding box center [40, 24] width 24 height 24
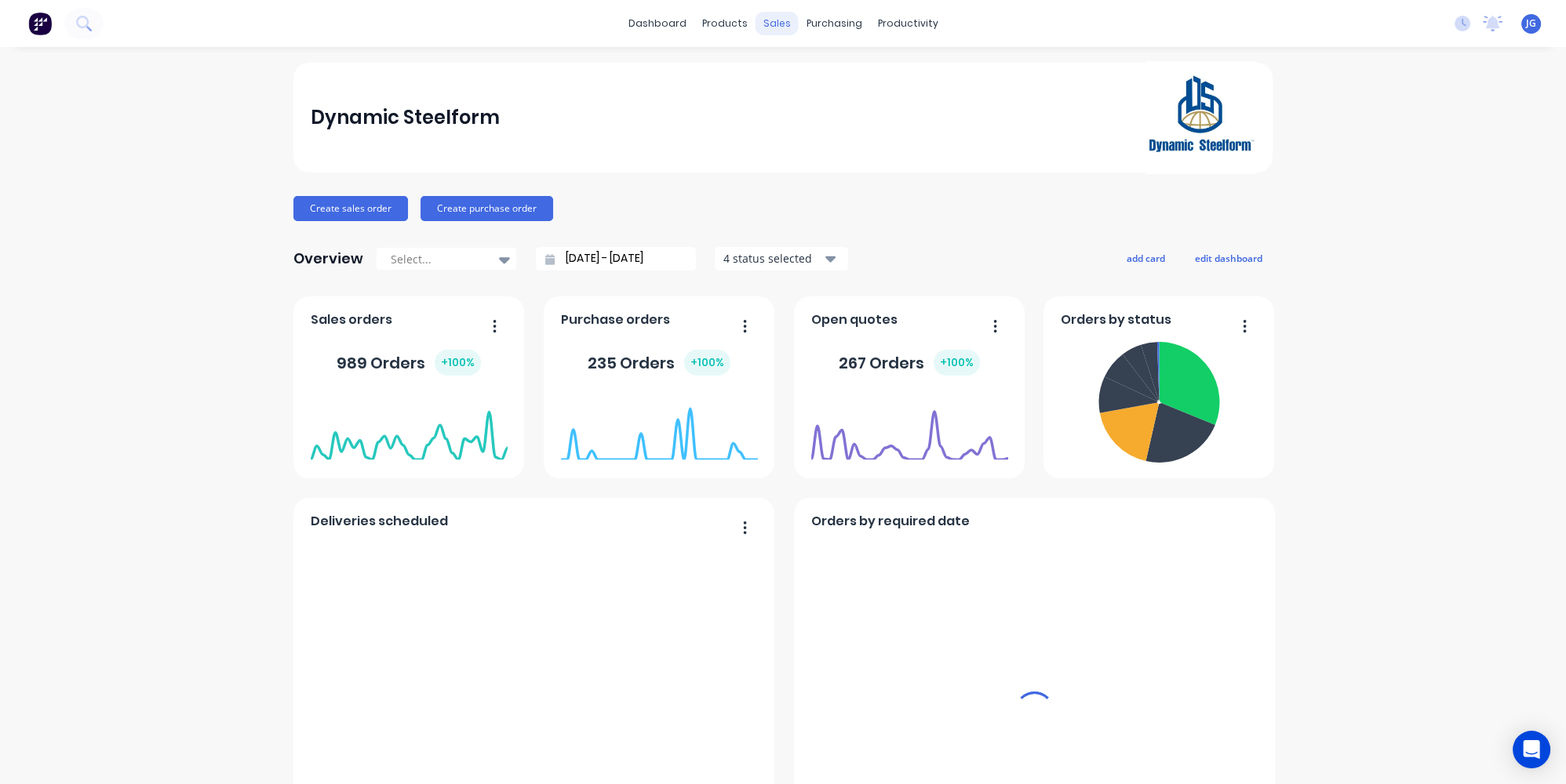
click at [780, 33] on div "sales" at bounding box center [777, 24] width 43 height 24
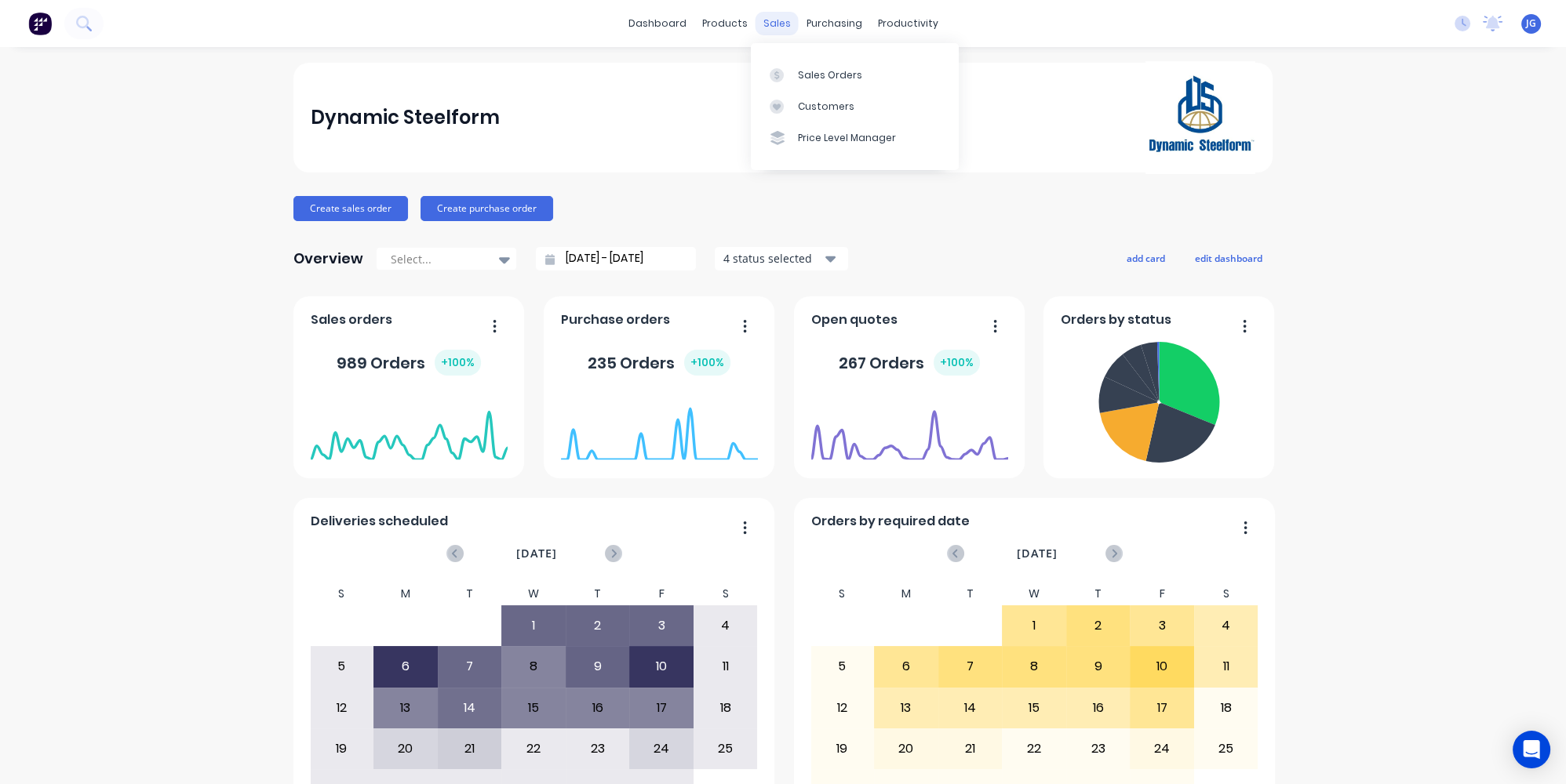
click at [770, 24] on div "sales" at bounding box center [777, 24] width 43 height 24
click at [789, 69] on div at bounding box center [781, 75] width 24 height 14
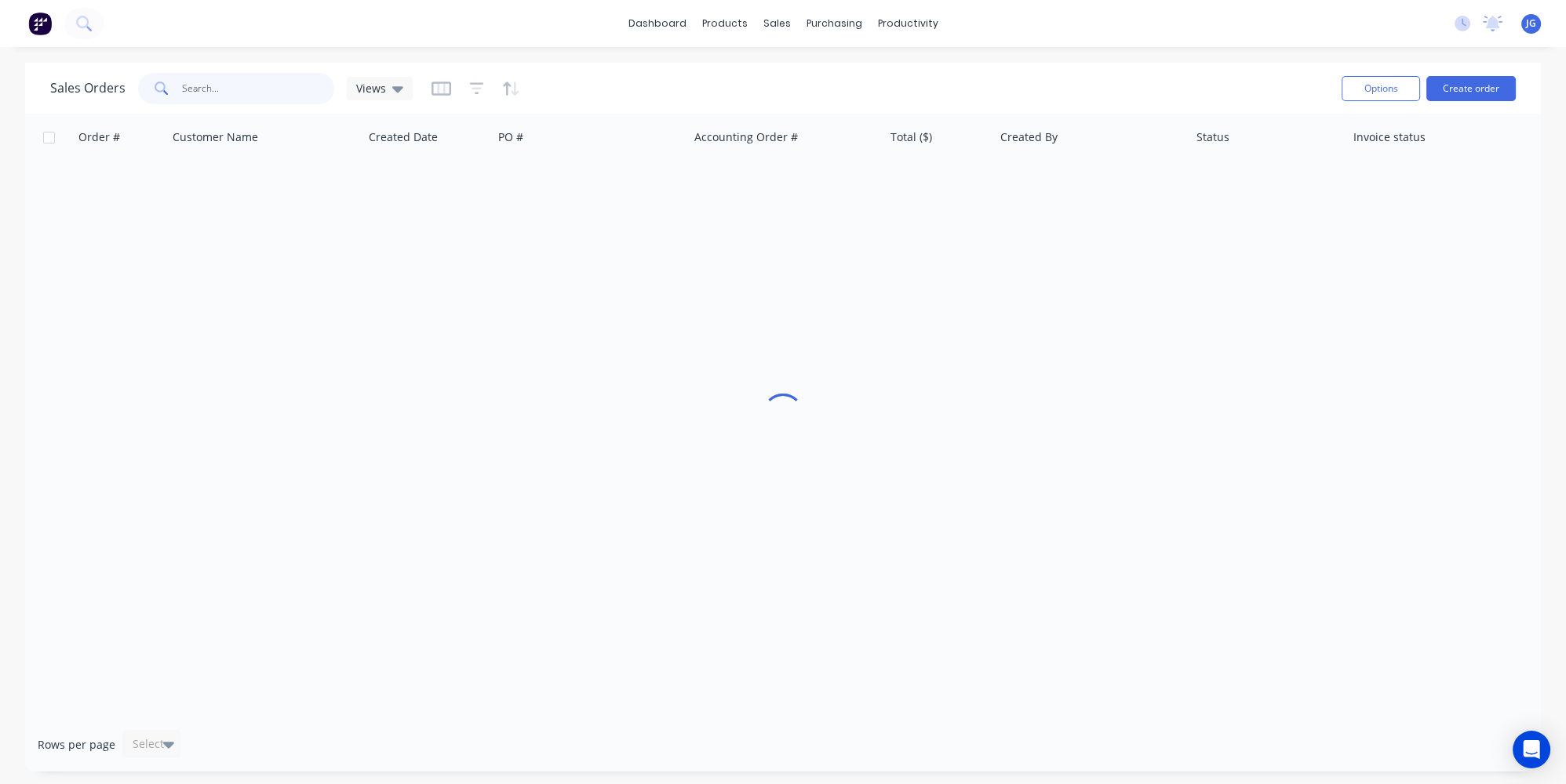
click at [290, 91] on input "text" at bounding box center [258, 88] width 153 height 32
paste input "49266"
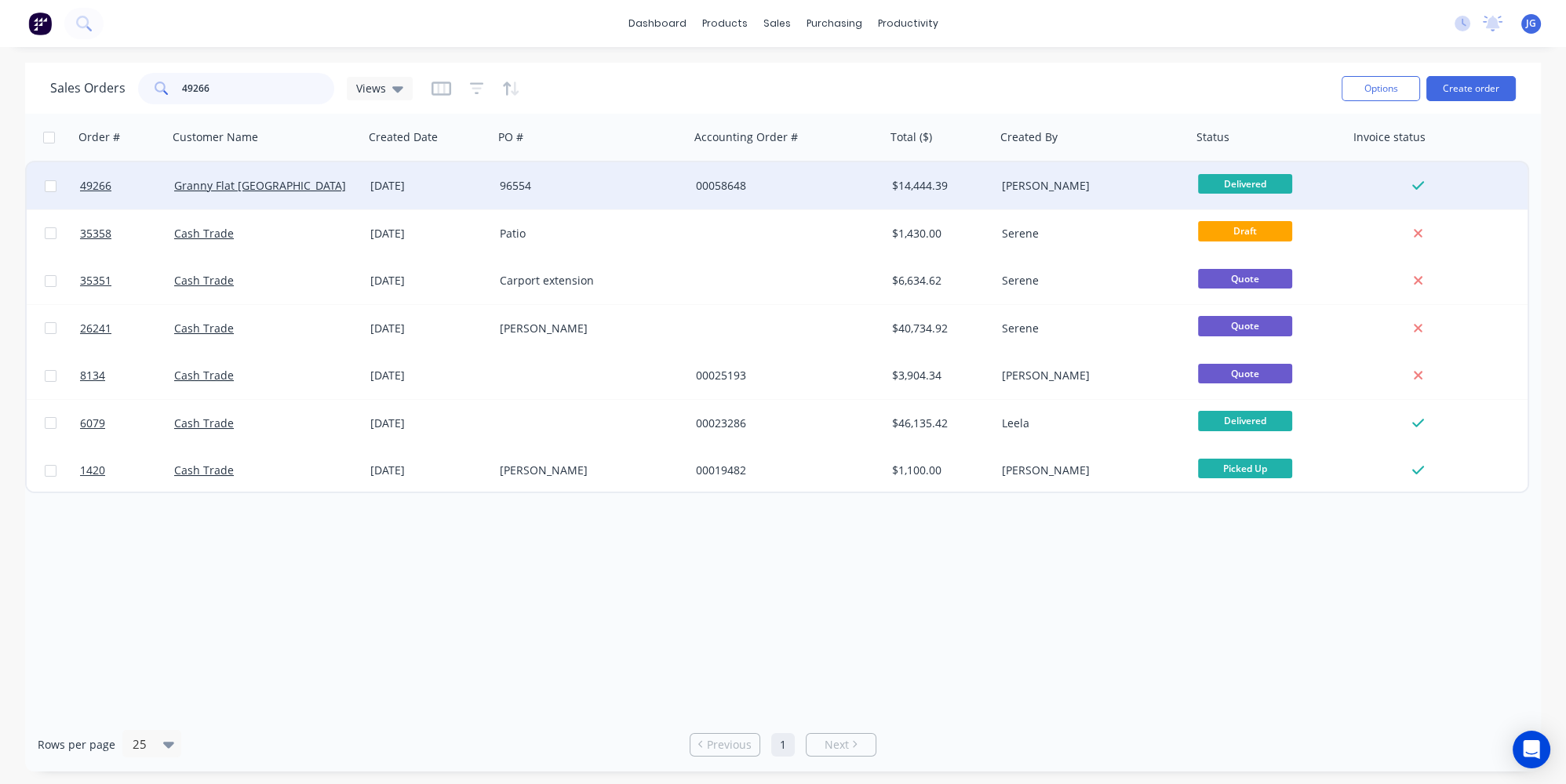
type input "49266"
click at [304, 177] on div "Granny Flat [GEOGRAPHIC_DATA]" at bounding box center [266, 186] width 196 height 47
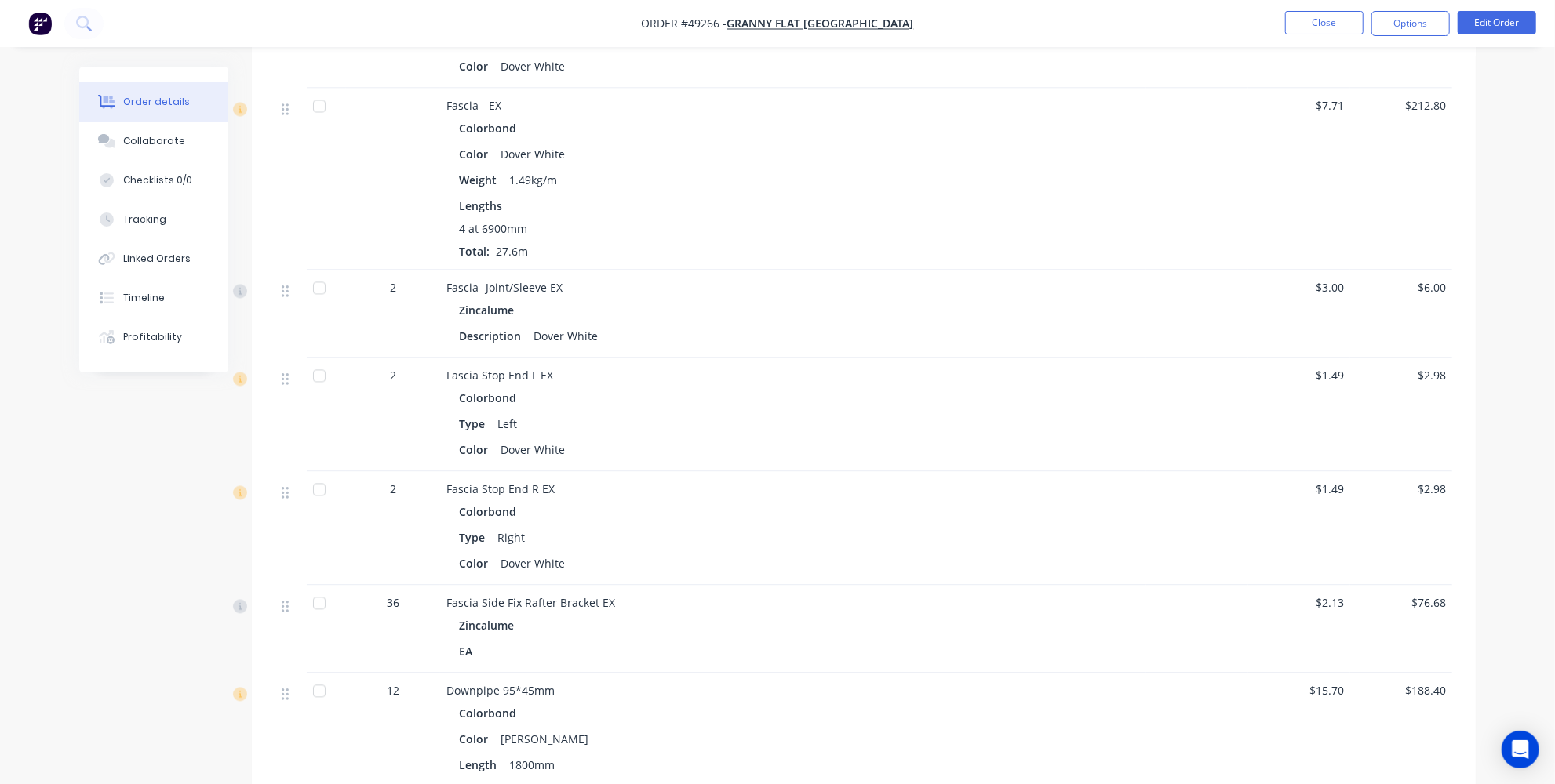
scroll to position [2281, 0]
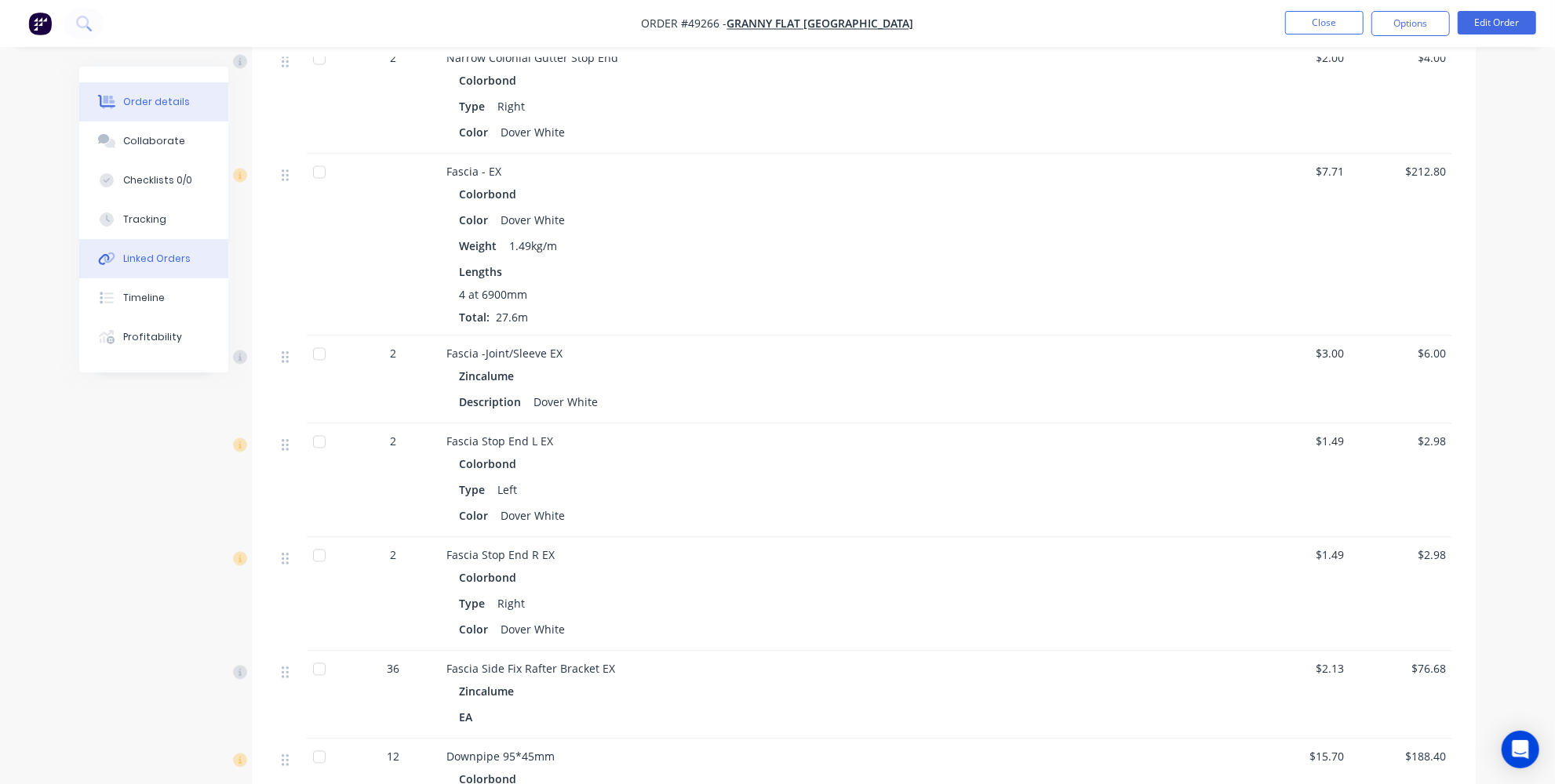
click at [121, 276] on button "Linked Orders" at bounding box center [154, 259] width 149 height 39
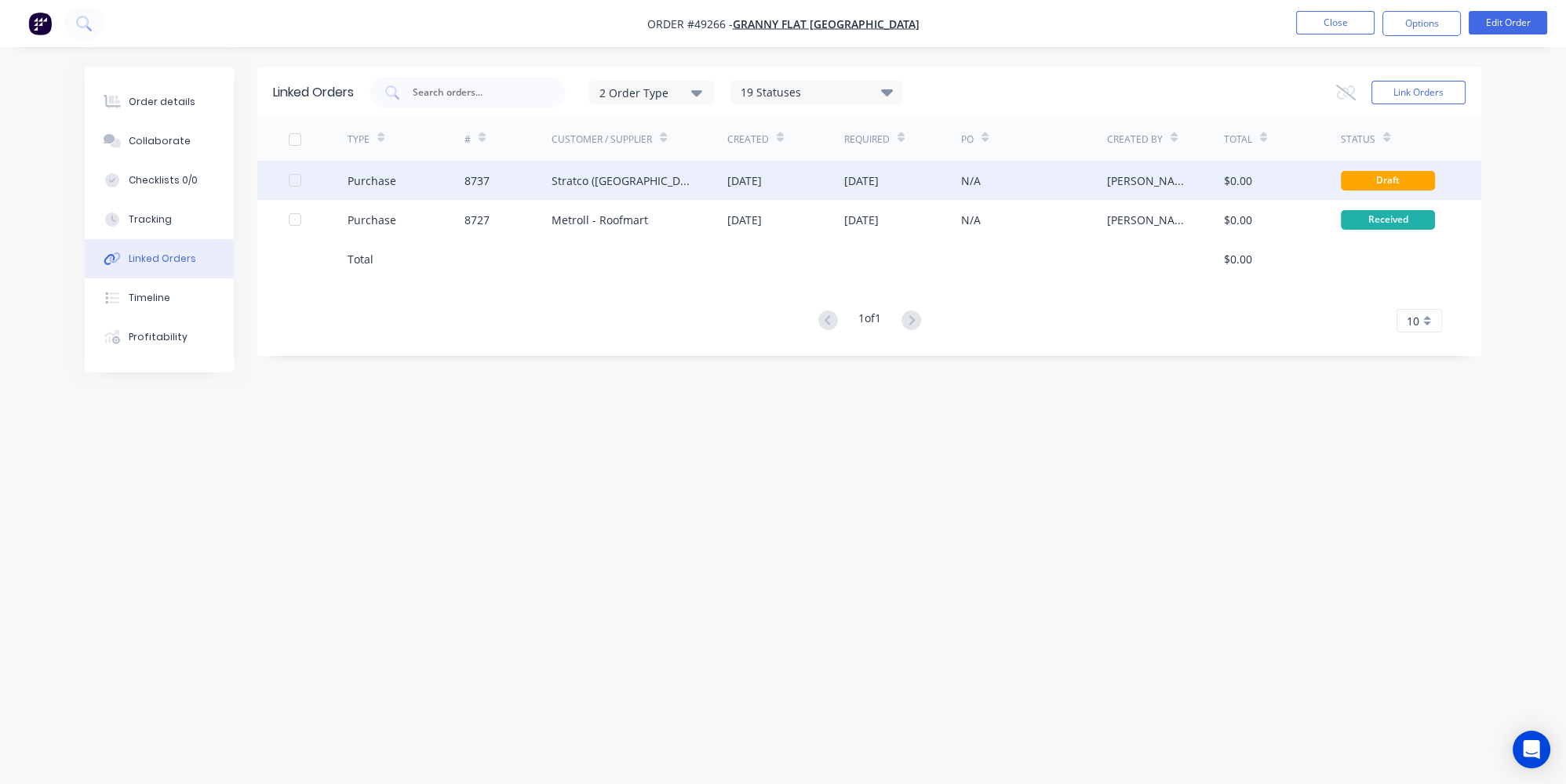
click at [434, 178] on div "Purchase" at bounding box center [406, 180] width 117 height 39
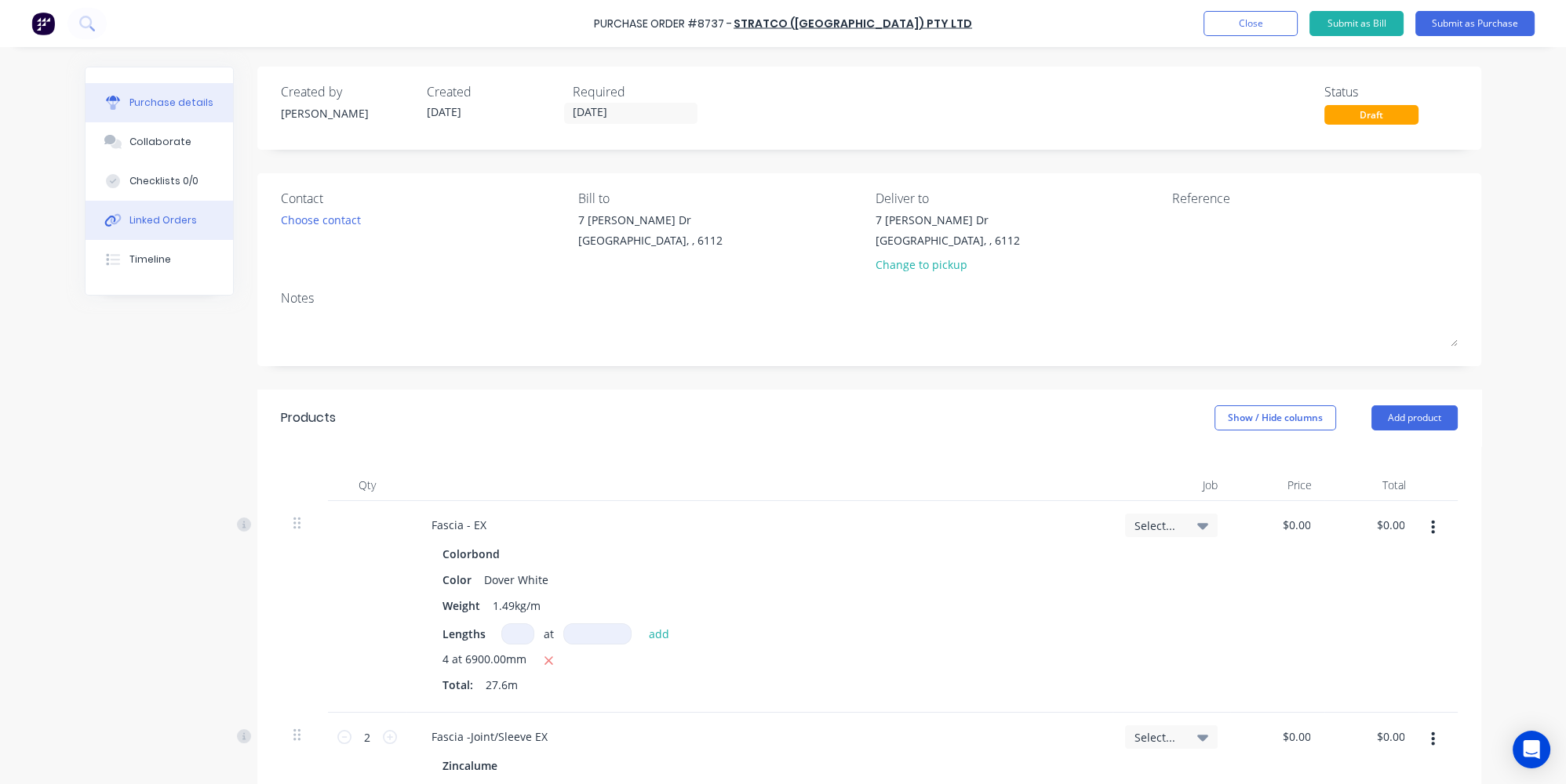
click at [132, 231] on button "Linked Orders" at bounding box center [159, 221] width 148 height 39
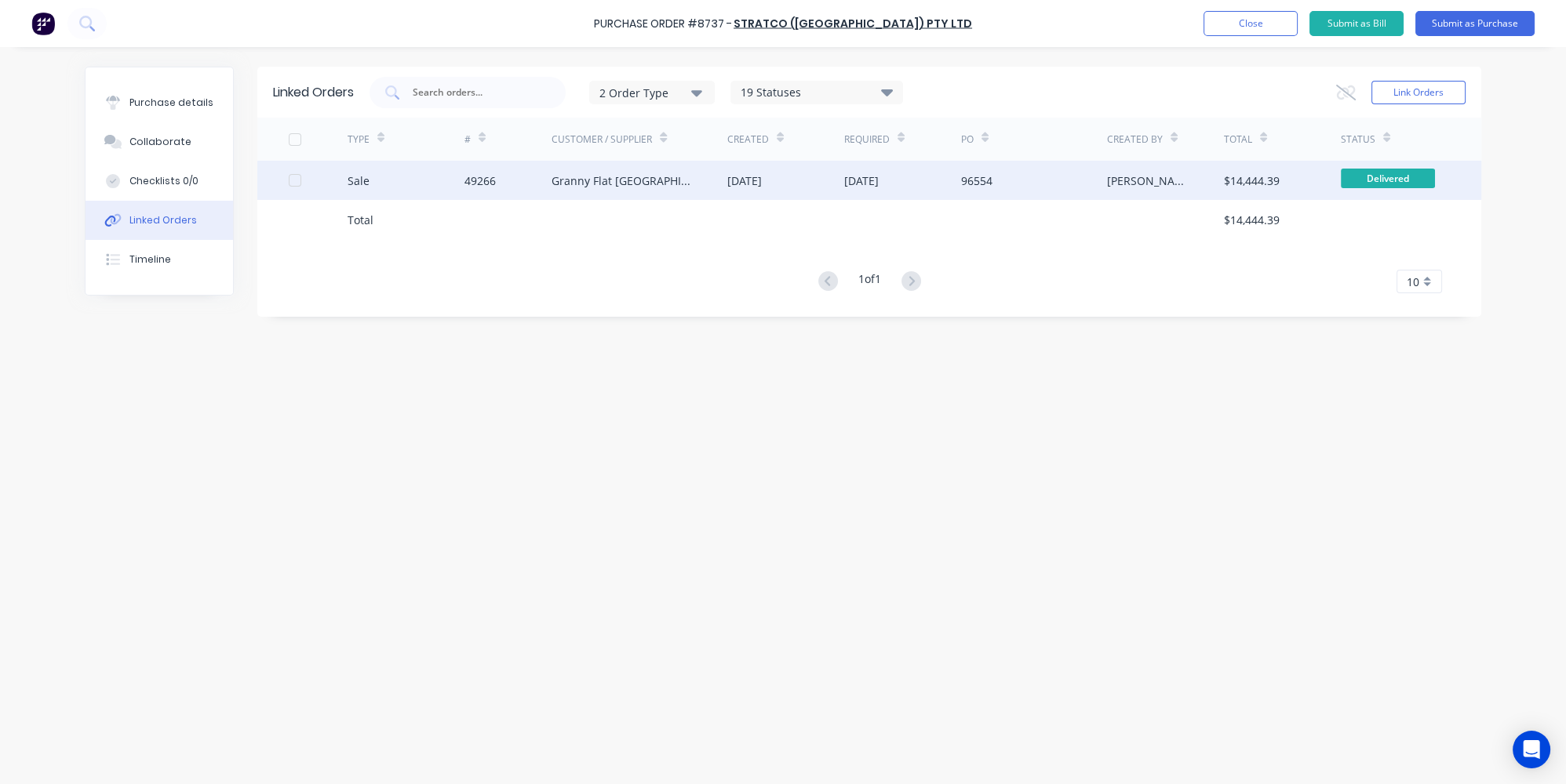
click at [405, 167] on div "Sale" at bounding box center [406, 180] width 117 height 39
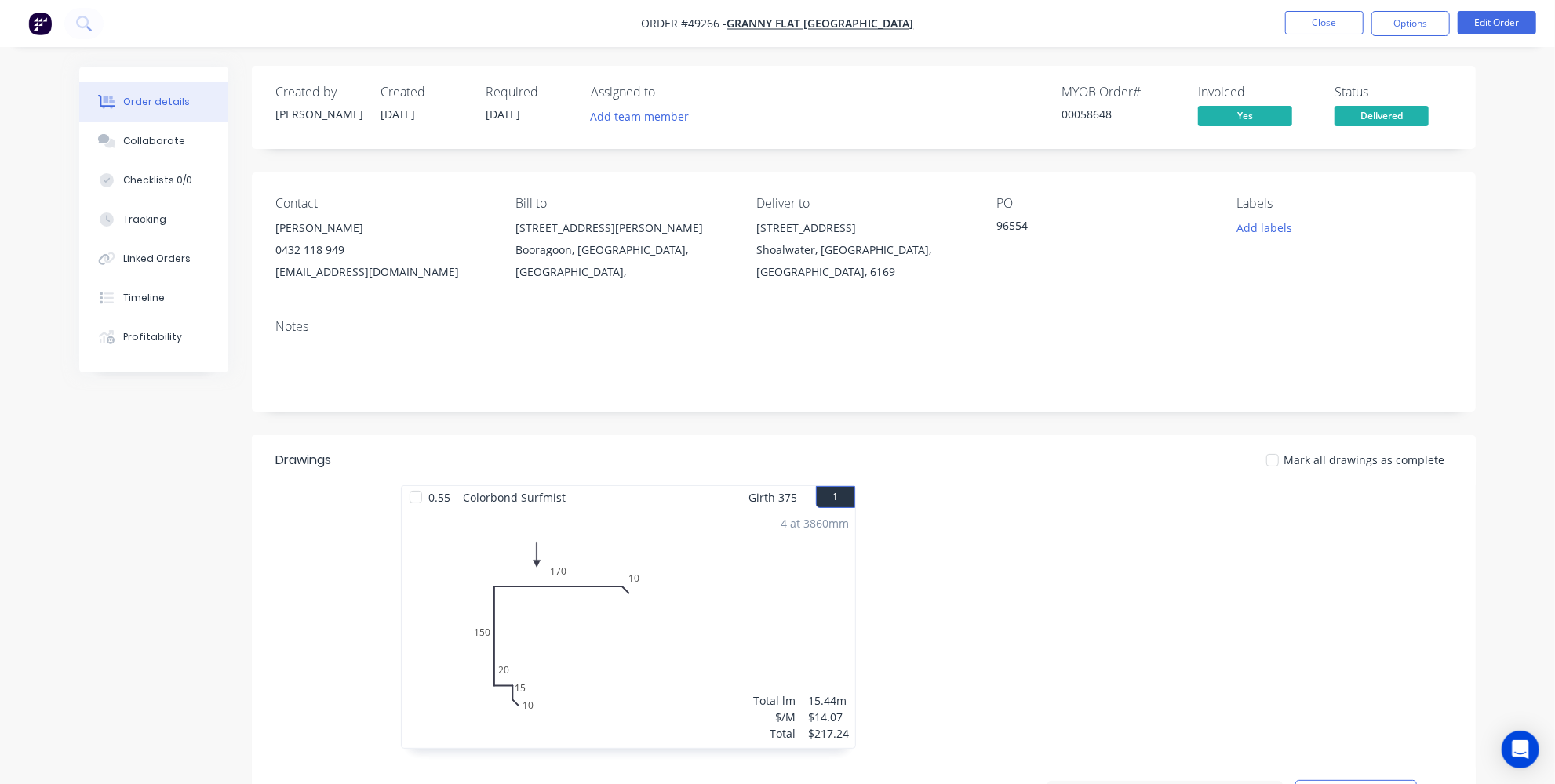
scroll to position [213, 0]
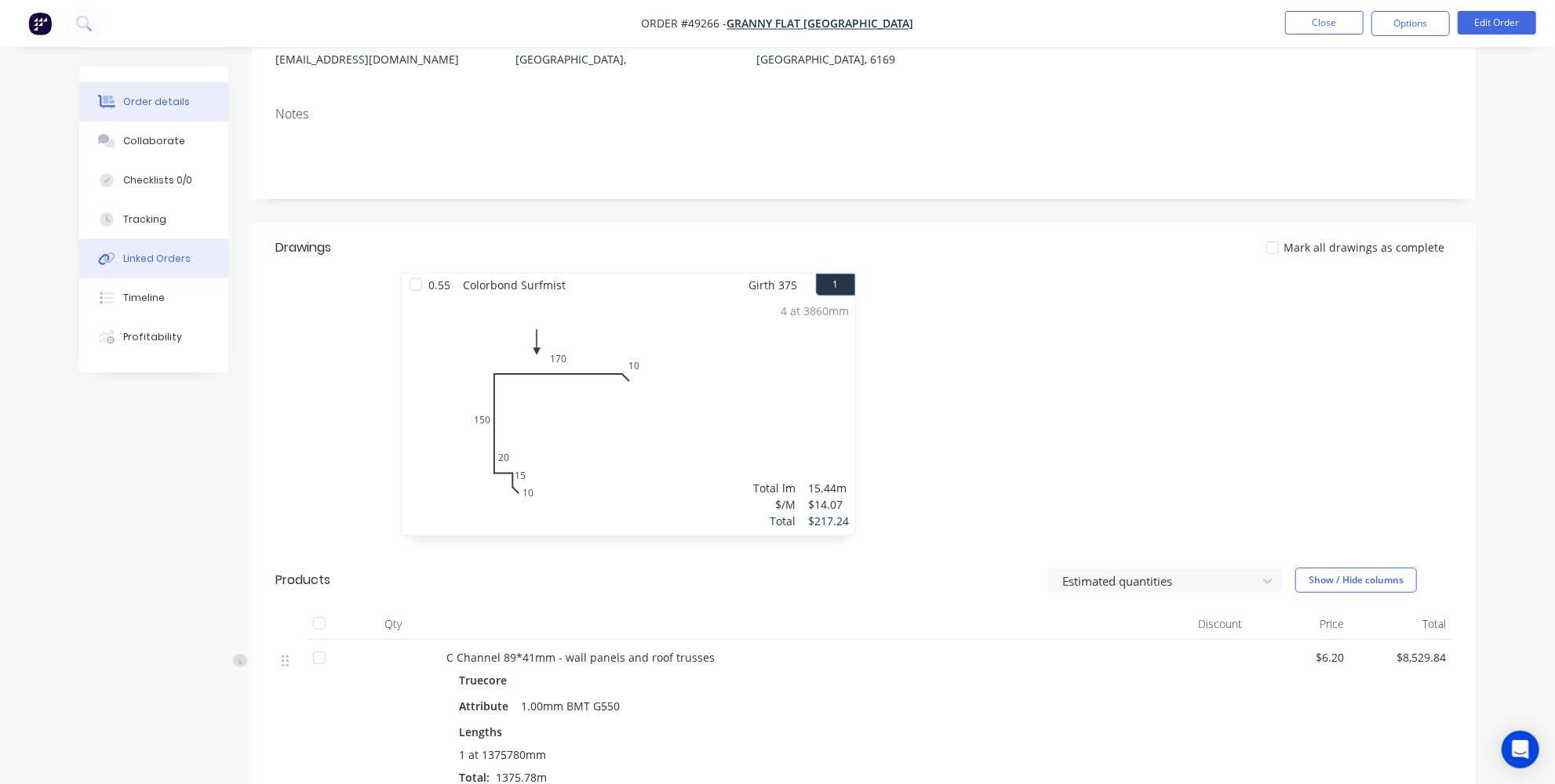
click at [121, 276] on button "Linked Orders" at bounding box center [154, 259] width 149 height 39
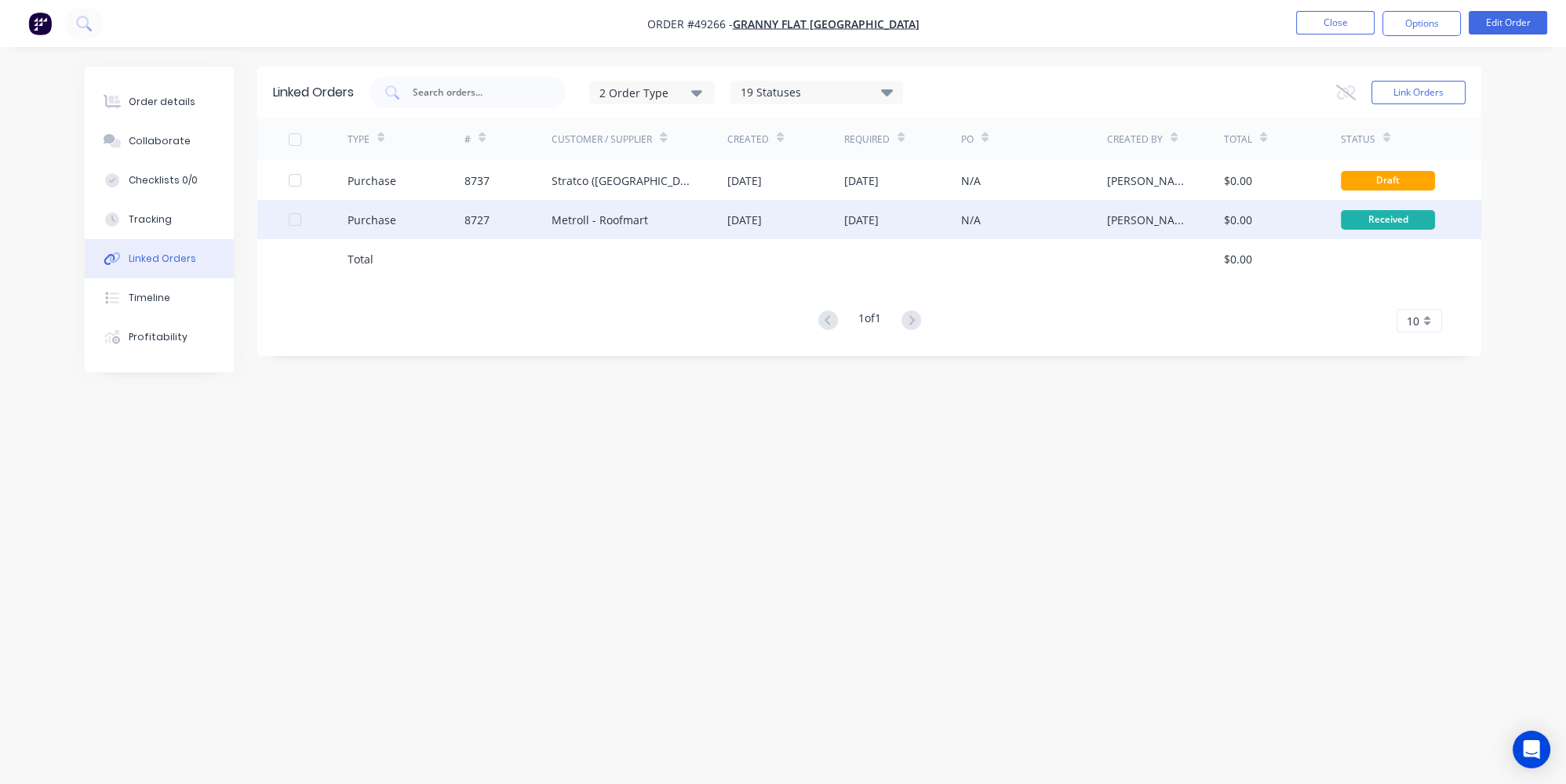
click at [512, 221] on div "8727" at bounding box center [508, 220] width 88 height 39
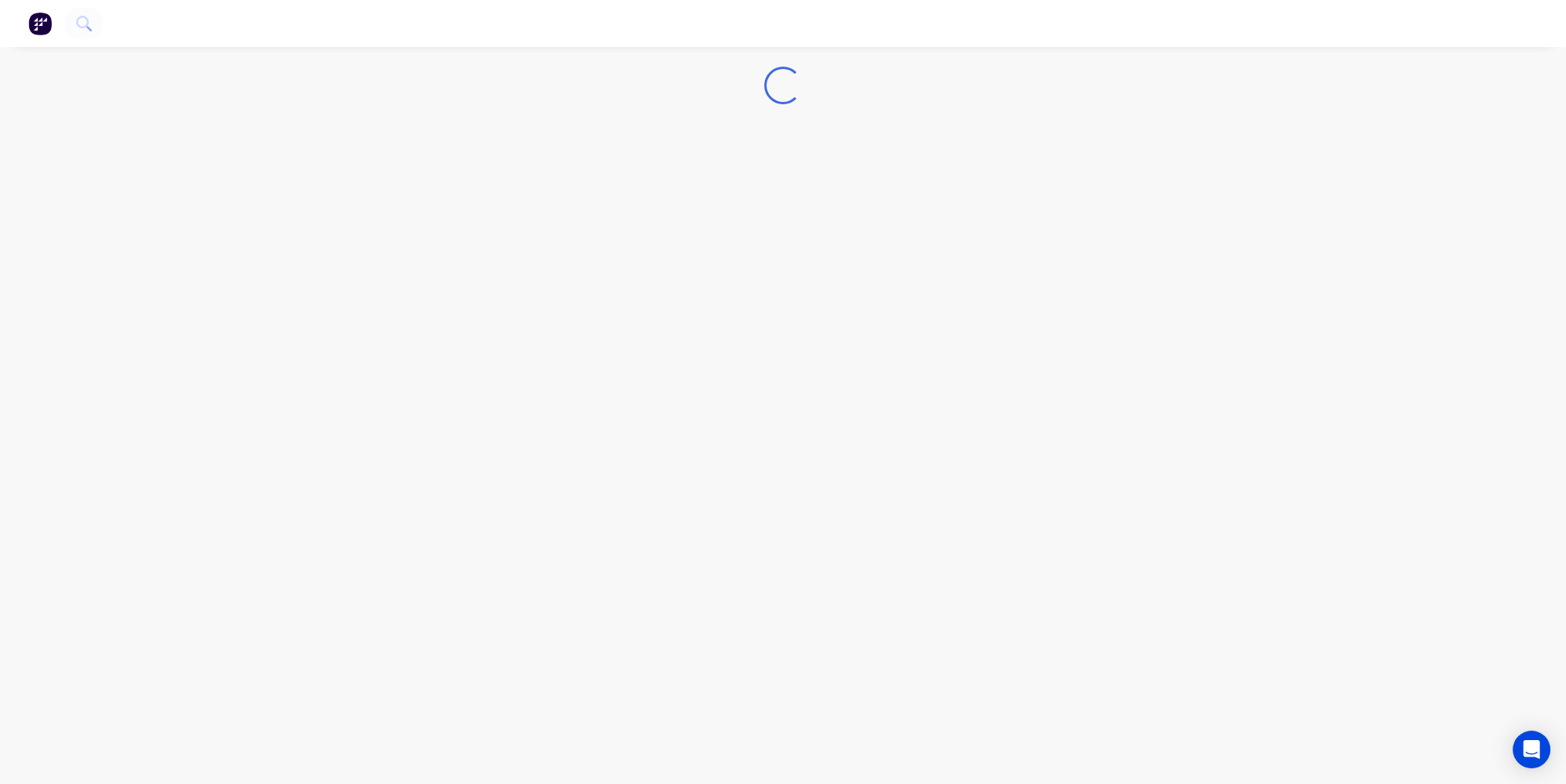
click at [31, 27] on img "button" at bounding box center [40, 24] width 24 height 24
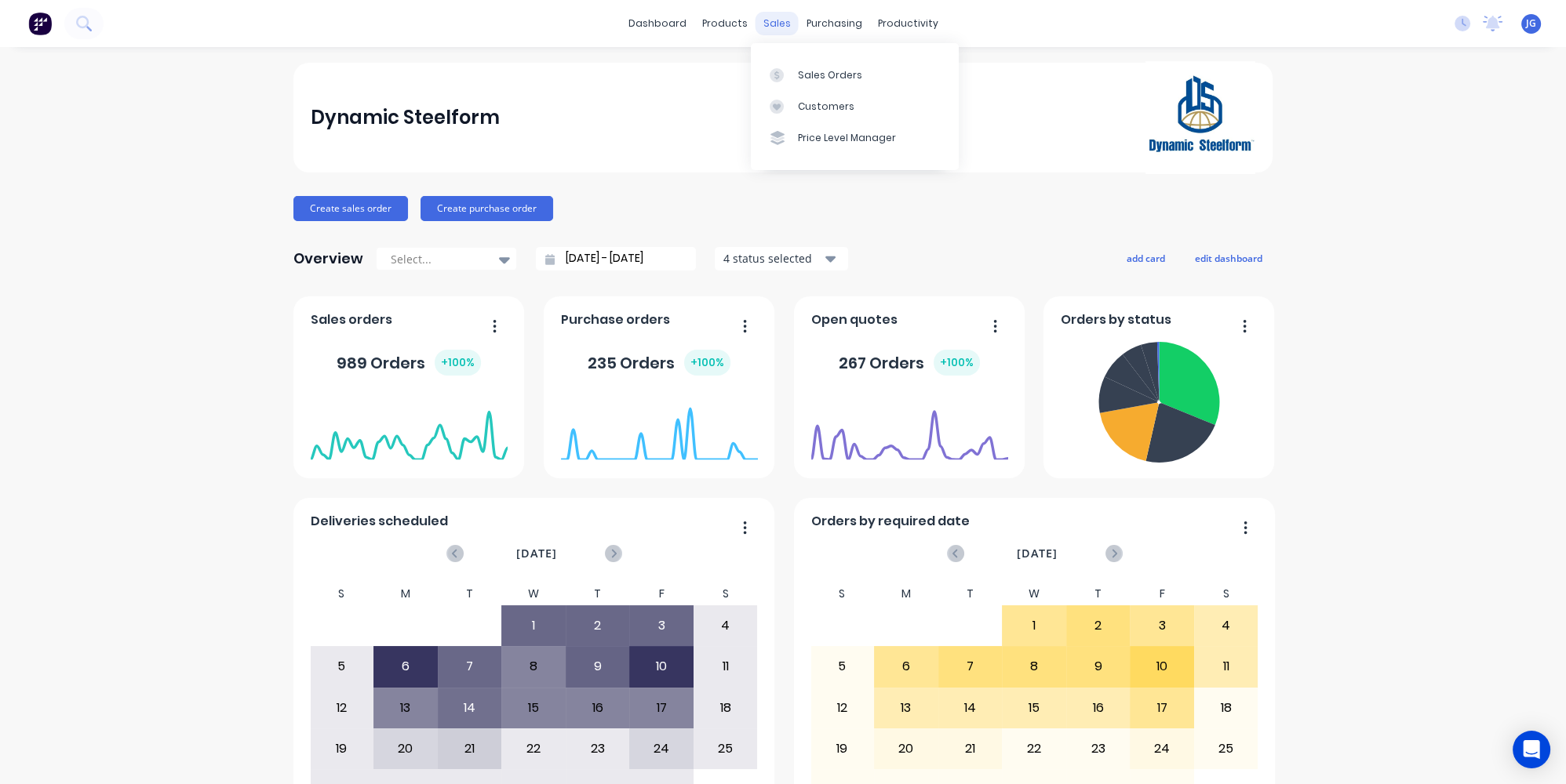
click at [767, 28] on div "sales" at bounding box center [777, 24] width 43 height 24
click at [829, 95] on link "Customers" at bounding box center [855, 106] width 208 height 32
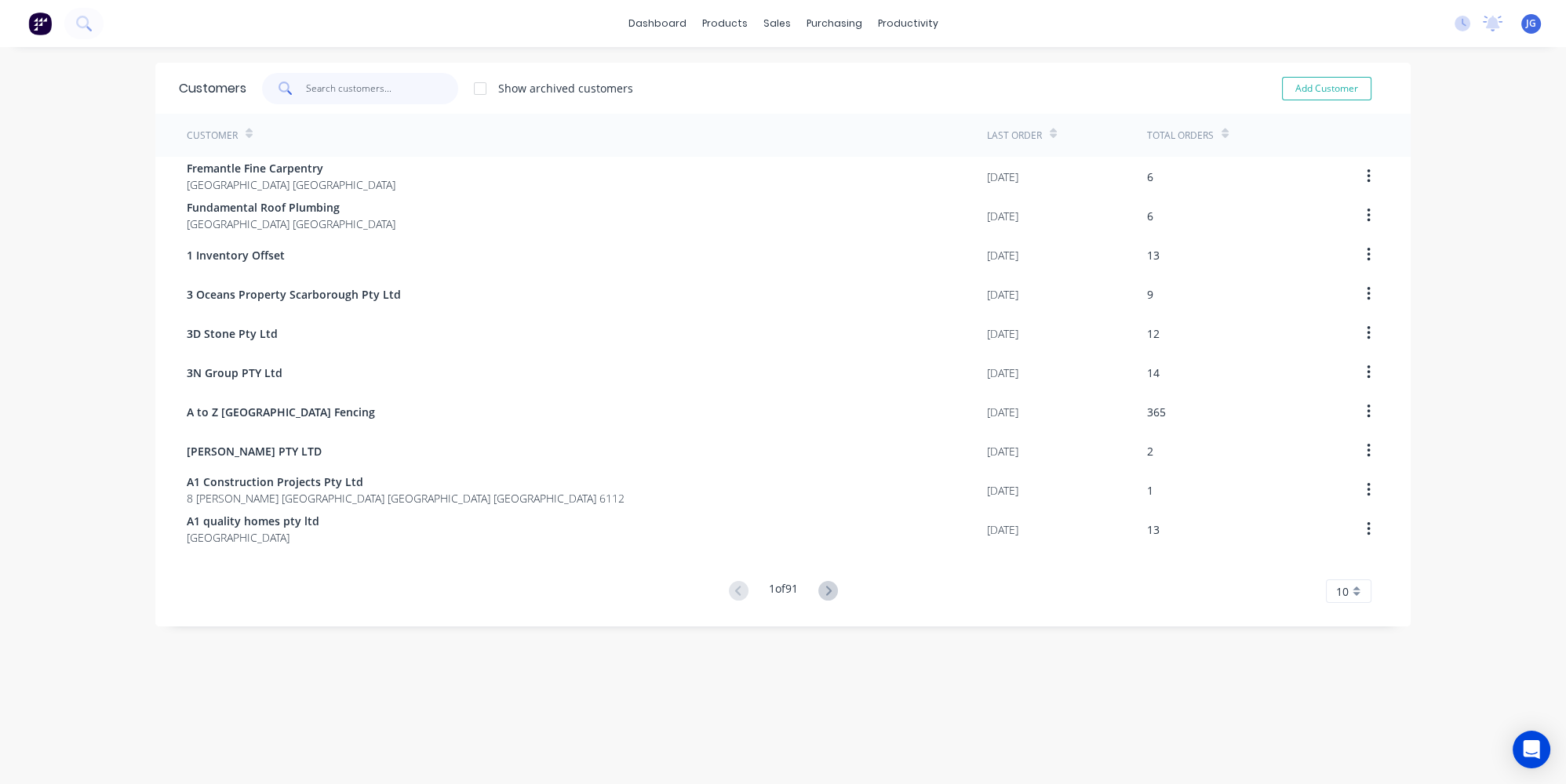
click at [406, 97] on input "text" at bounding box center [382, 88] width 153 height 32
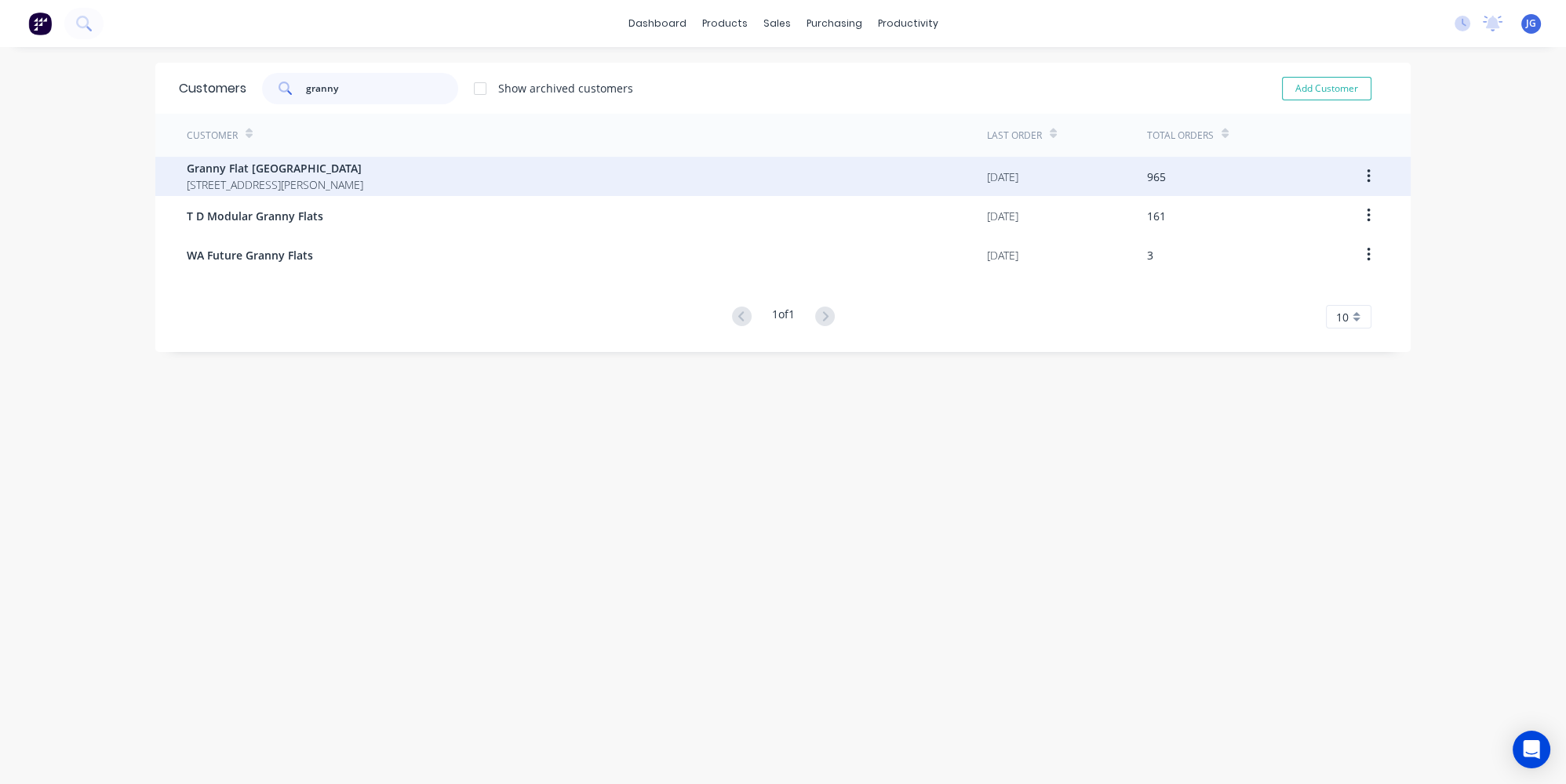
type input "granny"
click at [339, 162] on span "Granny Flat [GEOGRAPHIC_DATA]" at bounding box center [275, 168] width 177 height 16
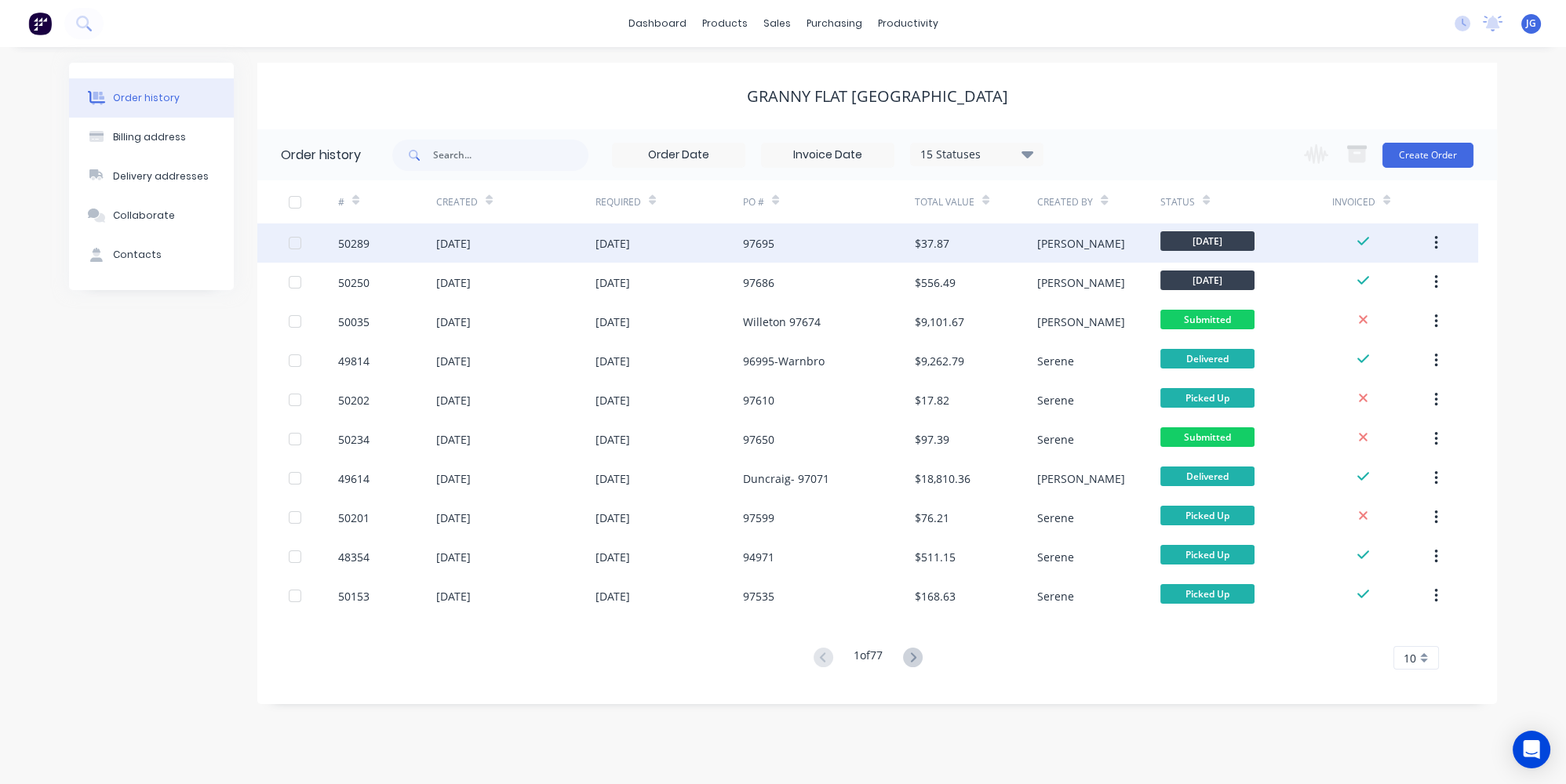
click at [838, 248] on div "97695" at bounding box center [829, 243] width 172 height 39
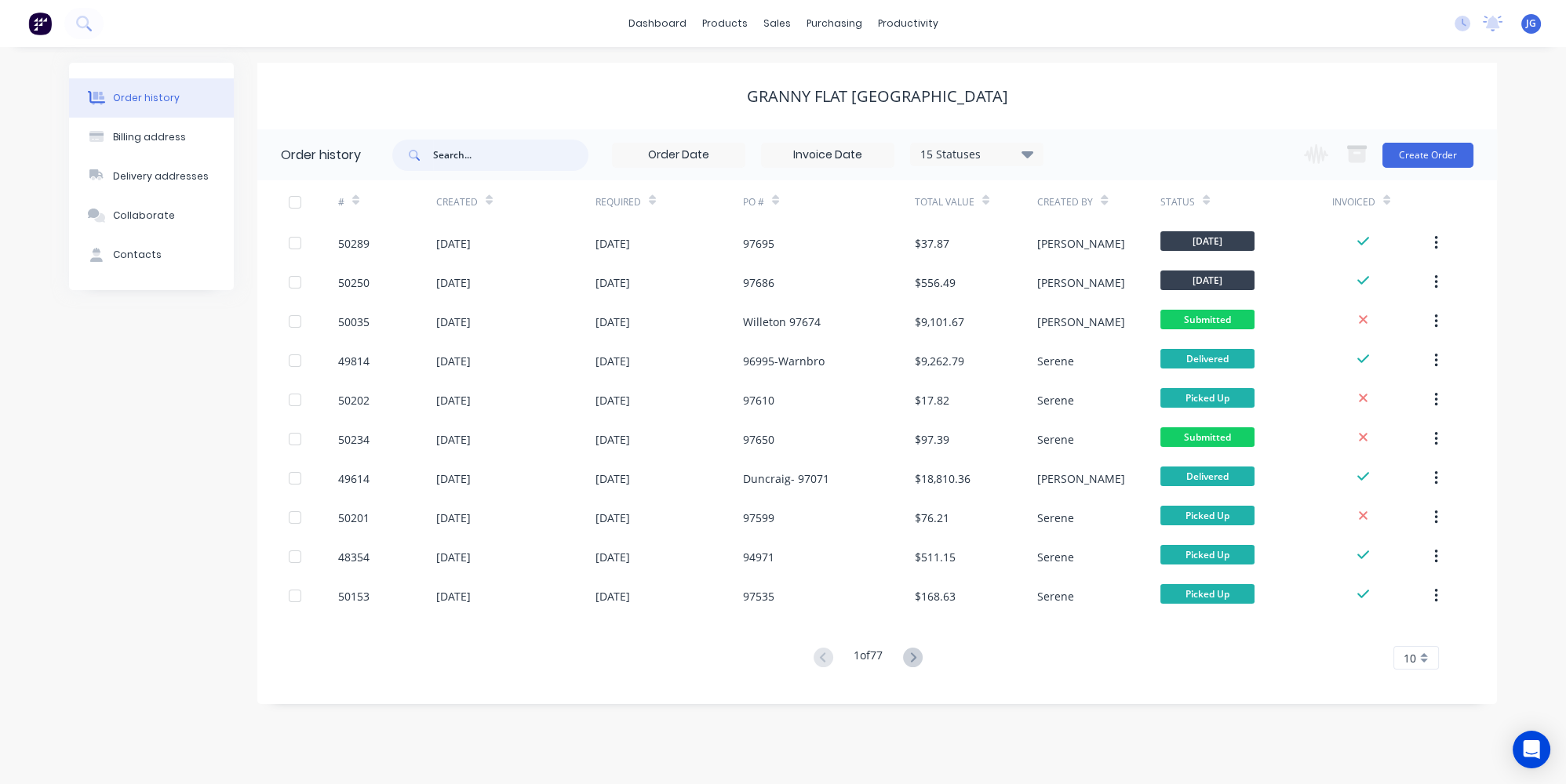
click at [531, 156] on input "text" at bounding box center [511, 155] width 156 height 32
click at [1438, 157] on button "Create Order" at bounding box center [1428, 155] width 91 height 25
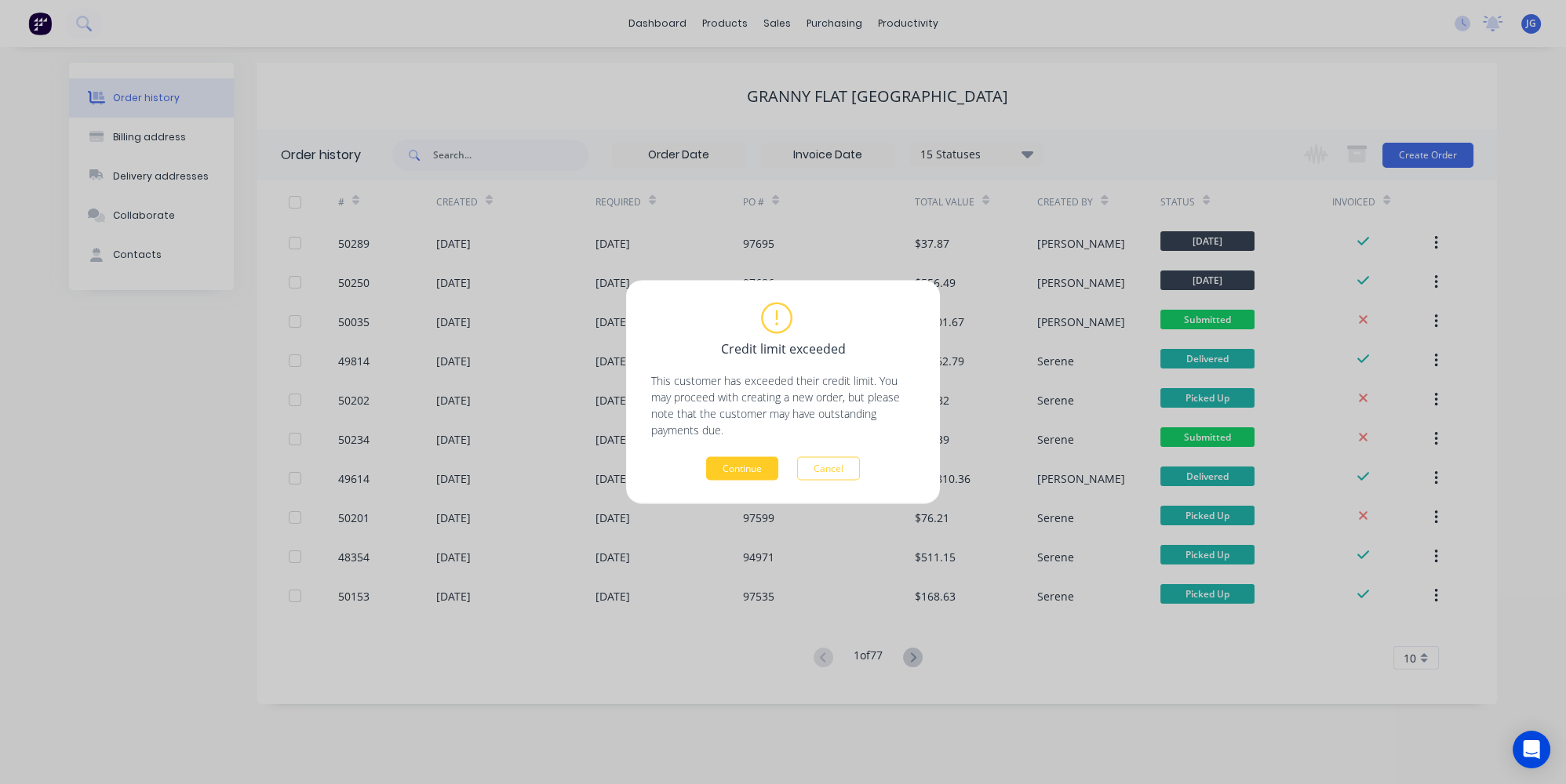
click at [745, 463] on button "Continue" at bounding box center [742, 469] width 72 height 24
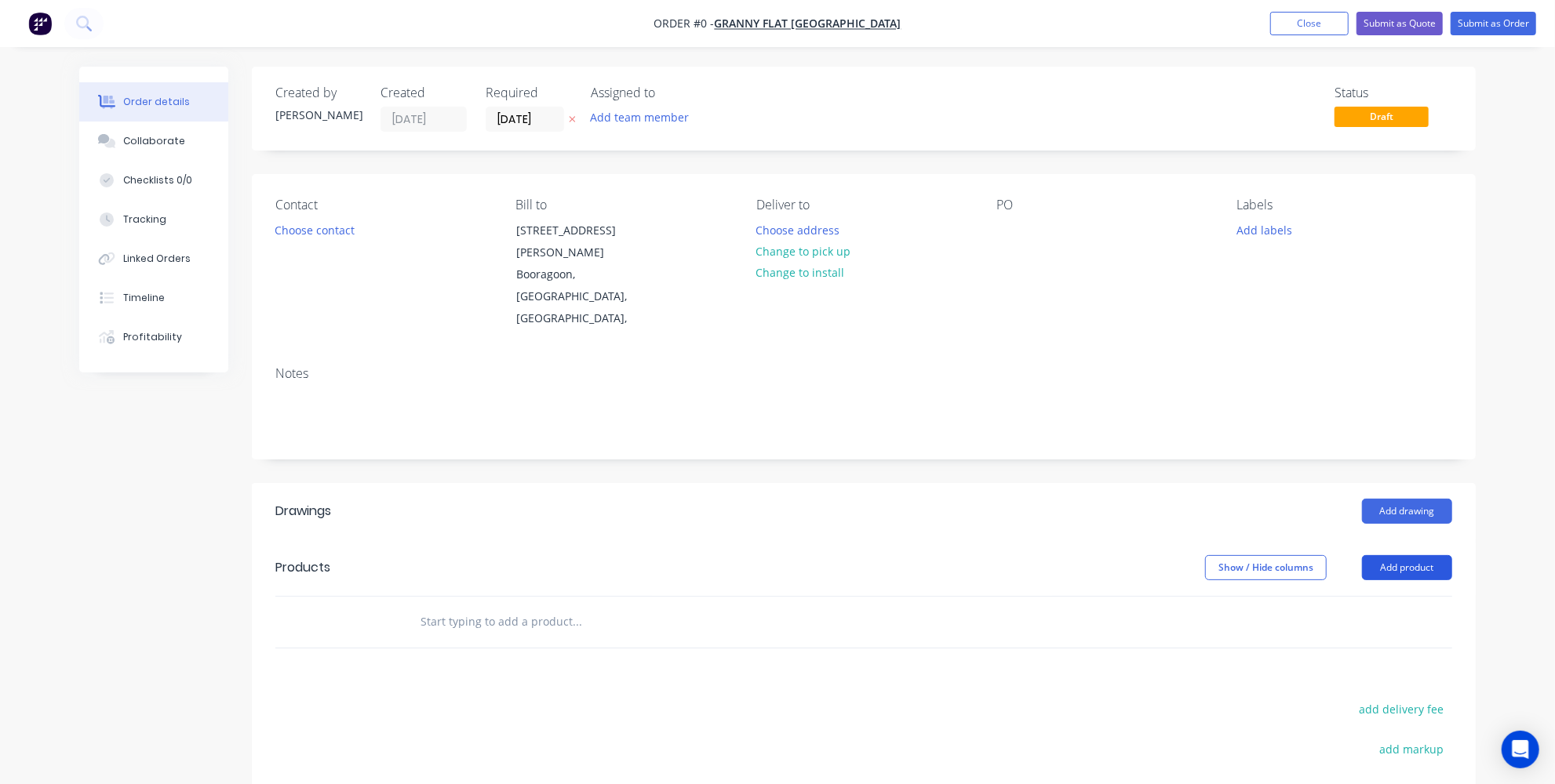
click at [1410, 555] on button "Add product" at bounding box center [1407, 568] width 90 height 25
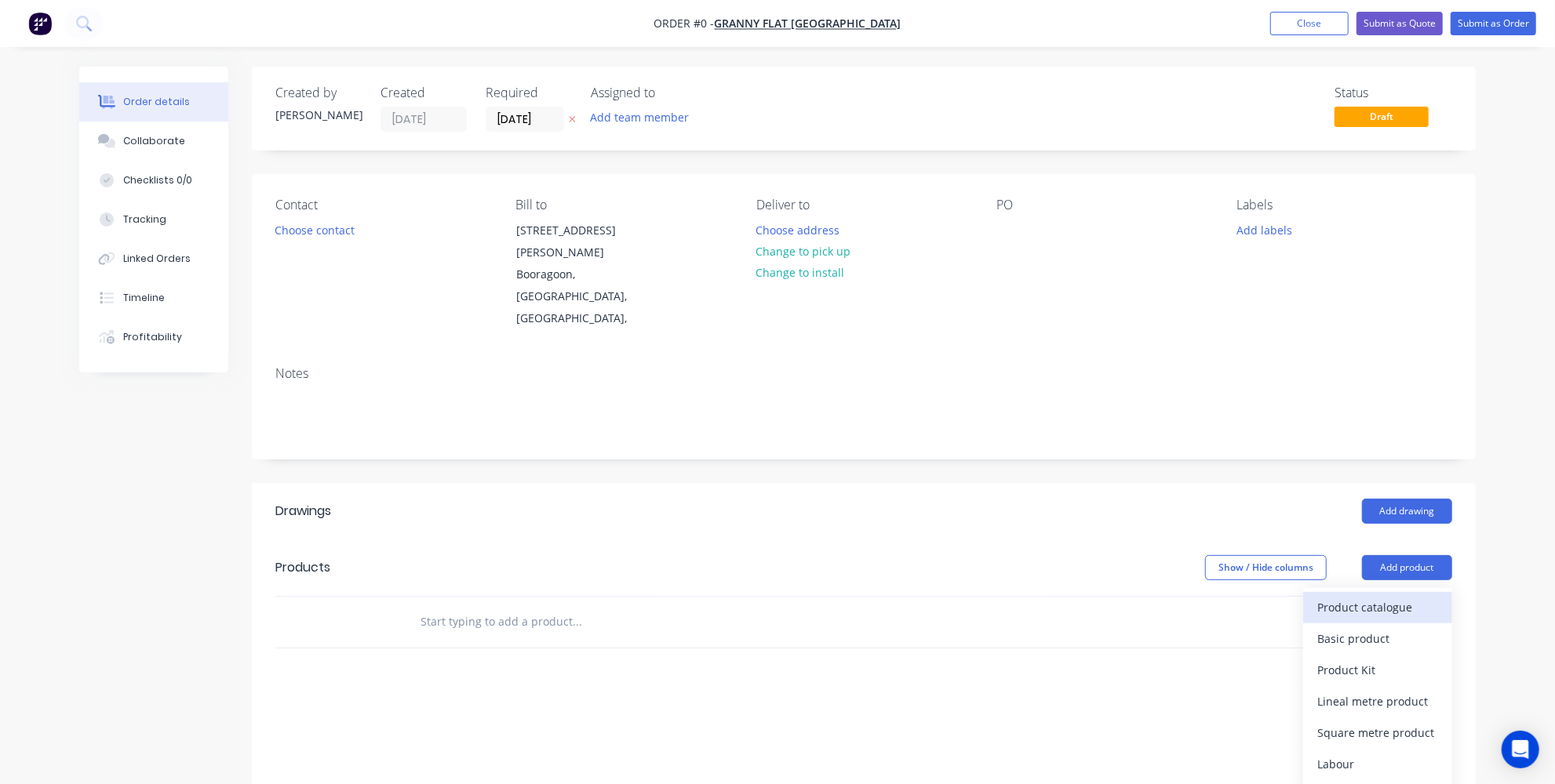
click at [1336, 596] on div "Product catalogue" at bounding box center [1377, 607] width 121 height 23
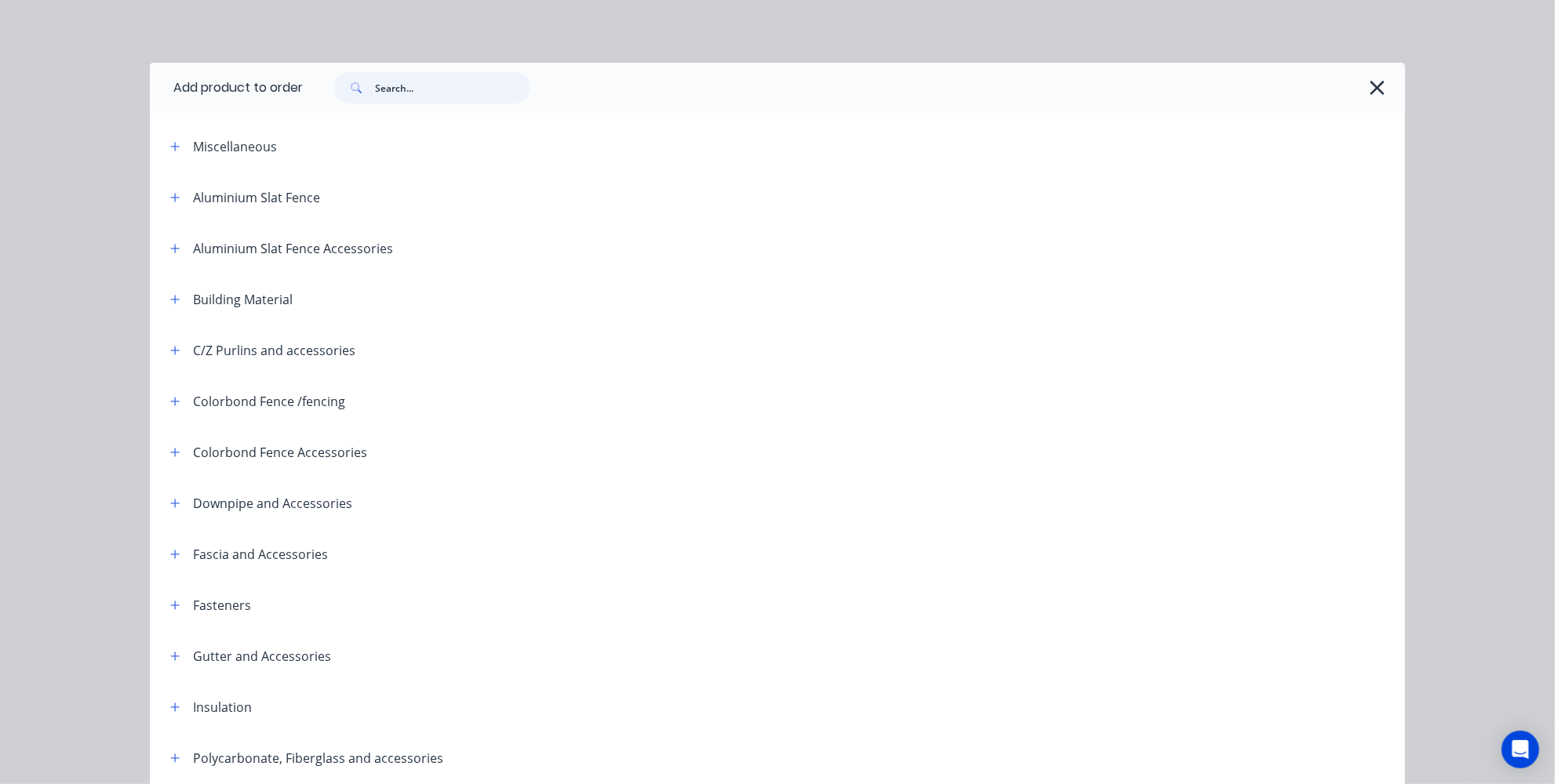
click at [402, 94] on input "text" at bounding box center [453, 88] width 156 height 32
click at [395, 91] on input "text" at bounding box center [453, 88] width 156 height 32
click at [1372, 95] on icon "button" at bounding box center [1377, 88] width 16 height 22
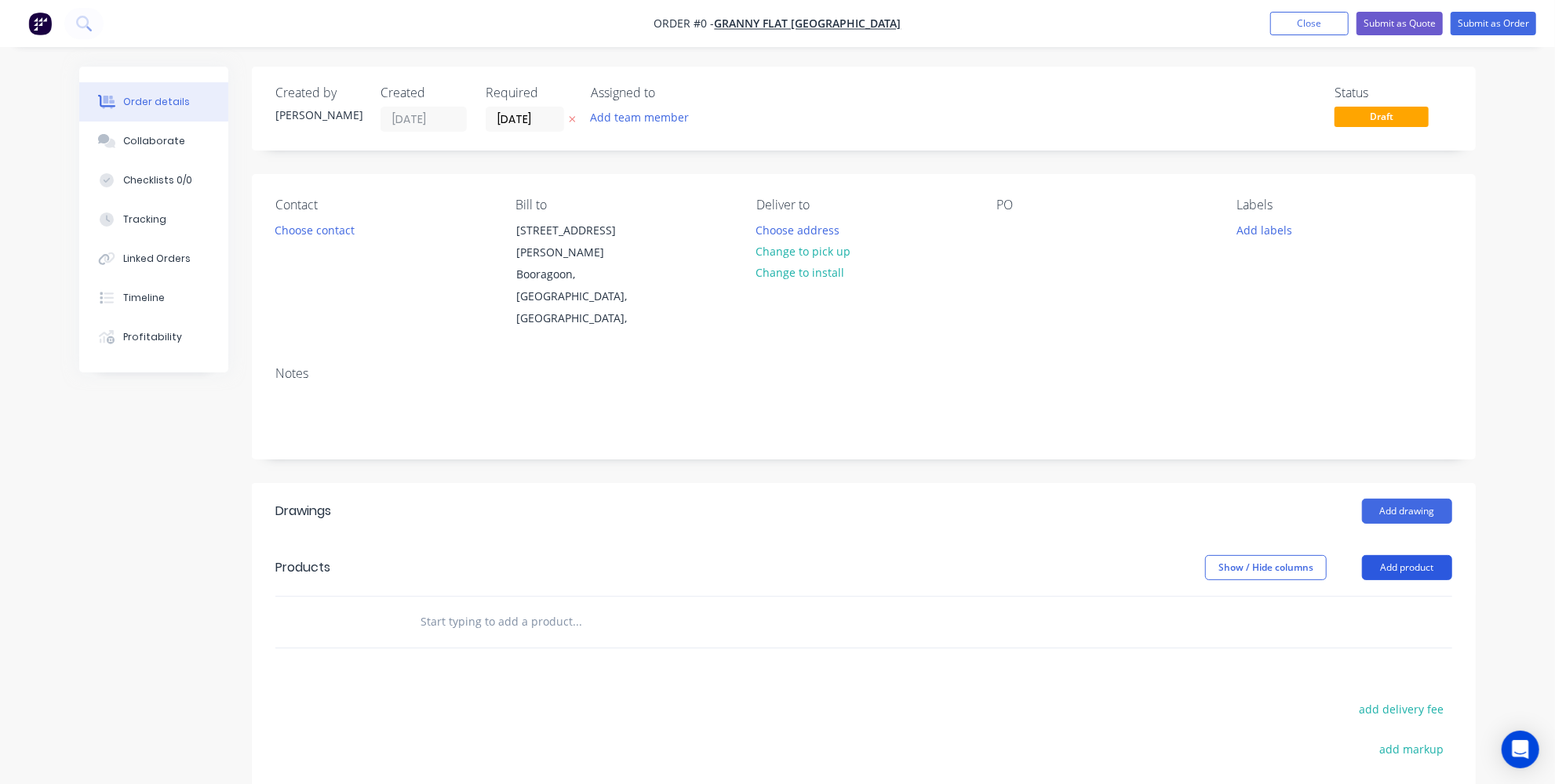
click at [1405, 555] on button "Add product" at bounding box center [1407, 568] width 90 height 25
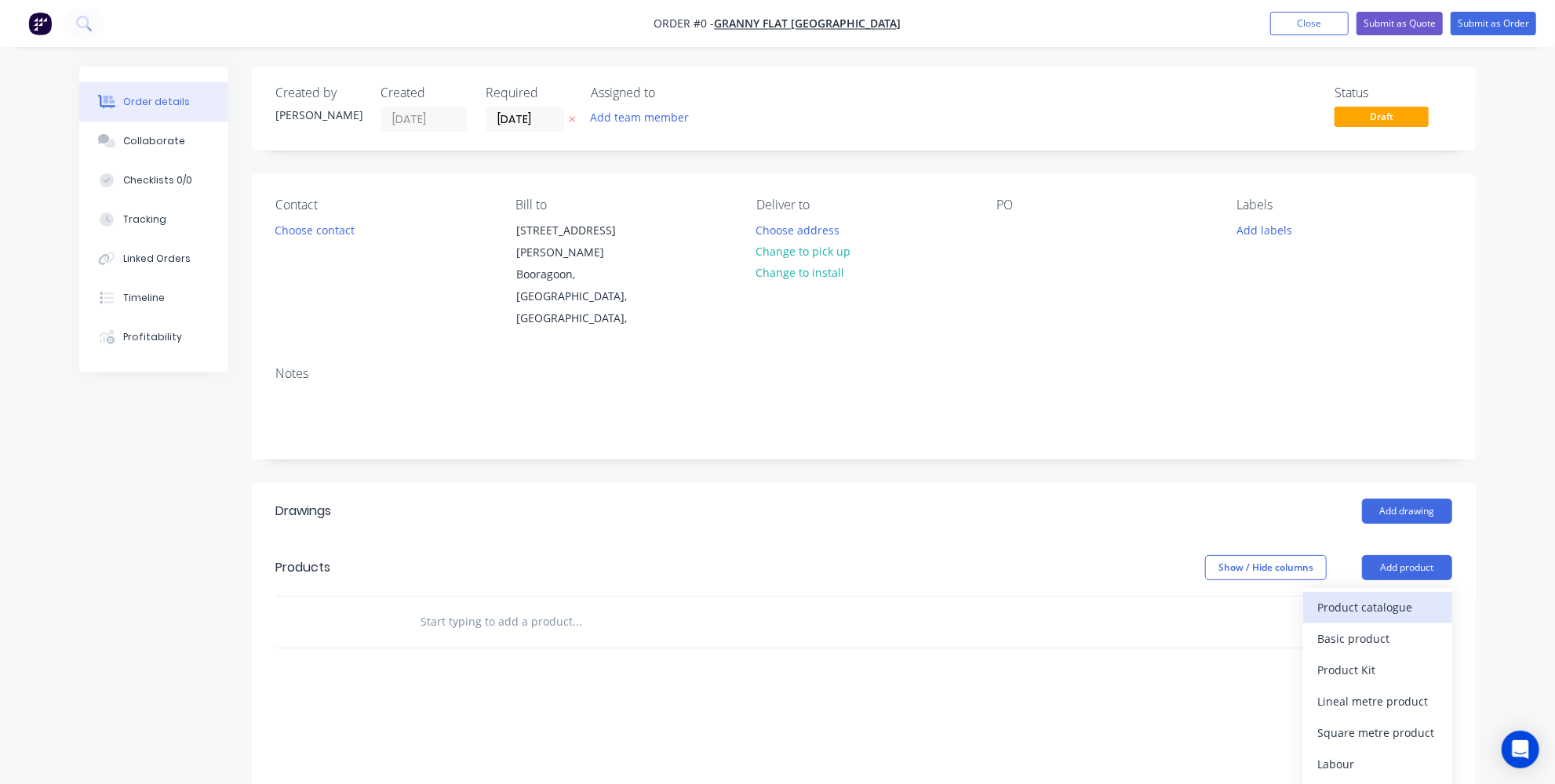
click at [1348, 596] on div "Product catalogue" at bounding box center [1377, 607] width 121 height 23
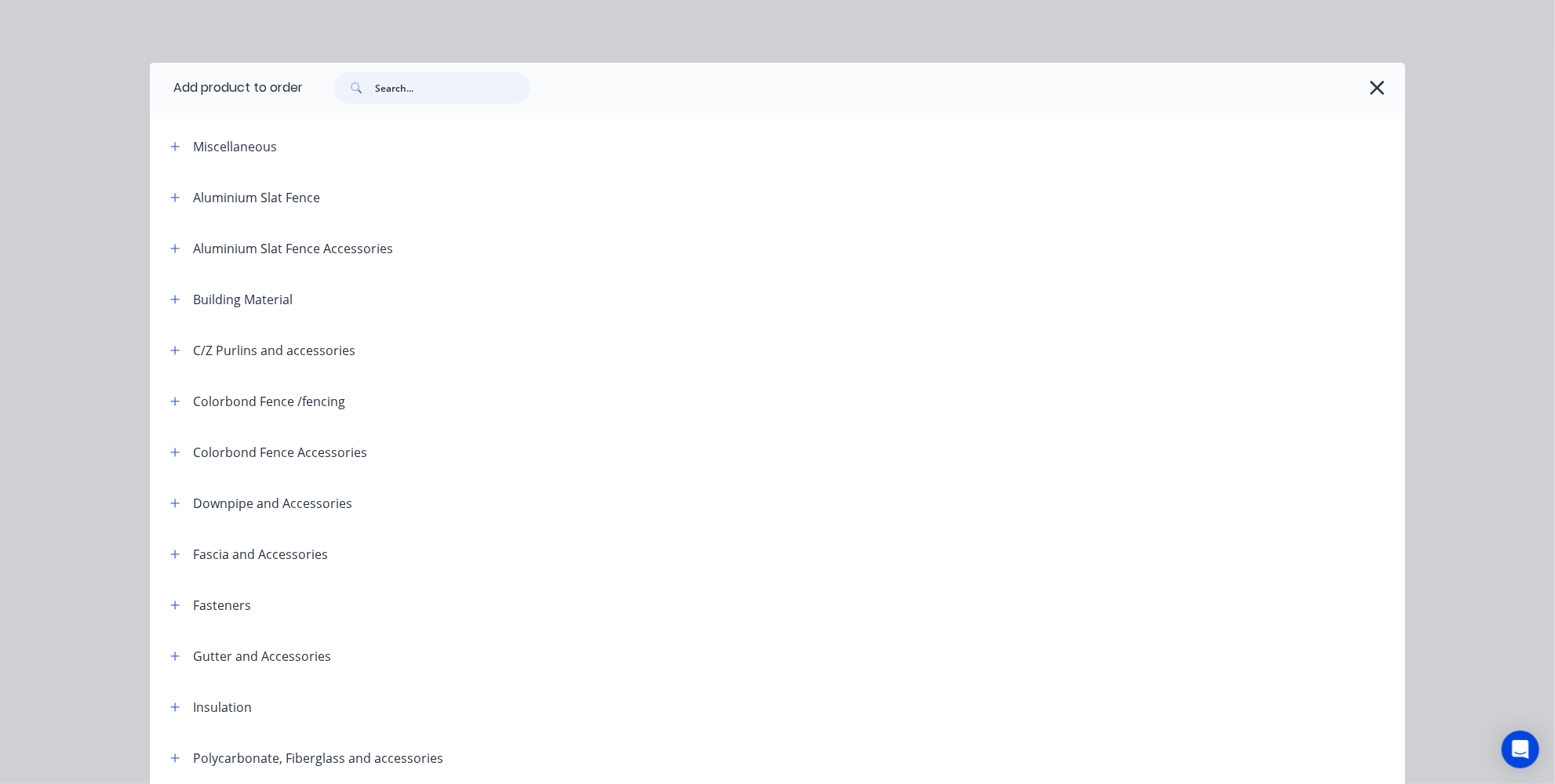
click at [397, 79] on input "text" at bounding box center [453, 88] width 156 height 32
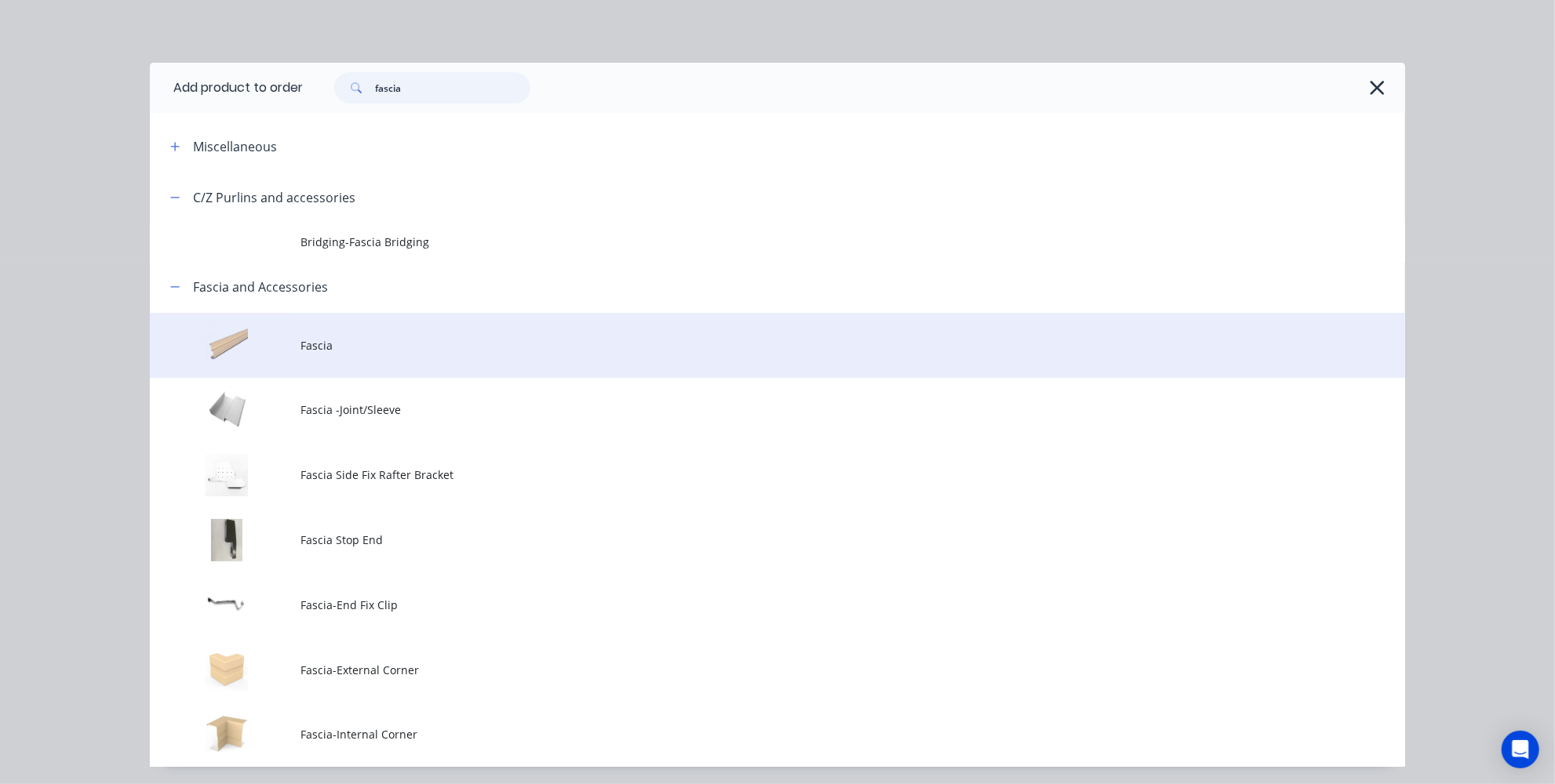
type input "fascia"
click at [285, 359] on td at bounding box center [226, 345] width 151 height 65
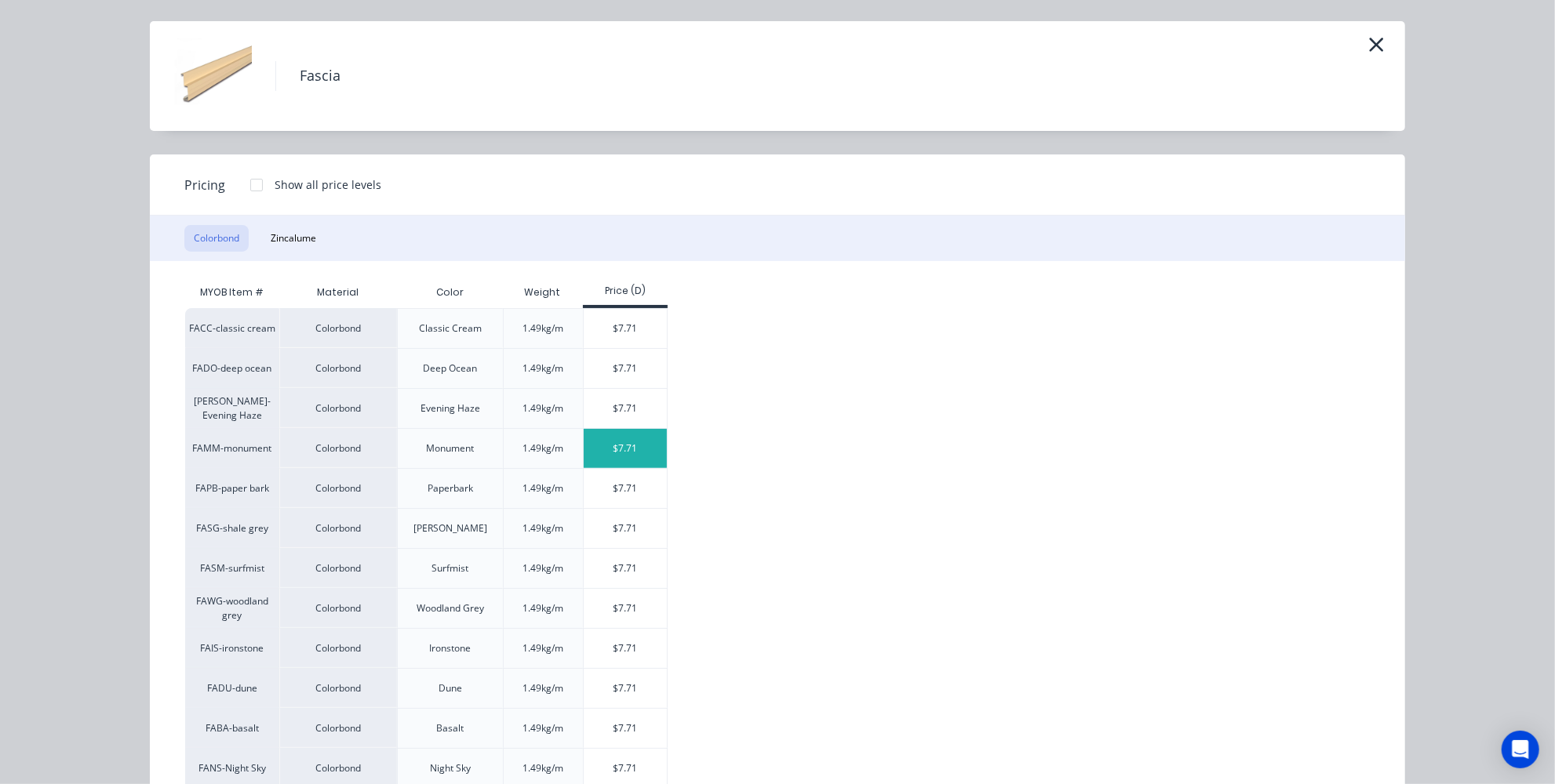
scroll to position [126, 0]
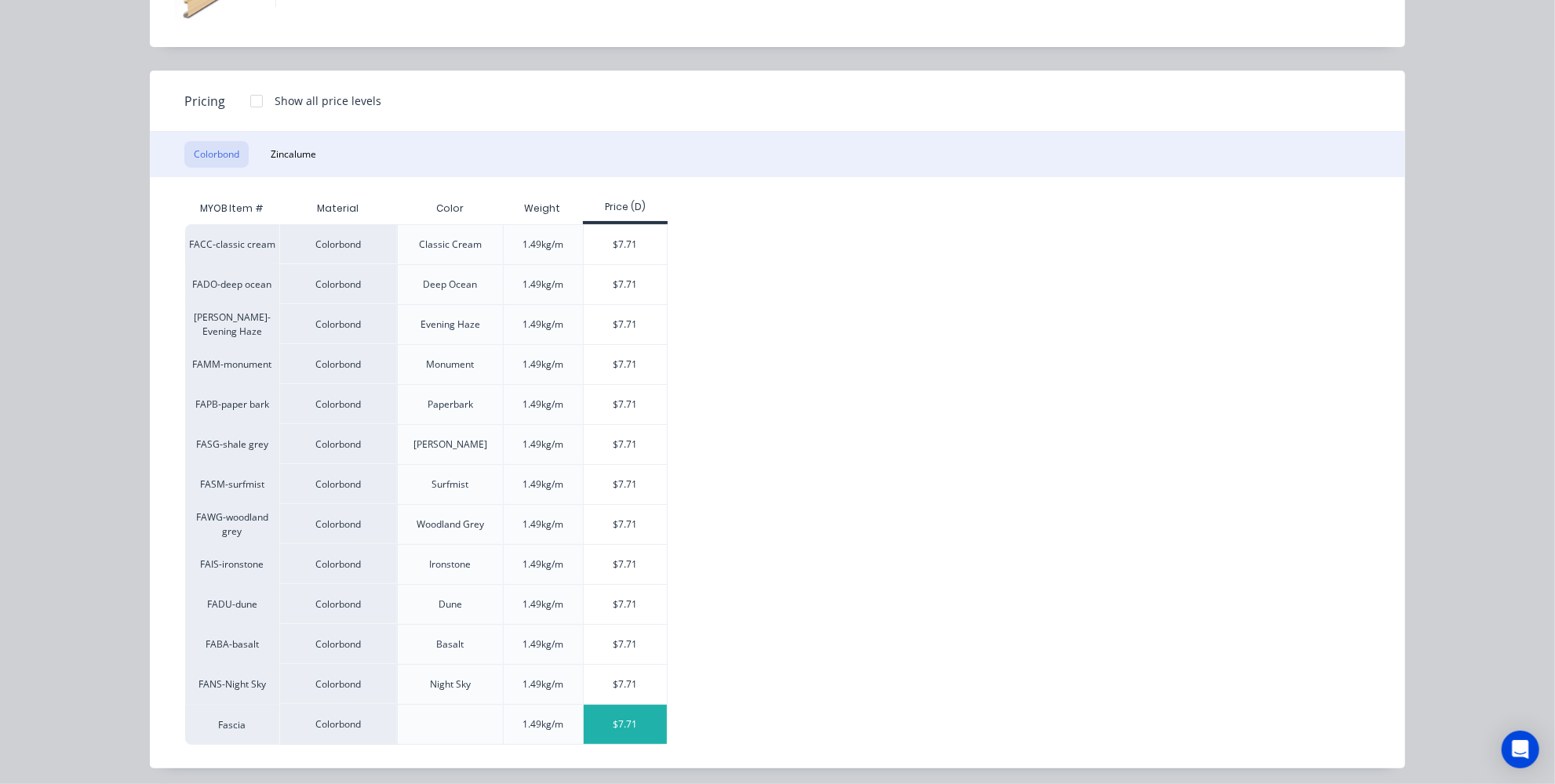
click at [615, 720] on div "$7.71" at bounding box center [626, 725] width 84 height 39
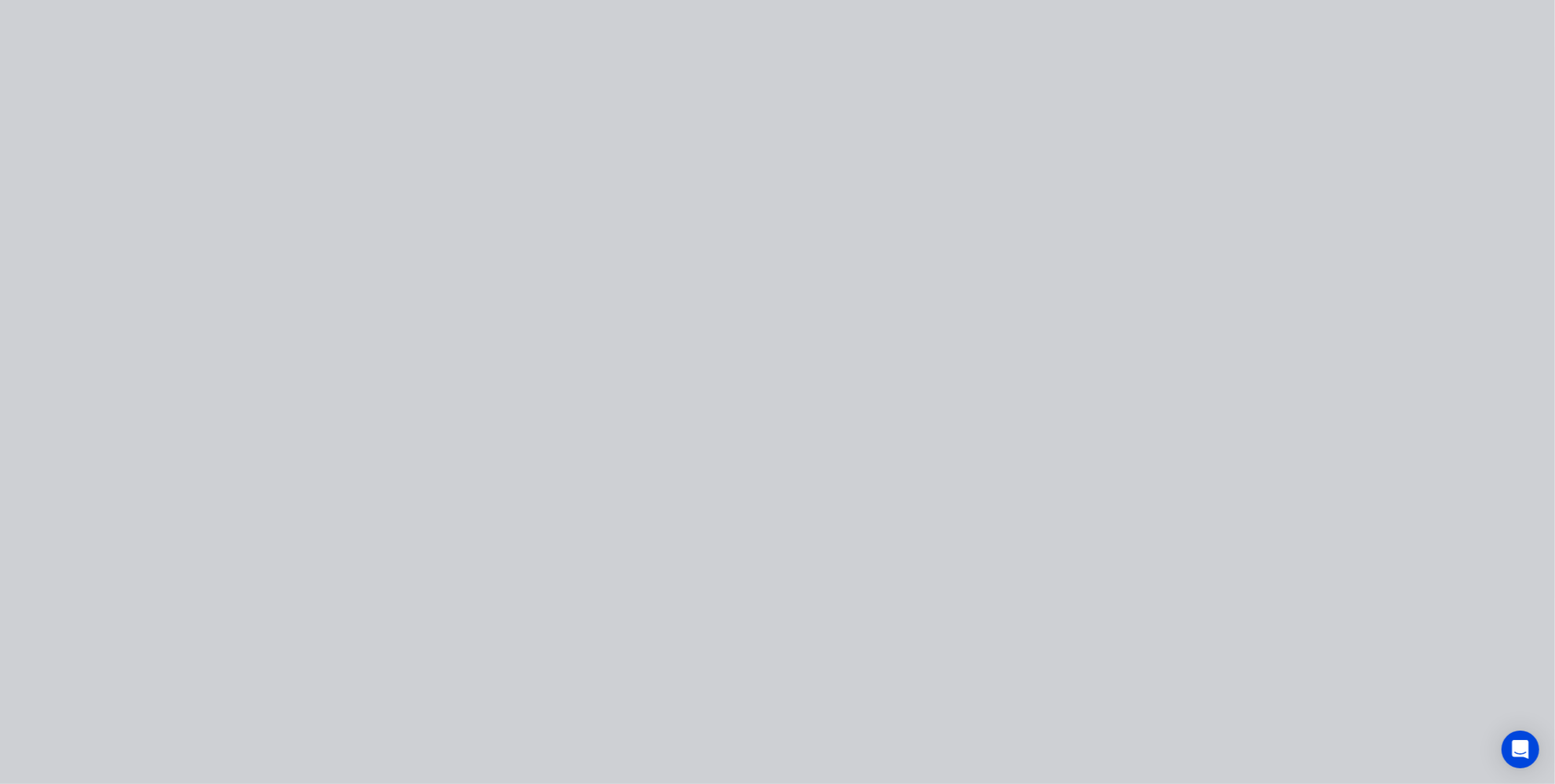
scroll to position [0, 0]
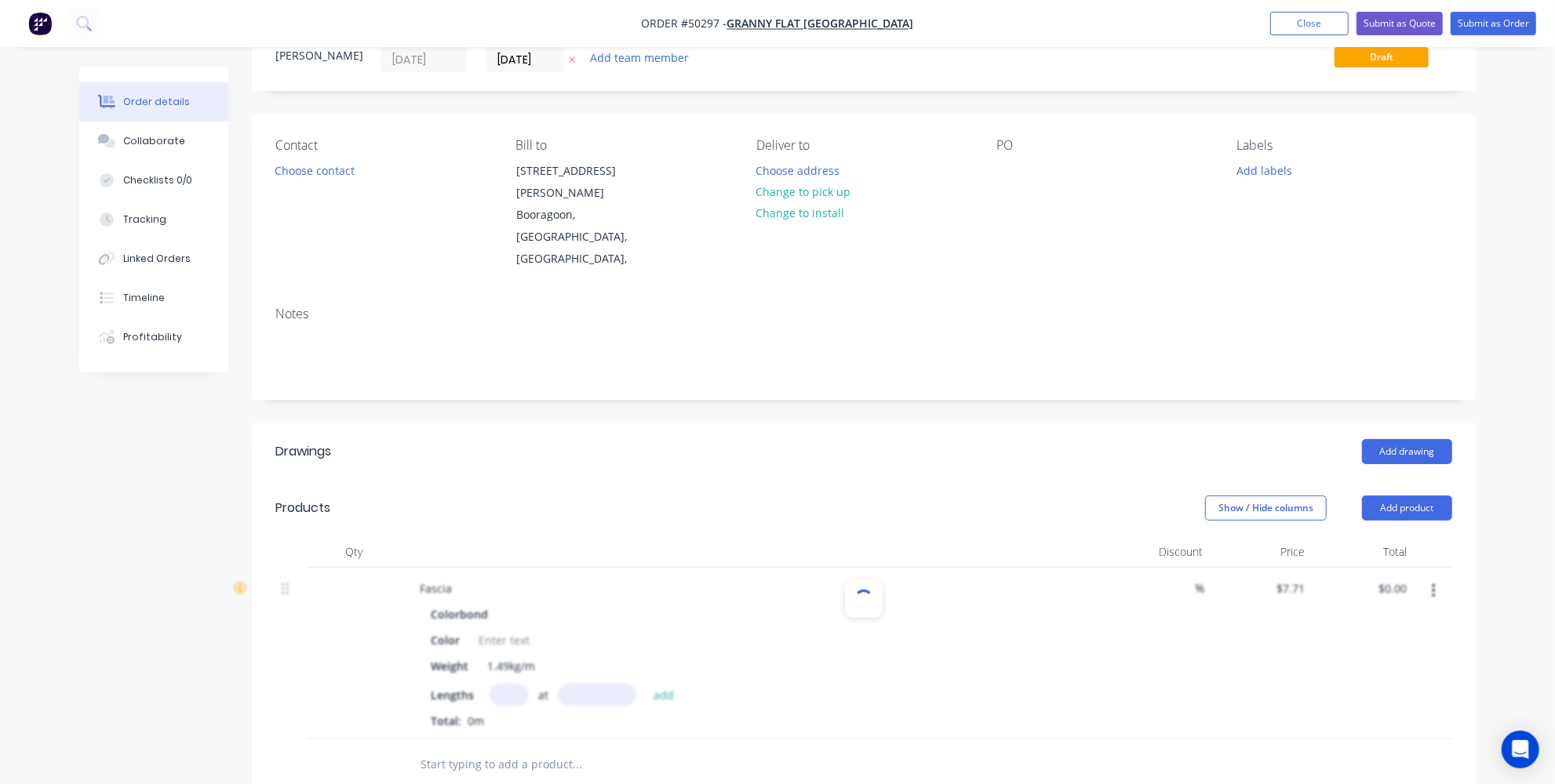
scroll to position [71, 0]
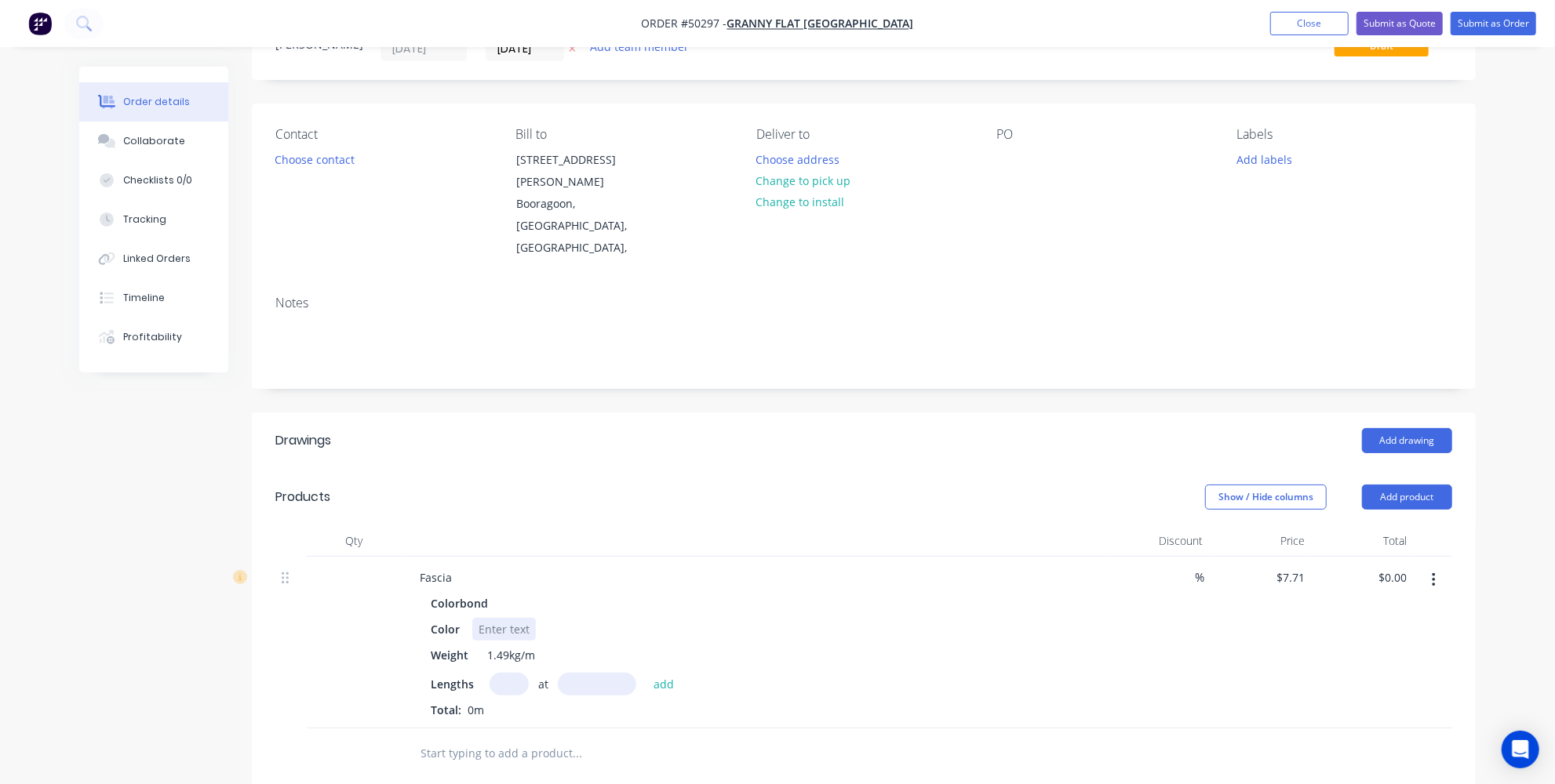
click at [500, 618] on div at bounding box center [504, 629] width 63 height 23
click at [518, 673] on input "text" at bounding box center [509, 684] width 39 height 23
click at [578, 673] on input "text" at bounding box center [597, 684] width 79 height 23
paste input "2 x 6700"
drag, startPoint x: 591, startPoint y: 639, endPoint x: 569, endPoint y: 632, distance: 23.1
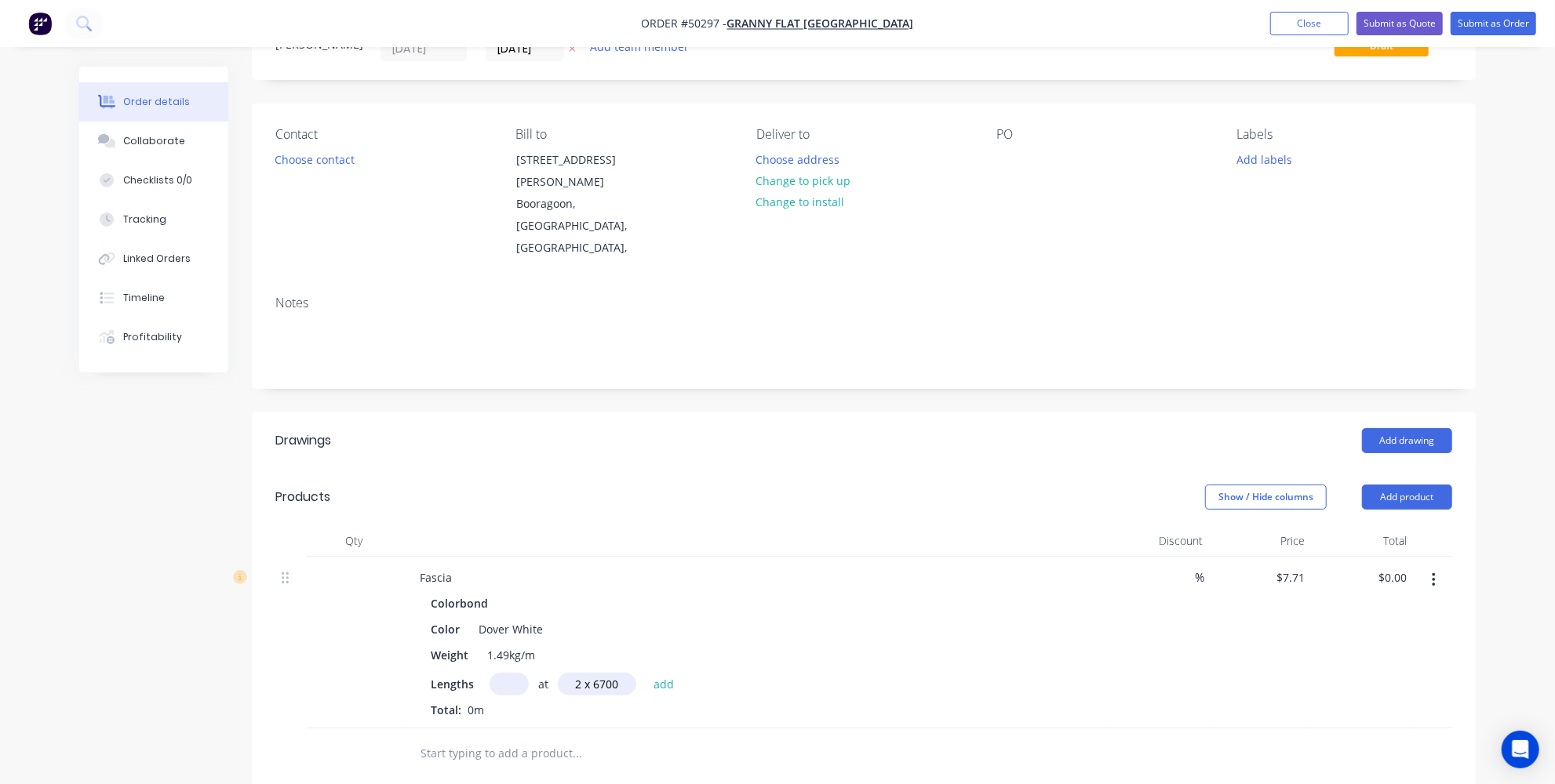
click at [569, 673] on input "2 x 6700" at bounding box center [597, 684] width 79 height 23
type input "6700mm"
click at [526, 673] on div "at 6700mm add" at bounding box center [586, 684] width 193 height 23
click at [509, 673] on input "text" at bounding box center [509, 684] width 39 height 23
drag, startPoint x: 505, startPoint y: 628, endPoint x: 548, endPoint y: 670, distance: 60.1
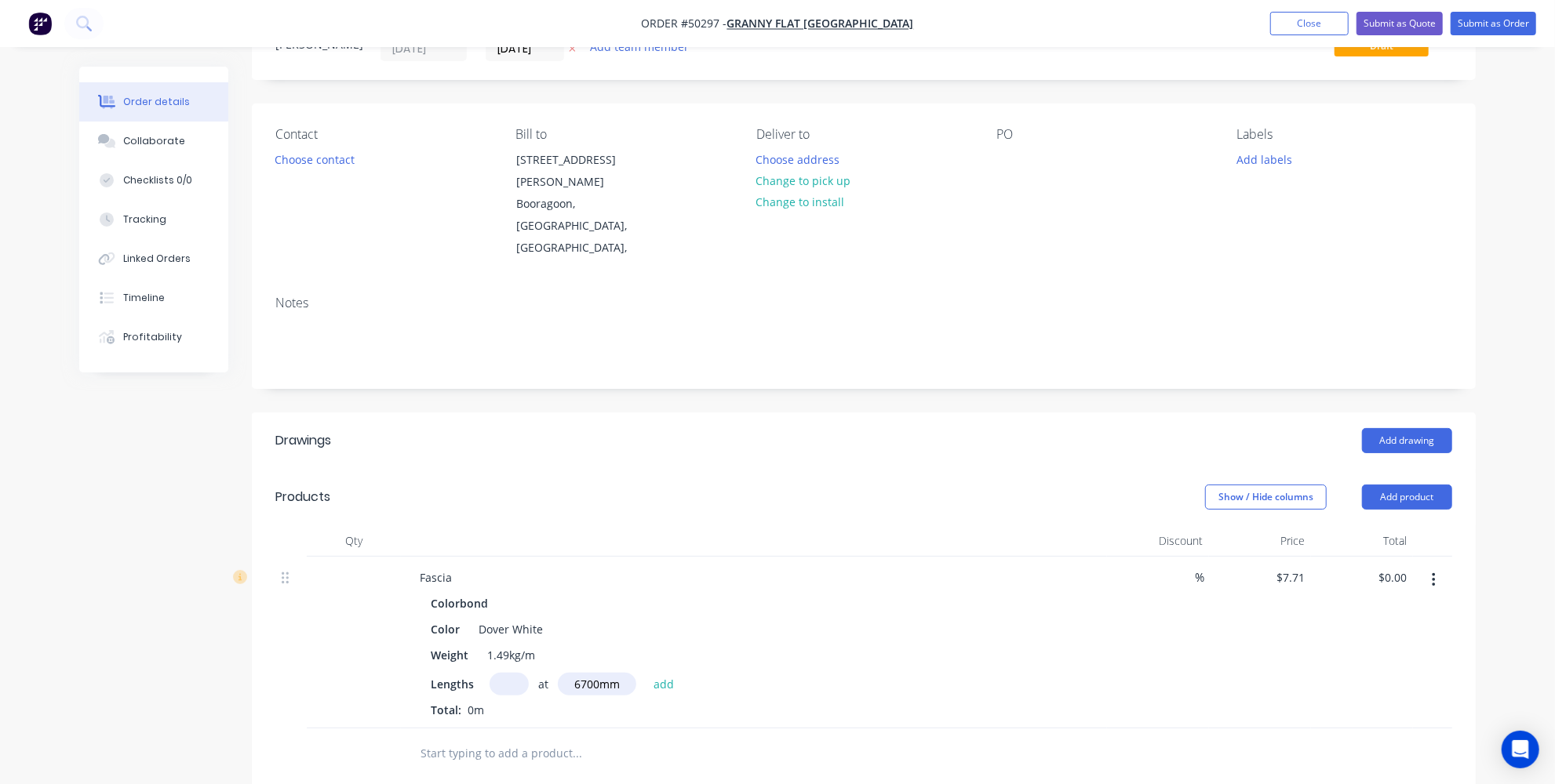
click at [506, 673] on input "text" at bounding box center [509, 684] width 39 height 23
type input "2"
click at [661, 673] on button "add" at bounding box center [664, 683] width 37 height 21
type input "$103.31"
click at [1007, 154] on div at bounding box center [1009, 160] width 25 height 23
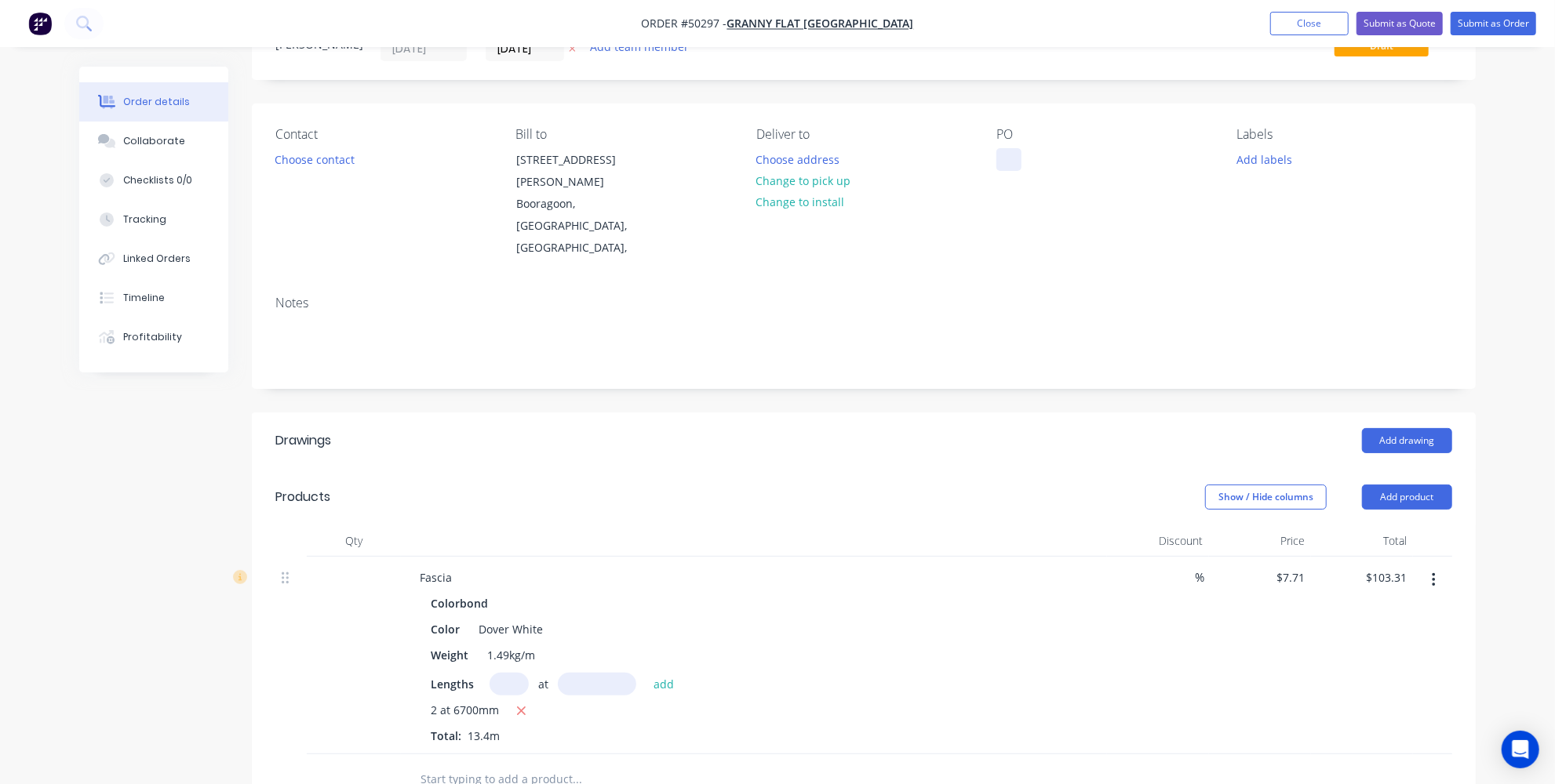
paste div
click at [878, 296] on div "Notes" at bounding box center [864, 303] width 1177 height 15
click at [354, 156] on button "Choose contact" at bounding box center [315, 159] width 97 height 21
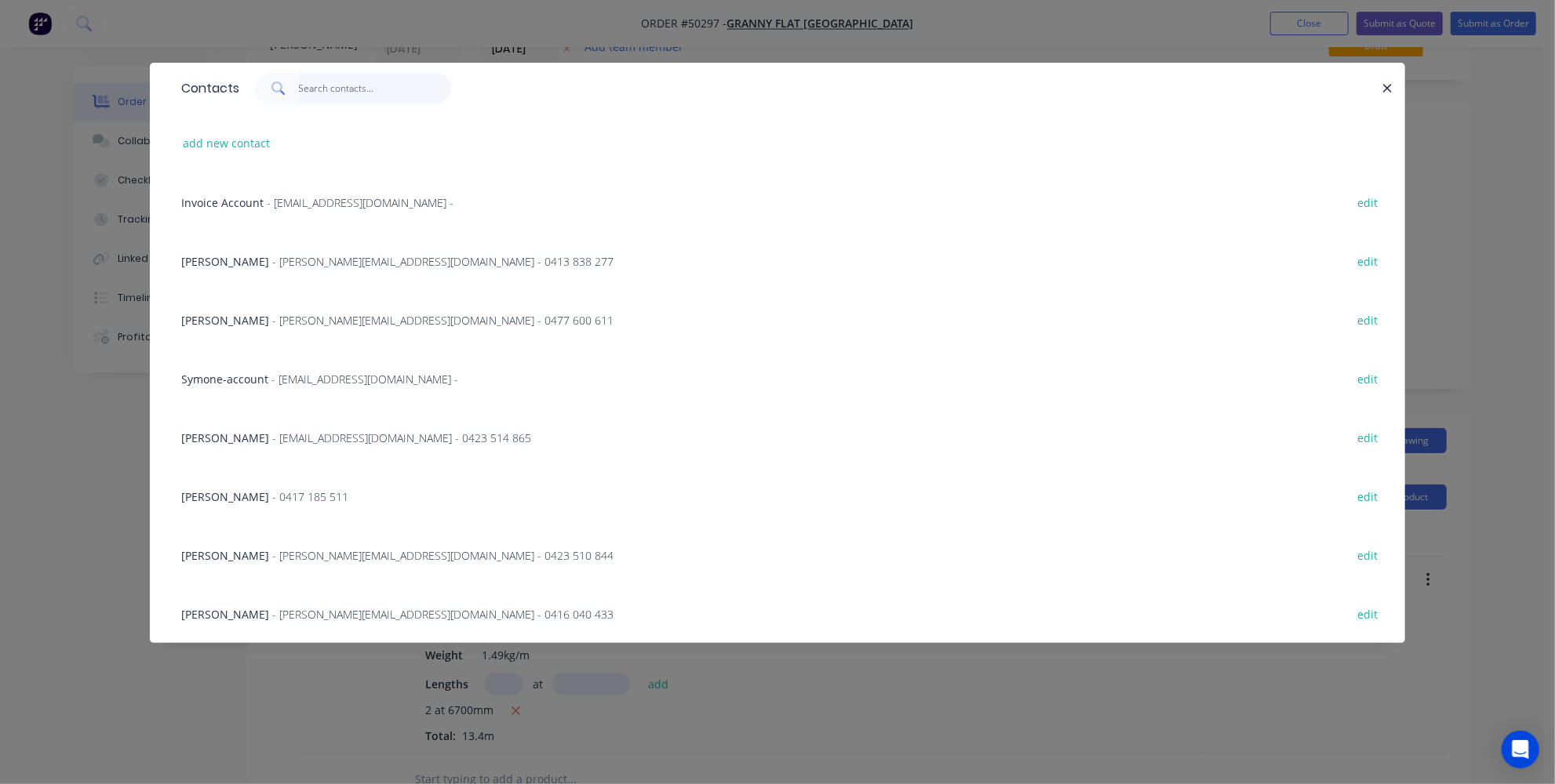
click at [321, 77] on input "text" at bounding box center [376, 88] width 153 height 32
click at [336, 310] on div "Karl Chandler - karl@grannyflatswa.com - 0477 600 611 edit" at bounding box center [778, 319] width 1209 height 59
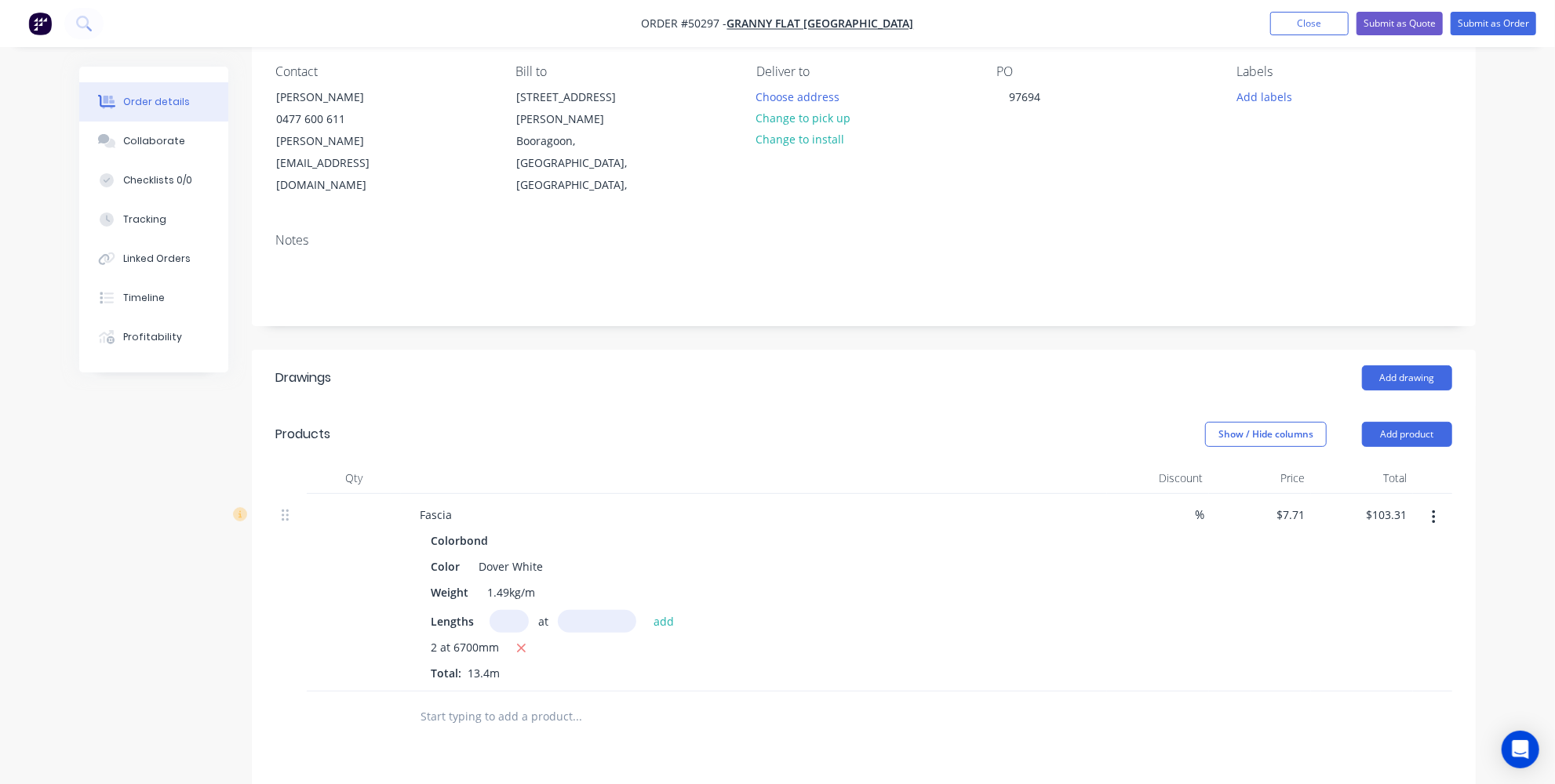
scroll to position [71, 0]
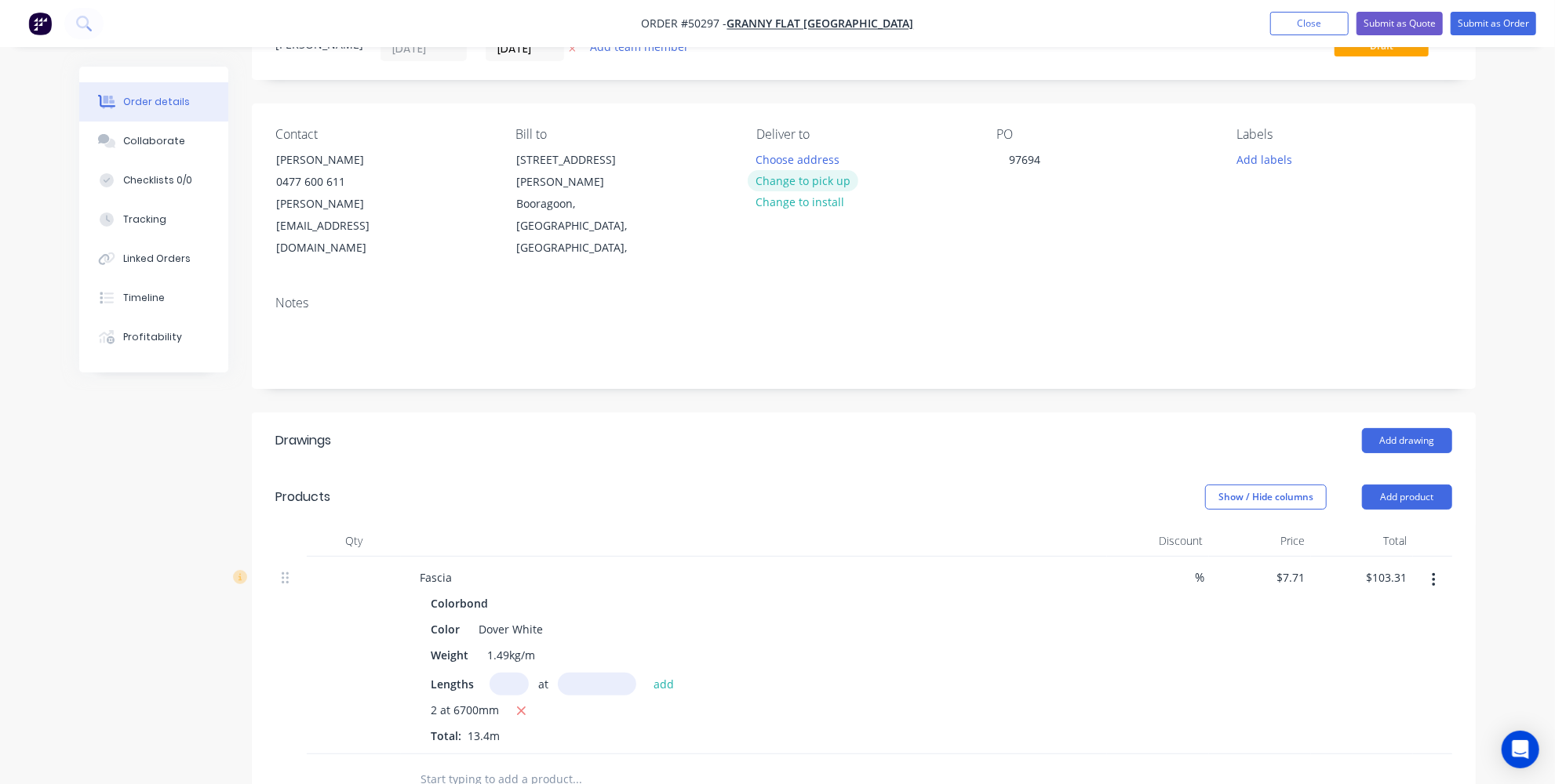
click at [821, 188] on button "Change to pick up" at bounding box center [803, 181] width 111 height 21
click at [462, 566] on div "Fascia" at bounding box center [436, 577] width 58 height 23
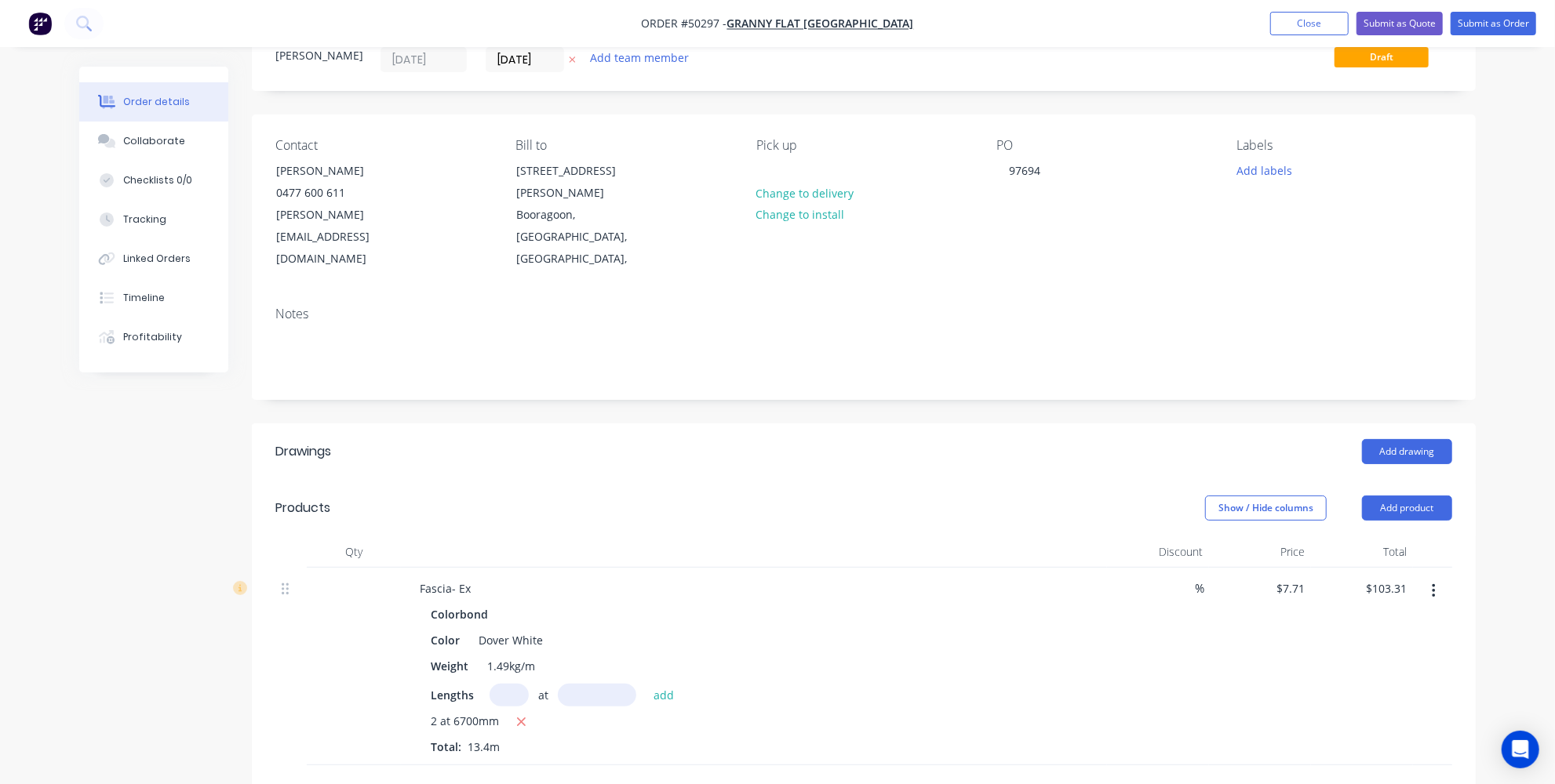
scroll to position [0, 0]
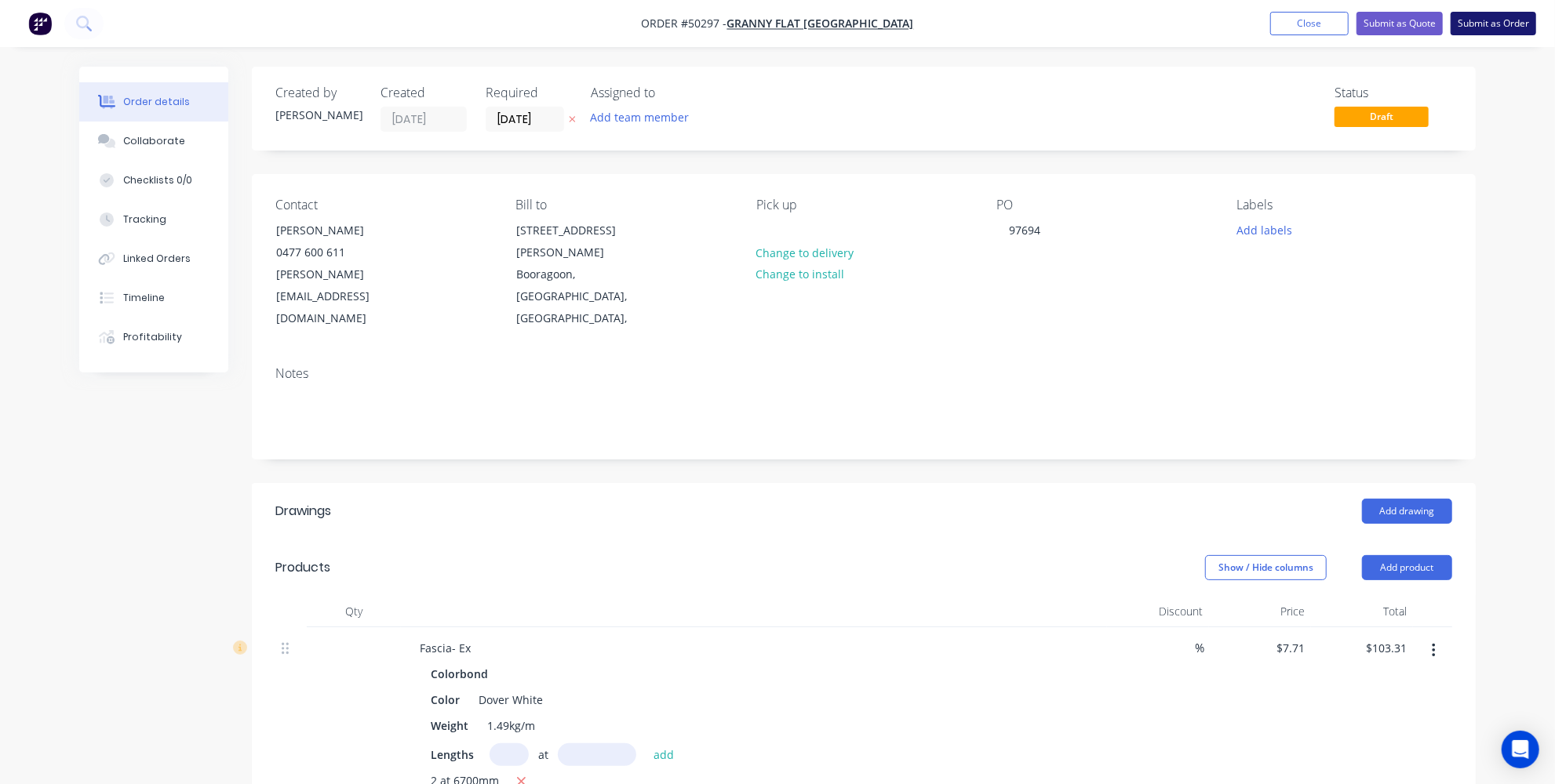
click at [1483, 29] on button "Submit as Order" at bounding box center [1493, 24] width 85 height 24
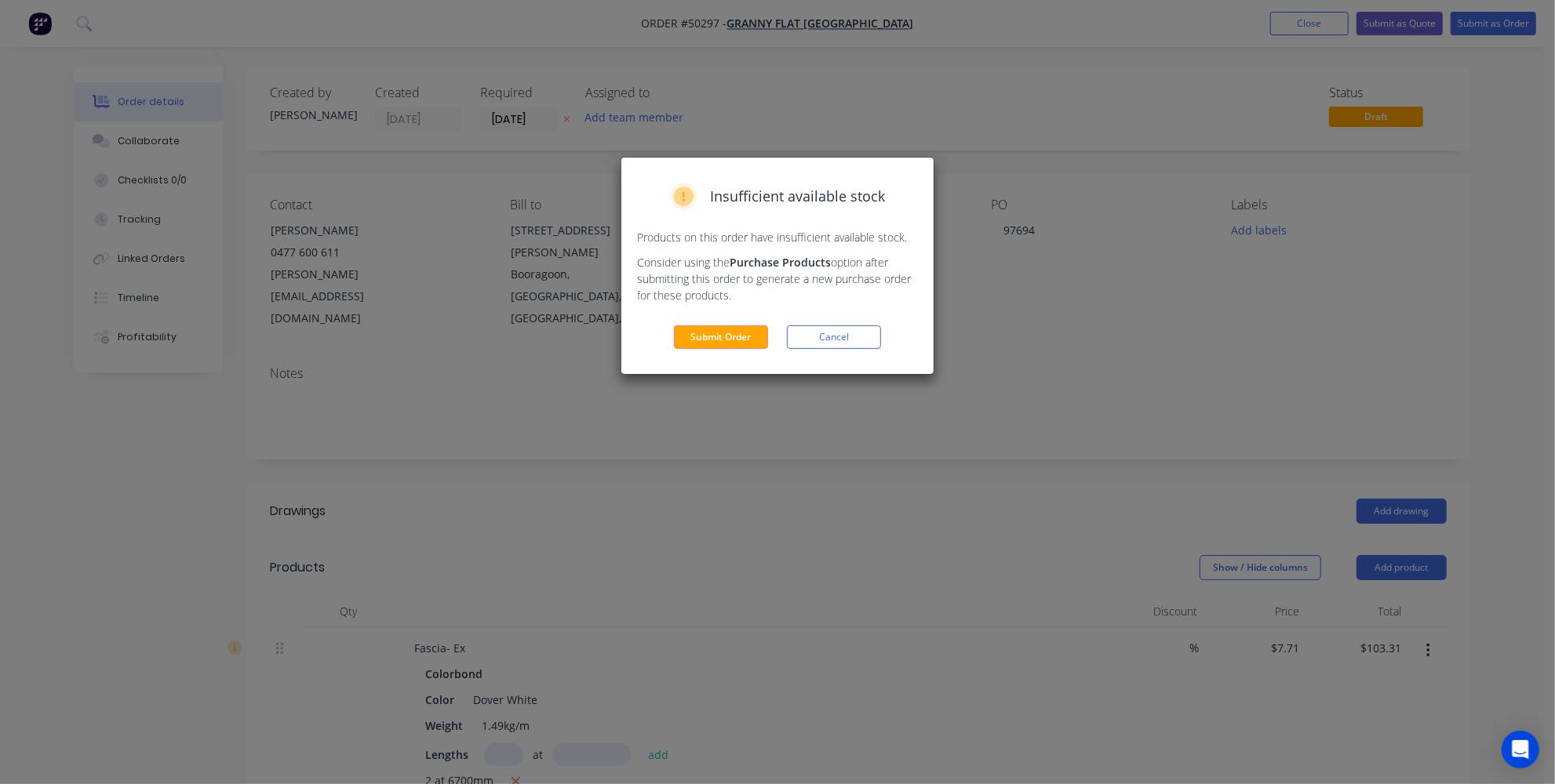
click at [693, 351] on div "Insufficient available stock Products on this order have insufficient available…" at bounding box center [777, 265] width 312 height 216
click at [698, 338] on button "Submit Order" at bounding box center [721, 336] width 94 height 24
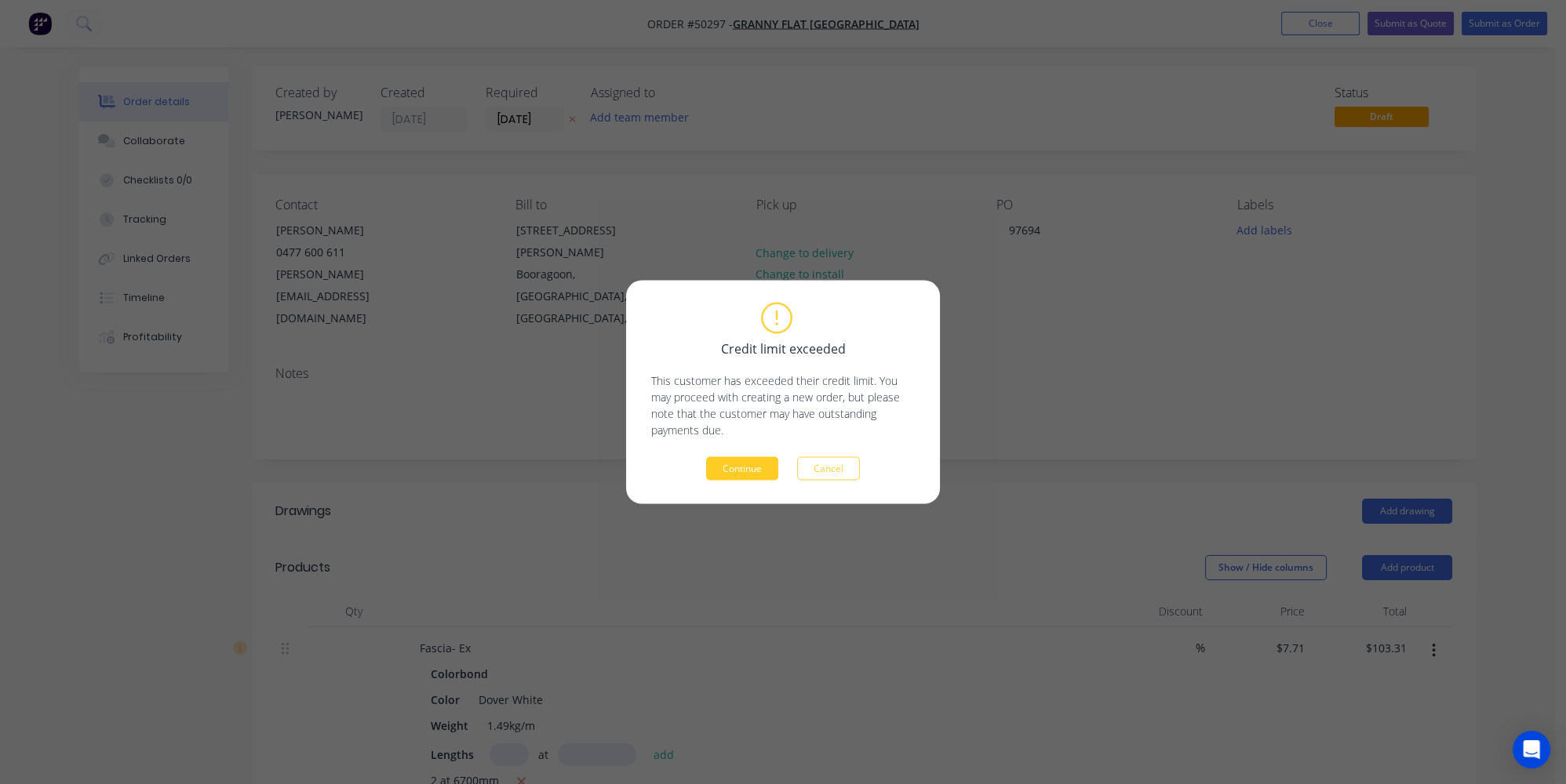
click at [736, 465] on button "Continue" at bounding box center [742, 469] width 72 height 24
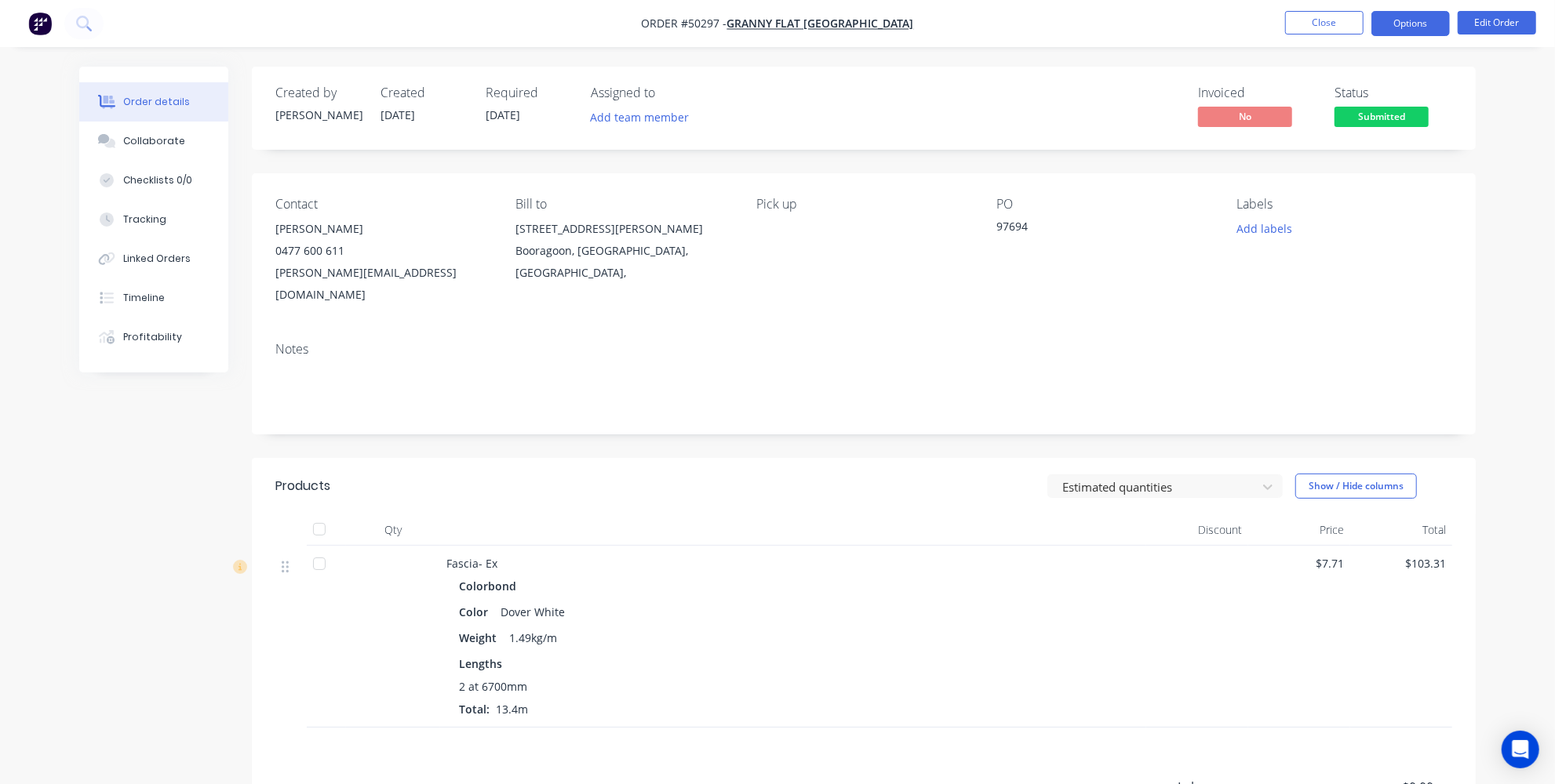
click at [1428, 28] on button "Options" at bounding box center [1411, 24] width 79 height 25
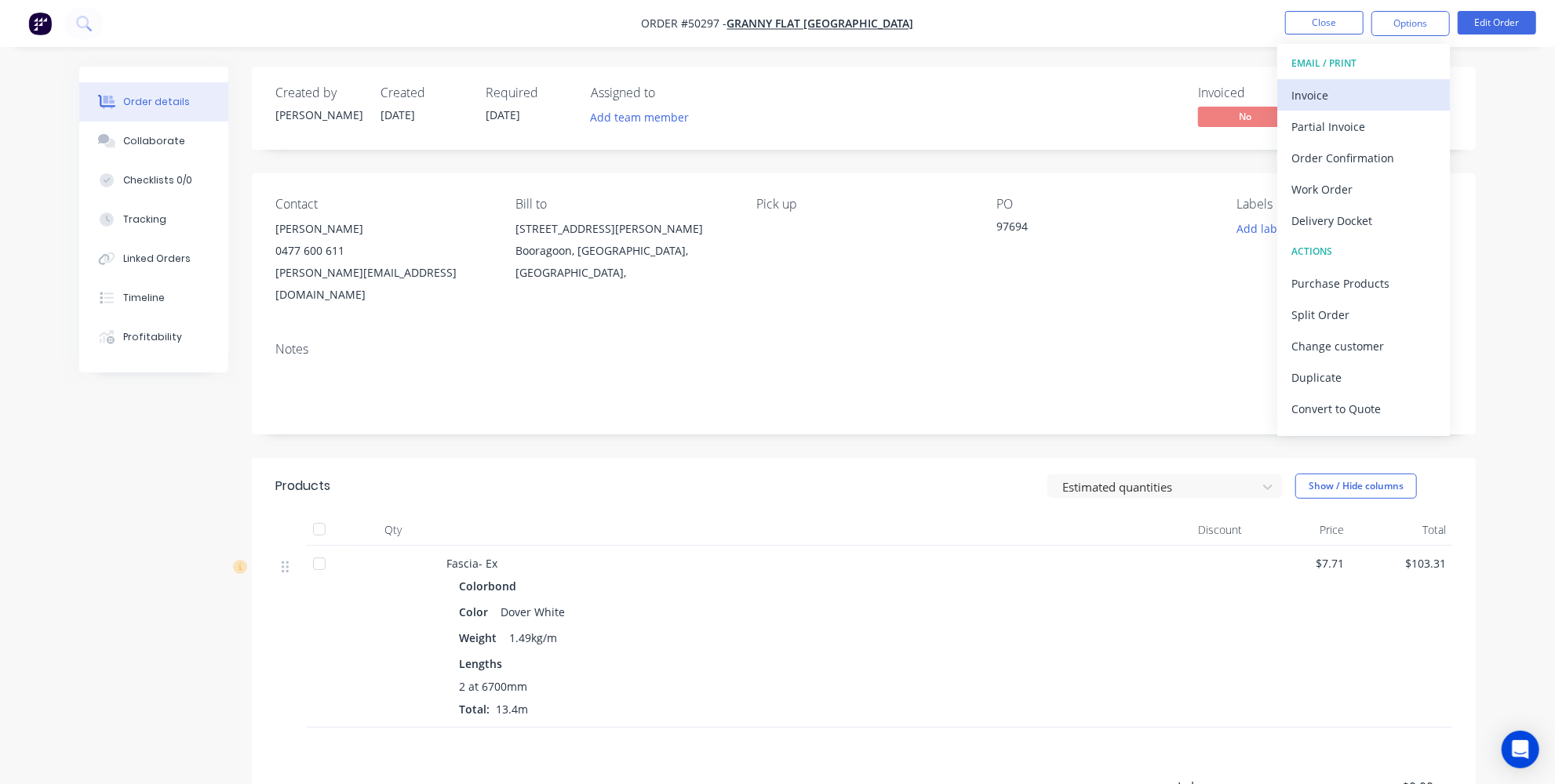
click at [1329, 91] on div "Invoice" at bounding box center [1364, 96] width 144 height 23
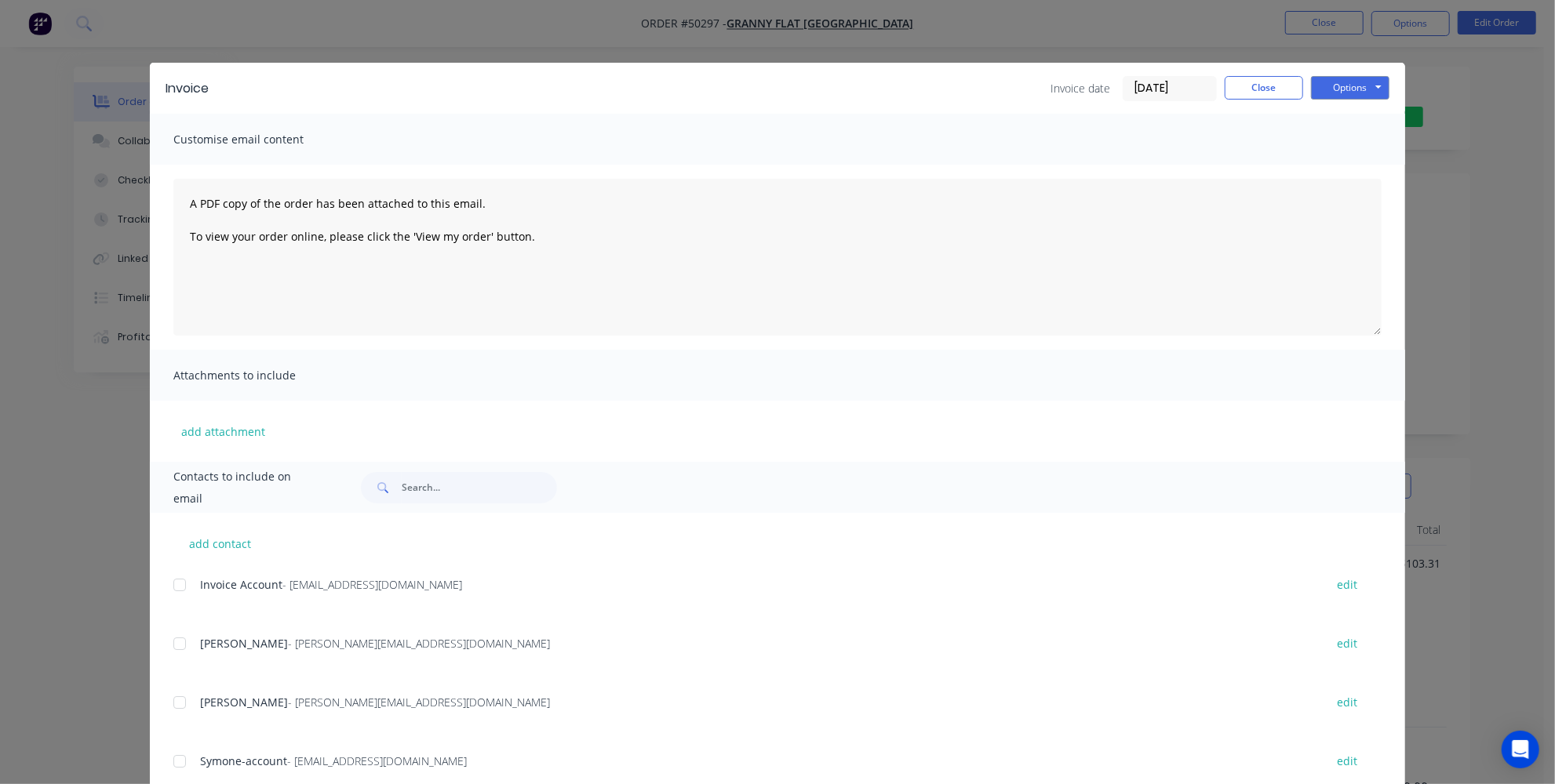
click at [170, 585] on div at bounding box center [179, 585] width 32 height 32
click at [187, 206] on textarea "A PDF copy of the order has been attached to this email. To view your order onl…" at bounding box center [778, 257] width 1209 height 156
type textarea "Hey team , please find attached invoice A PDF copy of the order has been attach…"
click at [1337, 92] on button "Options" at bounding box center [1350, 88] width 79 height 24
click at [1347, 156] on button "Email" at bounding box center [1361, 168] width 101 height 26
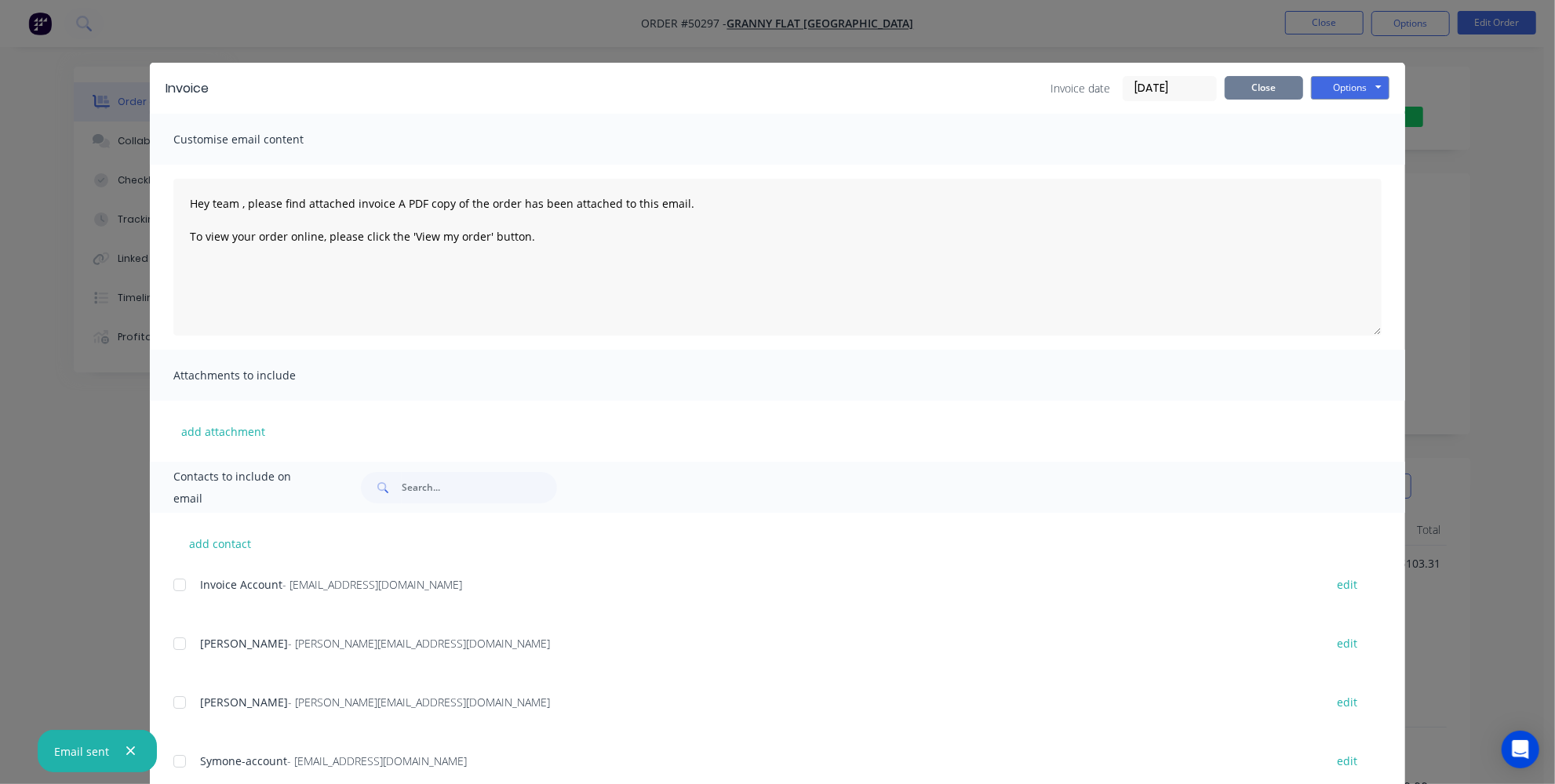
click at [1263, 91] on button "Close" at bounding box center [1264, 88] width 79 height 24
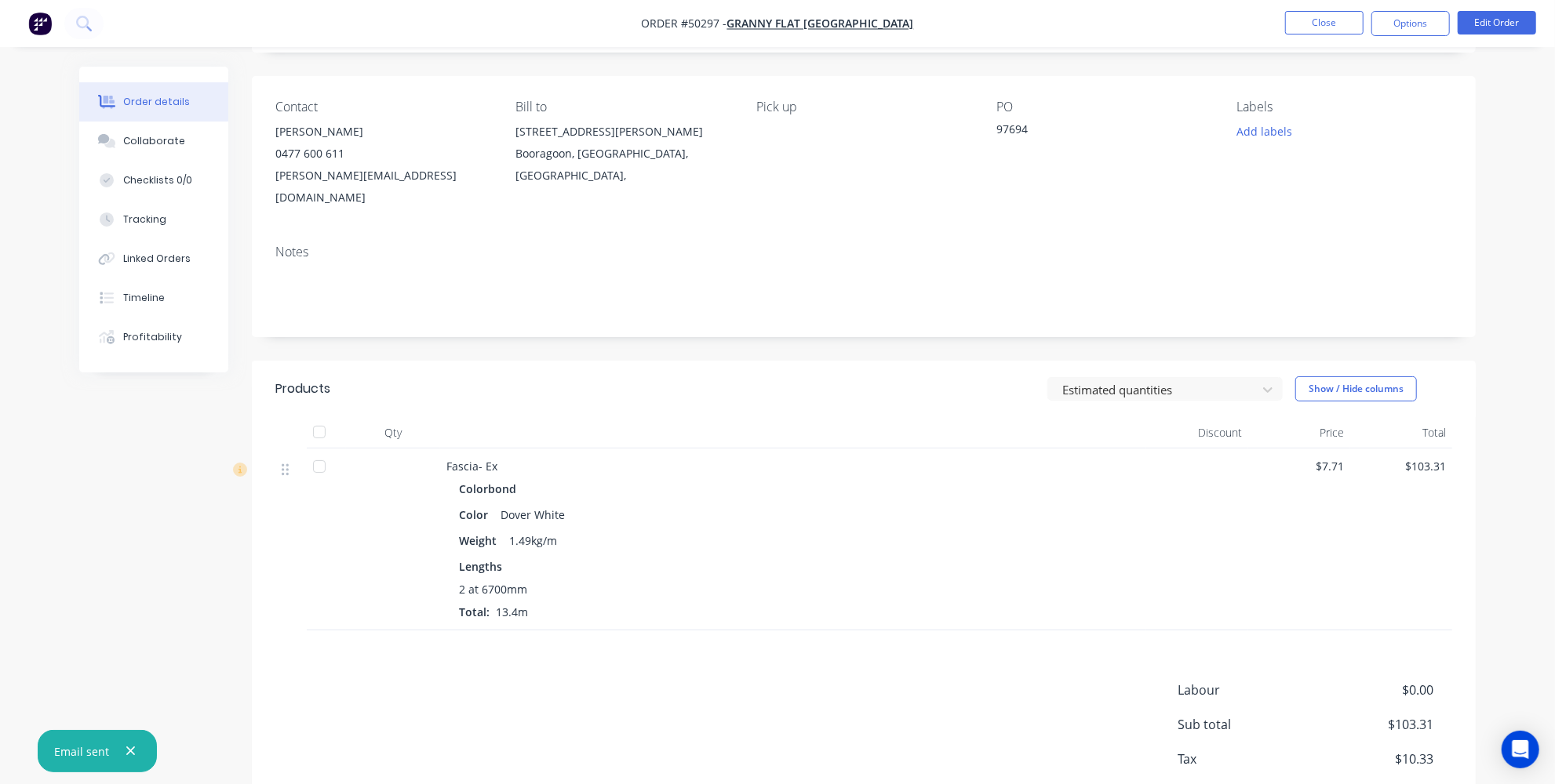
scroll to position [24, 0]
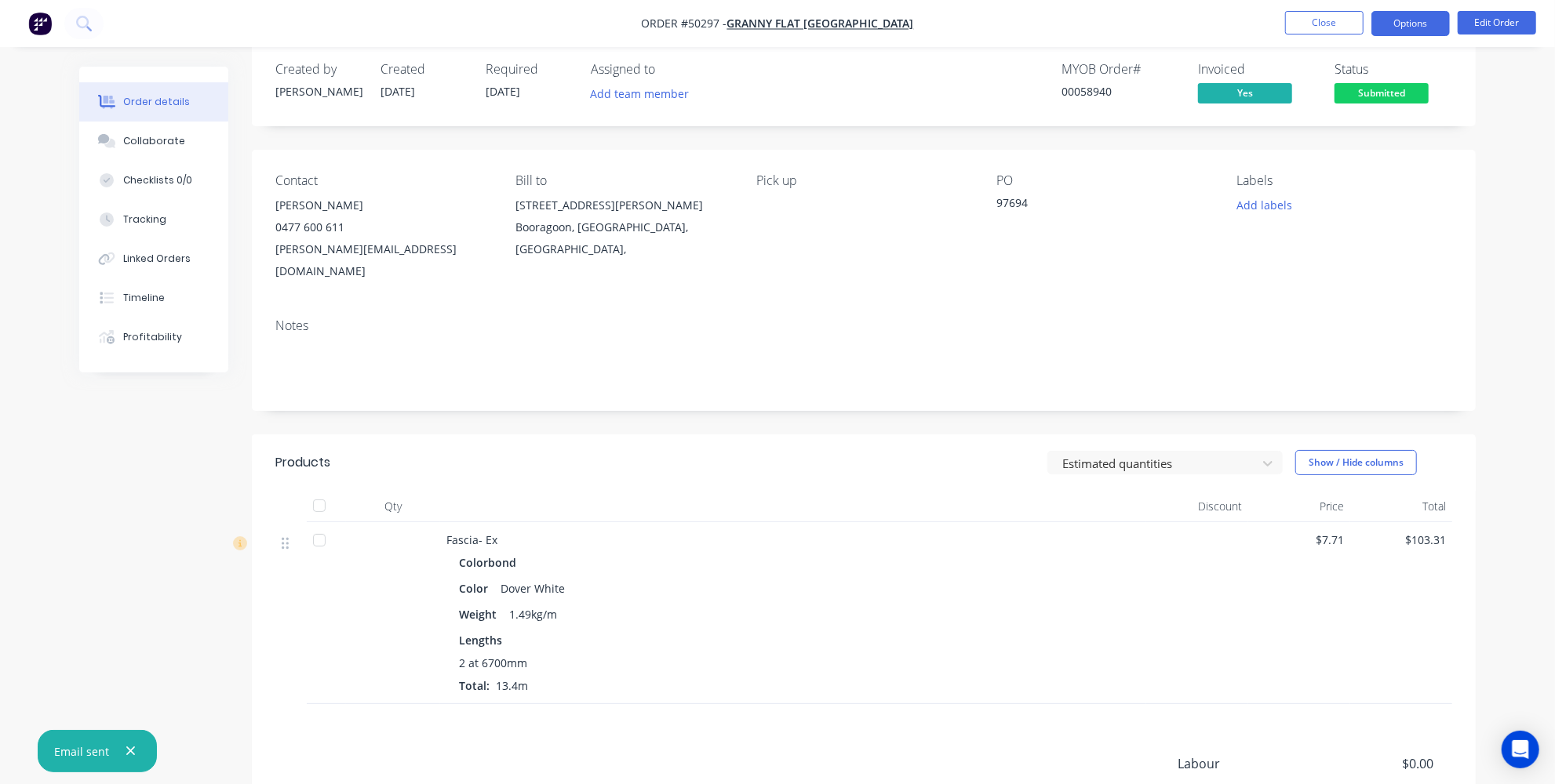
click at [1393, 14] on button "Options" at bounding box center [1411, 24] width 79 height 25
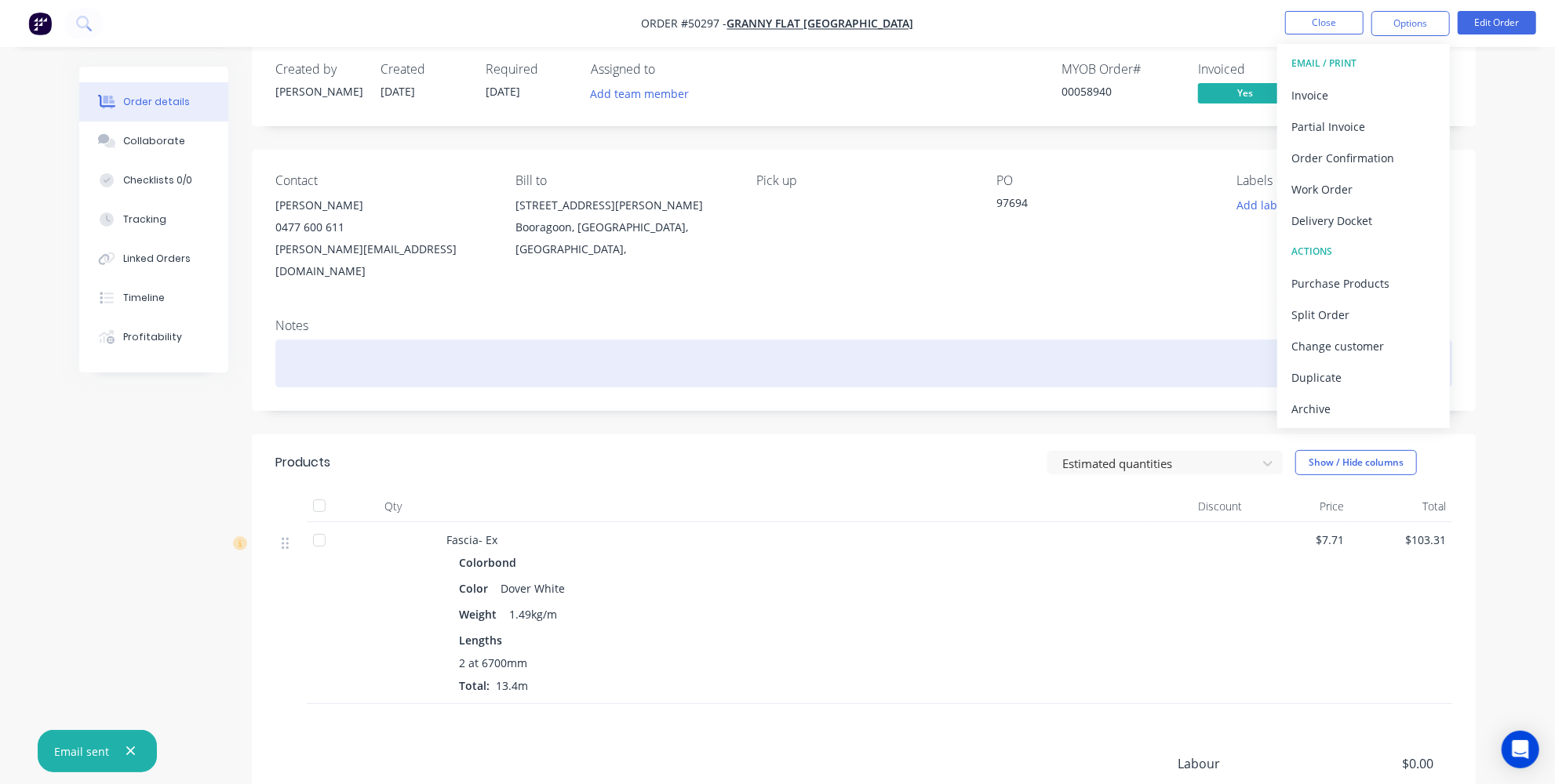
click at [1136, 345] on div at bounding box center [864, 363] width 1177 height 48
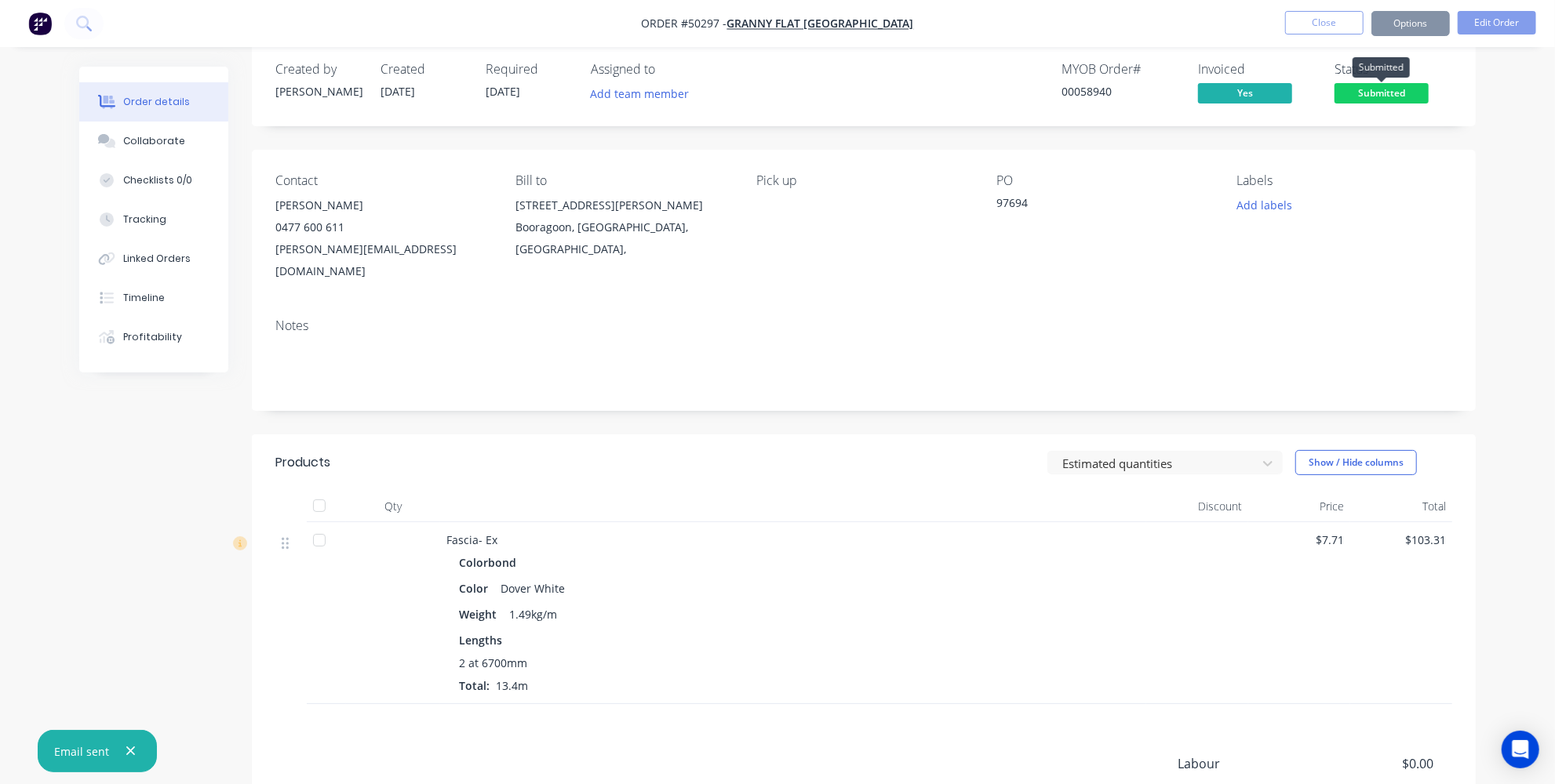
click at [1368, 90] on span "Submitted" at bounding box center [1382, 93] width 94 height 19
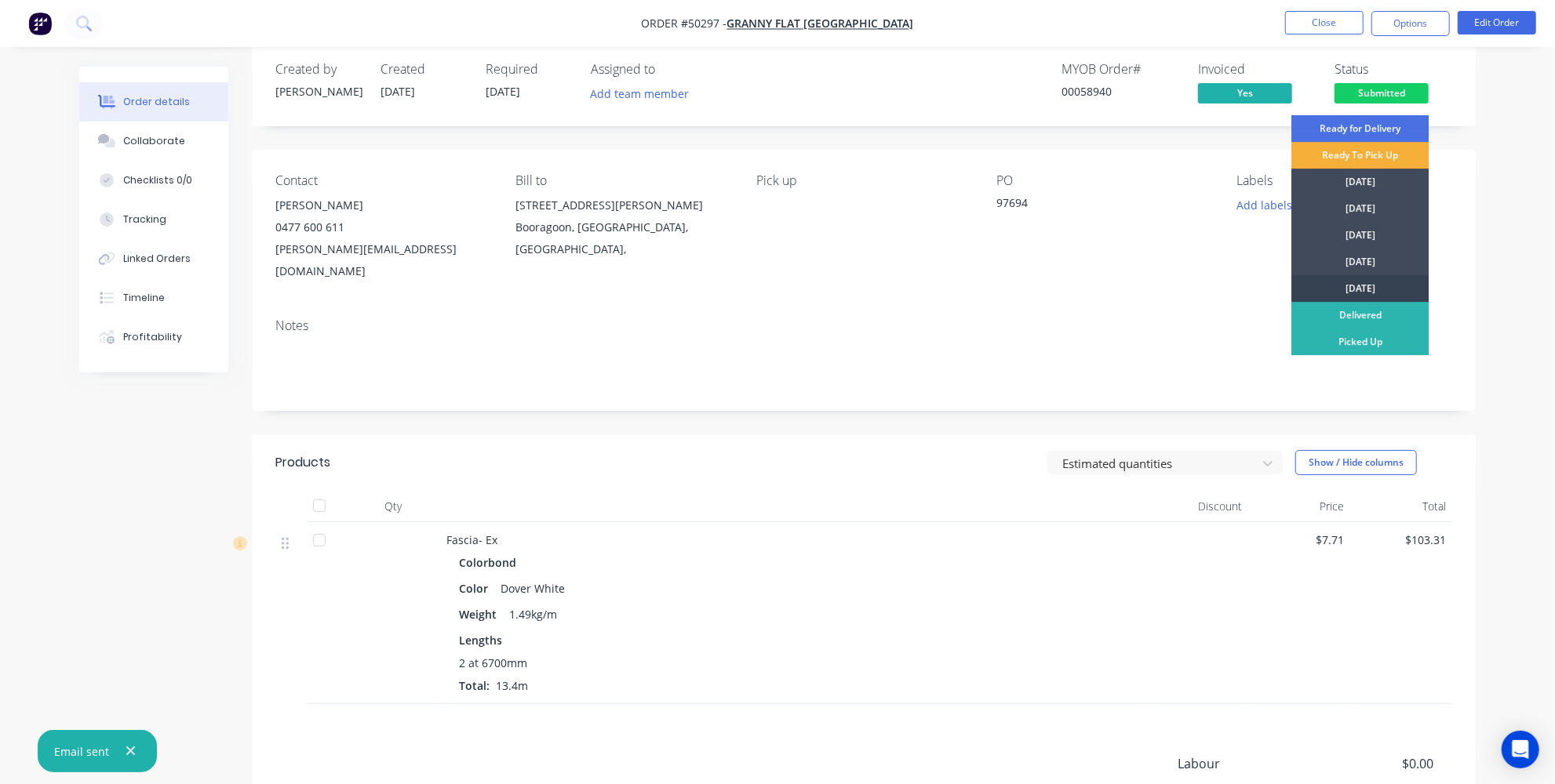
click at [1333, 278] on div "Friday" at bounding box center [1360, 289] width 137 height 27
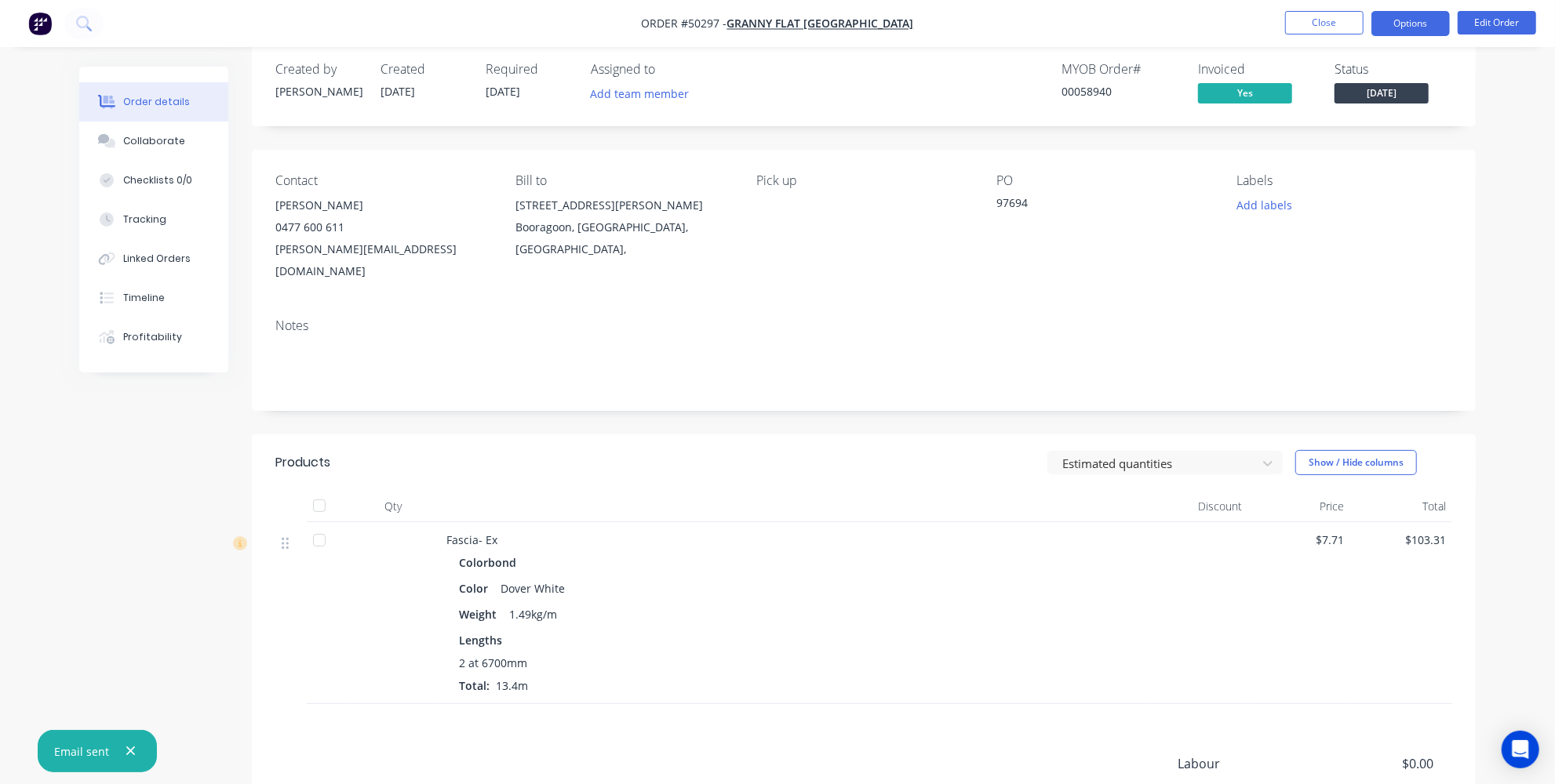
click at [1429, 24] on button "Options" at bounding box center [1411, 24] width 79 height 25
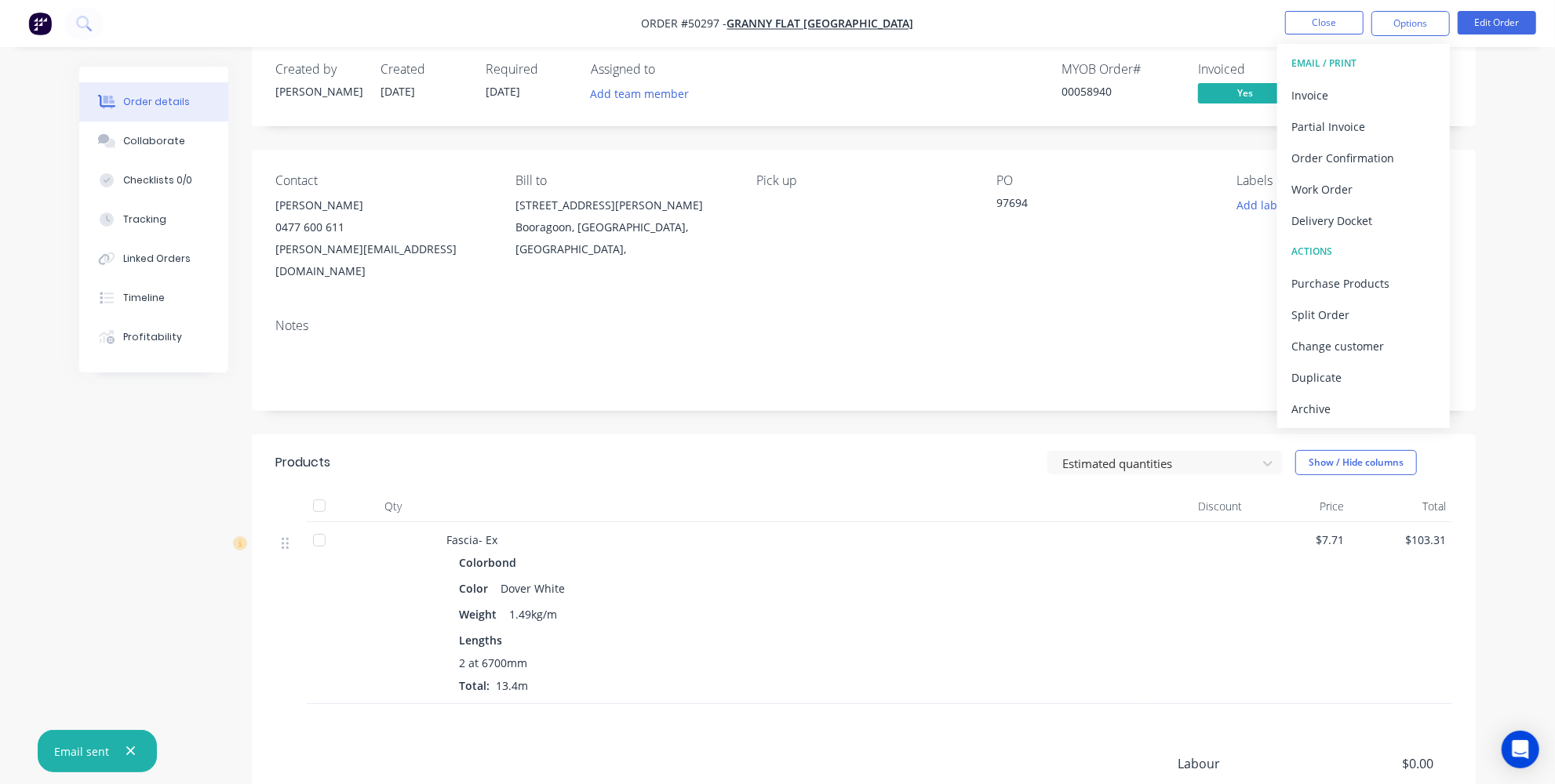
click at [1540, 31] on ul "Close Options EMAIL / PRINT Invoice Partial Invoice Order Confirmation Work Ord…" at bounding box center [1411, 24] width 289 height 25
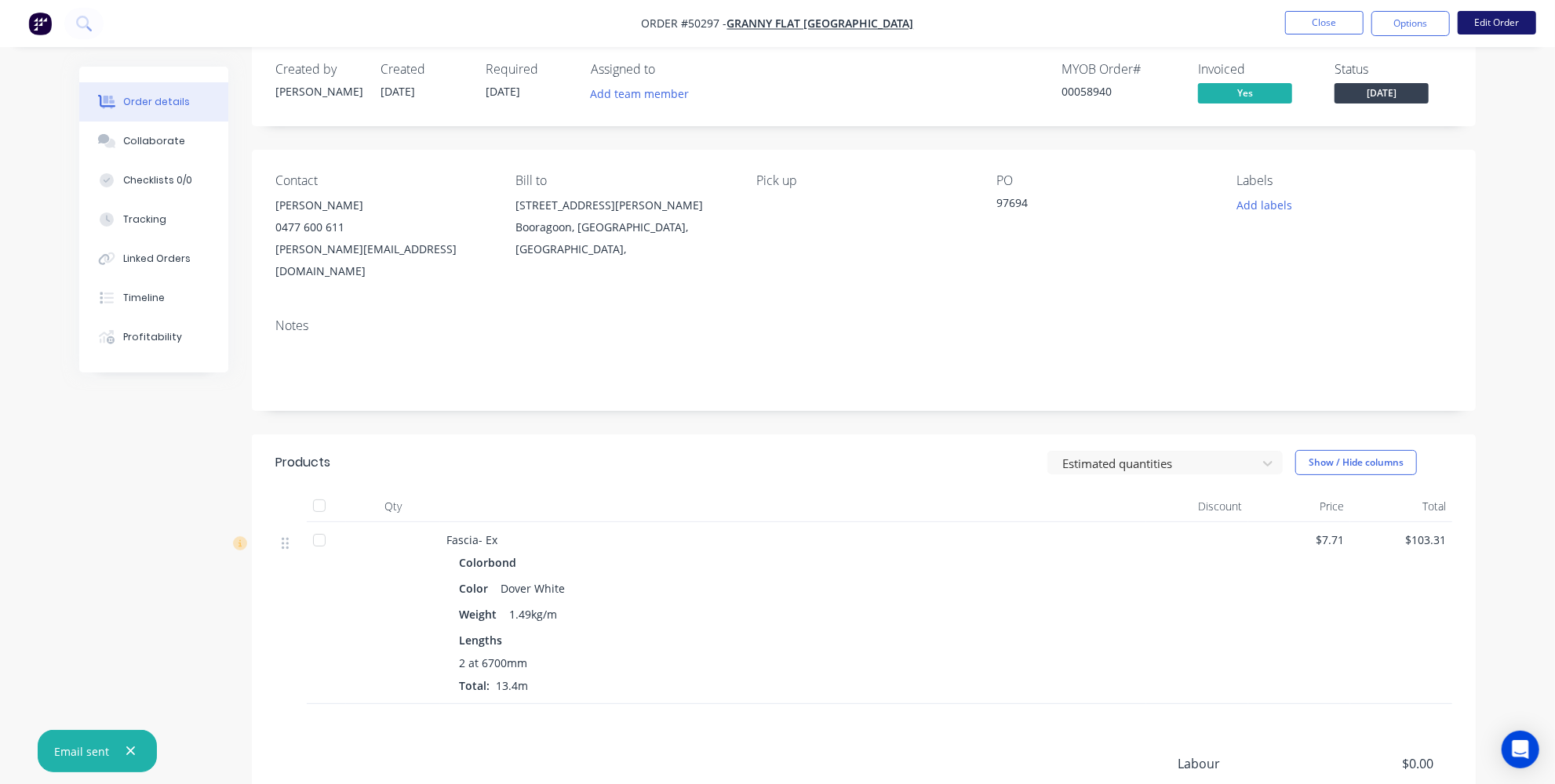
click at [1535, 28] on button "Edit Order" at bounding box center [1497, 23] width 79 height 24
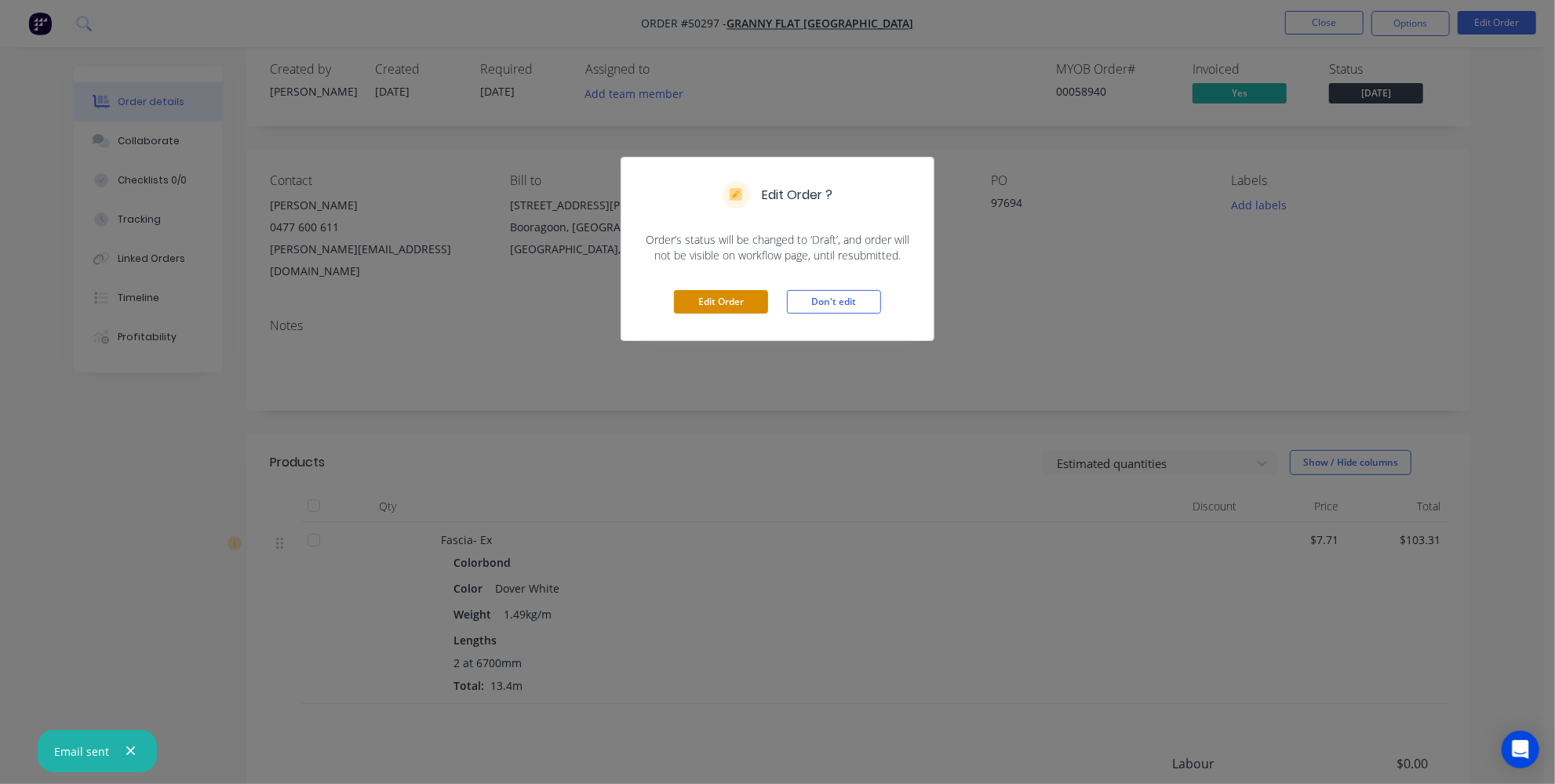
click at [724, 293] on button "Edit Order" at bounding box center [721, 302] width 94 height 24
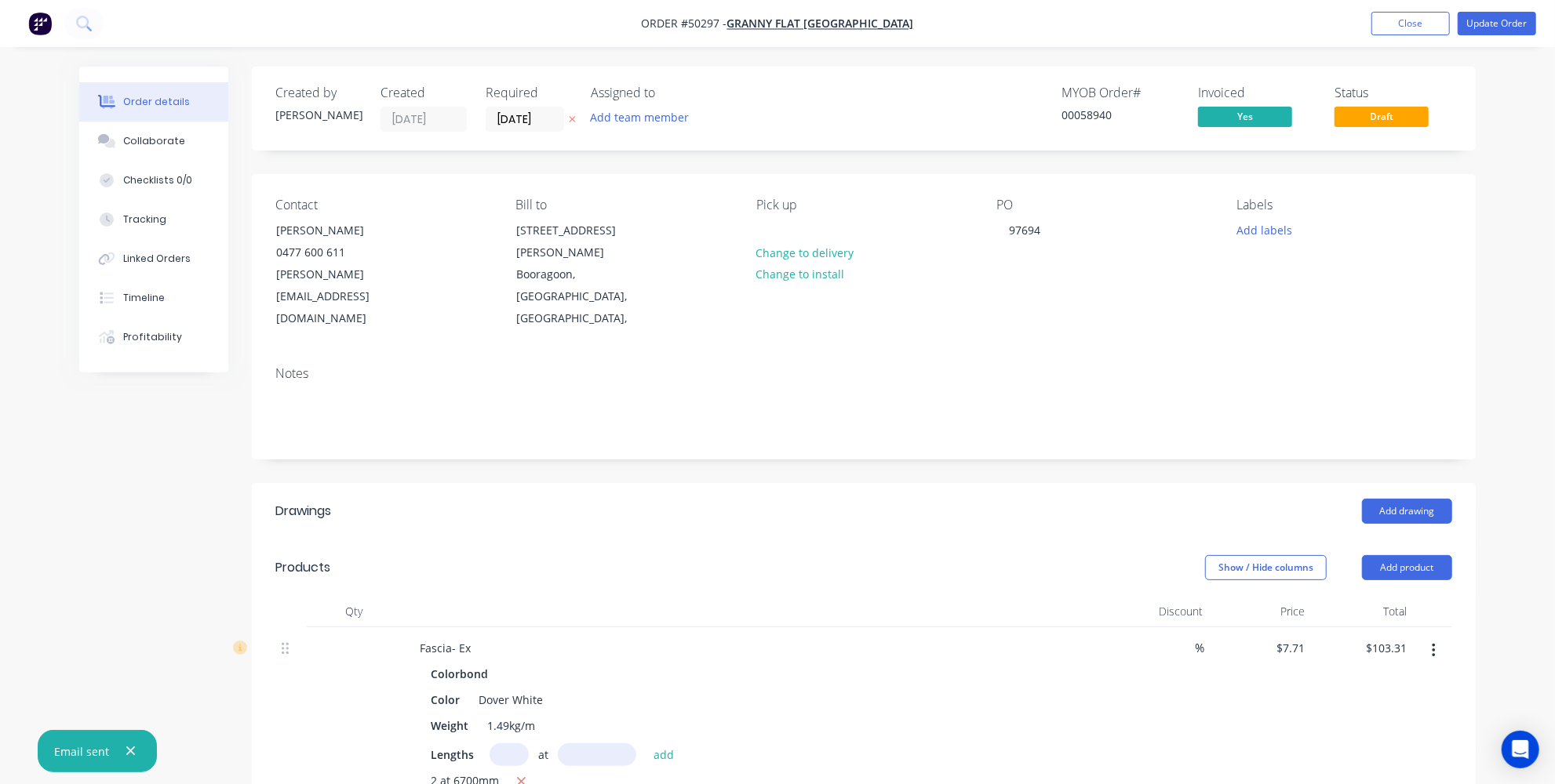
drag, startPoint x: 524, startPoint y: 98, endPoint x: 525, endPoint y: 118, distance: 20.0
click at [524, 99] on div "Required" at bounding box center [529, 92] width 86 height 15
click at [526, 118] on input "13/10/25" at bounding box center [525, 119] width 77 height 24
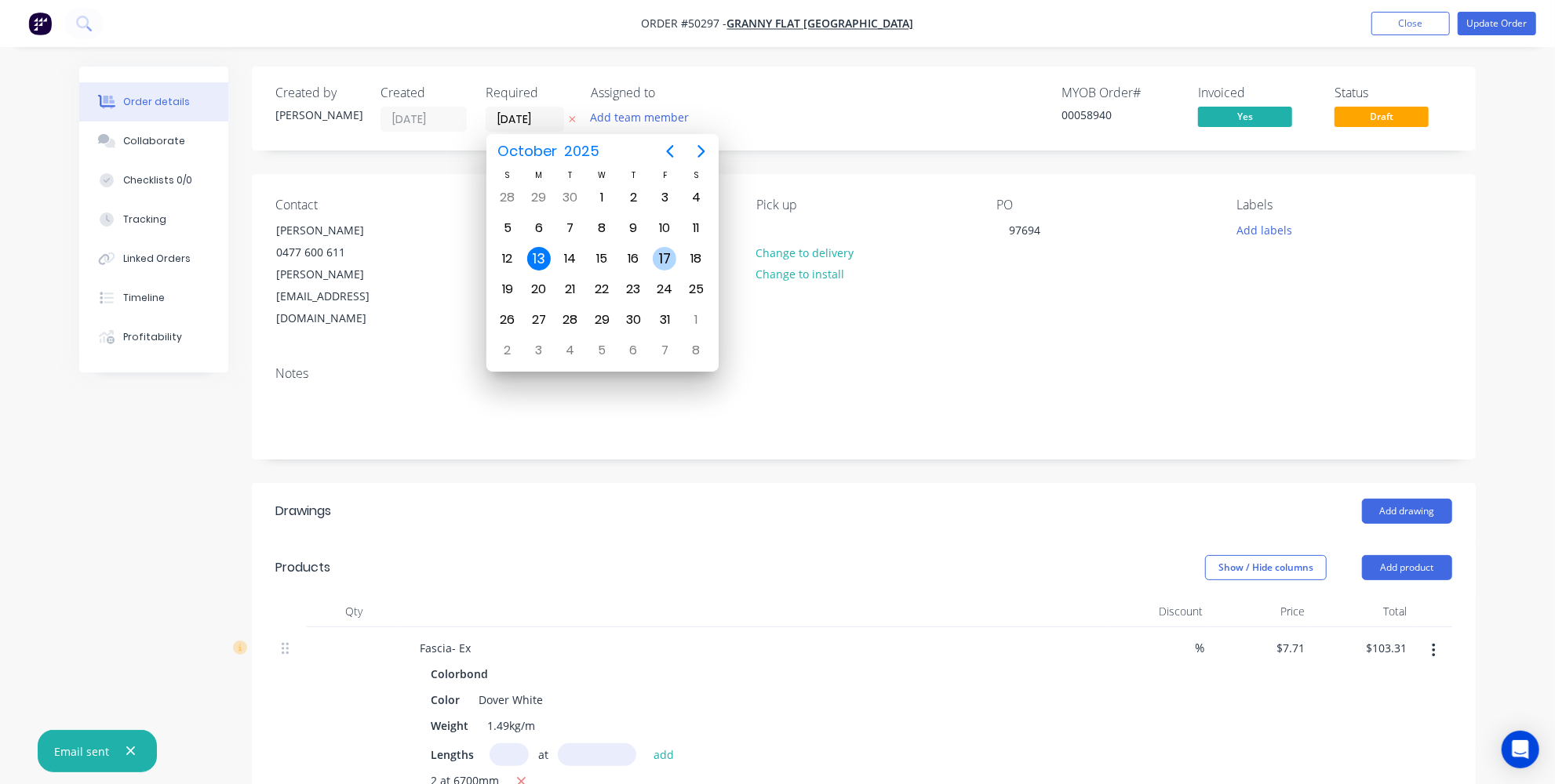
click at [655, 248] on div "17" at bounding box center [664, 259] width 24 height 24
type input "17/10/25"
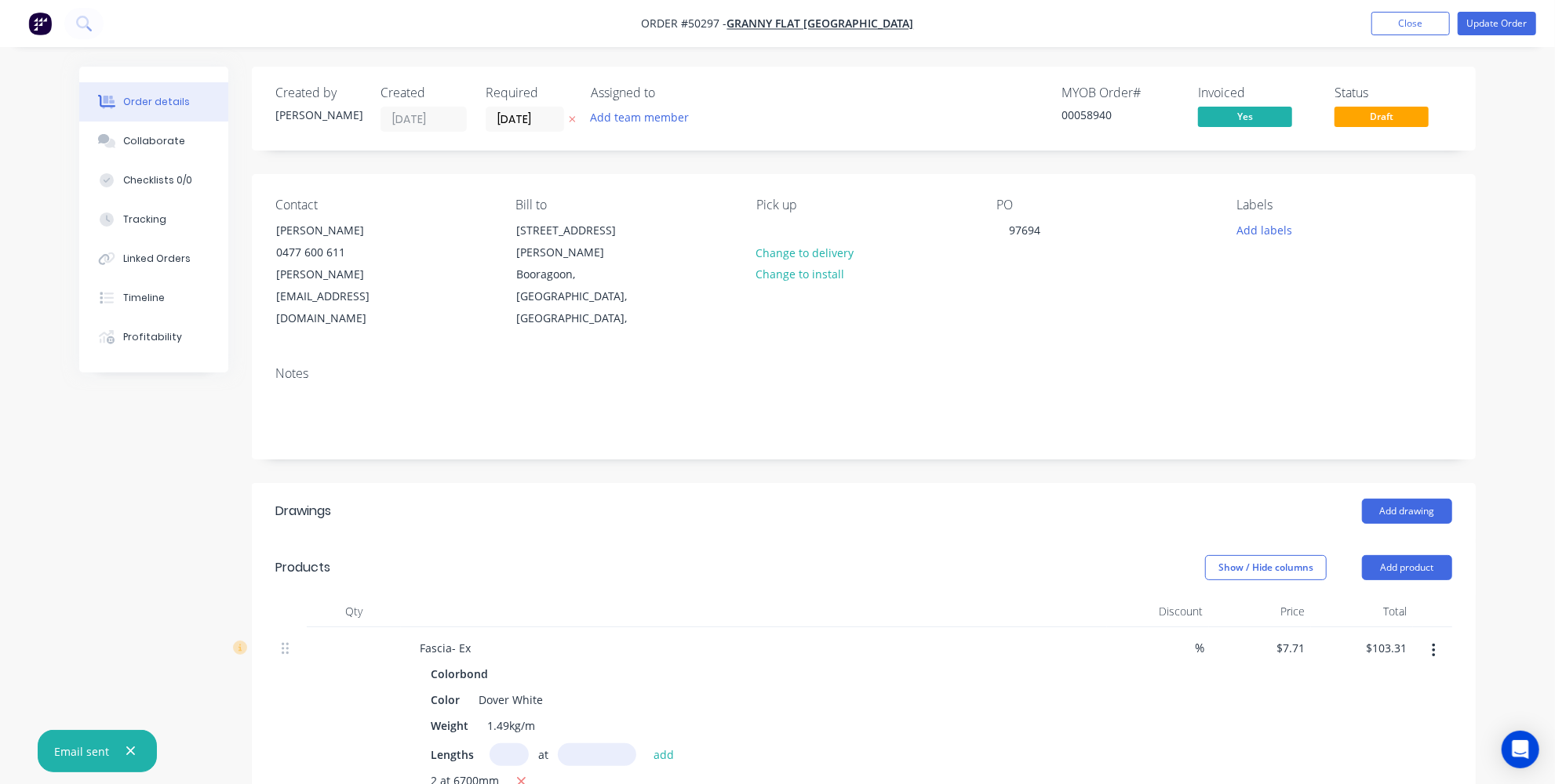
click at [789, 415] on div "Created by Jessica Created 13/10/25 Required 17/10/25 Assigned to Add team memb…" at bounding box center [864, 642] width 1224 height 1151
click at [1523, 24] on button "Update Order" at bounding box center [1497, 24] width 79 height 24
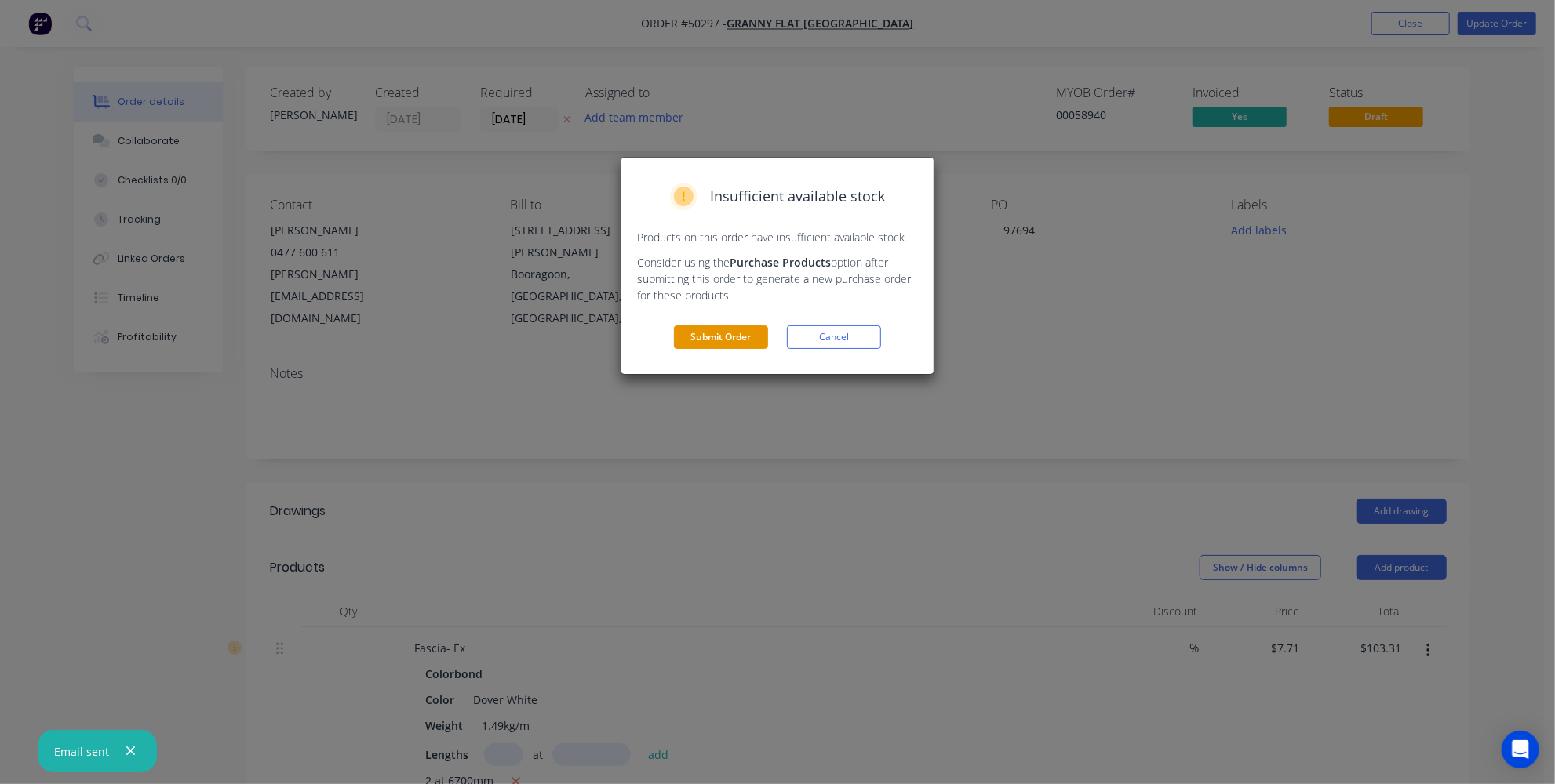
click at [722, 339] on button "Submit Order" at bounding box center [721, 336] width 94 height 24
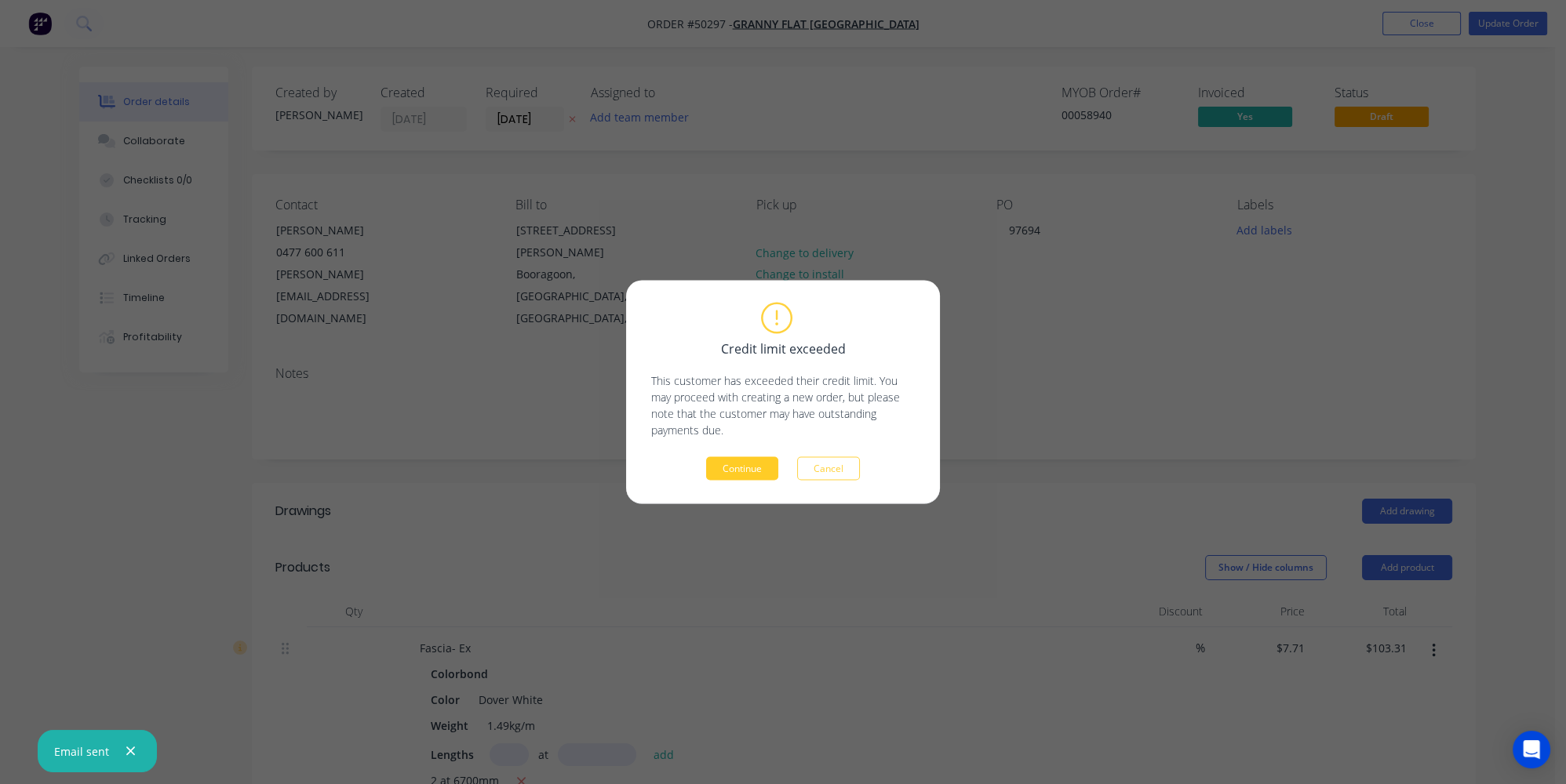
click at [748, 465] on button "Continue" at bounding box center [742, 469] width 72 height 24
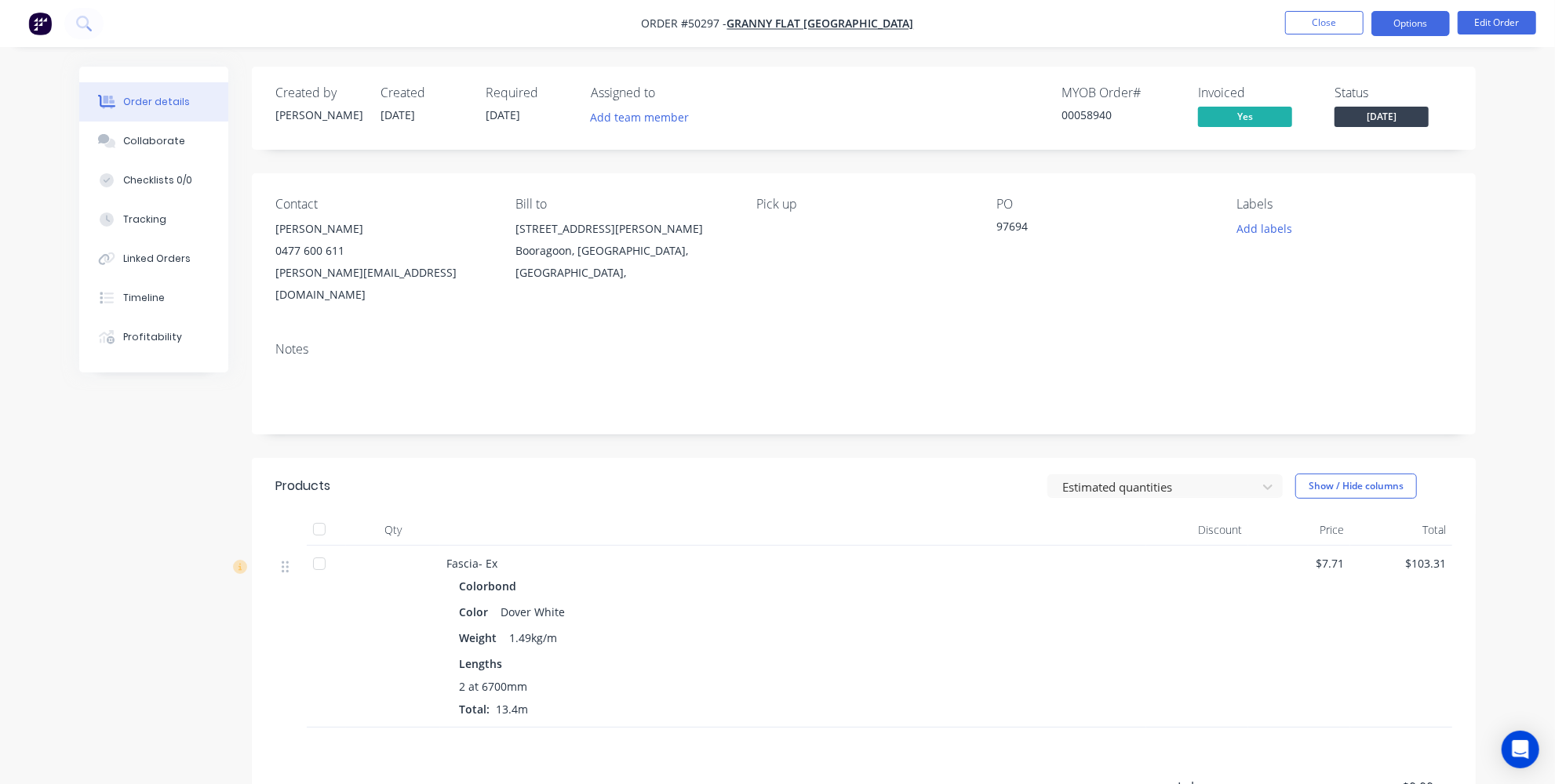
click at [1424, 24] on button "Options" at bounding box center [1411, 24] width 79 height 25
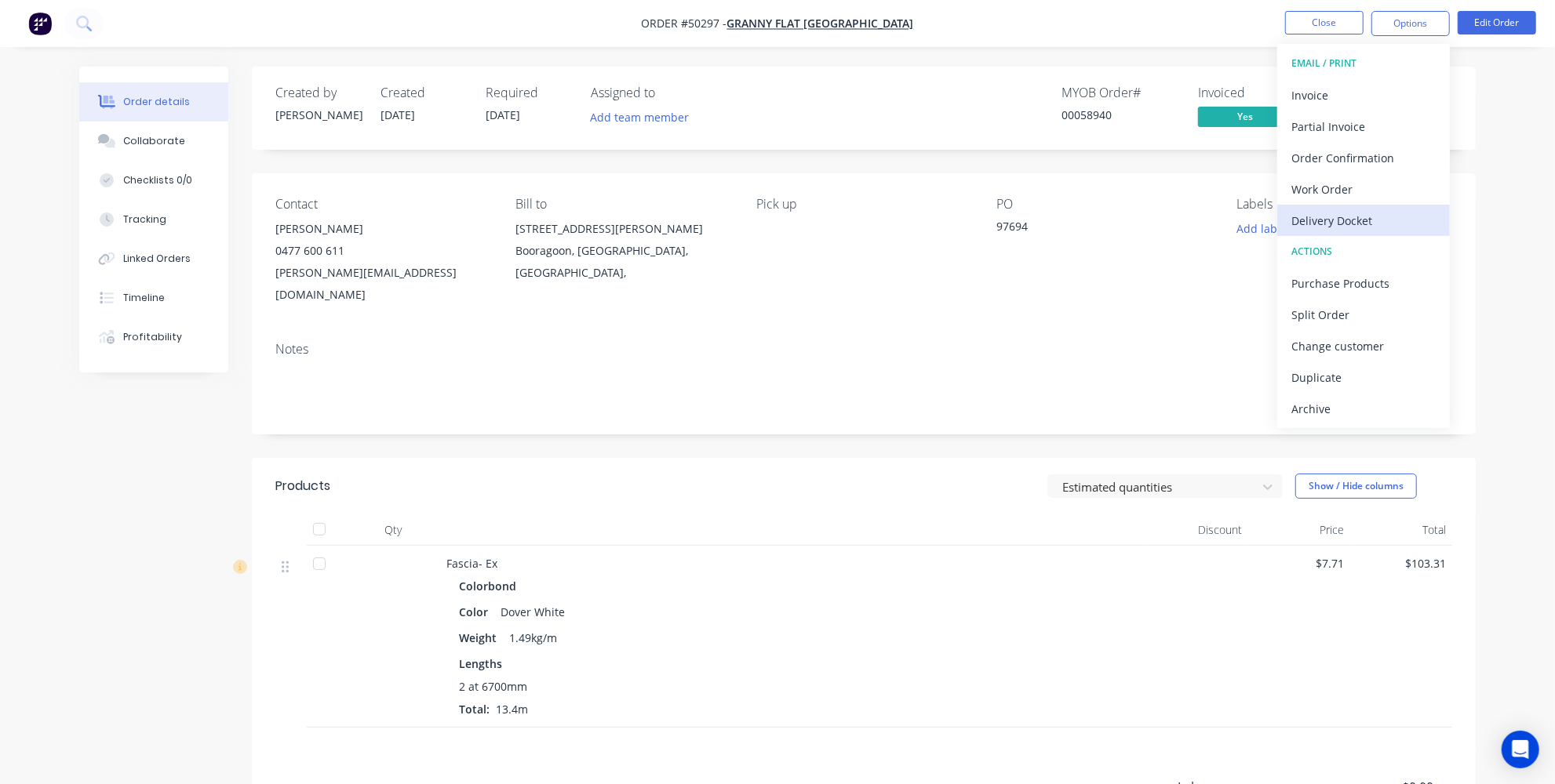
click at [1307, 228] on div "Delivery Docket" at bounding box center [1364, 221] width 144 height 23
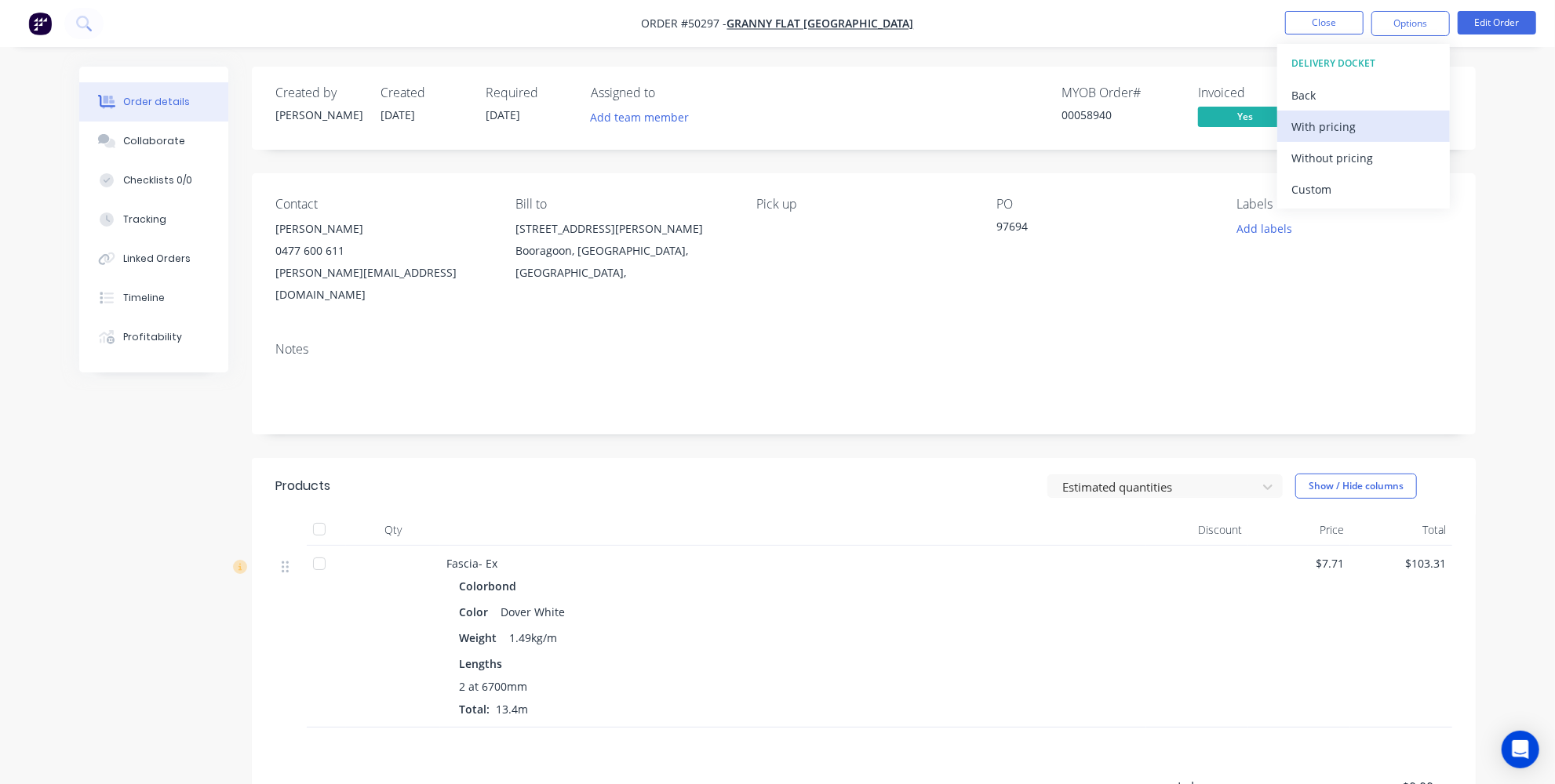
click at [1332, 118] on div "With pricing" at bounding box center [1364, 126] width 144 height 23
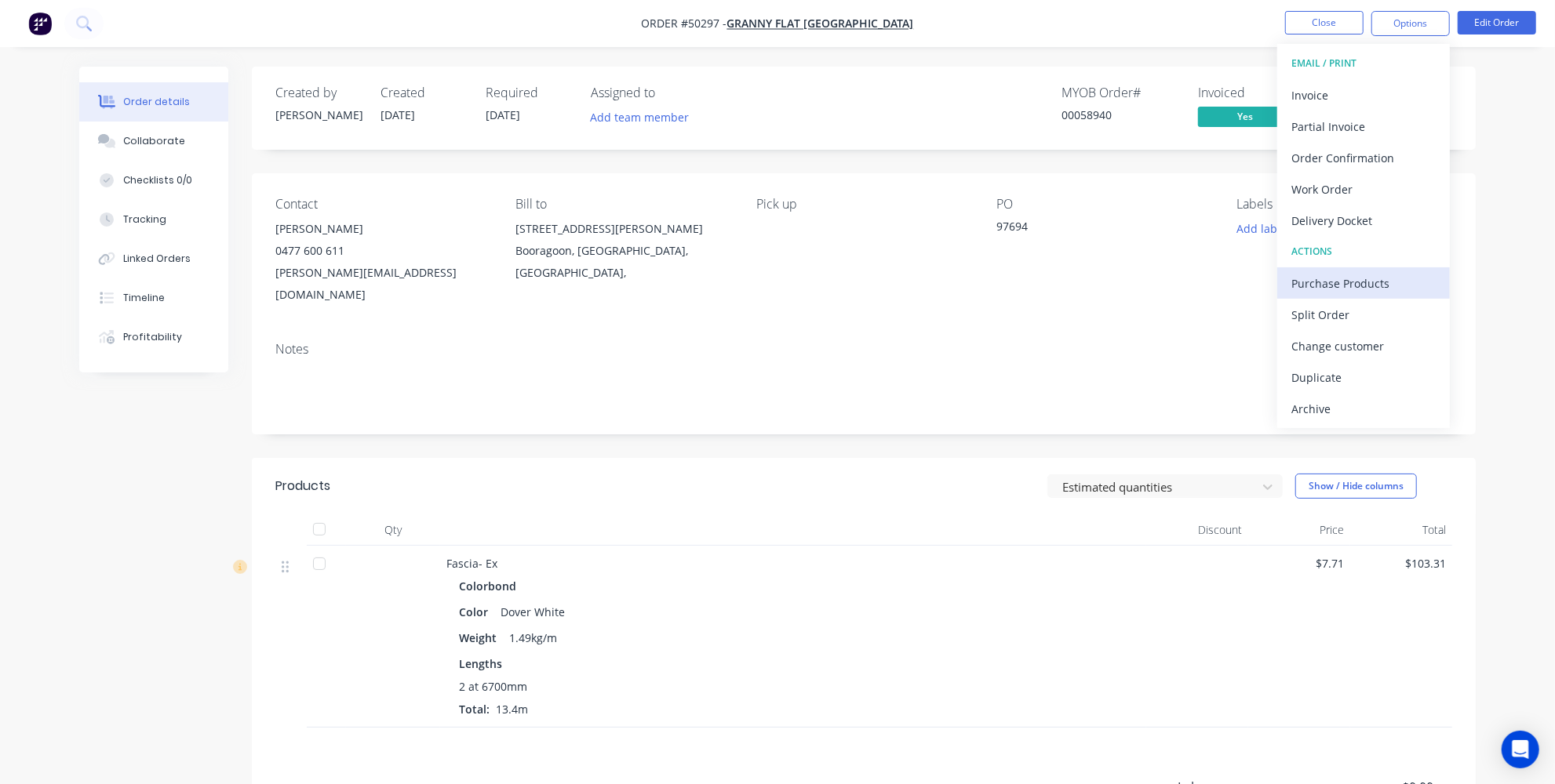
click at [1379, 276] on div "Purchase Products" at bounding box center [1364, 284] width 144 height 23
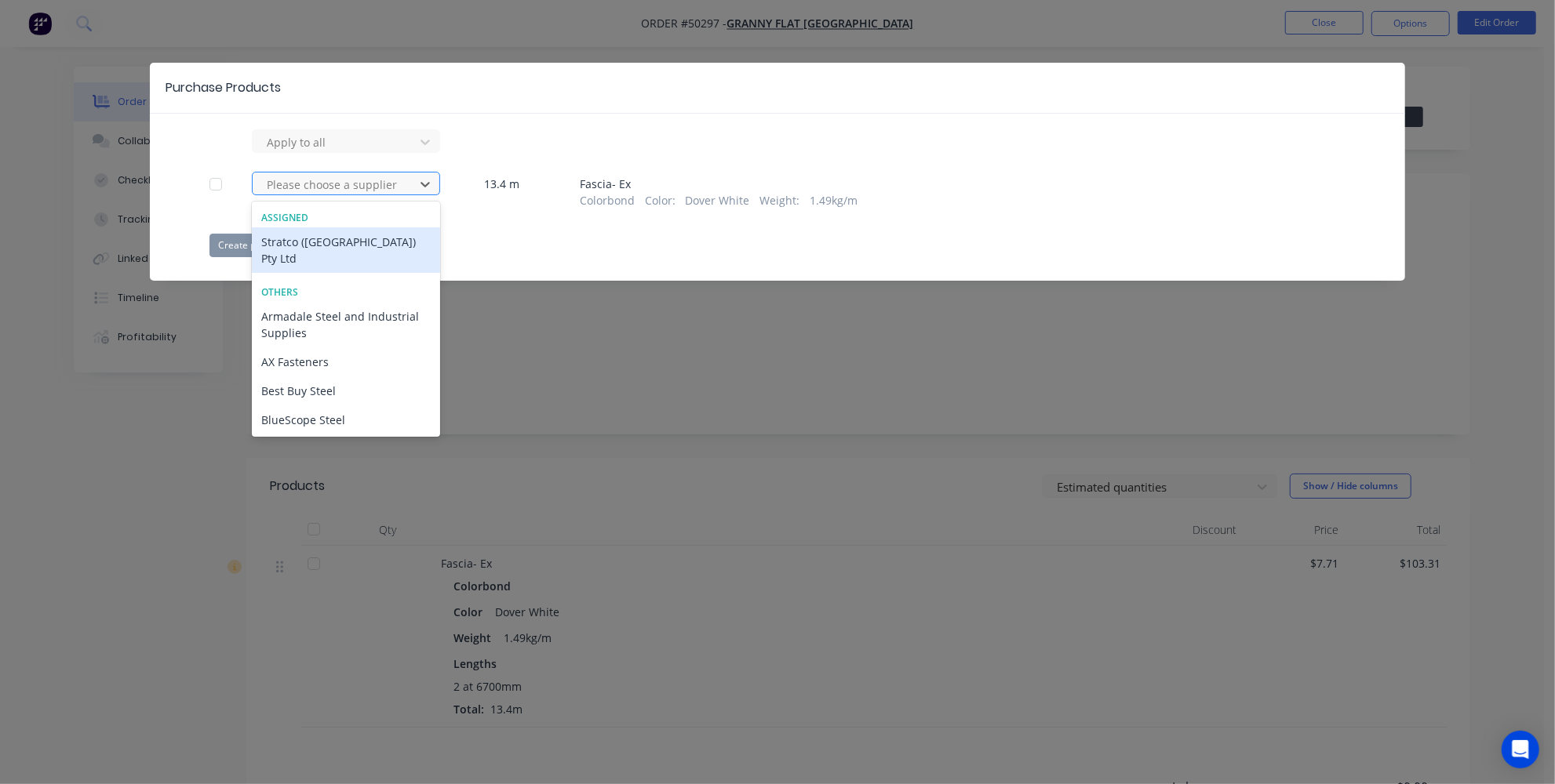
click at [400, 185] on div at bounding box center [336, 185] width 141 height 19
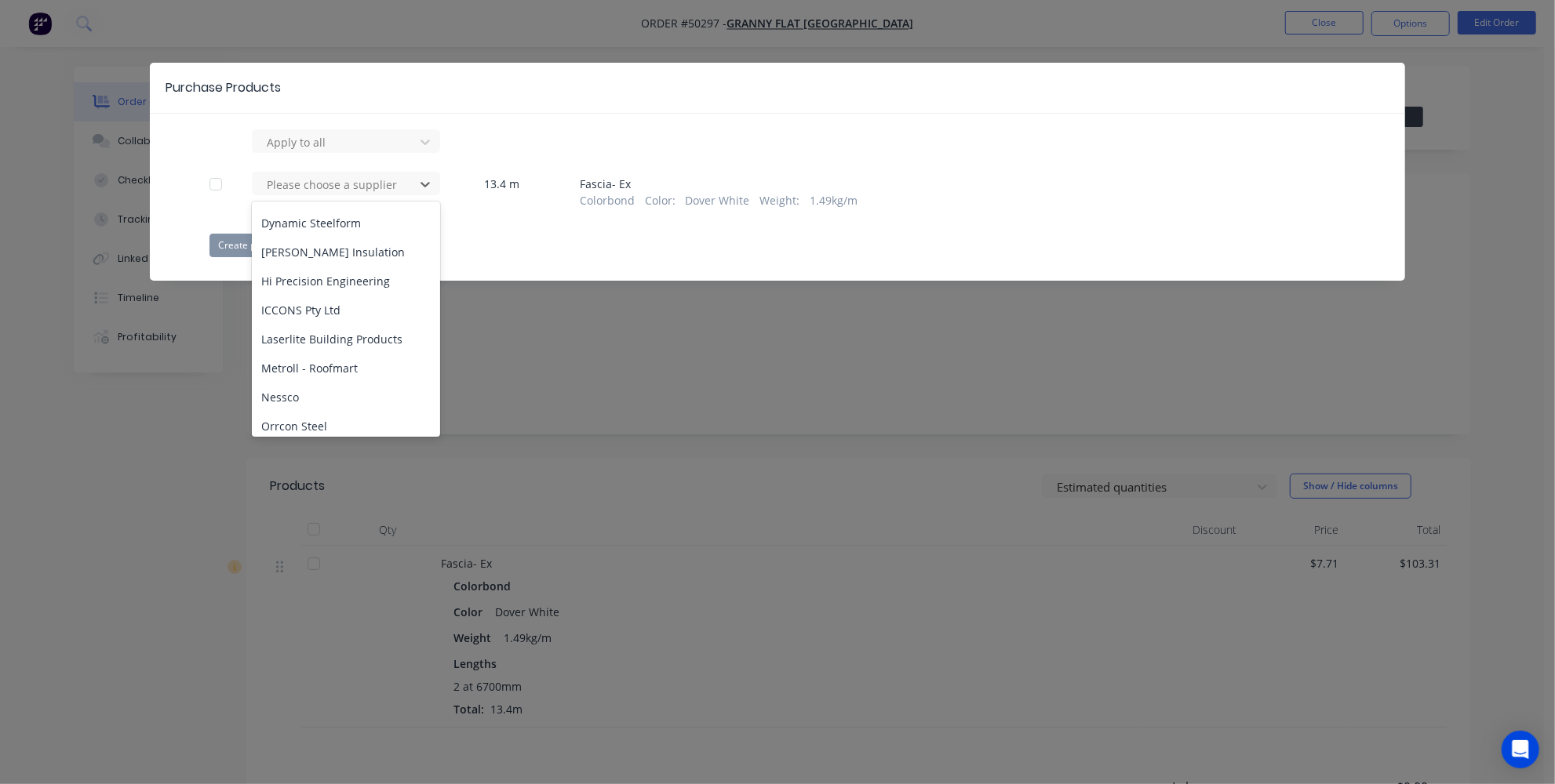
scroll to position [421, 0]
click at [329, 437] on div "Metroll - Roofmart" at bounding box center [346, 452] width 188 height 29
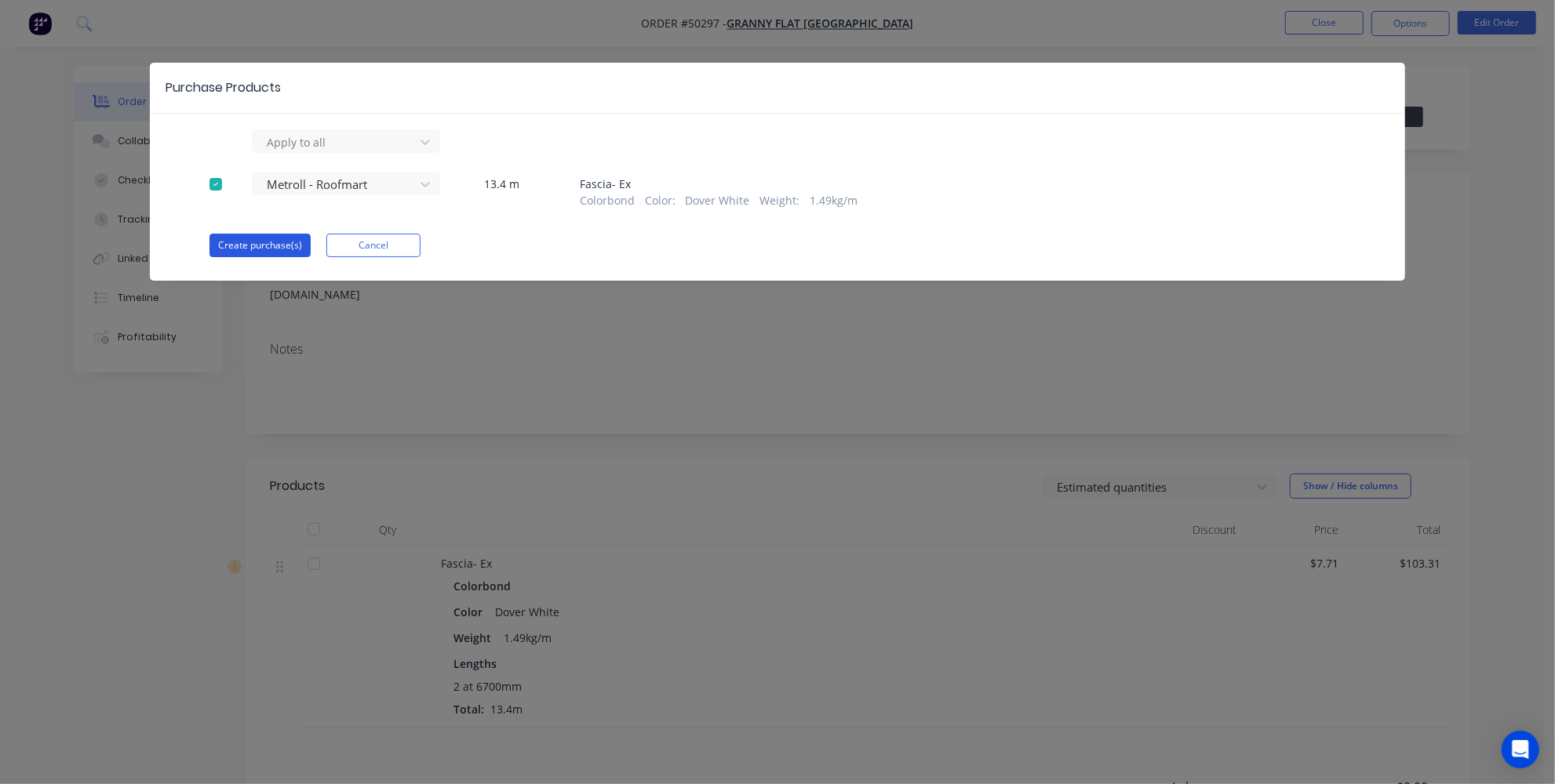
click at [252, 246] on button "Create purchase(s)" at bounding box center [260, 245] width 101 height 24
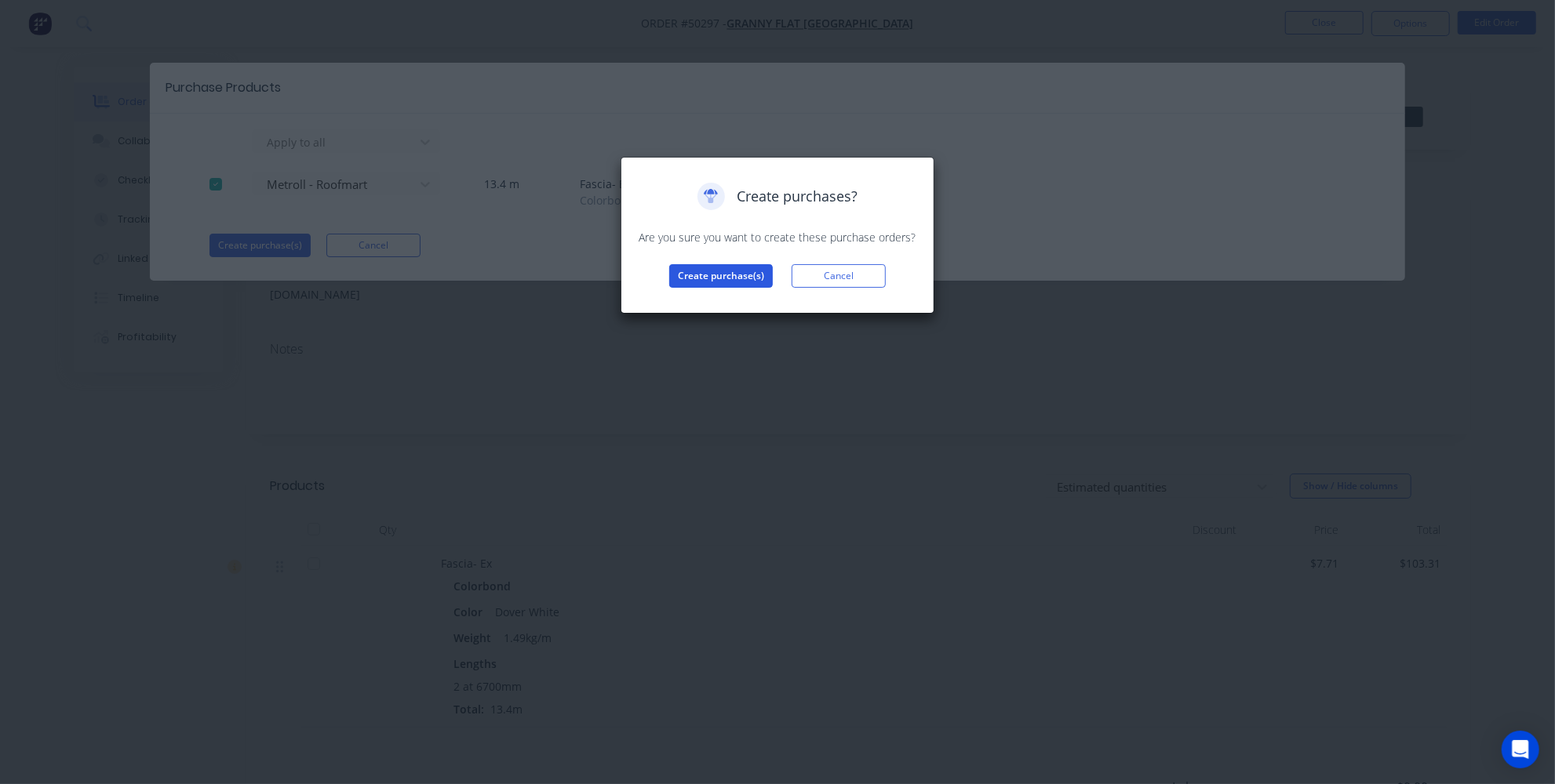
click at [757, 276] on button "Create purchase(s)" at bounding box center [721, 276] width 104 height 24
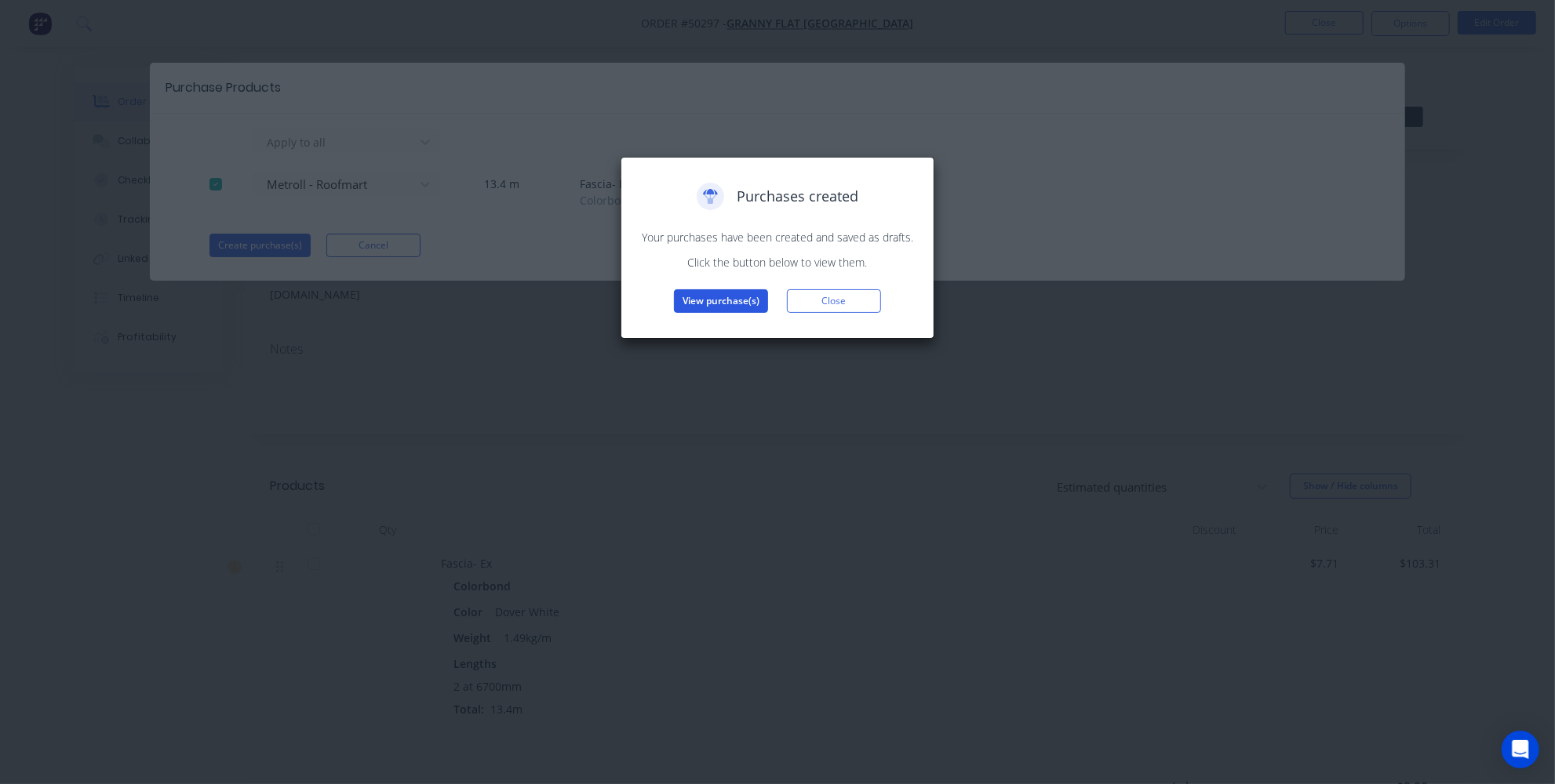
click at [728, 302] on button "View purchase(s)" at bounding box center [721, 301] width 94 height 24
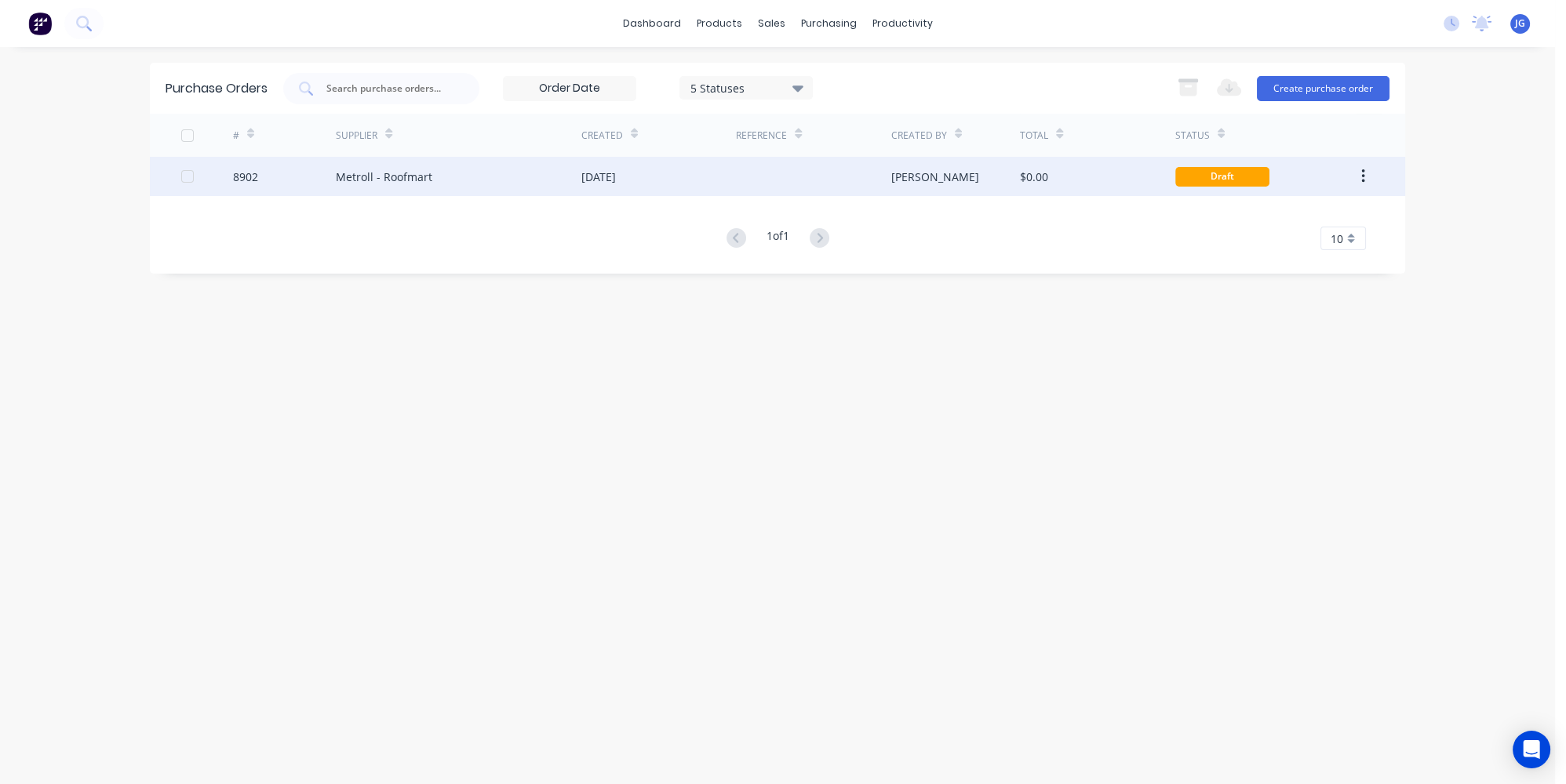
click at [402, 181] on div "Metroll - Roofmart" at bounding box center [384, 177] width 97 height 16
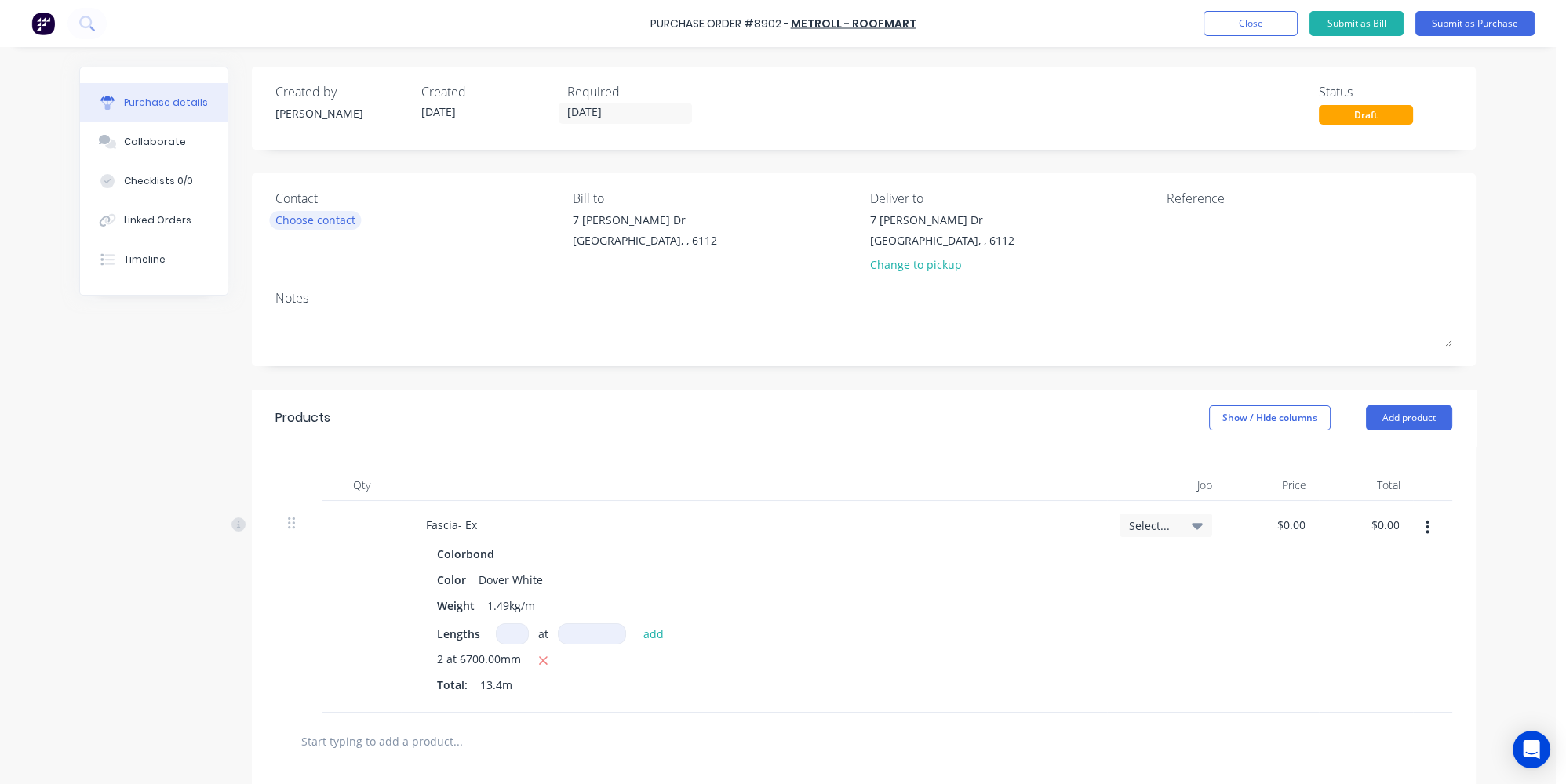
click at [321, 219] on div "Choose contact" at bounding box center [315, 220] width 80 height 16
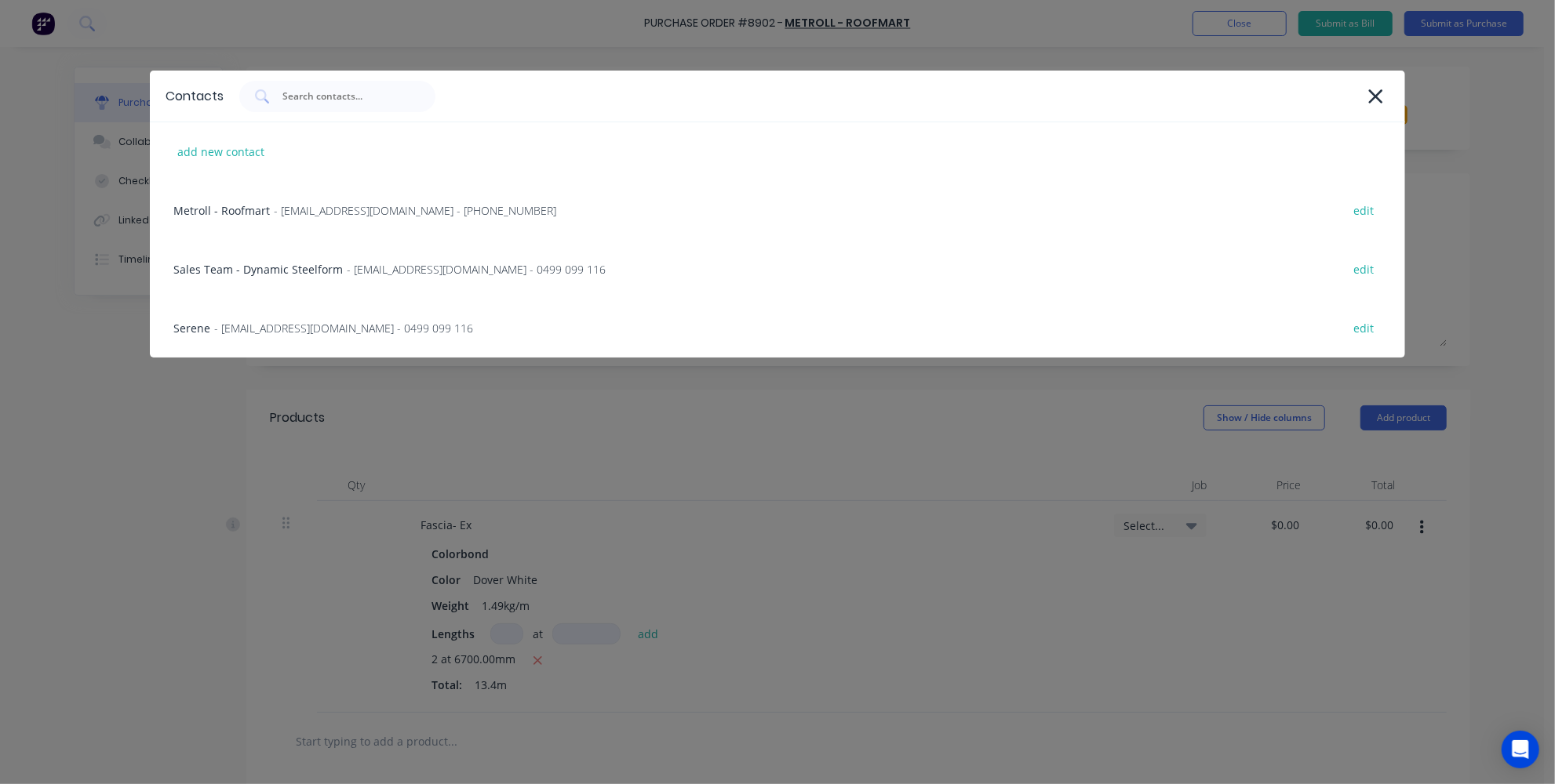
click at [600, 456] on div "Contacts add new contact Metroll - Roofmart - orders@perth.metroll.com.au - (08…" at bounding box center [777, 392] width 1555 height 784
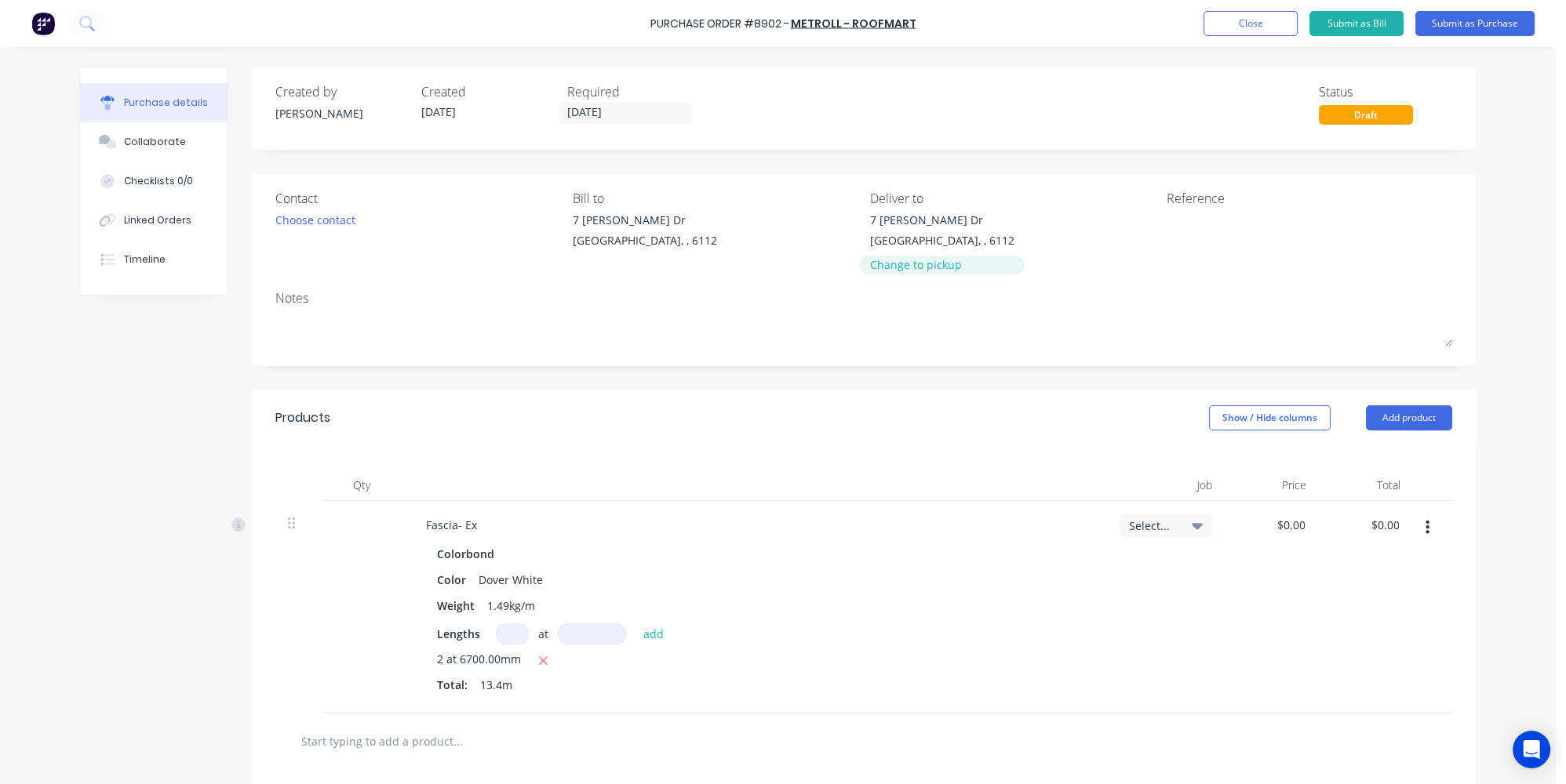
click at [932, 262] on div "Change to pickup" at bounding box center [942, 264] width 144 height 16
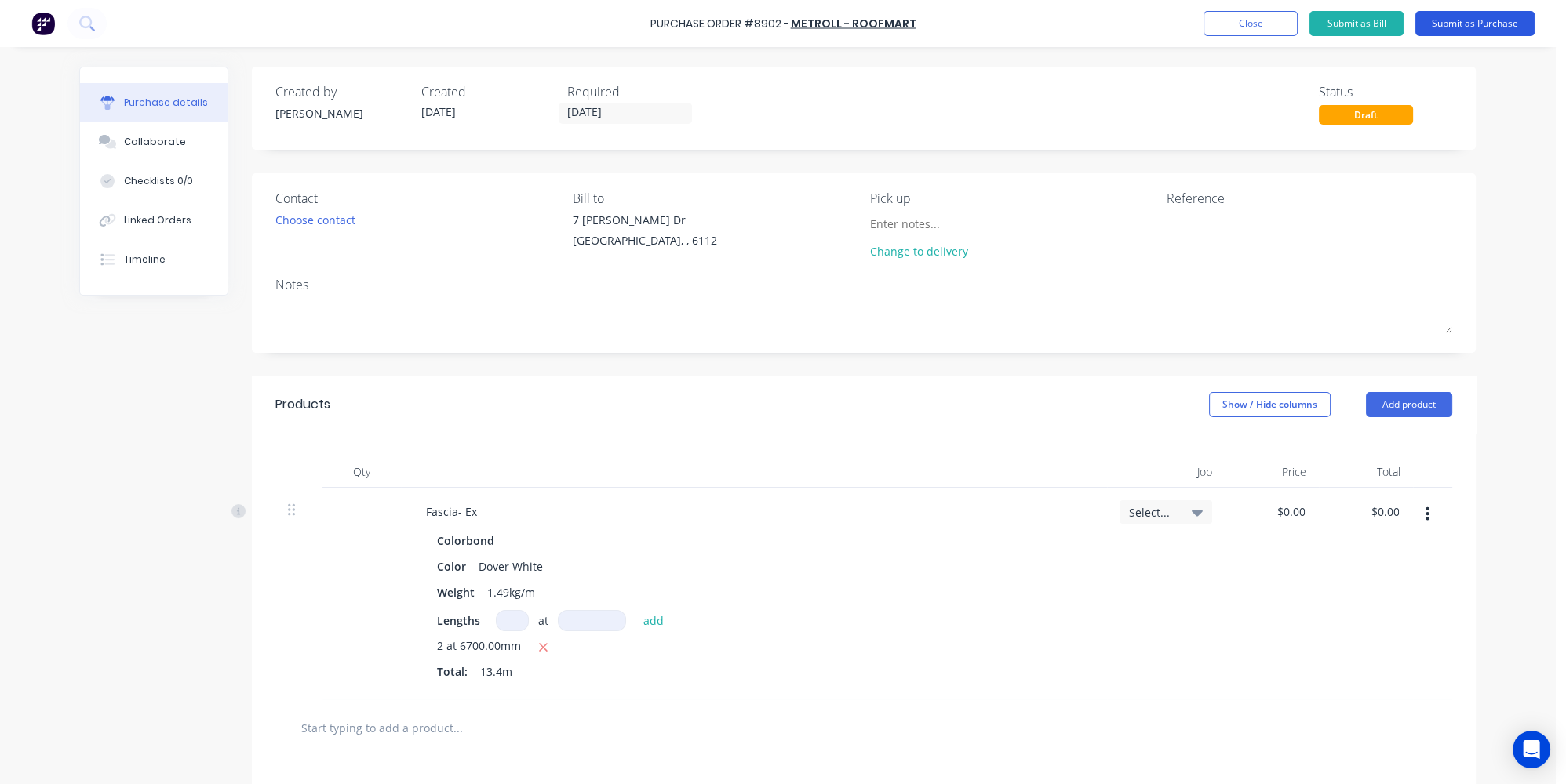
click at [1469, 21] on button "Submit as Purchase" at bounding box center [1474, 24] width 119 height 25
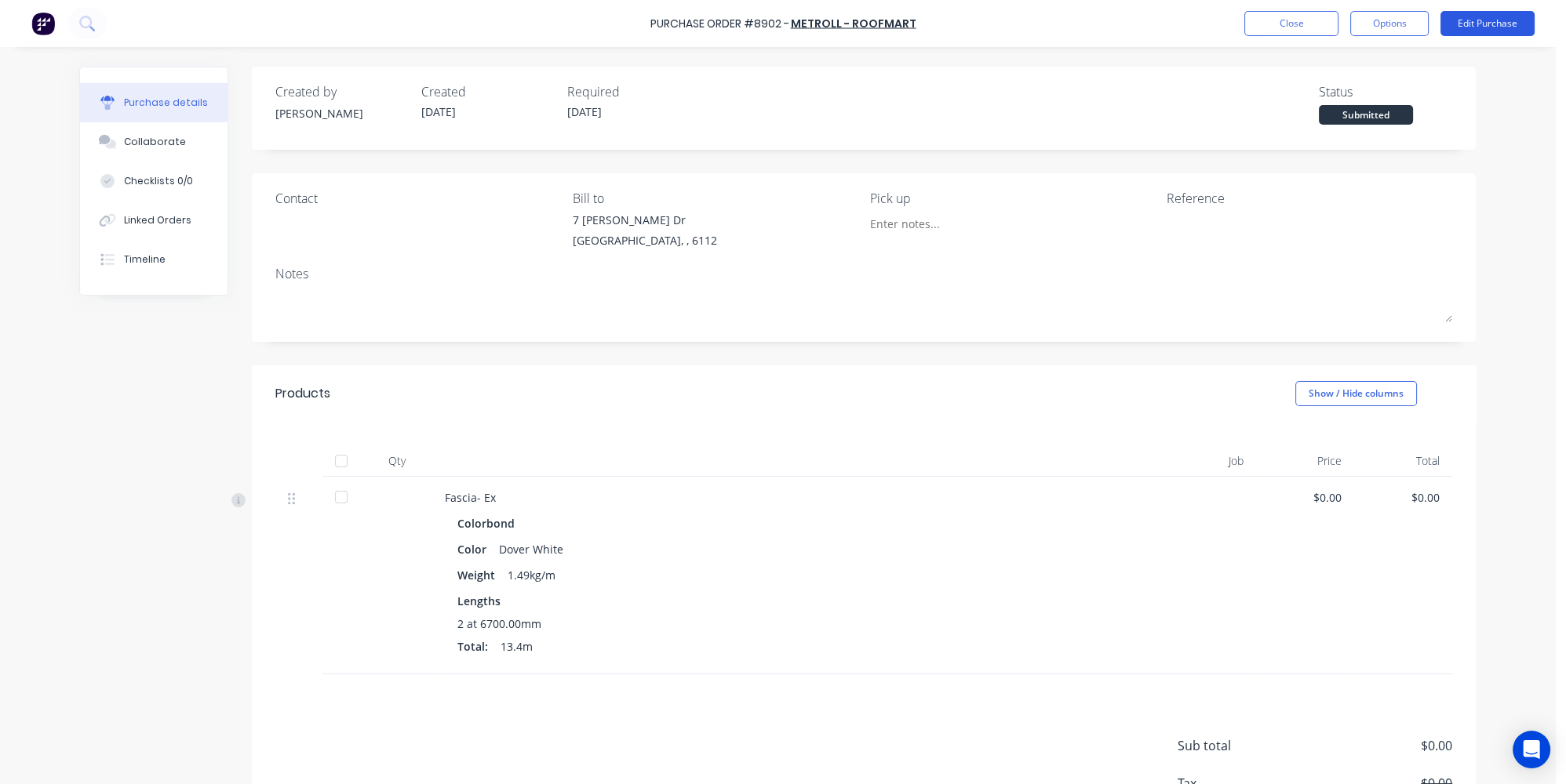
click at [1499, 21] on button "Edit Purchase" at bounding box center [1487, 24] width 94 height 25
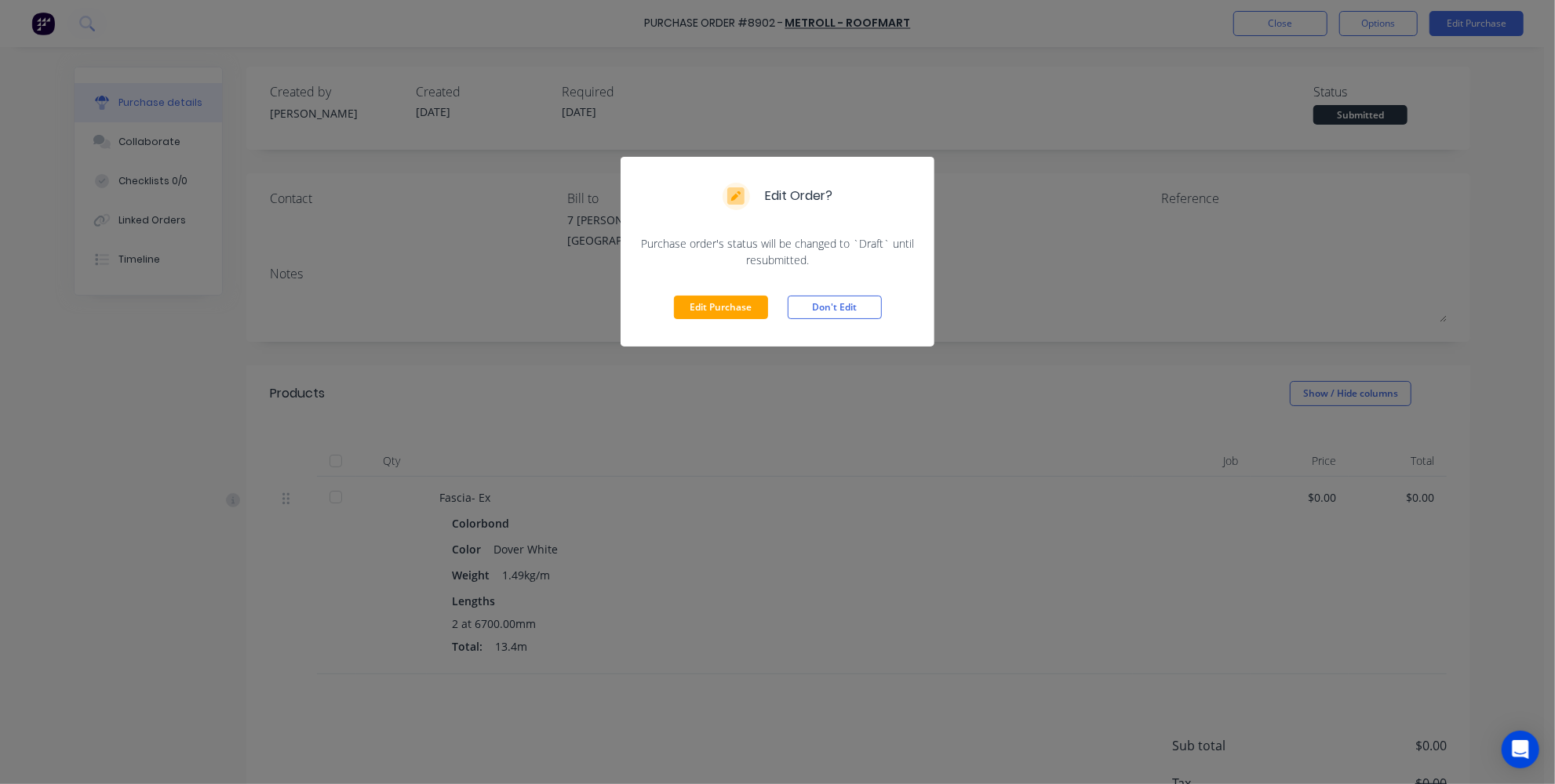
click at [854, 418] on div "Edit Order? Purchase order's status will be changed to `Draft` until resubmitte…" at bounding box center [777, 392] width 1555 height 784
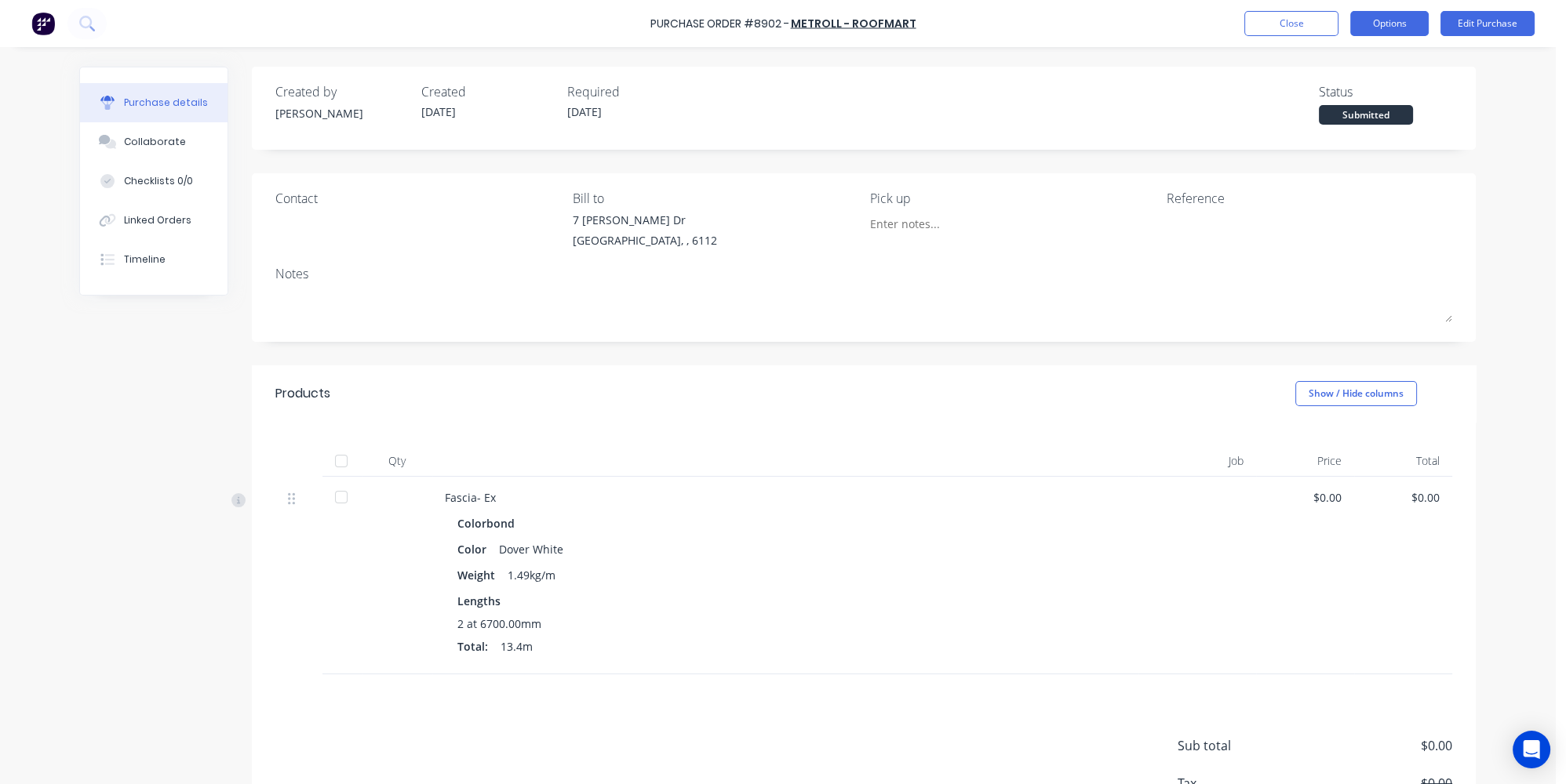
click at [1409, 30] on button "Options" at bounding box center [1389, 24] width 79 height 25
click at [1320, 64] on div "Print / Email" at bounding box center [1354, 64] width 121 height 23
click at [1322, 131] on div "Without pricing" at bounding box center [1354, 126] width 121 height 23
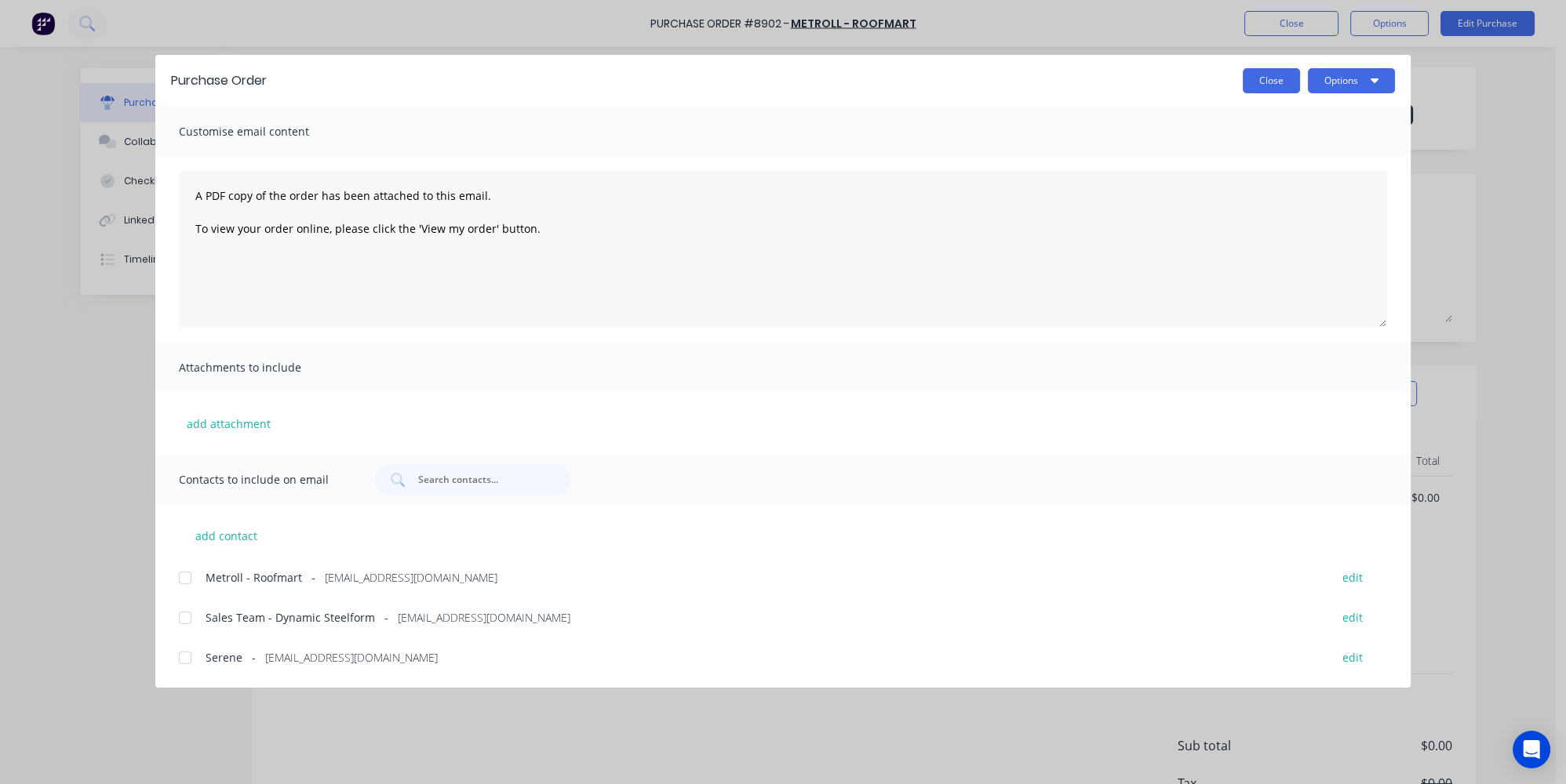
click at [1284, 78] on button "Close" at bounding box center [1271, 80] width 58 height 25
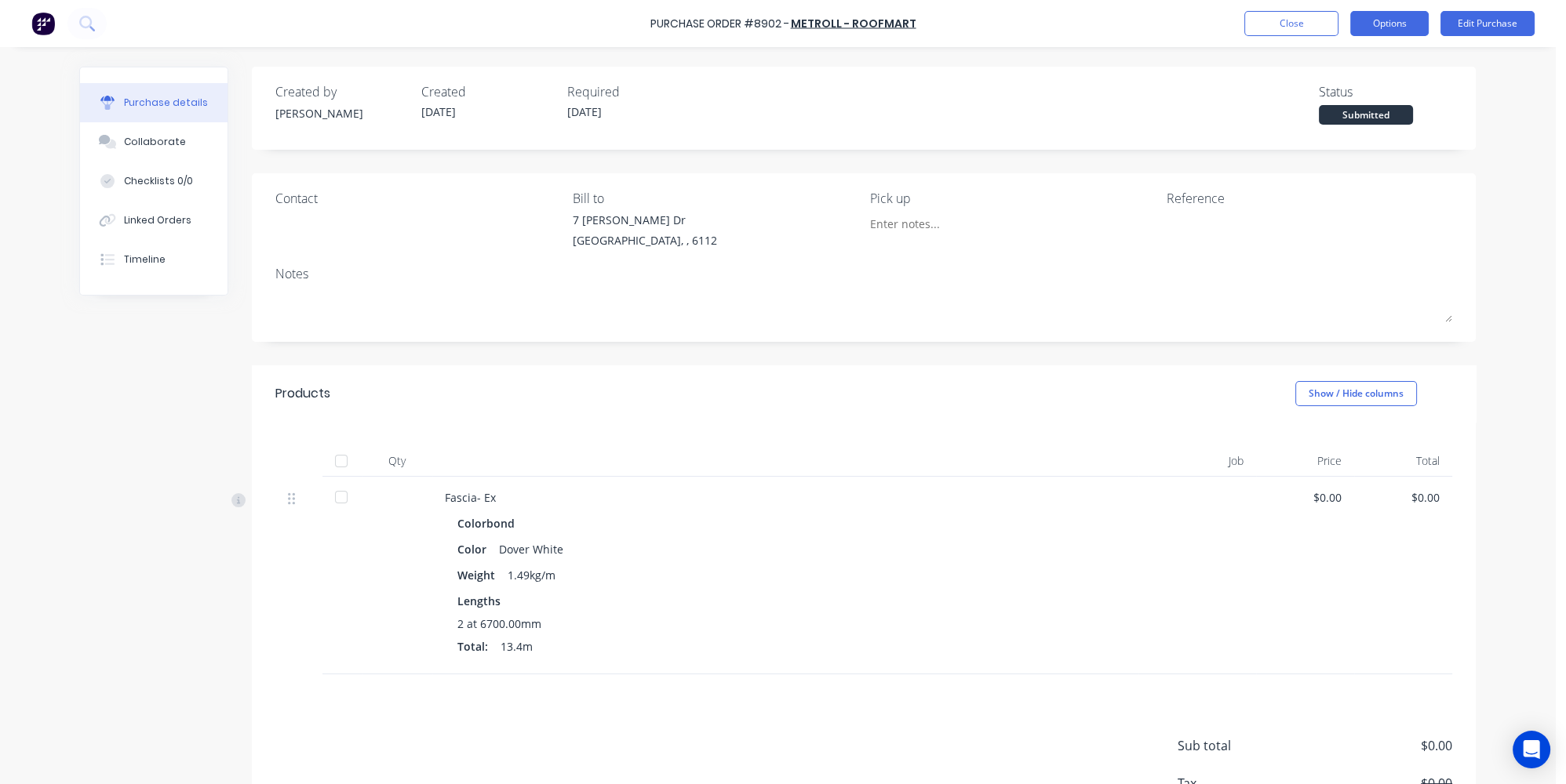
click at [1382, 26] on button "Options" at bounding box center [1389, 24] width 79 height 25
click at [1322, 58] on div "Print / Email" at bounding box center [1354, 64] width 121 height 23
click at [1311, 127] on div "Without pricing" at bounding box center [1354, 126] width 121 height 23
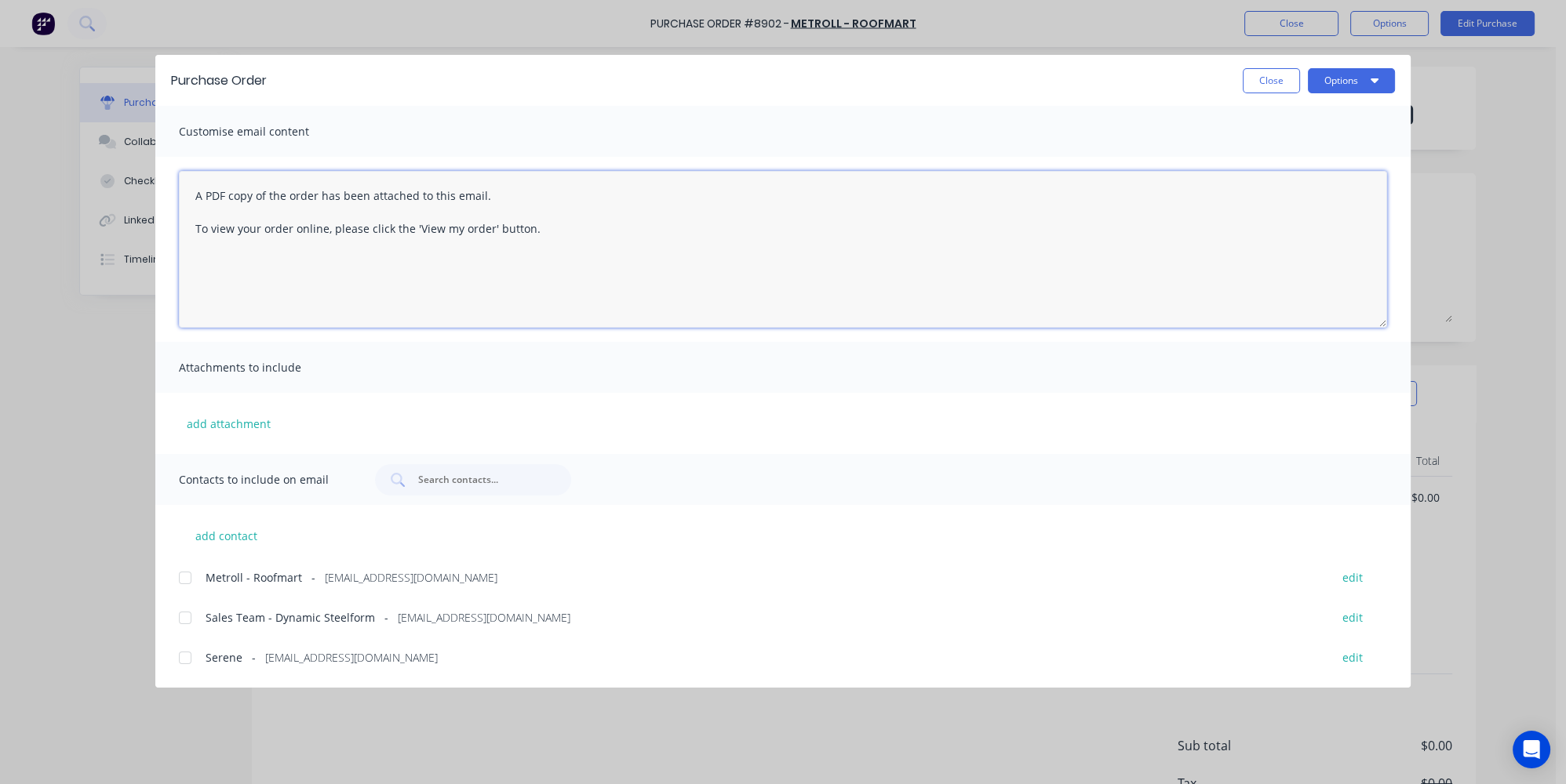
click at [189, 192] on textarea "A PDF copy of the order has been attached to this email. To view your order onl…" at bounding box center [783, 249] width 1208 height 156
click at [189, 586] on div at bounding box center [185, 578] width 32 height 32
click at [328, 191] on textarea "Hey team, please find attahched new order A PDF copy of the order has been atta…" at bounding box center [783, 249] width 1208 height 156
type textarea "Hey team, please find attached new order A PDF copy of the order has been attac…"
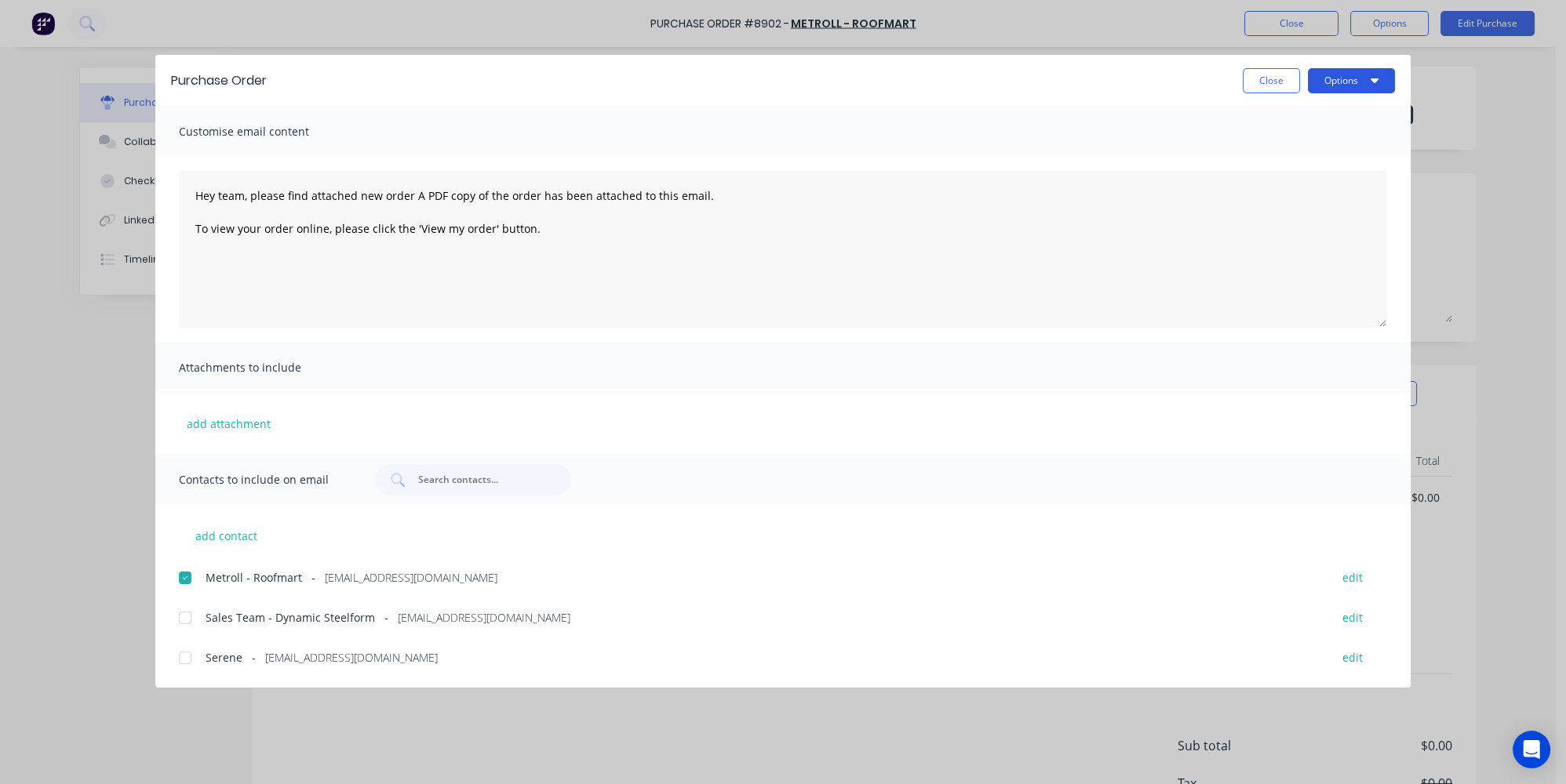
click at [1357, 77] on button "Options" at bounding box center [1351, 80] width 87 height 25
click at [1312, 182] on div "Email" at bounding box center [1320, 183] width 121 height 23
click at [1260, 81] on button "Close" at bounding box center [1271, 80] width 58 height 25
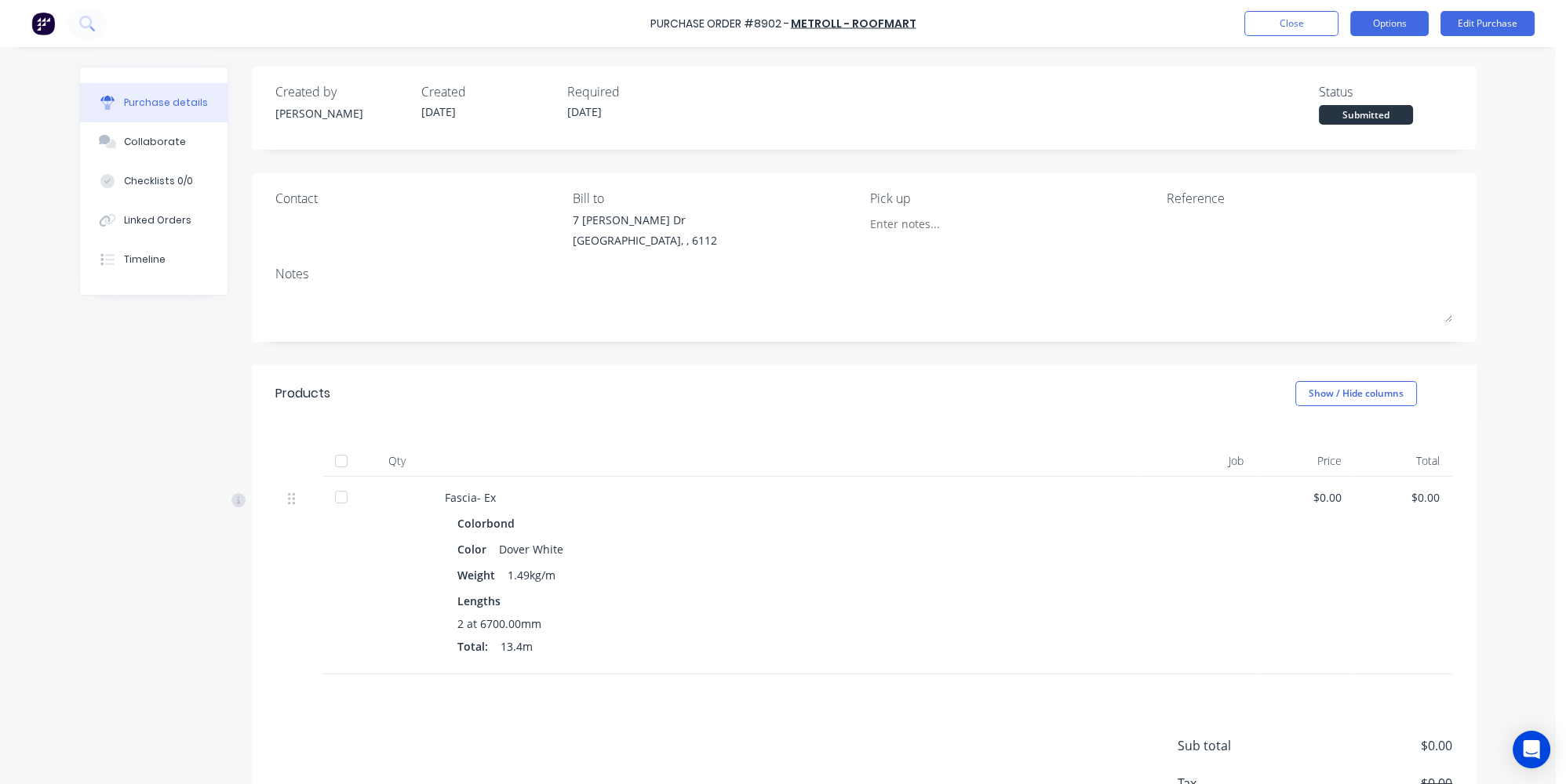
click at [1388, 28] on button "Options" at bounding box center [1389, 24] width 79 height 25
click at [995, 76] on div "Created by Jessica Created 13/10/25 Required 13/10/25 Status Submitted" at bounding box center [864, 108] width 1224 height 84
click at [124, 224] on div "Linked Orders" at bounding box center [157, 220] width 67 height 14
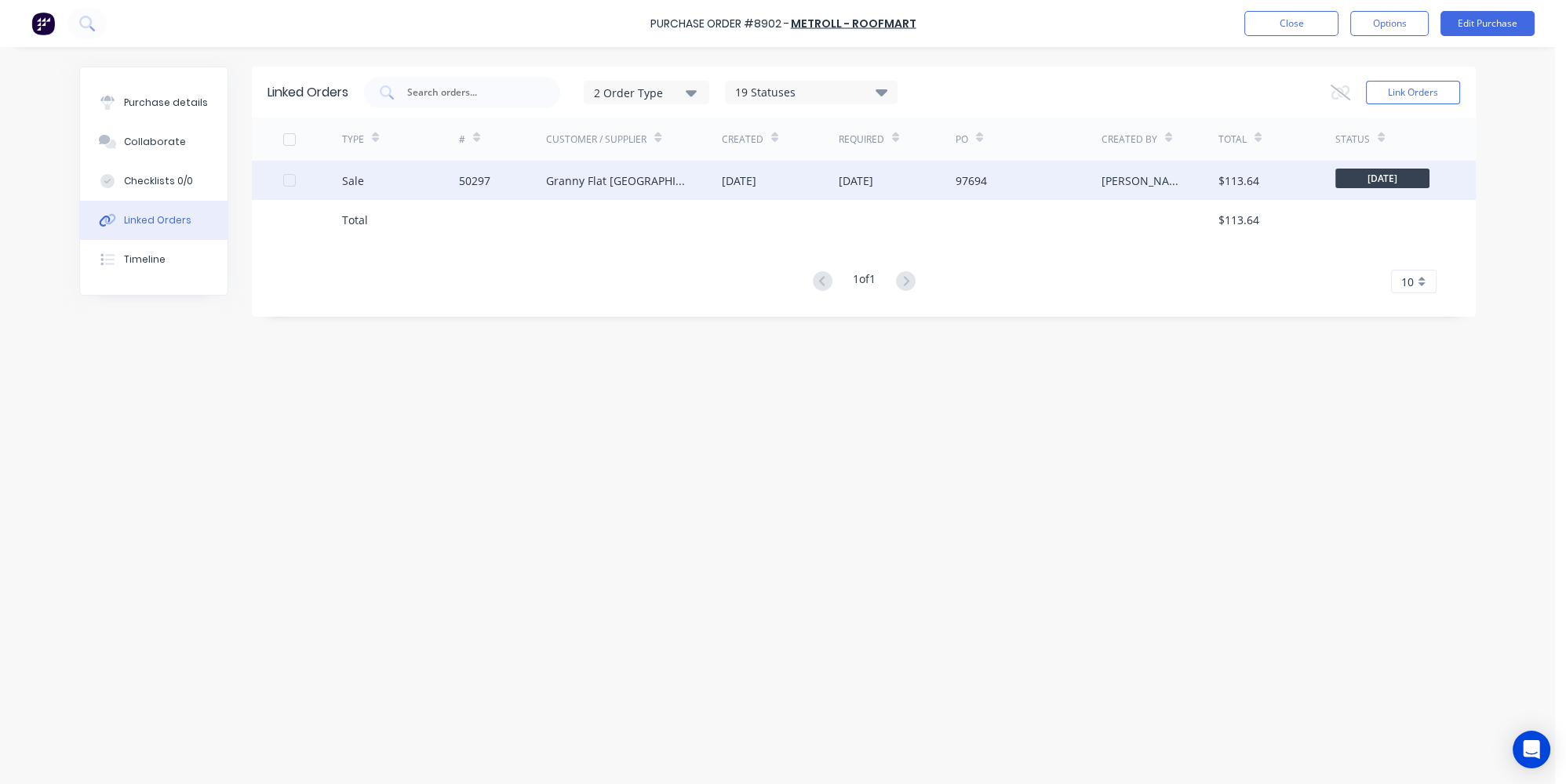
click at [383, 190] on div "Sale" at bounding box center [401, 180] width 117 height 39
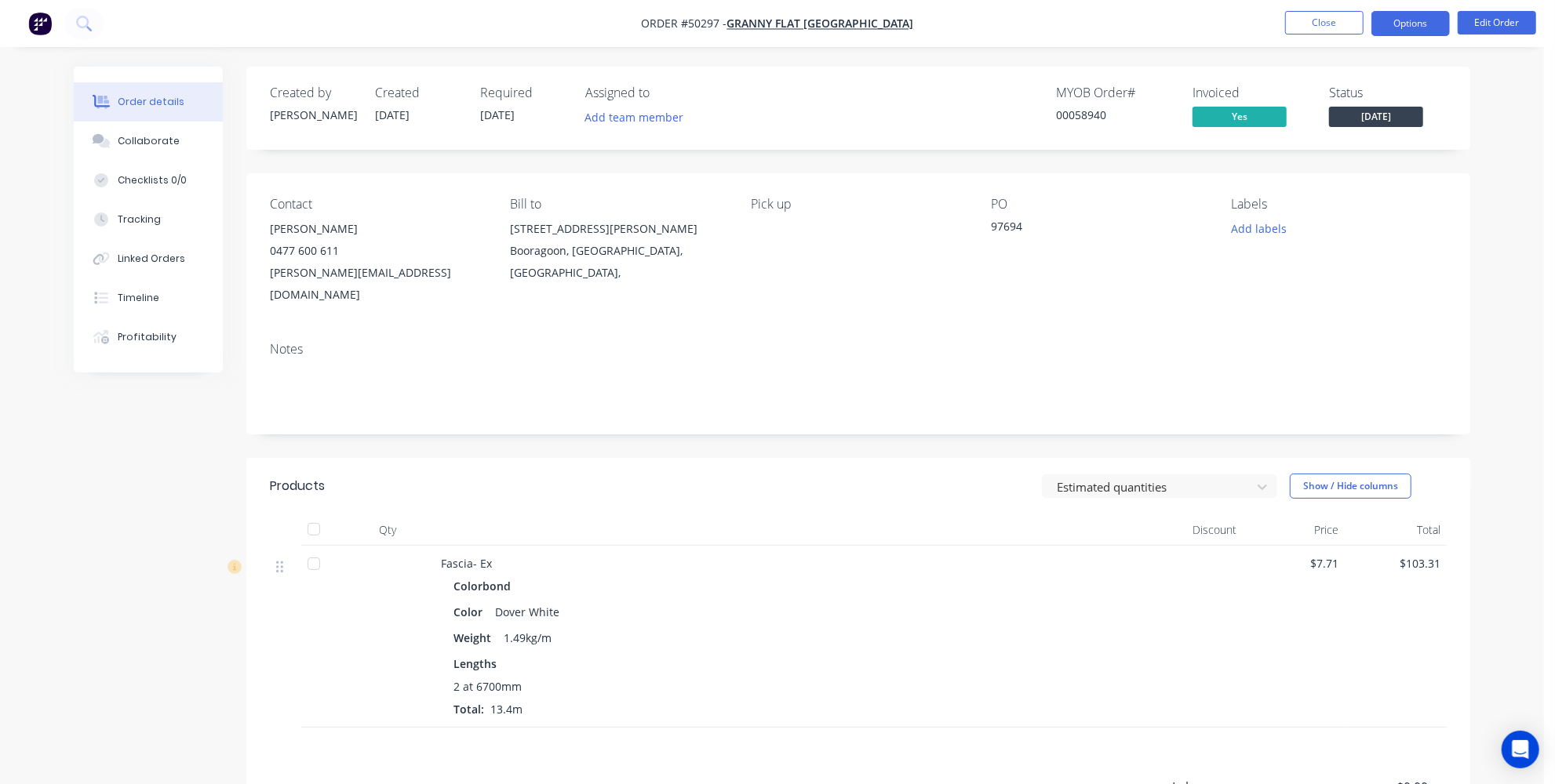
click at [1407, 17] on button "Options" at bounding box center [1411, 24] width 79 height 25
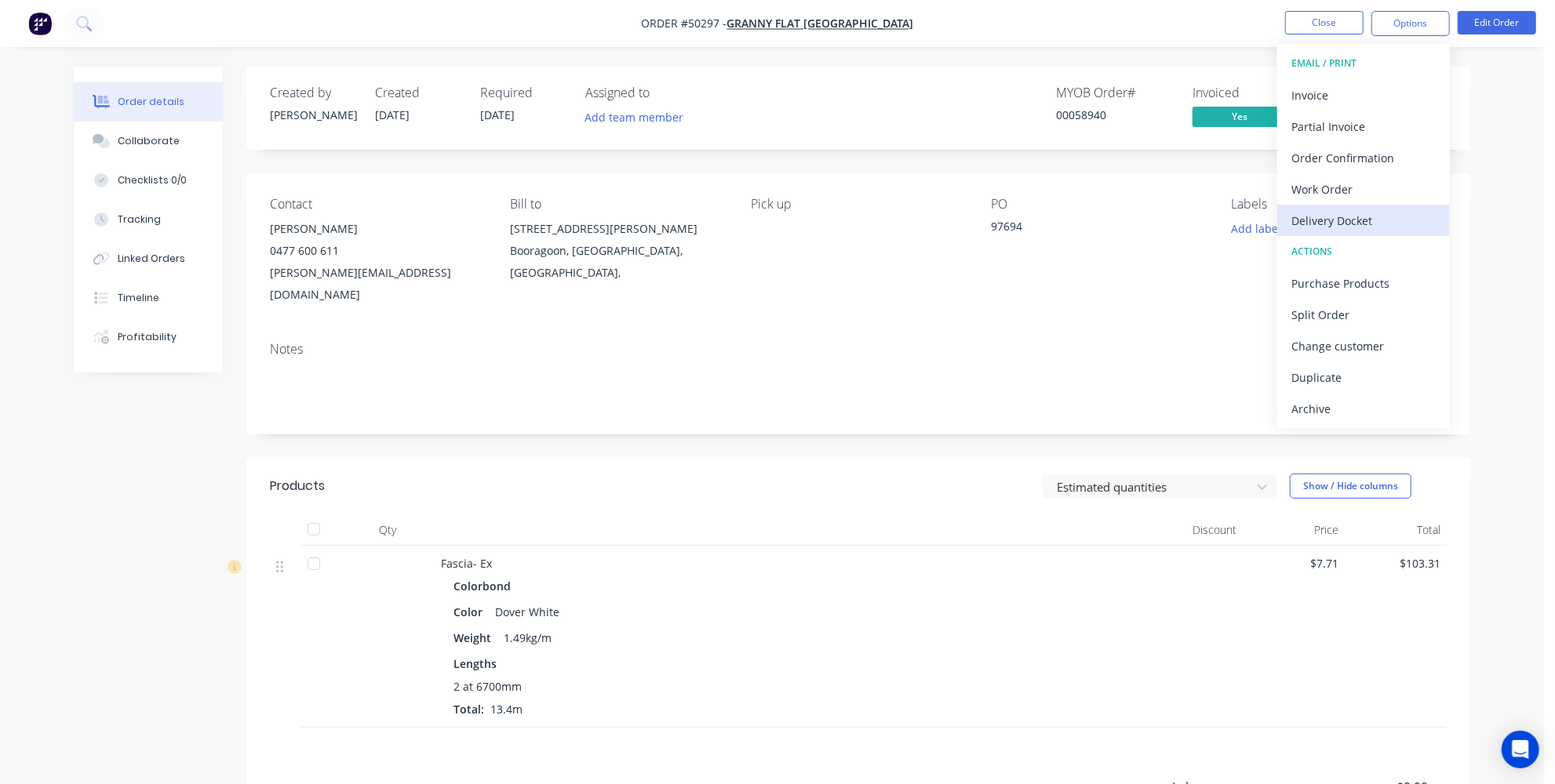
click at [1319, 217] on div "Delivery Docket" at bounding box center [1364, 221] width 144 height 23
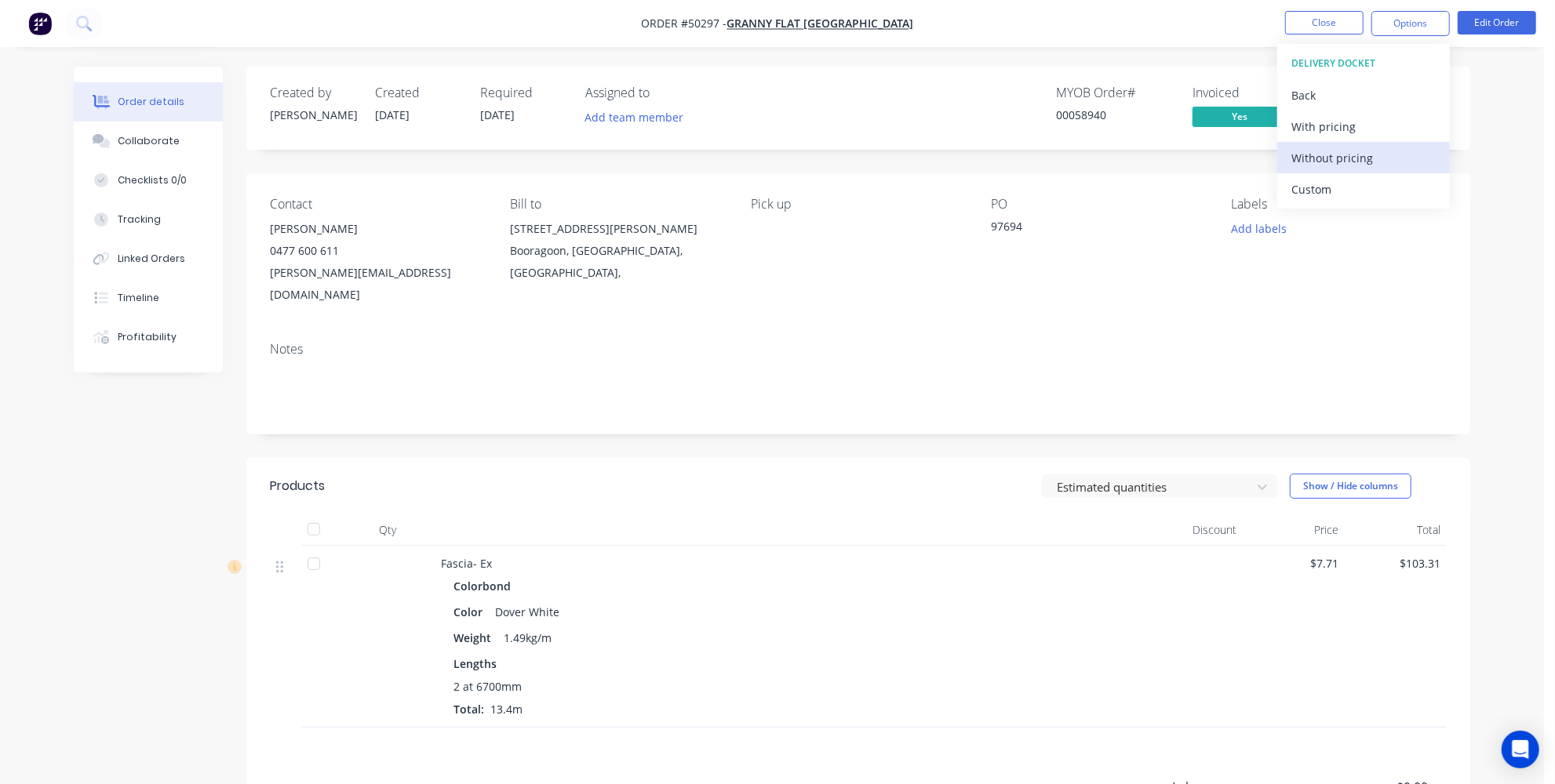
click at [1325, 155] on div "Without pricing" at bounding box center [1364, 158] width 144 height 23
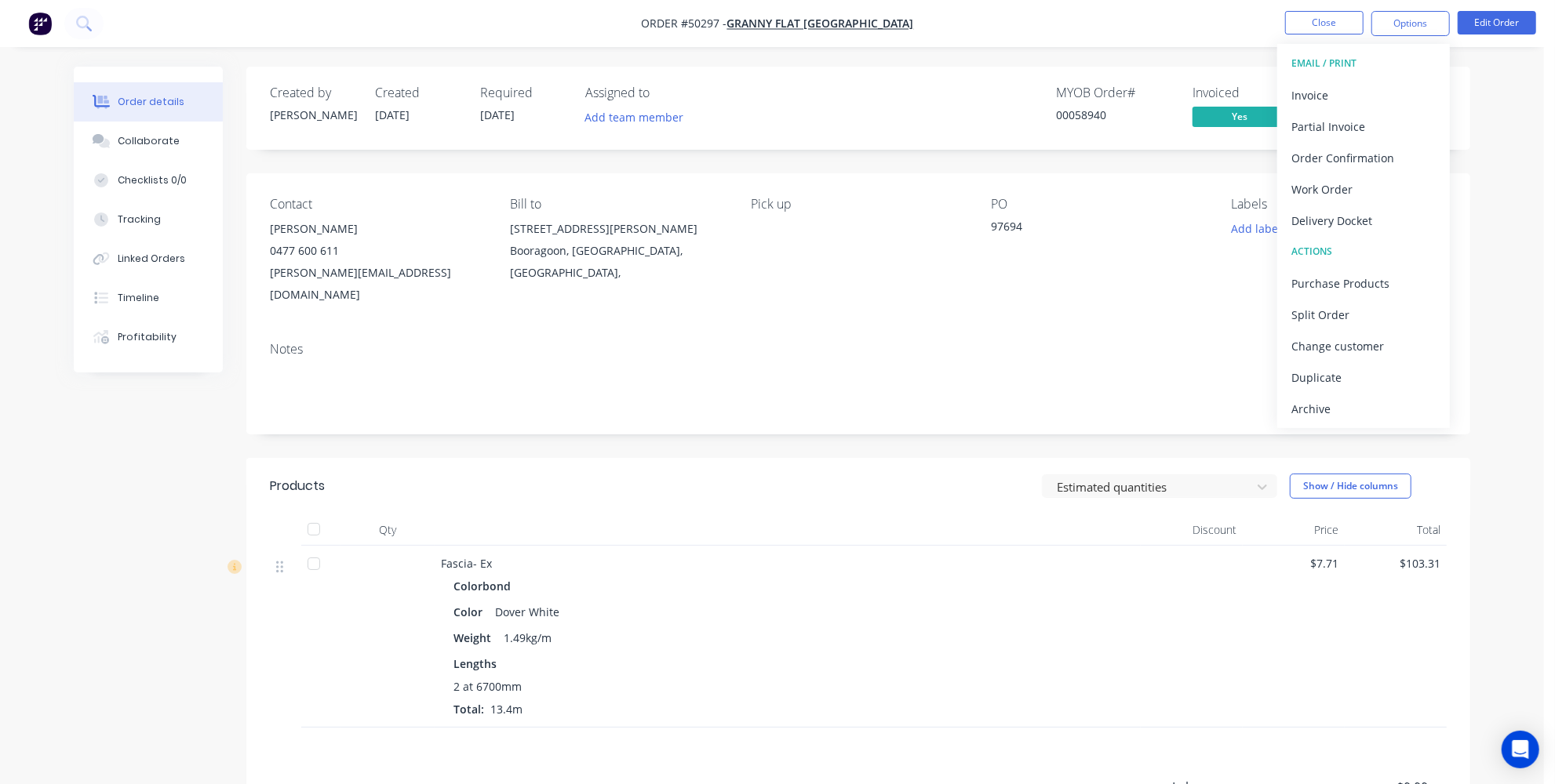
click at [459, 458] on header "Products Estimated quantities Show / Hide columns" at bounding box center [858, 486] width 1224 height 57
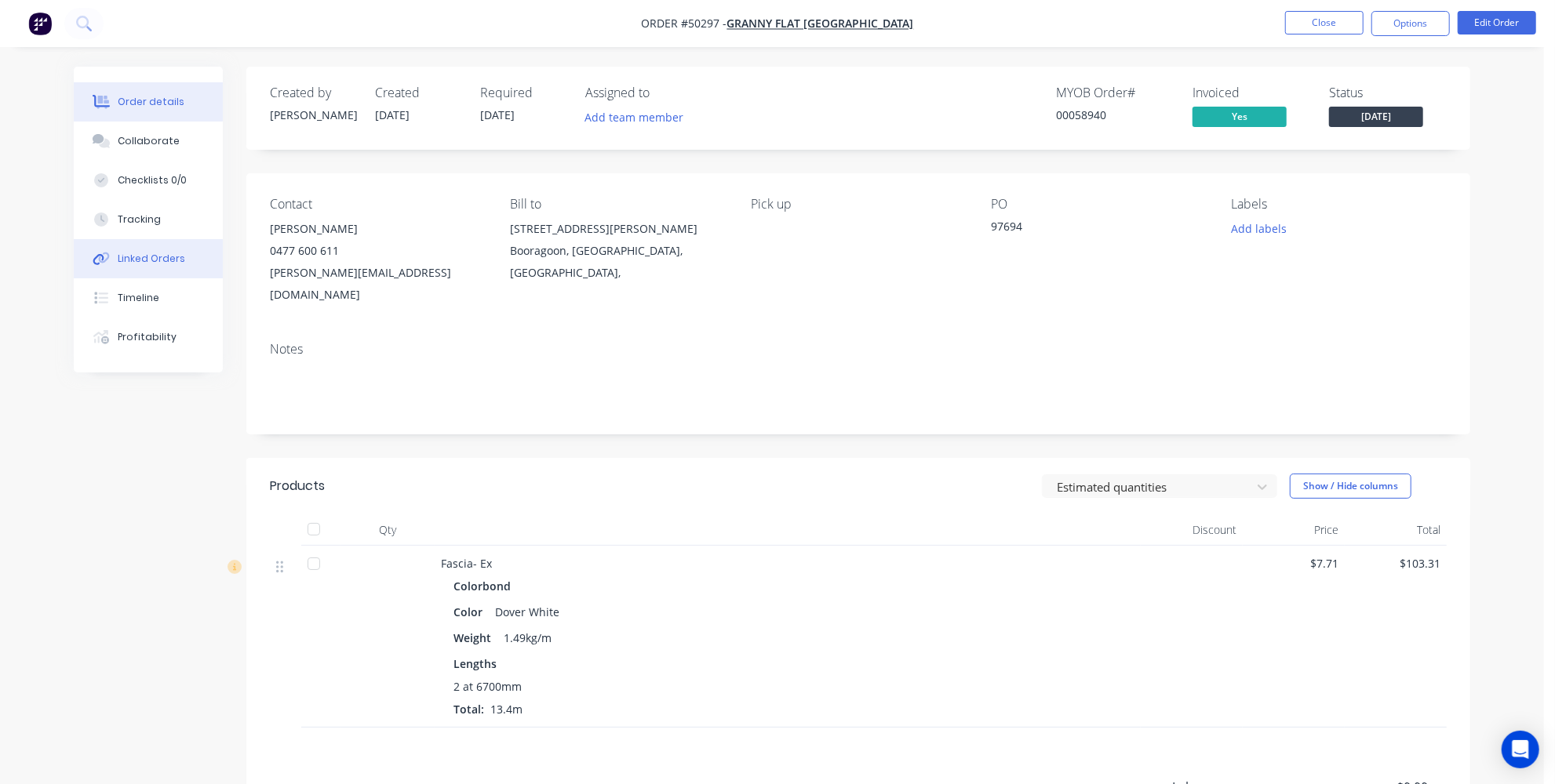
click at [137, 263] on div "Linked Orders" at bounding box center [151, 259] width 67 height 14
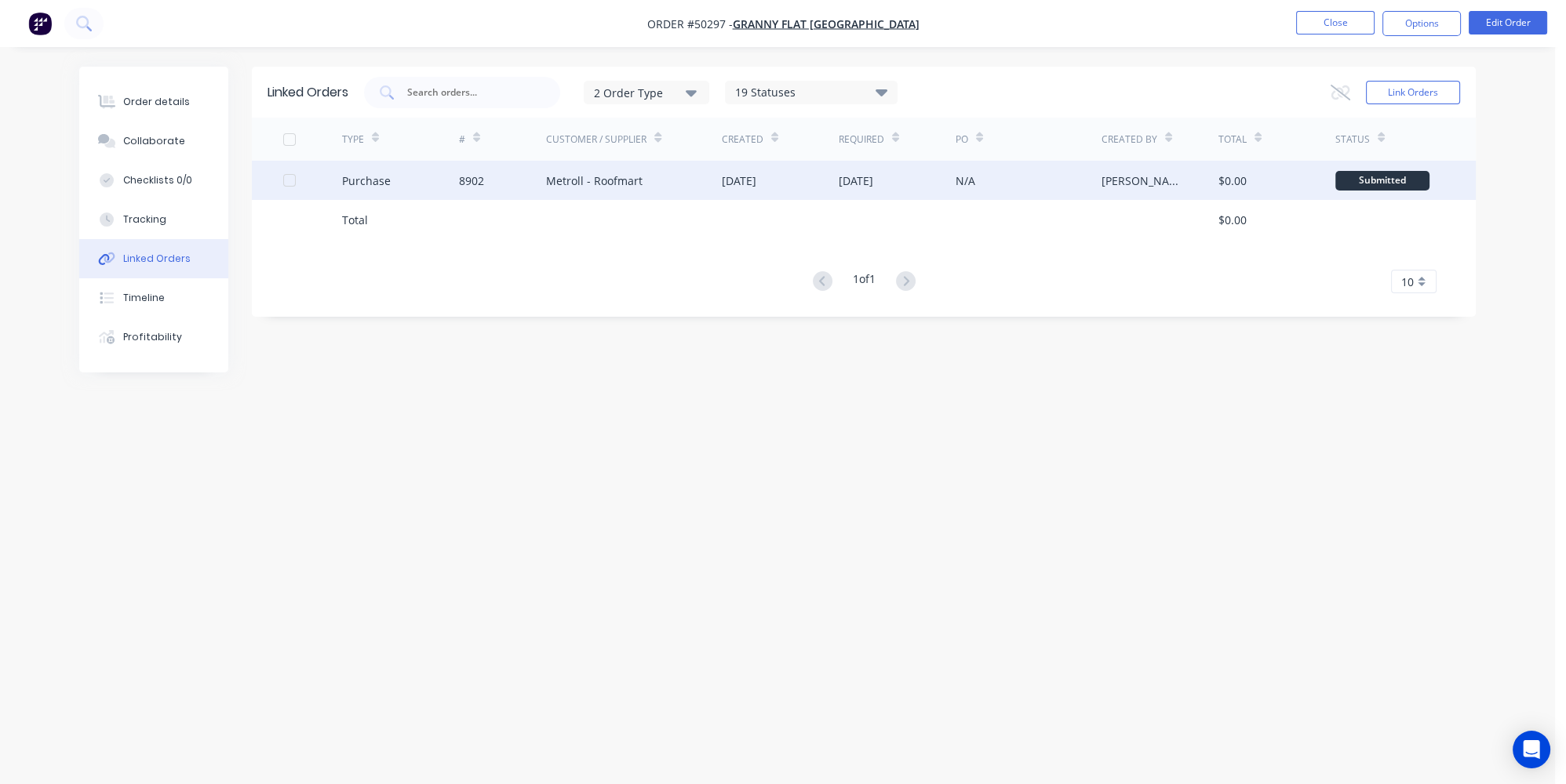
click at [403, 186] on div "Purchase" at bounding box center [401, 180] width 117 height 39
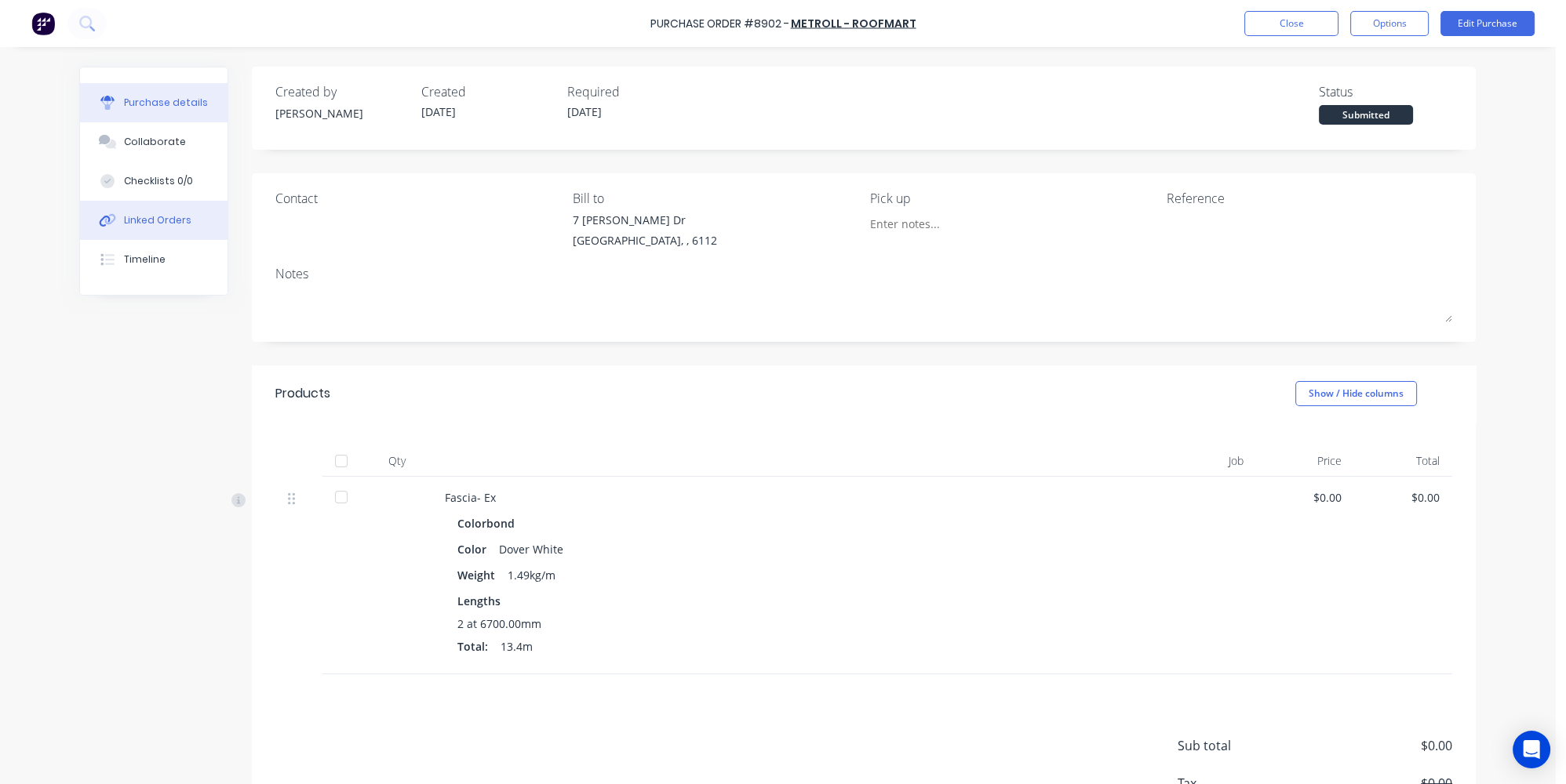
click at [135, 229] on button "Linked Orders" at bounding box center [154, 221] width 148 height 39
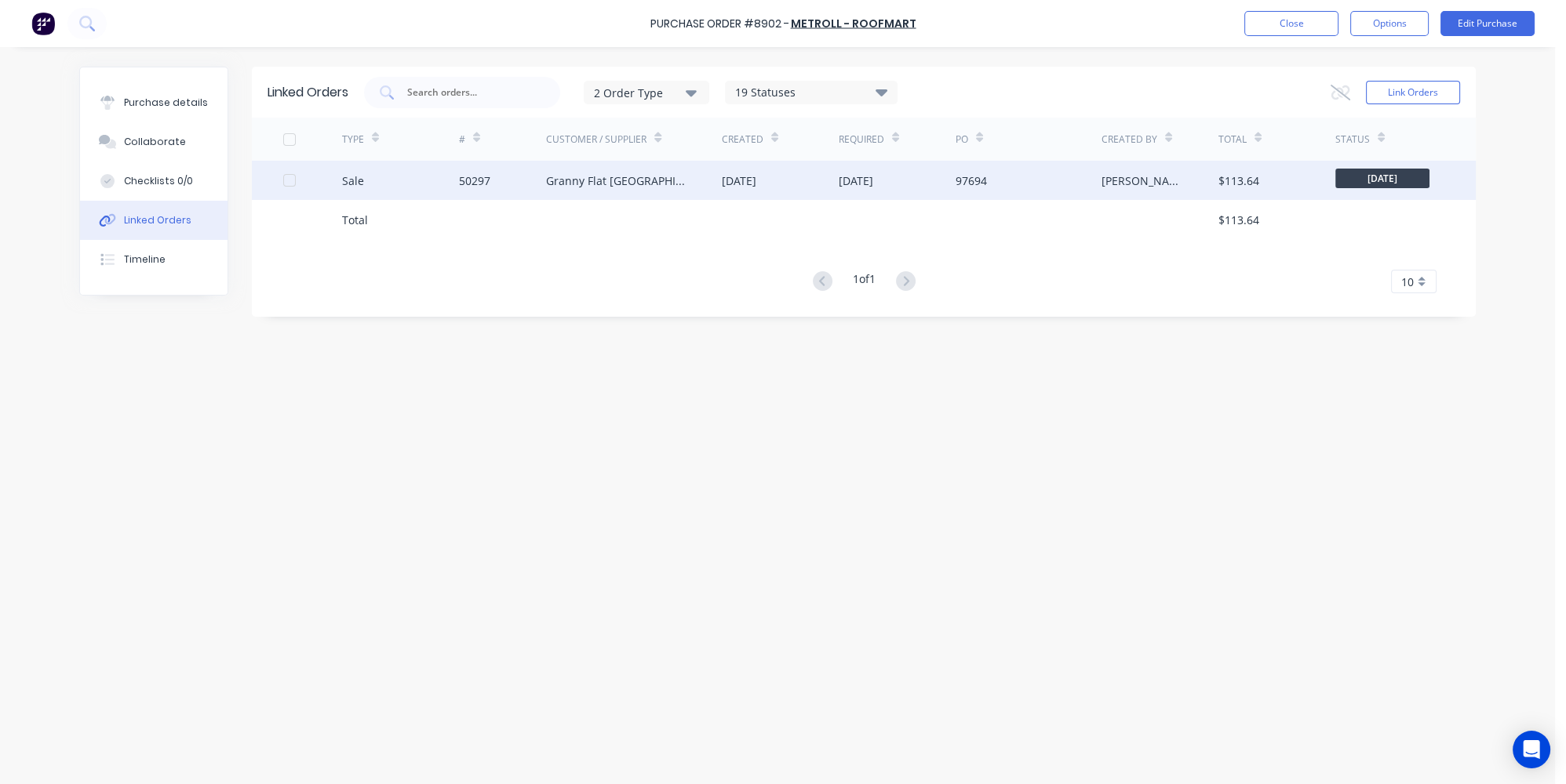
click at [369, 176] on div "Sale" at bounding box center [401, 180] width 117 height 39
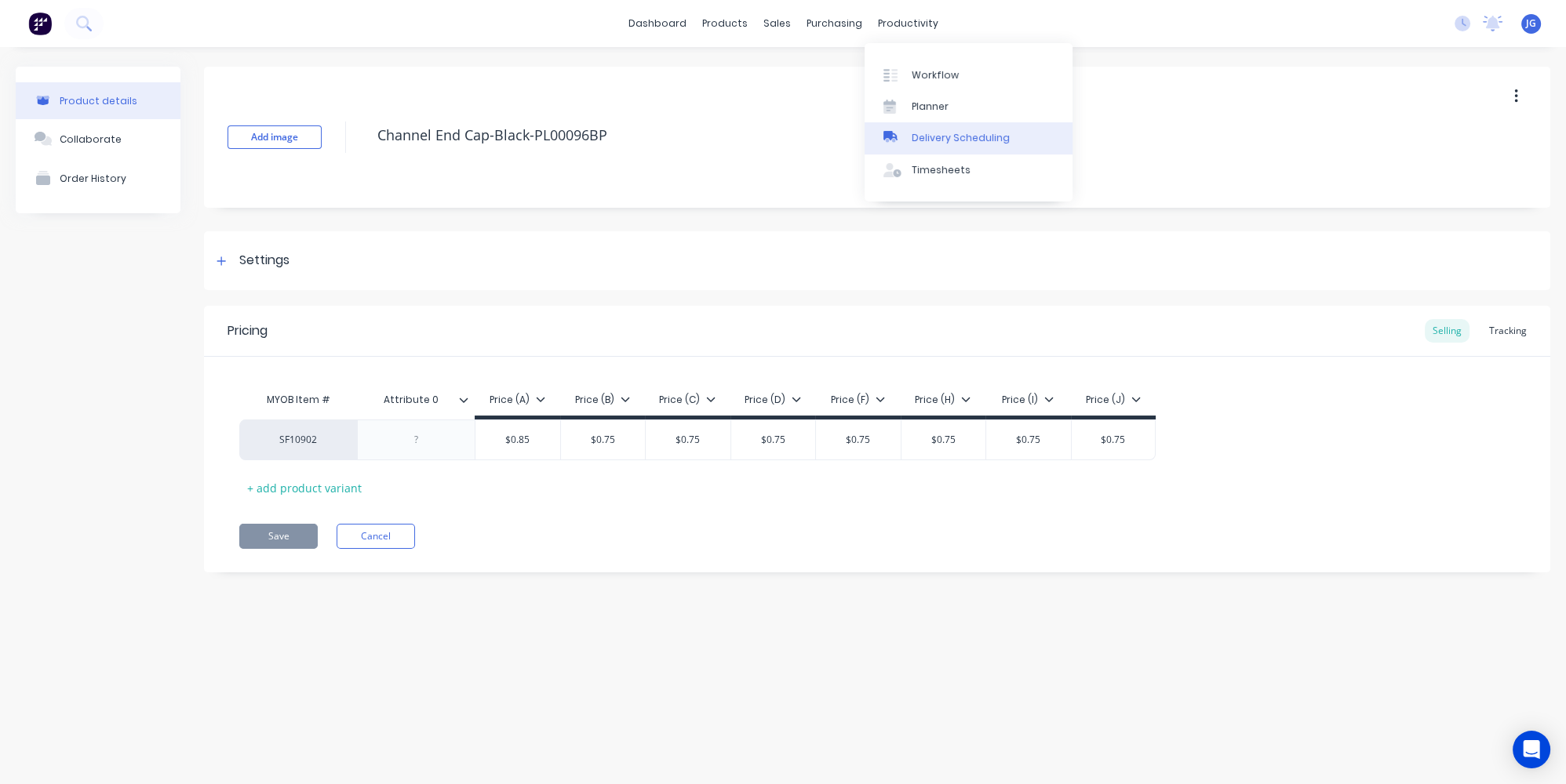
click at [922, 135] on div "Delivery Scheduling" at bounding box center [960, 138] width 98 height 14
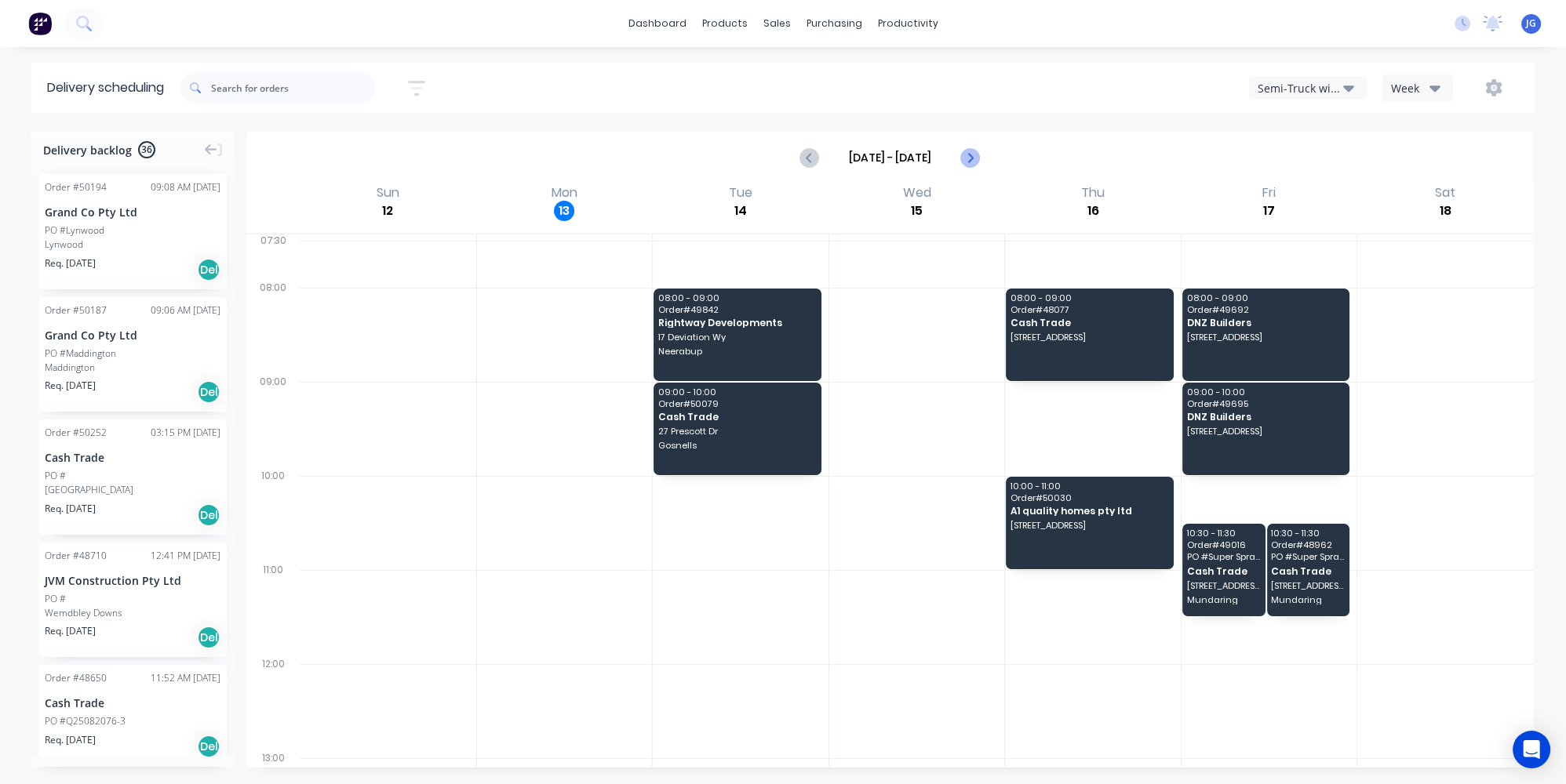
click at [975, 156] on icon "Next page" at bounding box center [969, 157] width 19 height 19
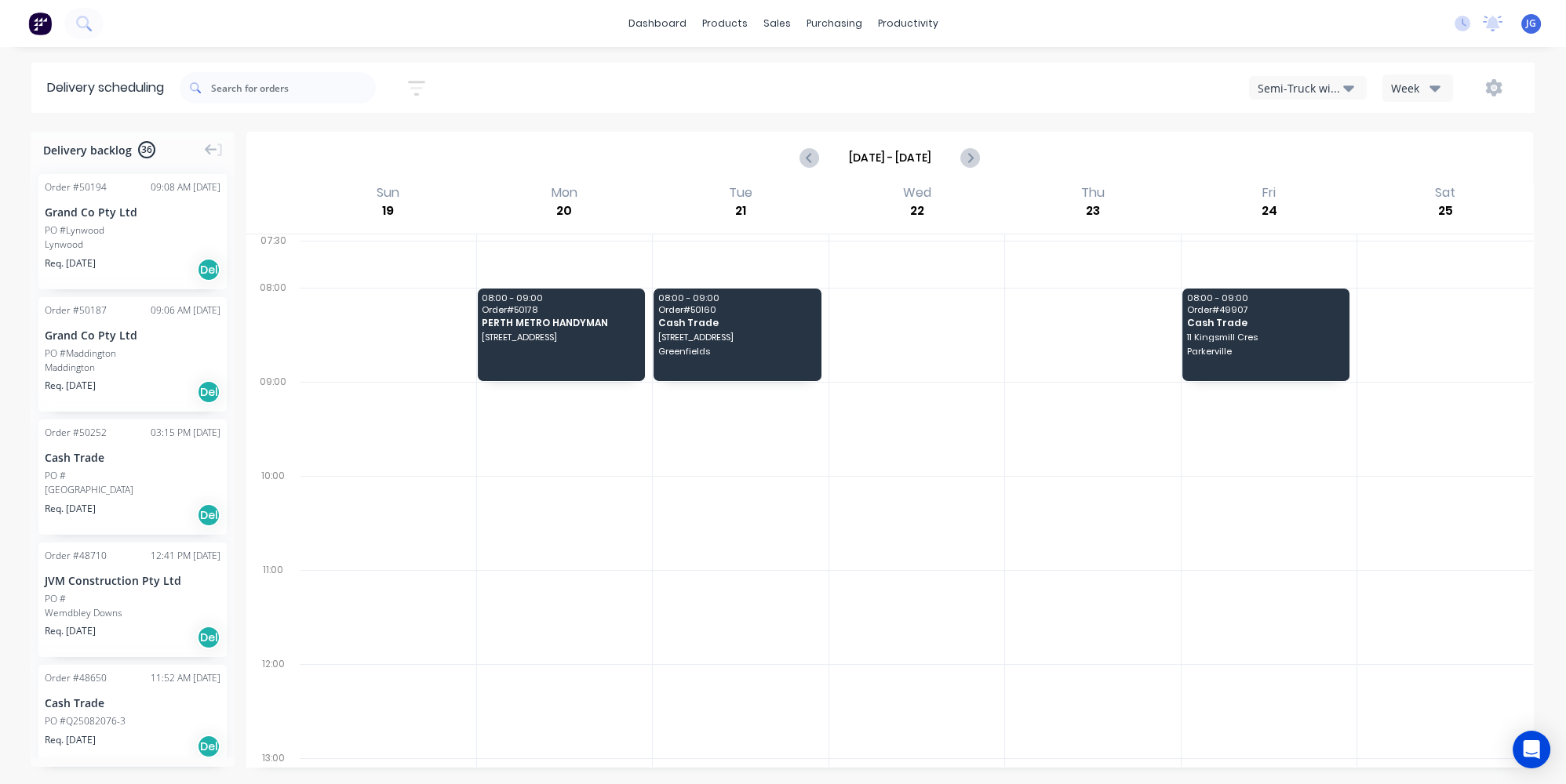
click at [1332, 88] on div "Semi-Truck with Hiab" at bounding box center [1300, 88] width 85 height 16
click at [1310, 195] on div "Utes Delivery" at bounding box center [1328, 191] width 156 height 32
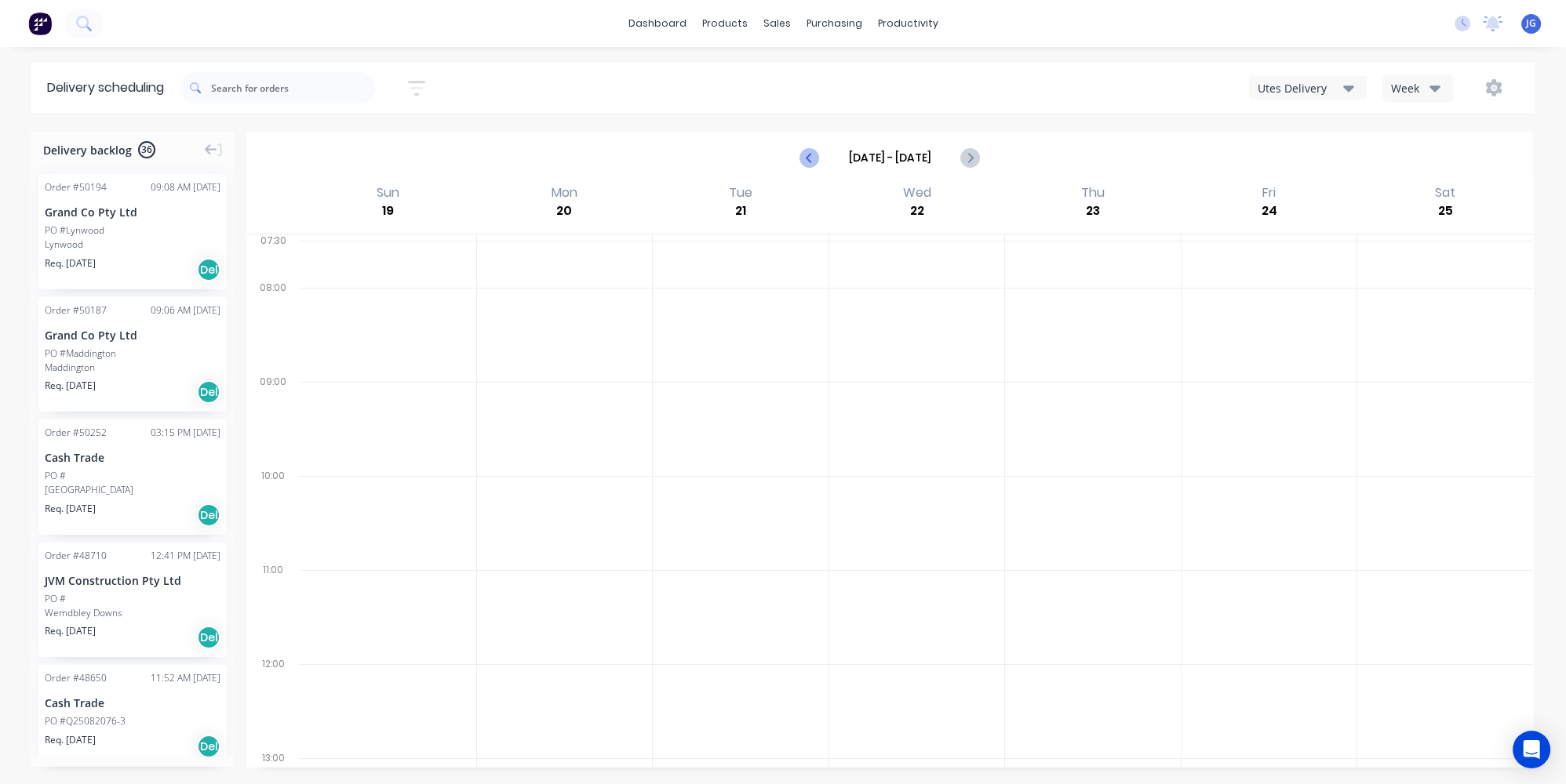
click at [806, 156] on icon "Previous page" at bounding box center [809, 157] width 7 height 12
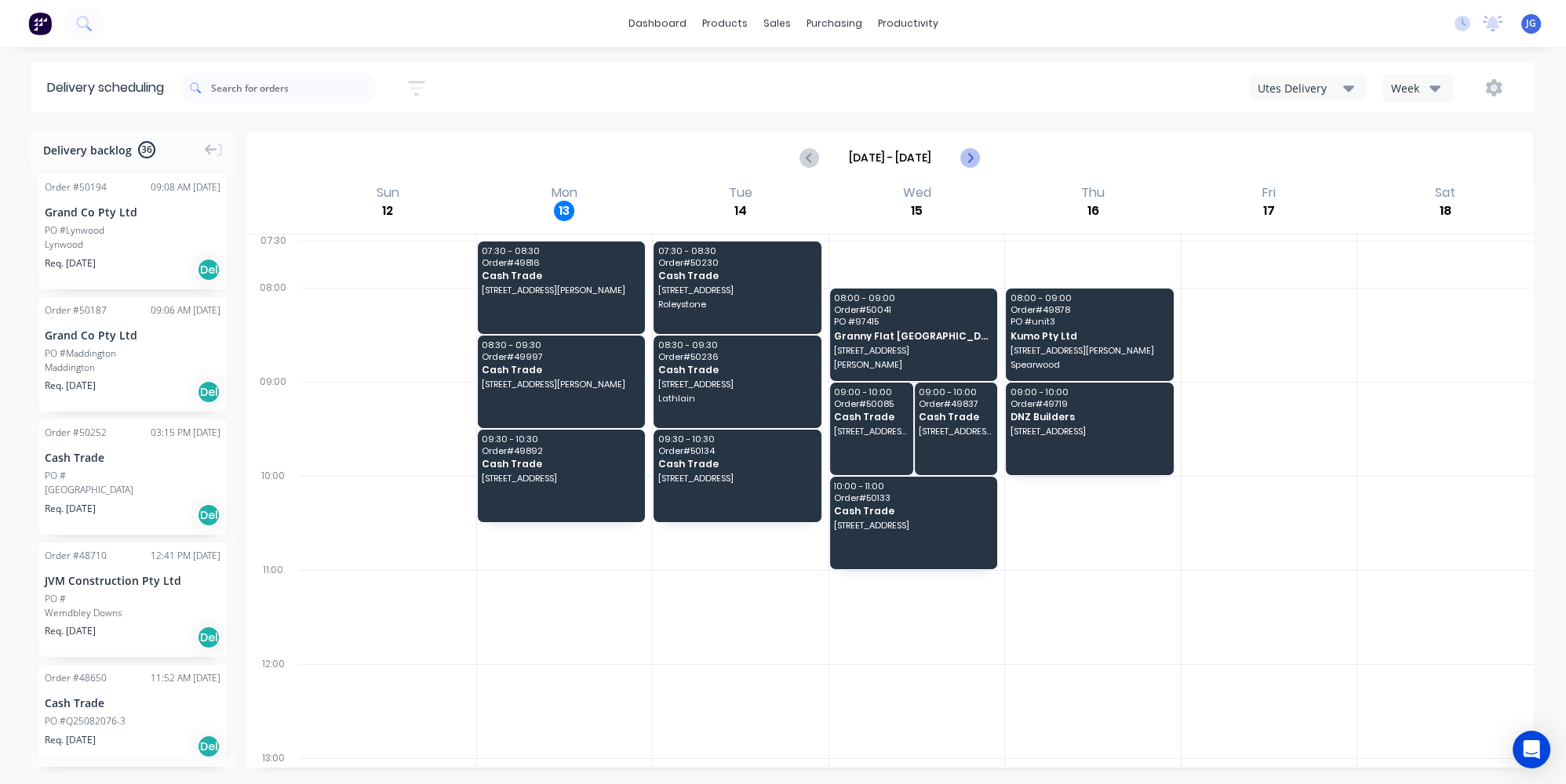
click at [975, 155] on icon "Next page" at bounding box center [969, 157] width 19 height 19
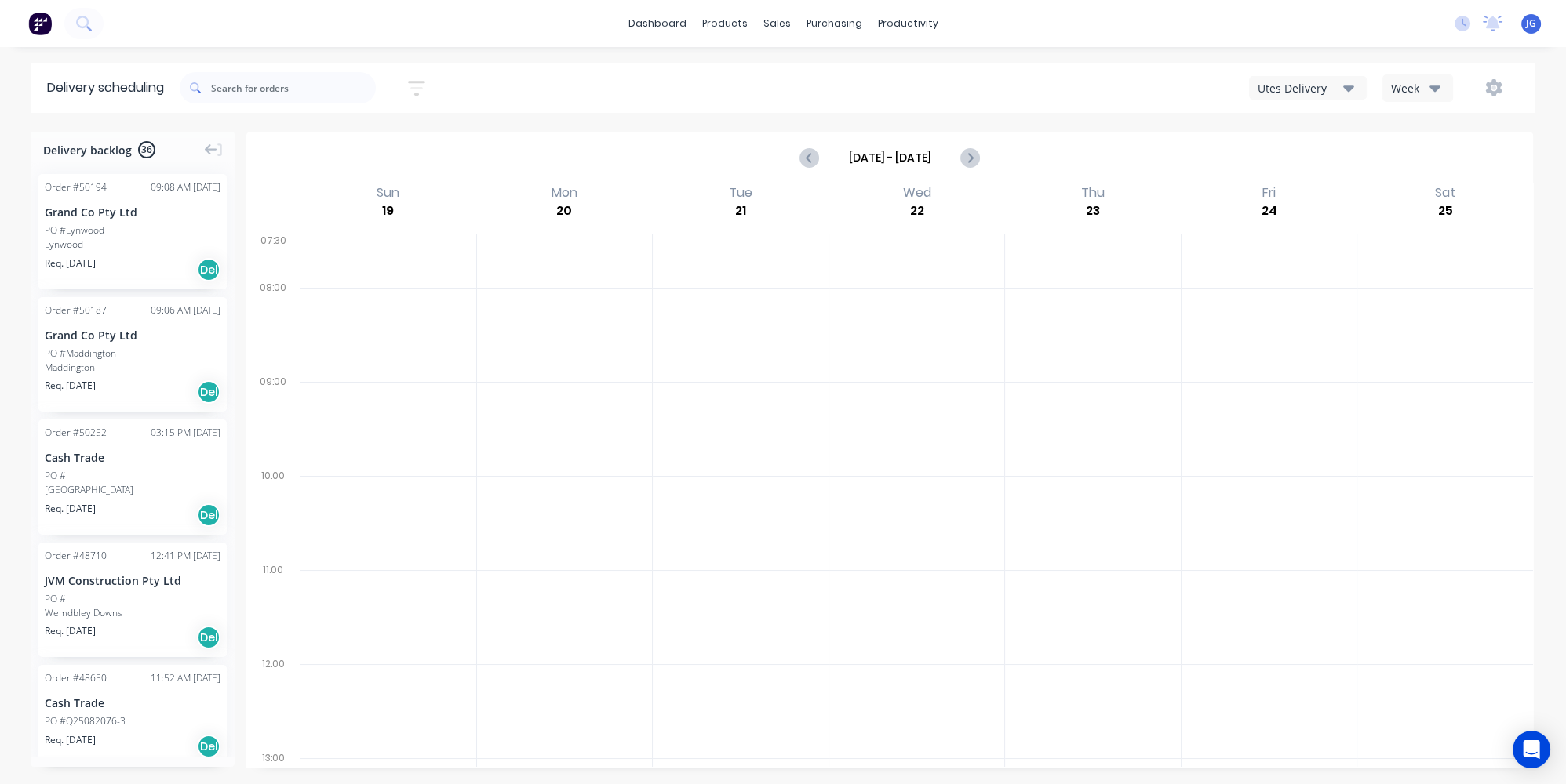
click at [730, 470] on div at bounding box center [740, 429] width 176 height 94
click at [816, 155] on icon "Previous page" at bounding box center [810, 157] width 19 height 19
type input "[DATE] - [DATE]"
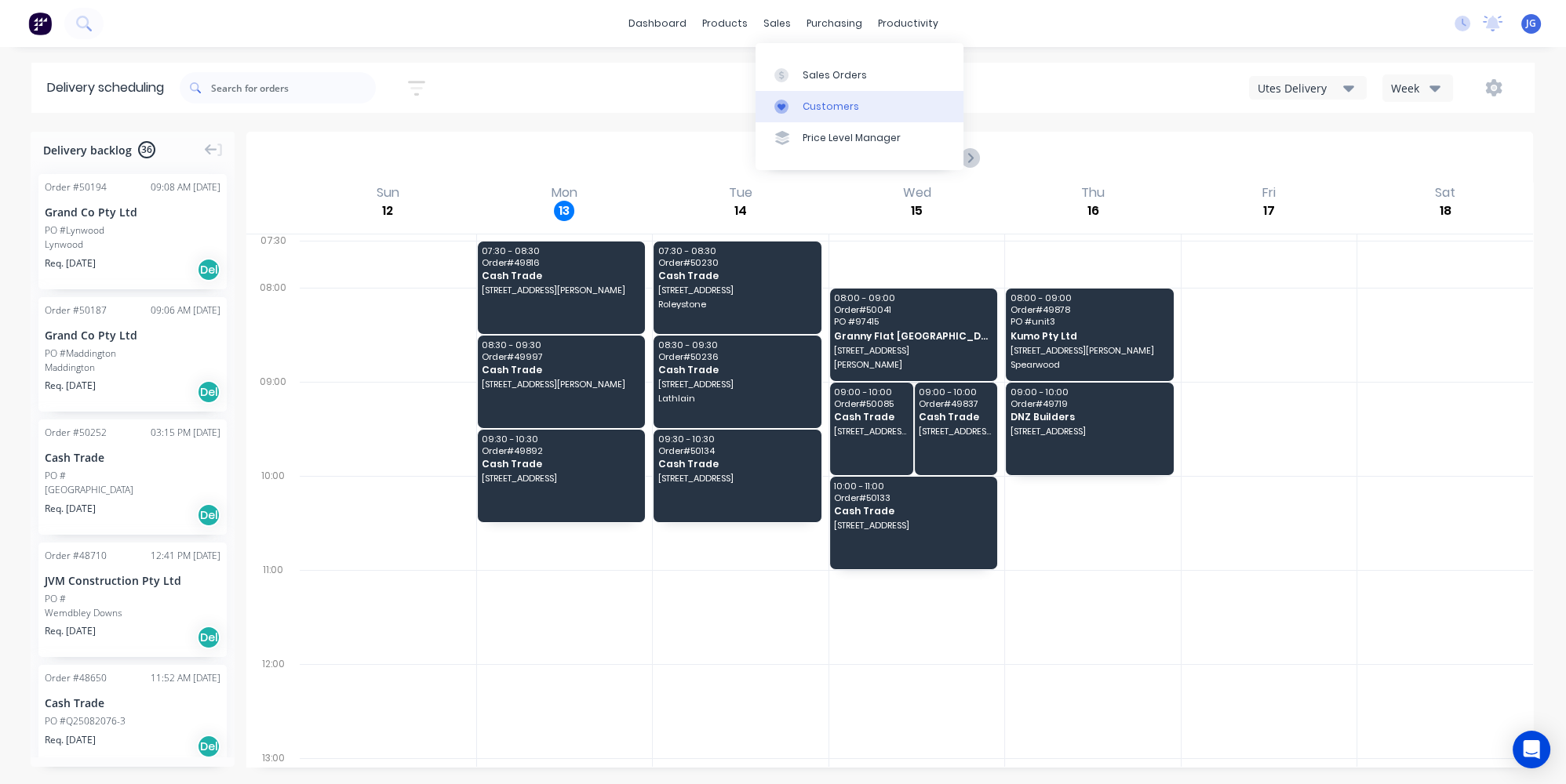
click at [803, 114] on link "Customers" at bounding box center [860, 106] width 208 height 32
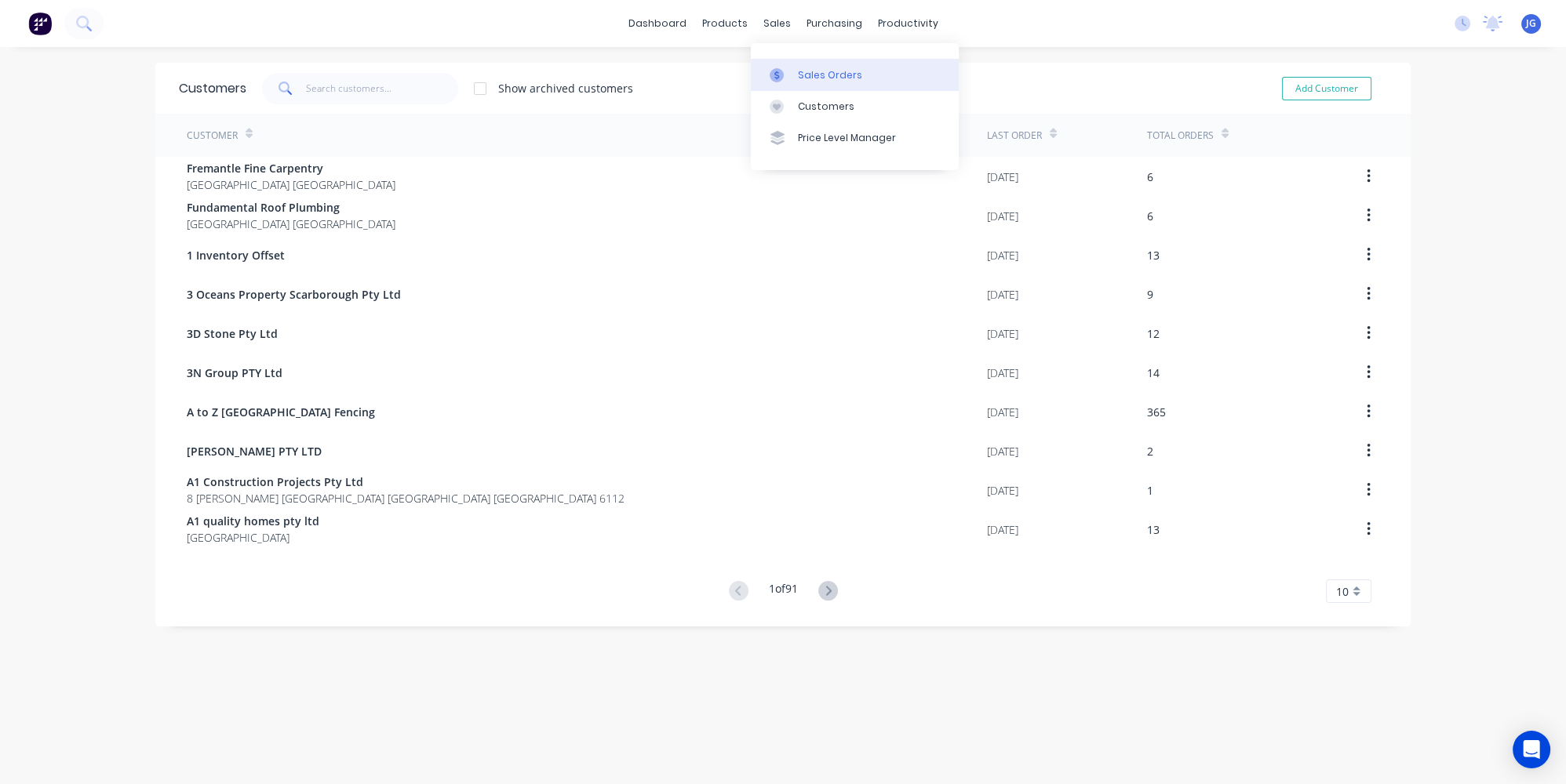
click at [792, 70] on div at bounding box center [781, 75] width 24 height 14
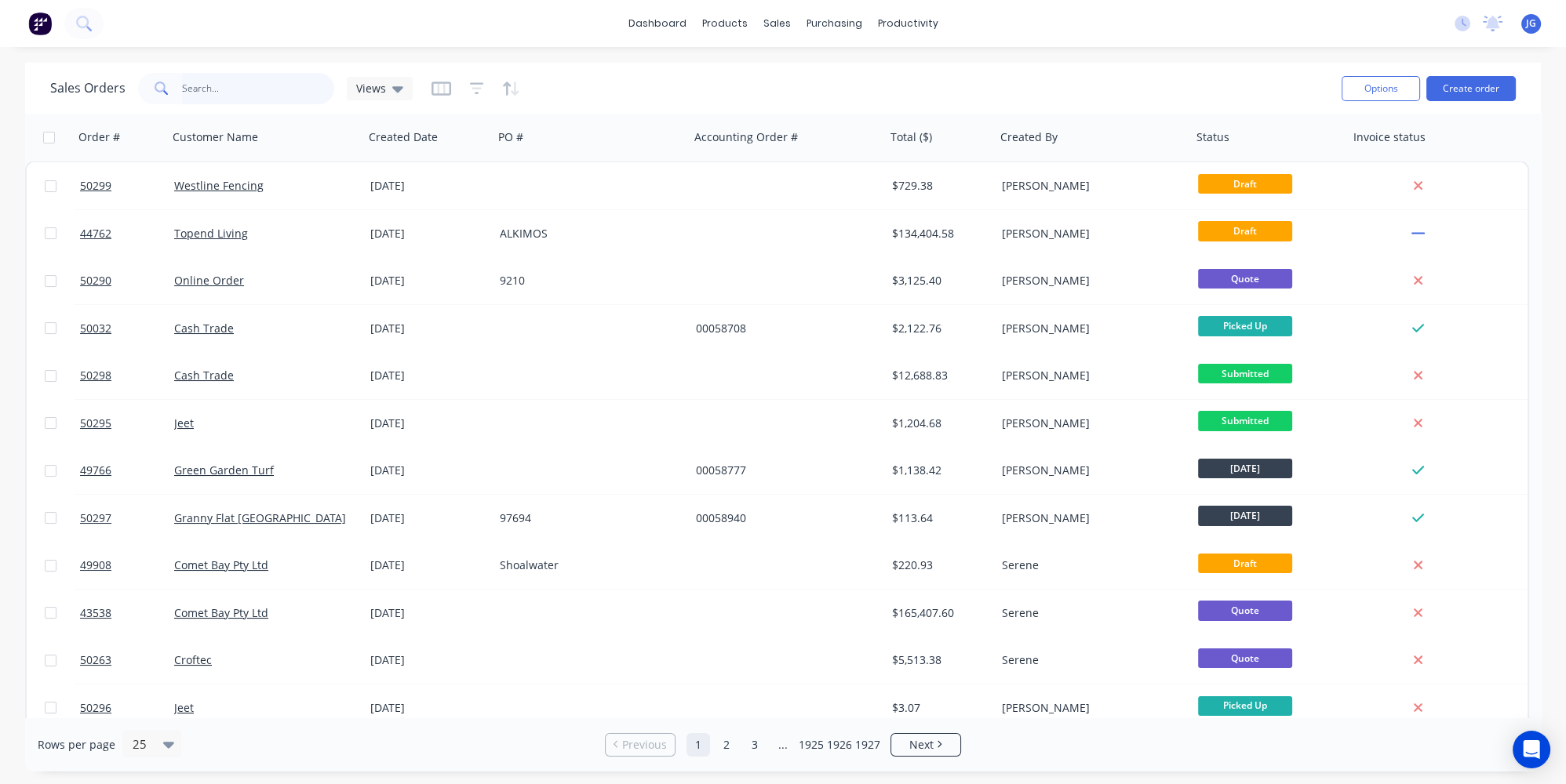
click at [201, 98] on input "text" at bounding box center [258, 88] width 153 height 32
paste input "47526"
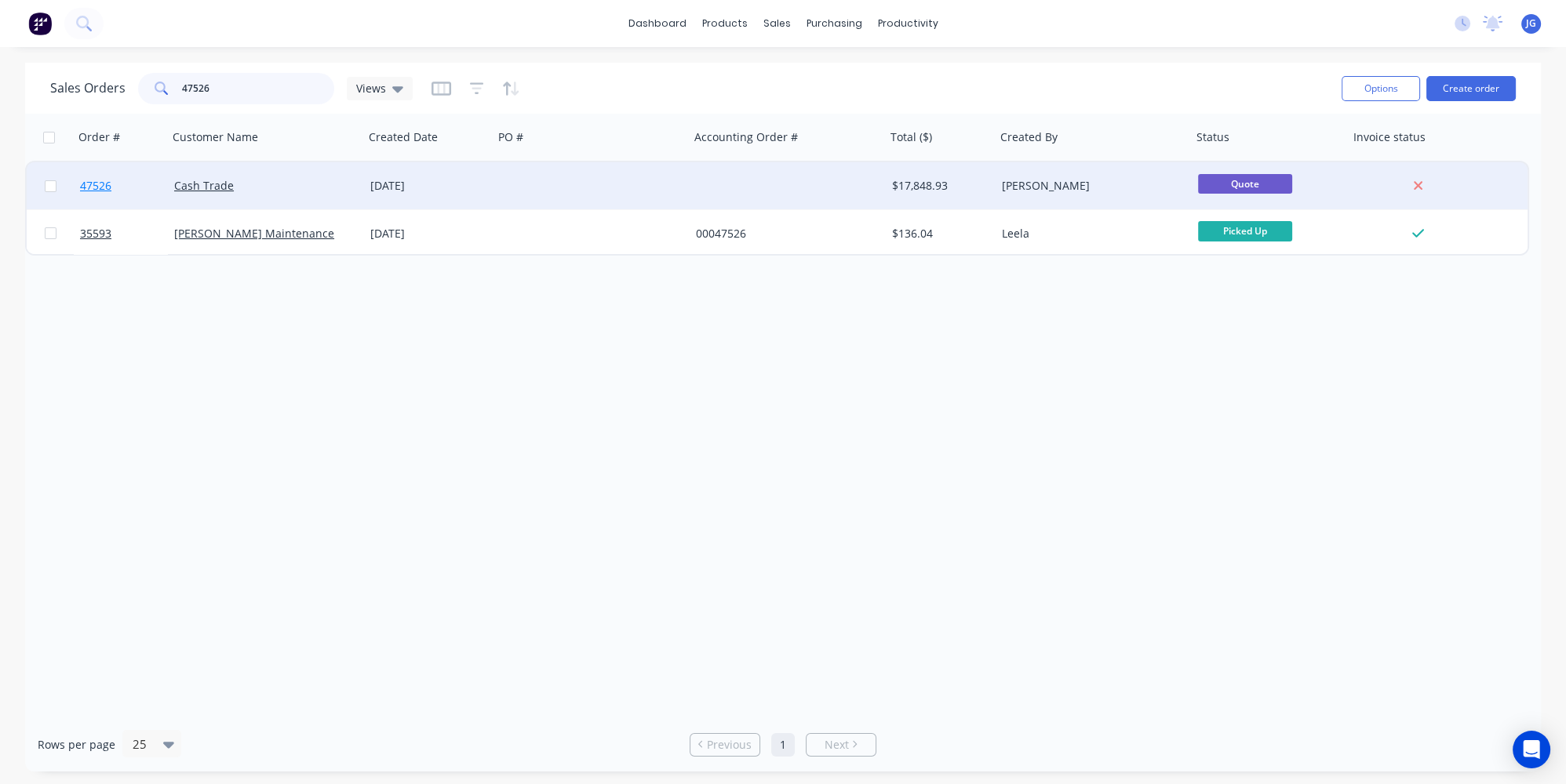
type input "47526"
click at [132, 184] on link "47526" at bounding box center [127, 186] width 94 height 47
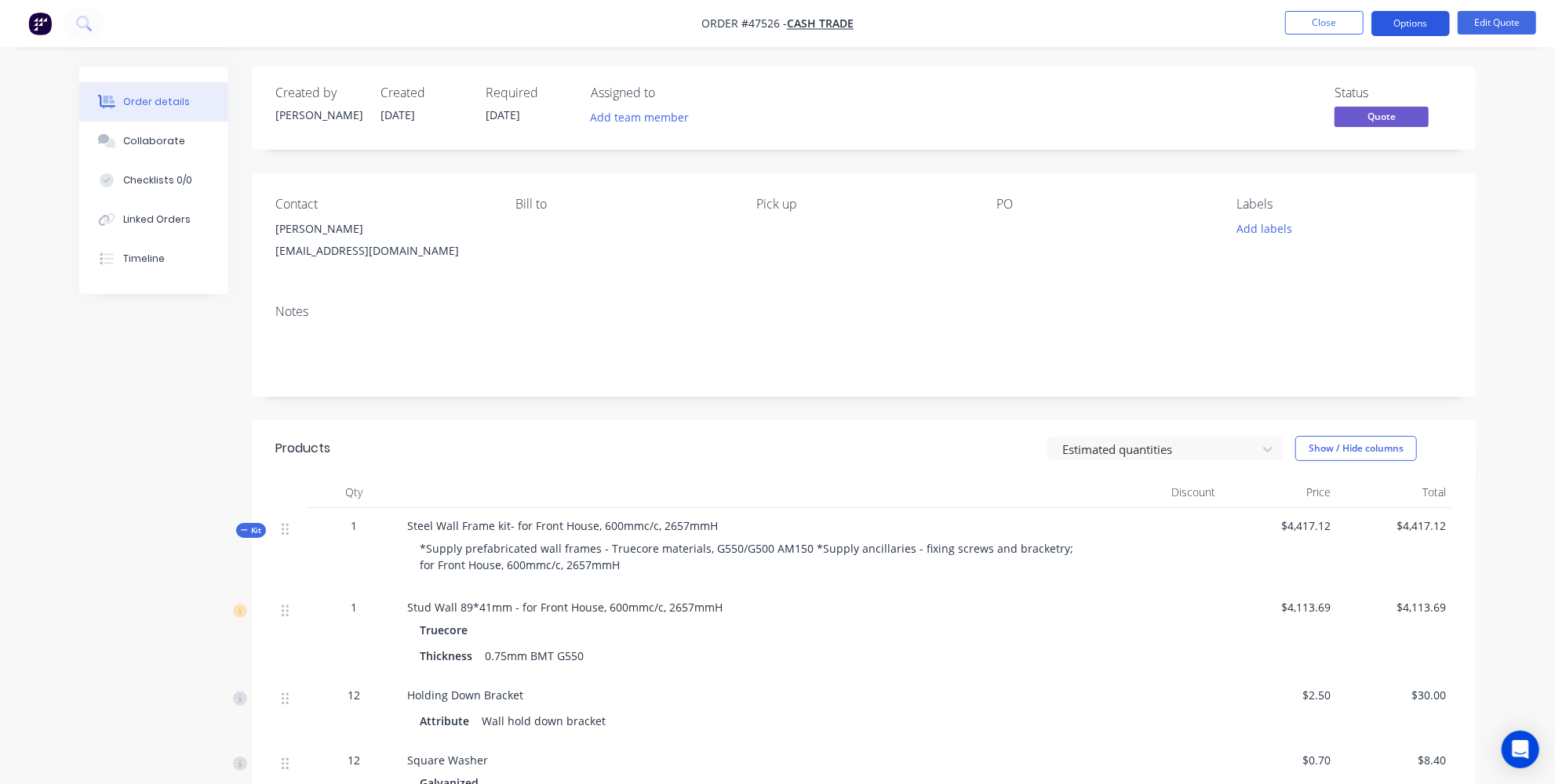
click at [1431, 13] on button "Options" at bounding box center [1411, 24] width 79 height 25
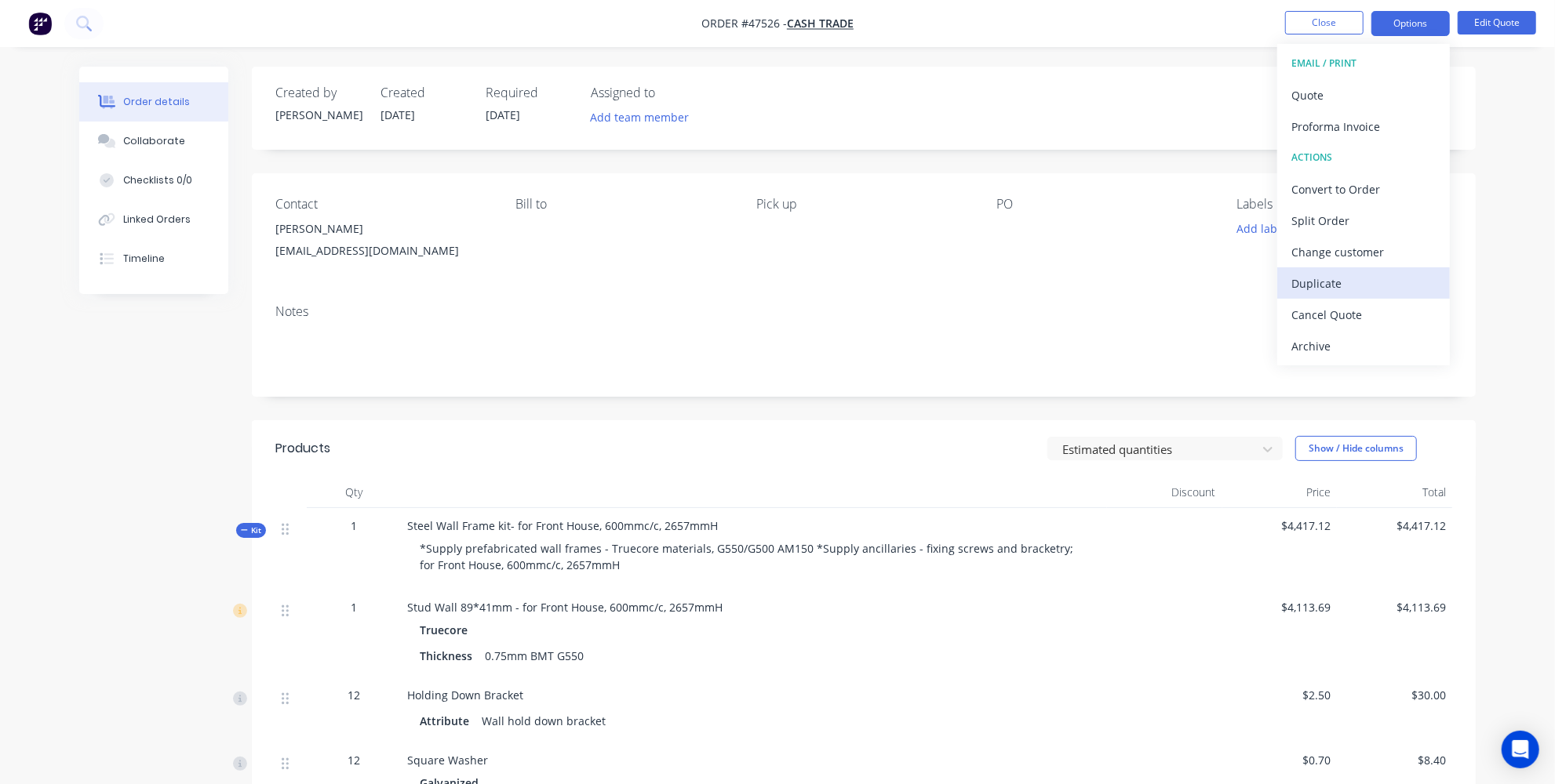
click at [1317, 290] on div "Duplicate" at bounding box center [1364, 284] width 144 height 23
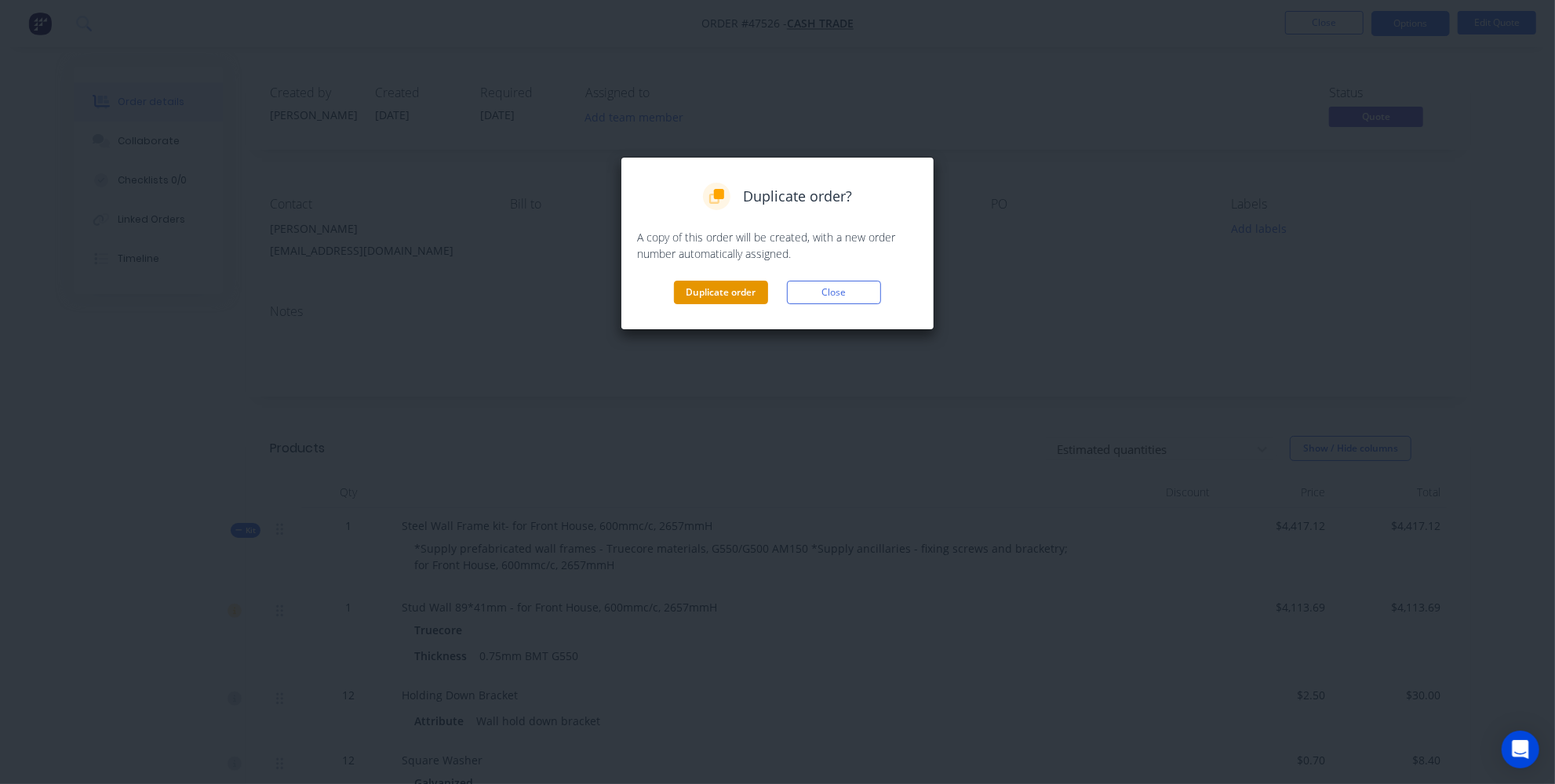
click at [746, 281] on button "Duplicate order" at bounding box center [721, 292] width 94 height 24
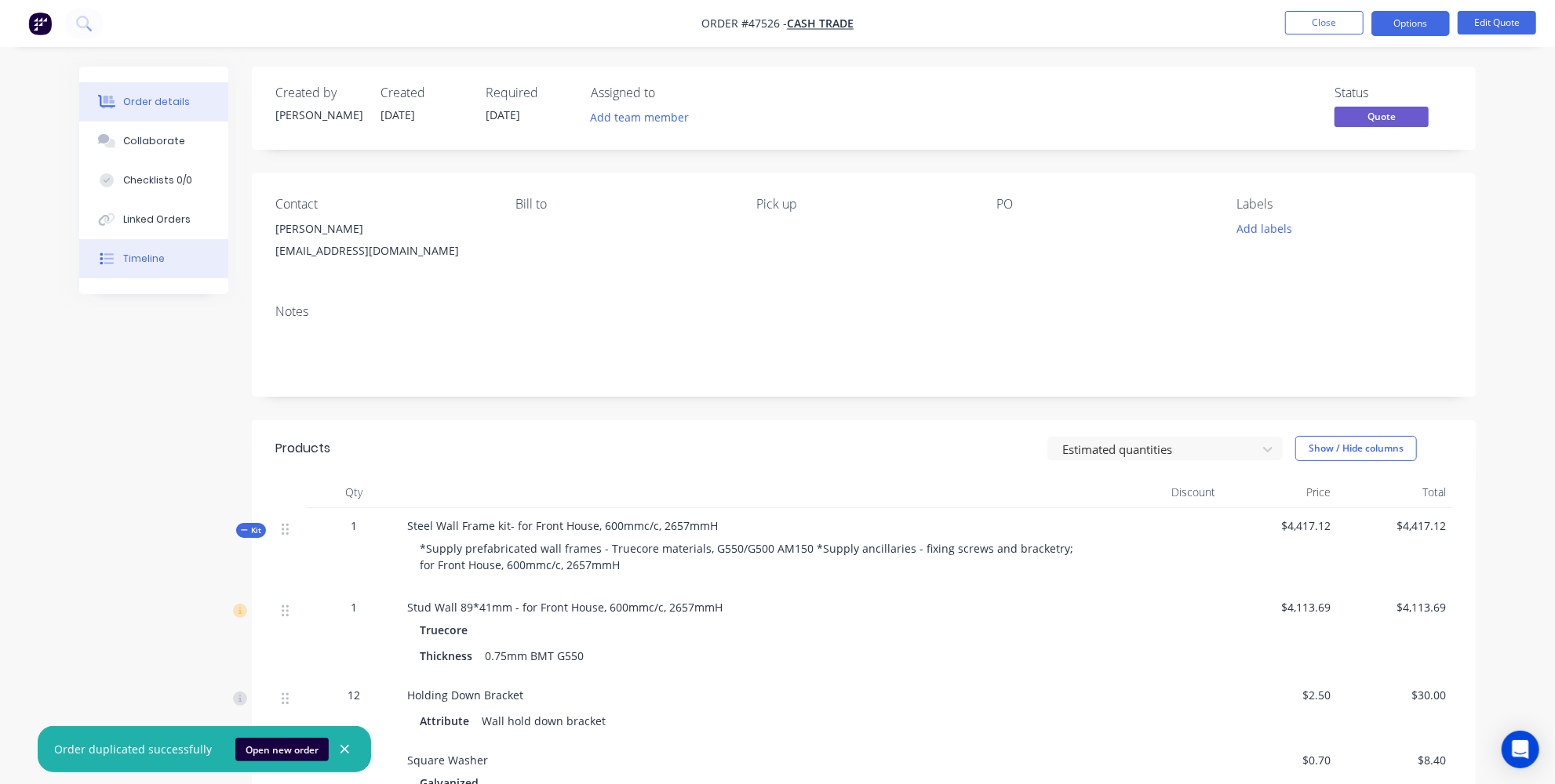
click at [126, 243] on button "Timeline" at bounding box center [154, 259] width 149 height 39
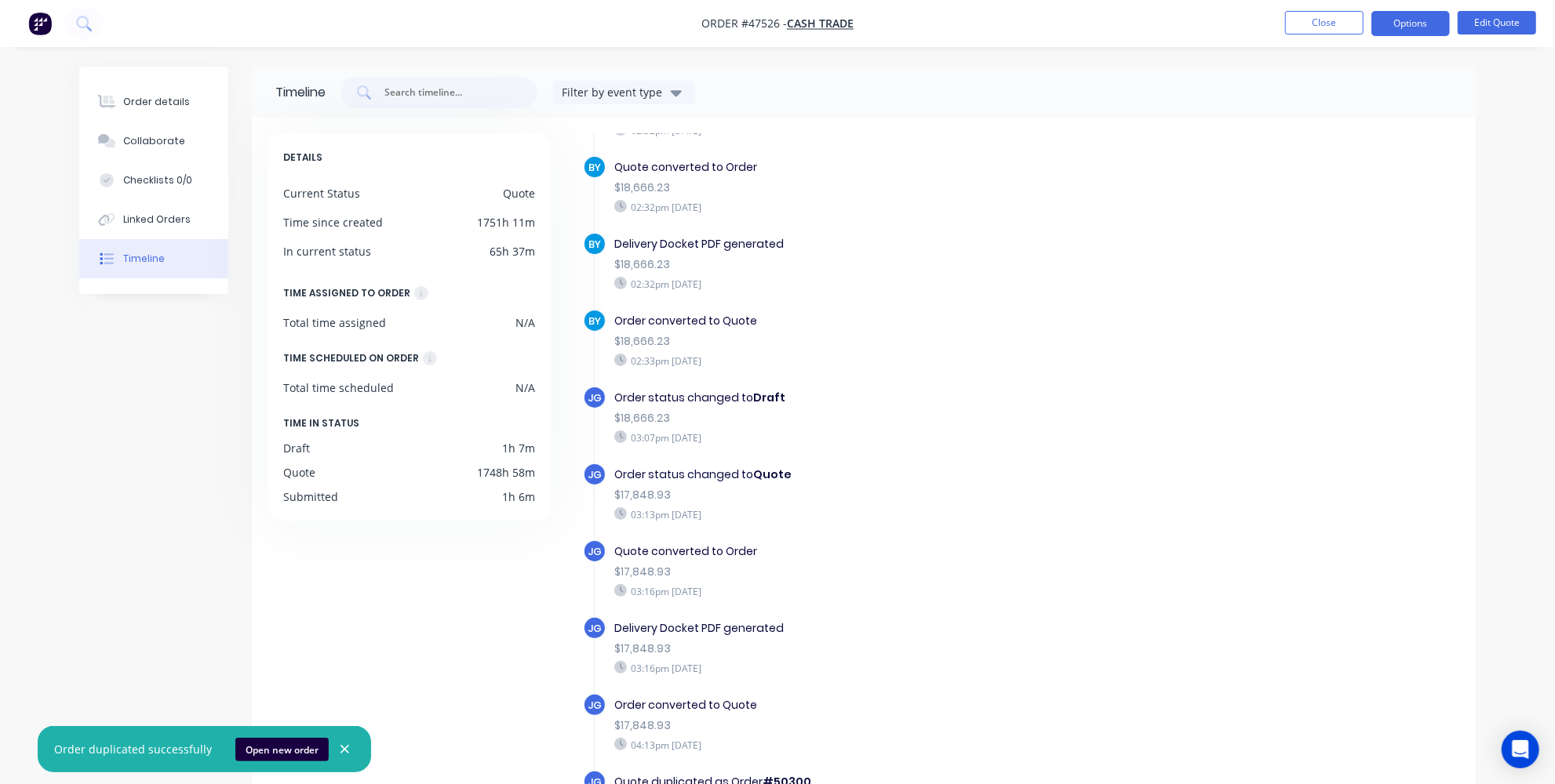
scroll to position [118, 0]
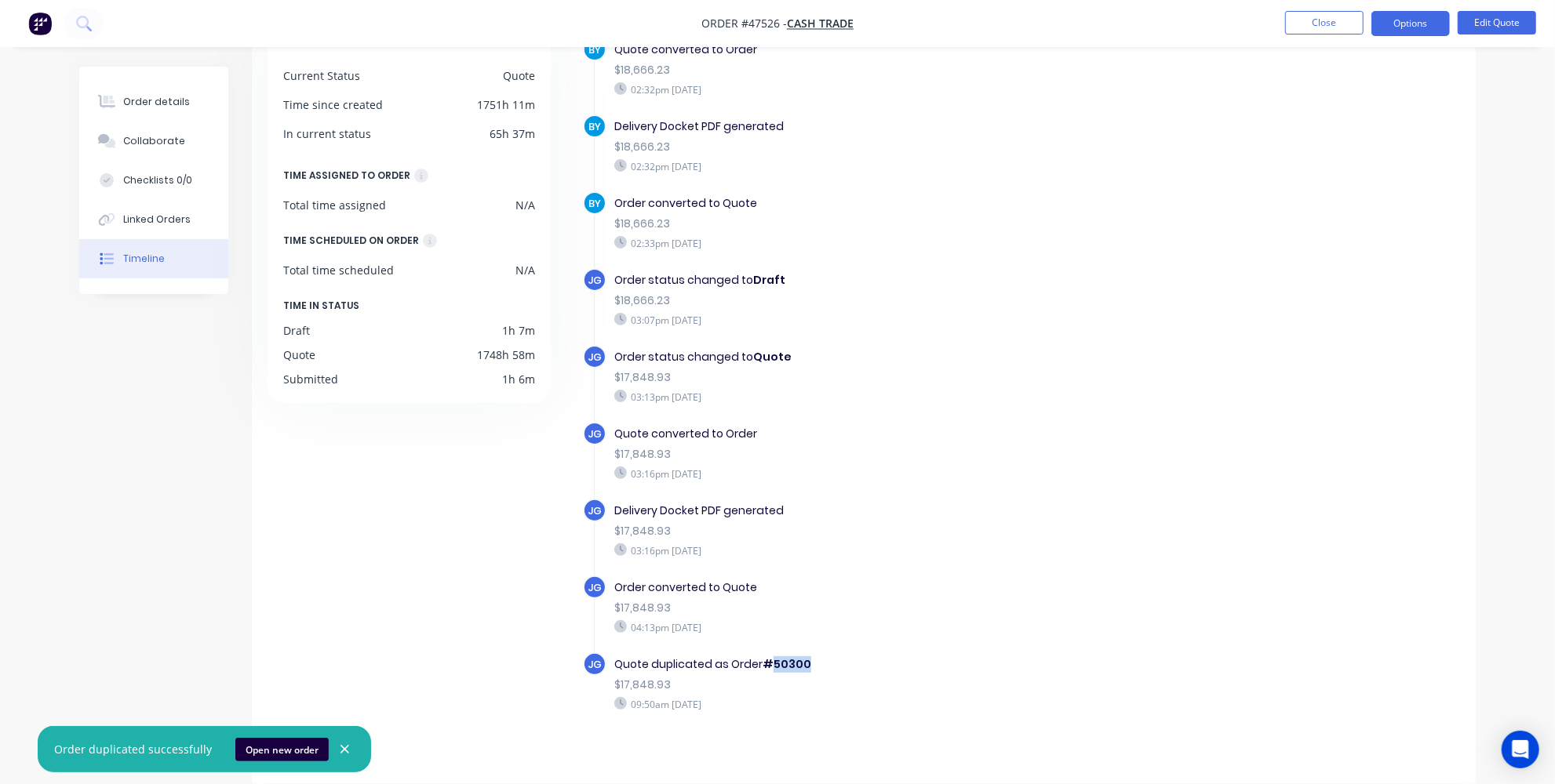
drag, startPoint x: 804, startPoint y: 653, endPoint x: 772, endPoint y: 653, distance: 32.0
click at [772, 657] on div "Quote duplicated as Order #50300" at bounding box center [885, 665] width 543 height 16
copy b "50300"
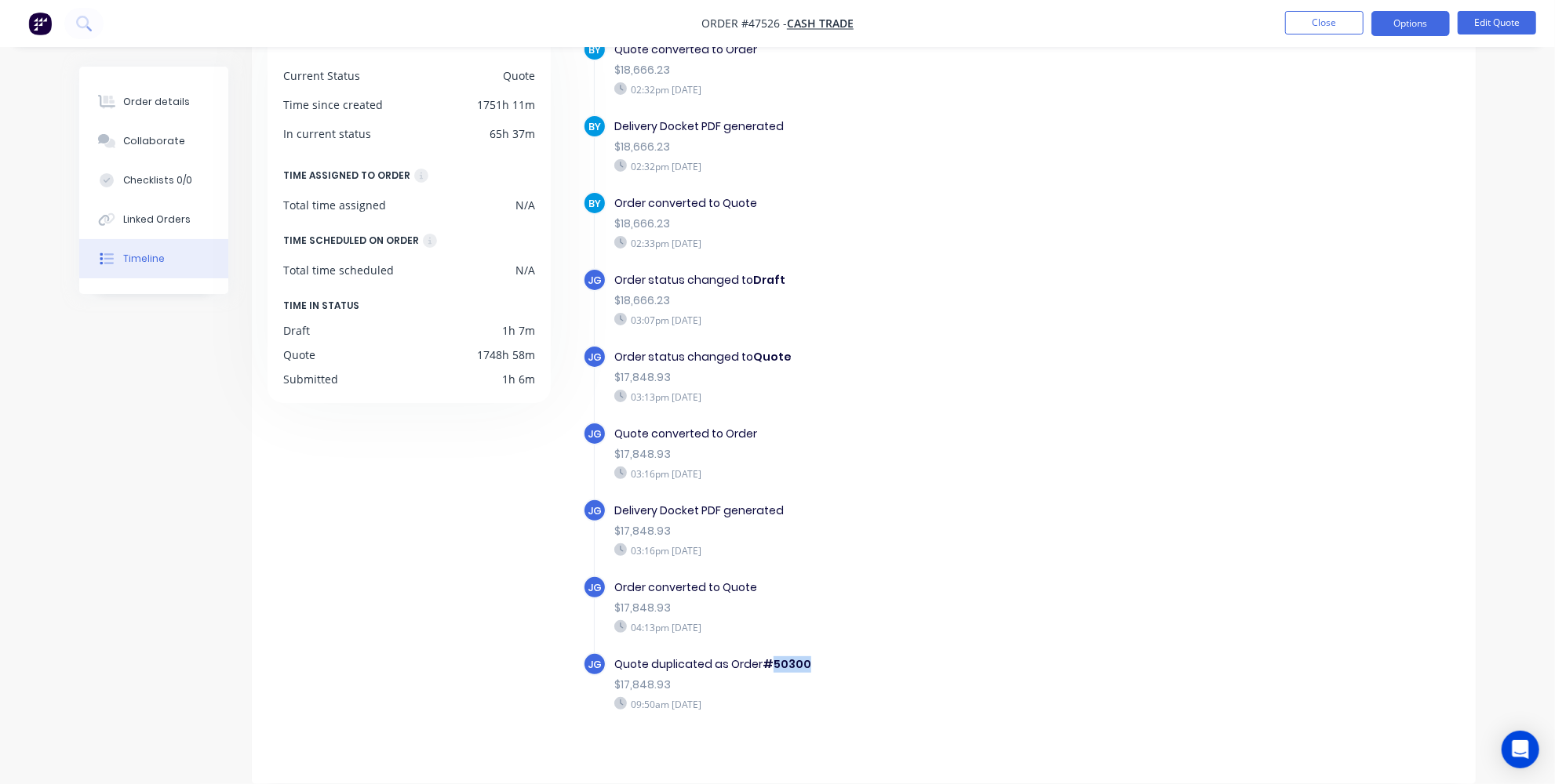
copy b "50300"
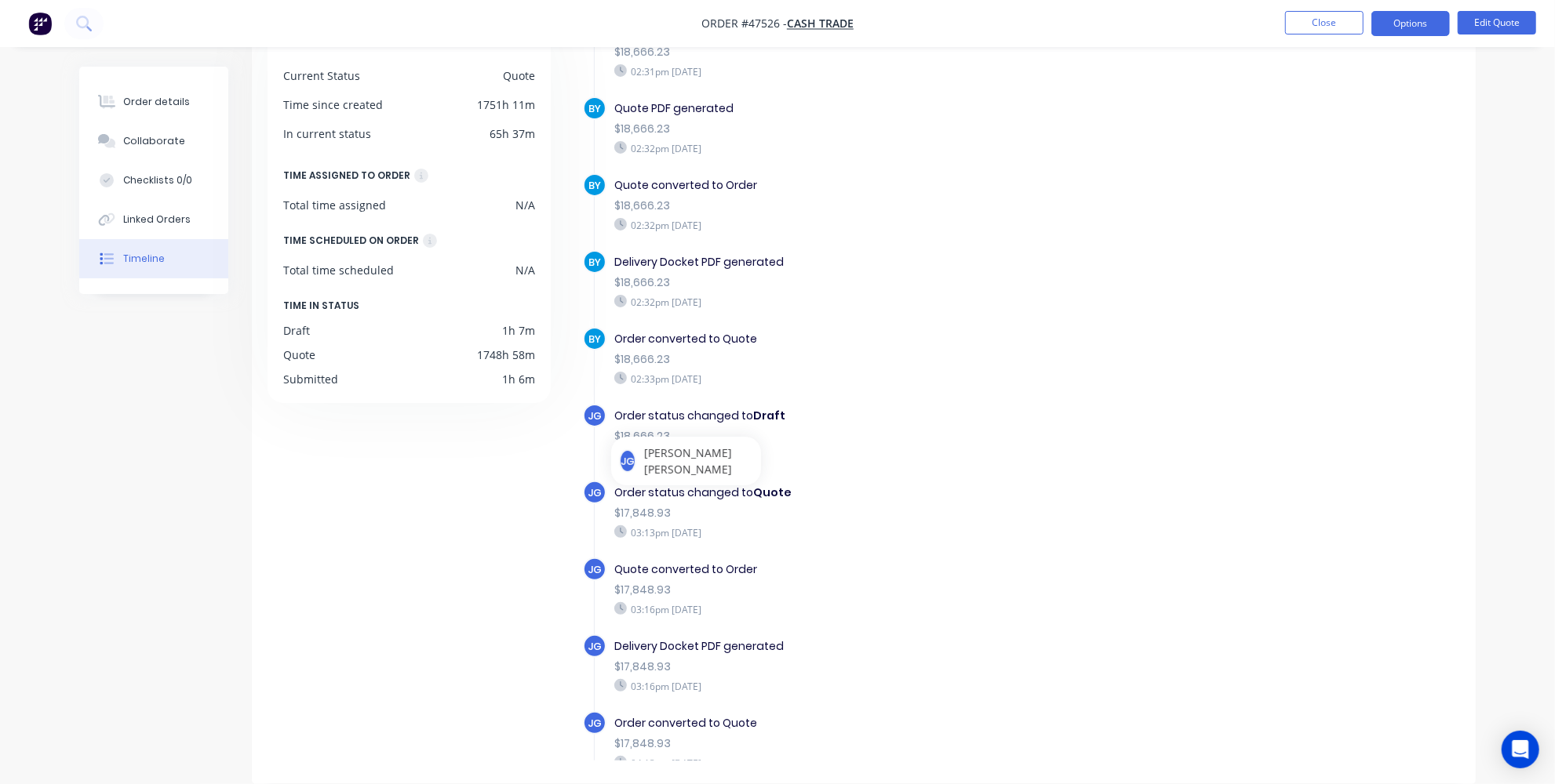
scroll to position [1061, 0]
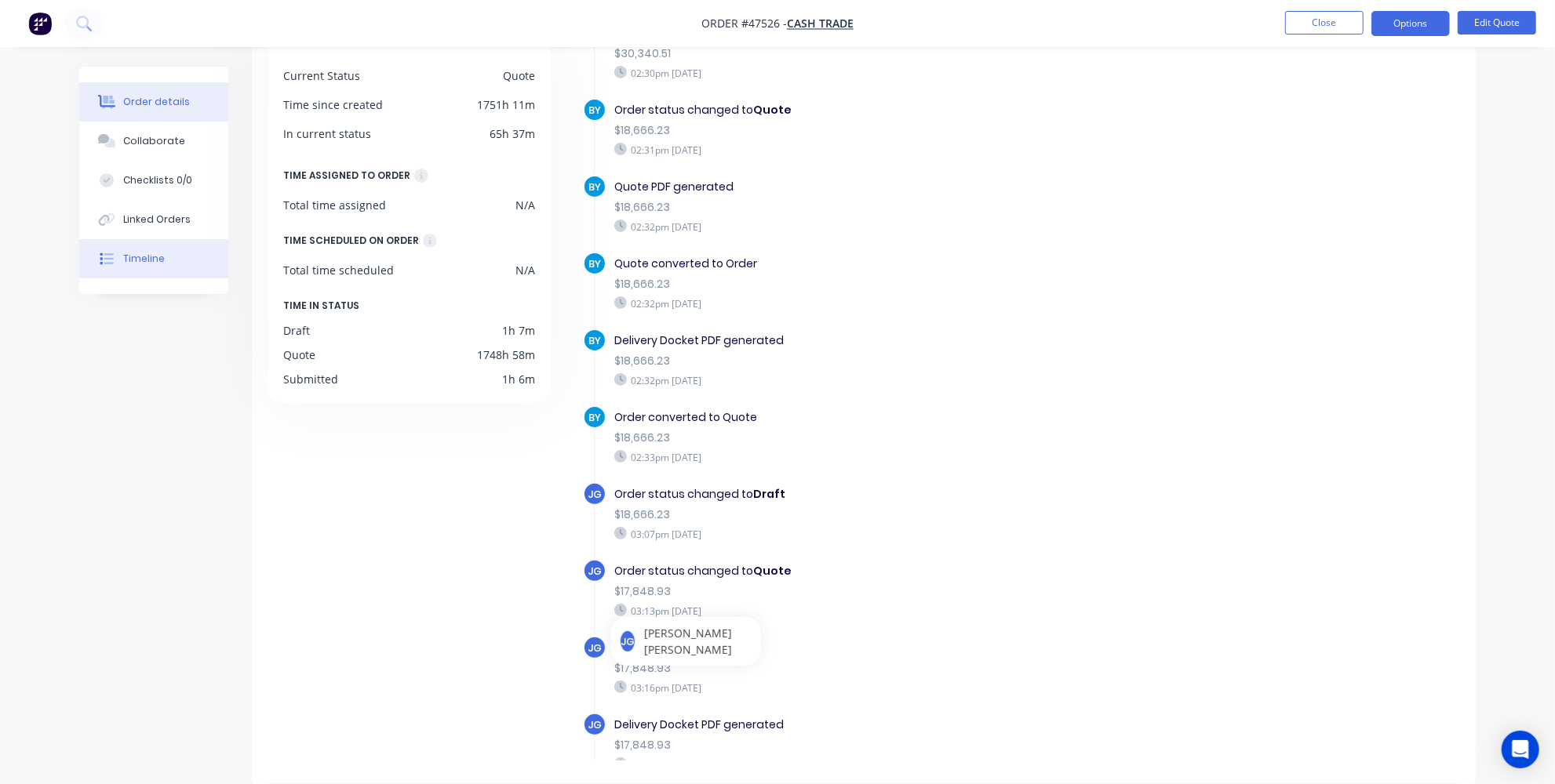
click at [164, 114] on button "Order details" at bounding box center [154, 102] width 149 height 39
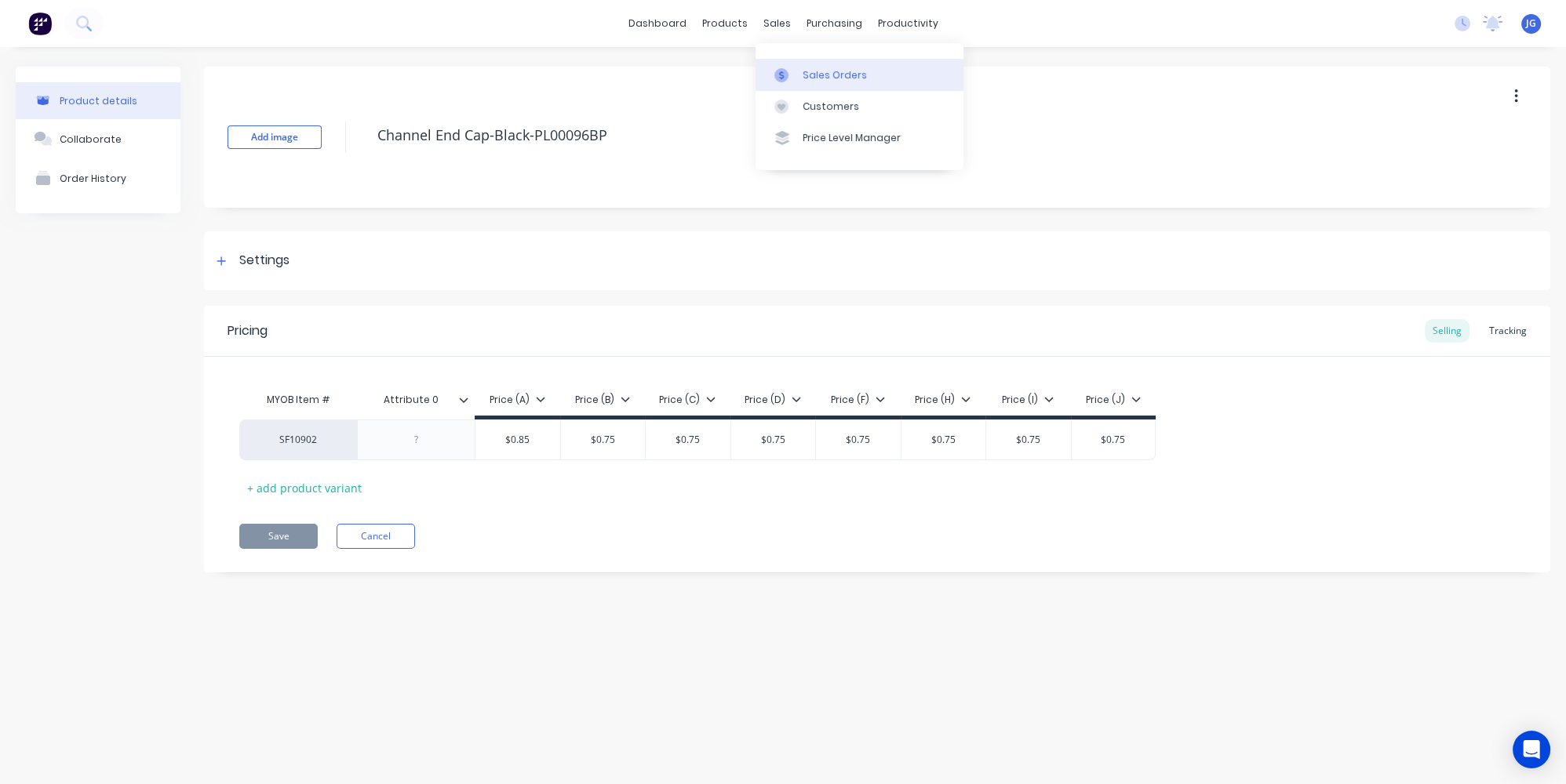
click at [794, 68] on div at bounding box center [786, 75] width 24 height 14
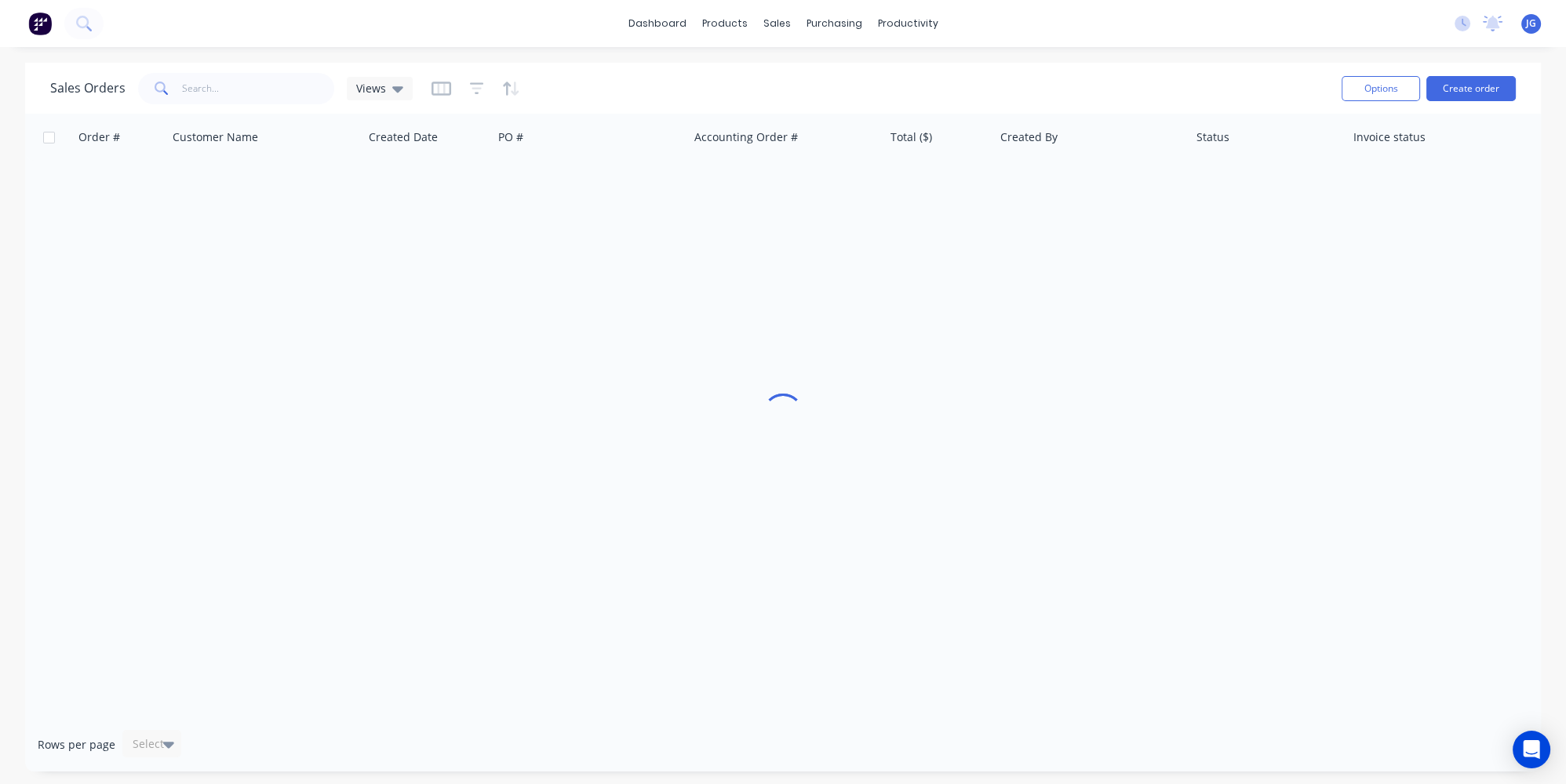
click at [287, 68] on div "Sales Orders Views Options Create order" at bounding box center [783, 88] width 1516 height 51
click at [262, 98] on input "text" at bounding box center [258, 88] width 153 height 32
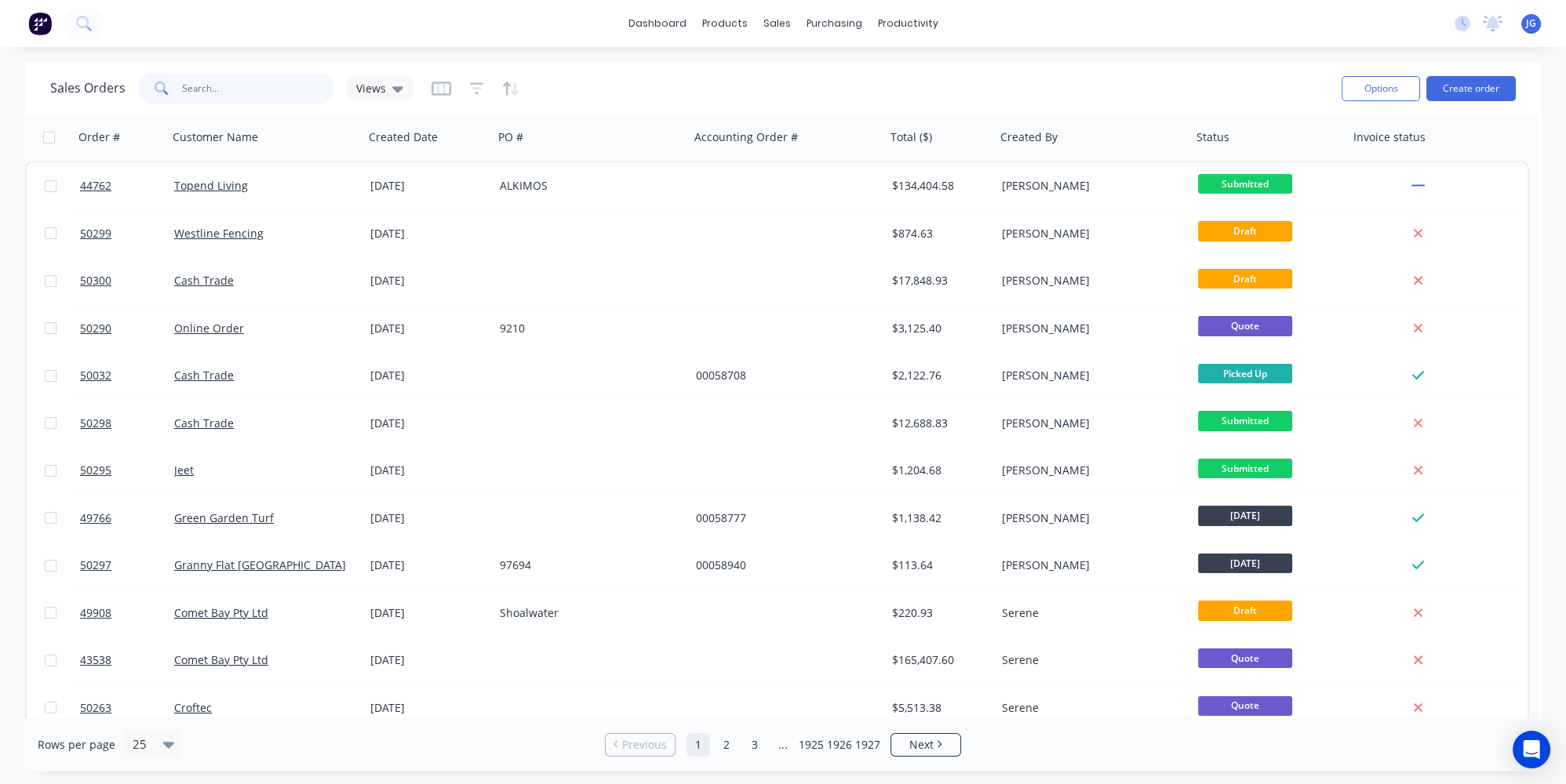
click at [243, 82] on input "text" at bounding box center [258, 88] width 153 height 32
paste input "50300"
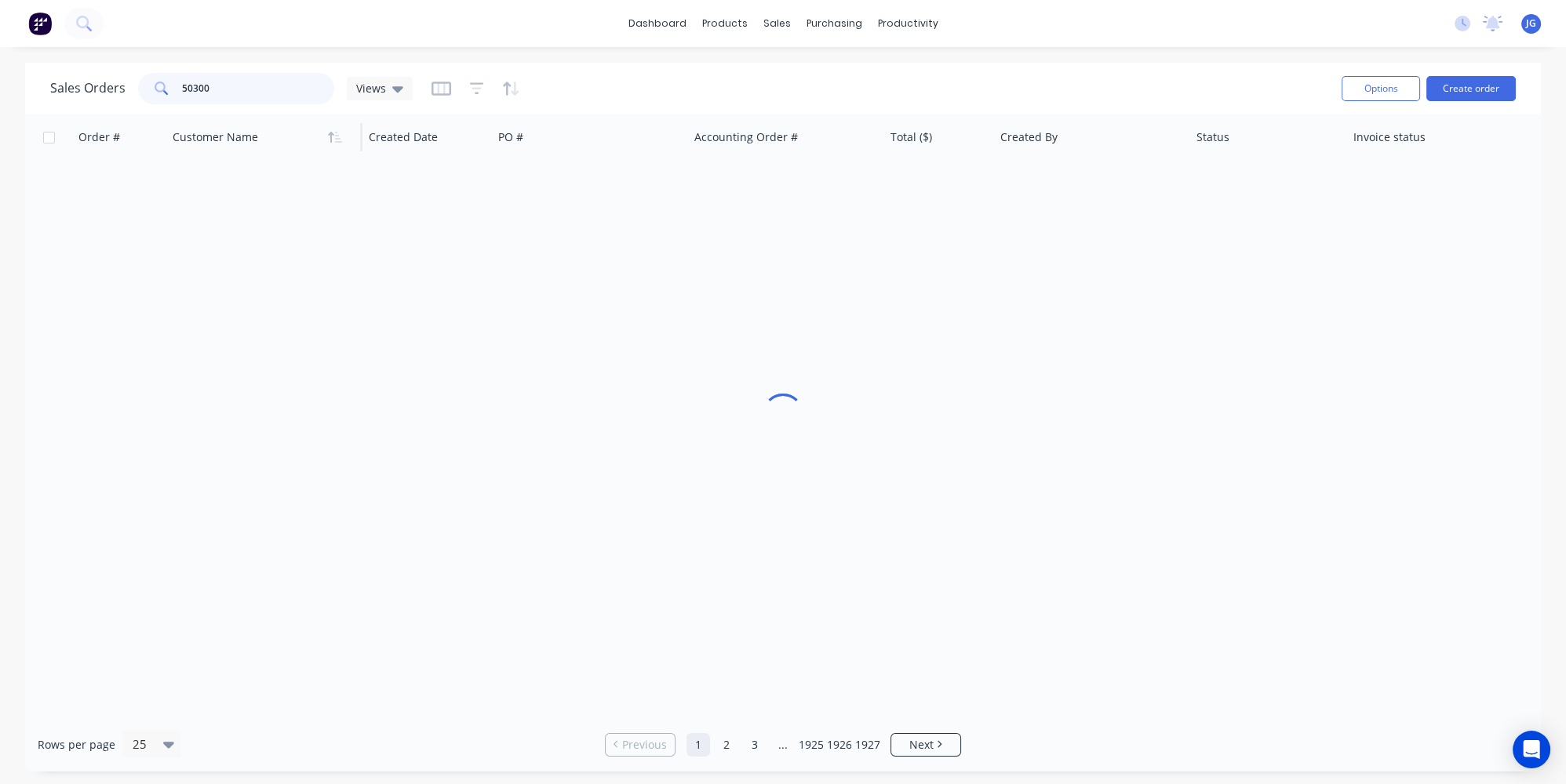
type input "50300"
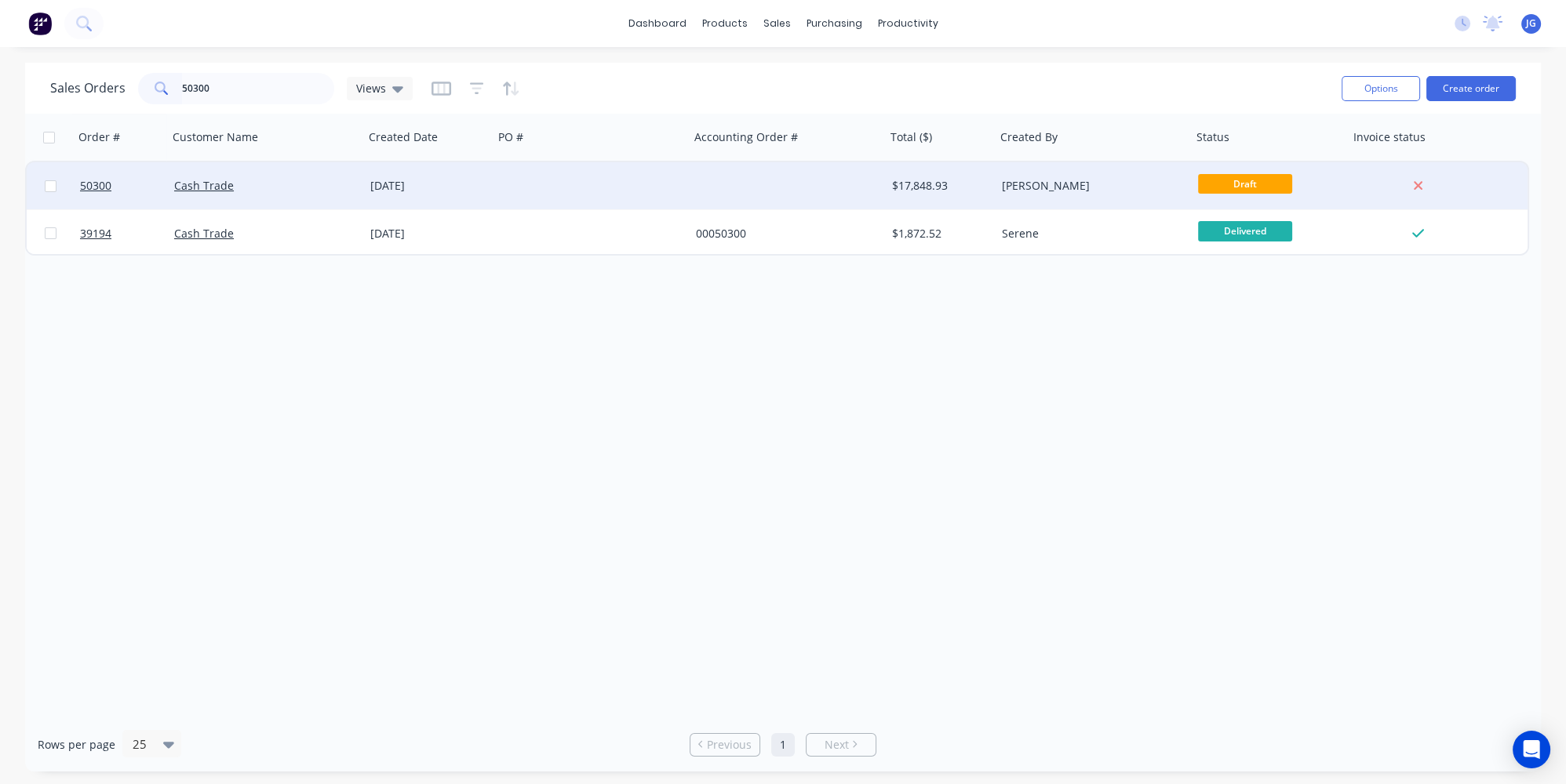
click at [246, 186] on div "Cash Trade" at bounding box center [261, 186] width 174 height 15
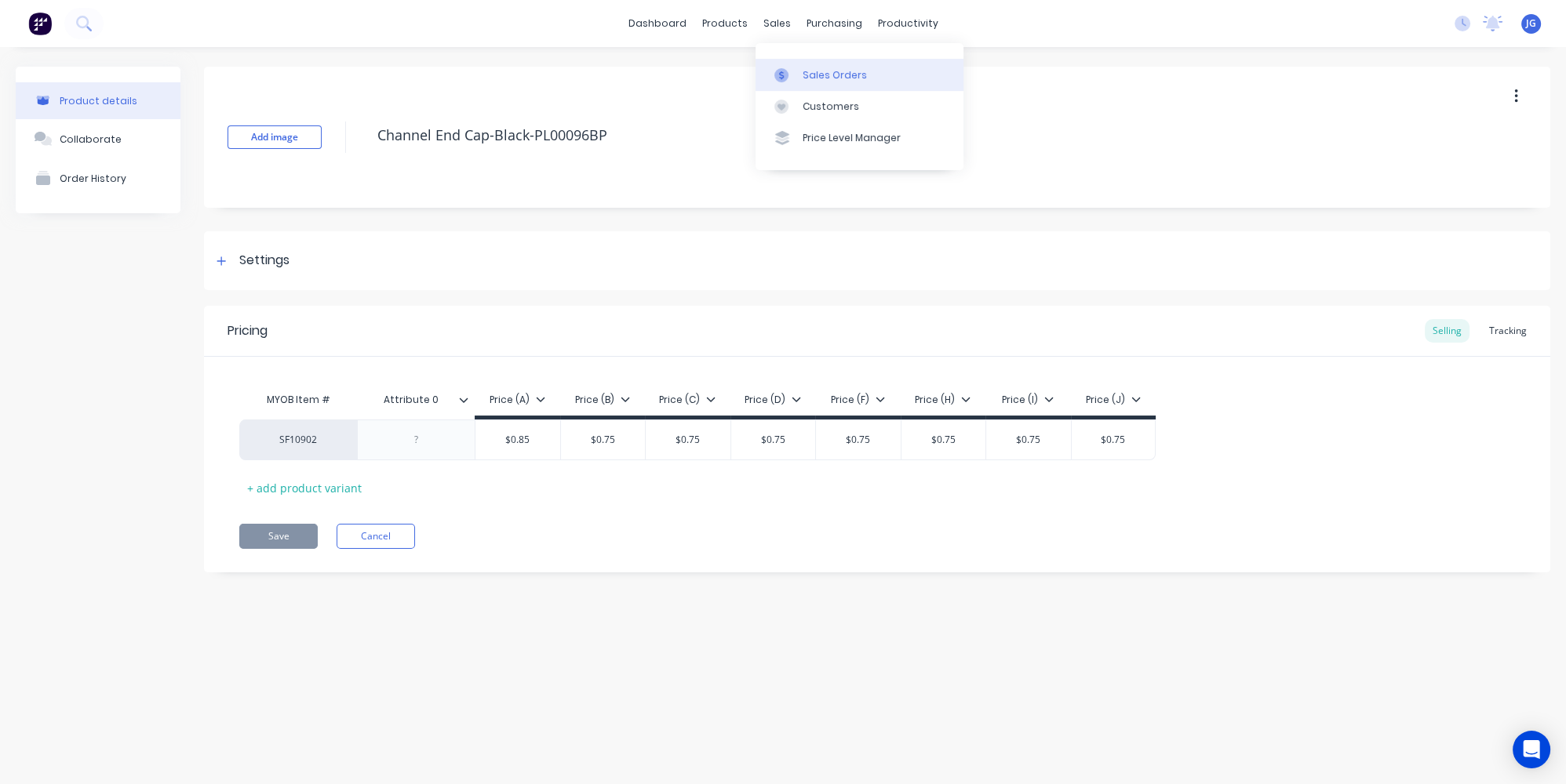
click at [823, 75] on div "Sales Orders" at bounding box center [834, 75] width 64 height 14
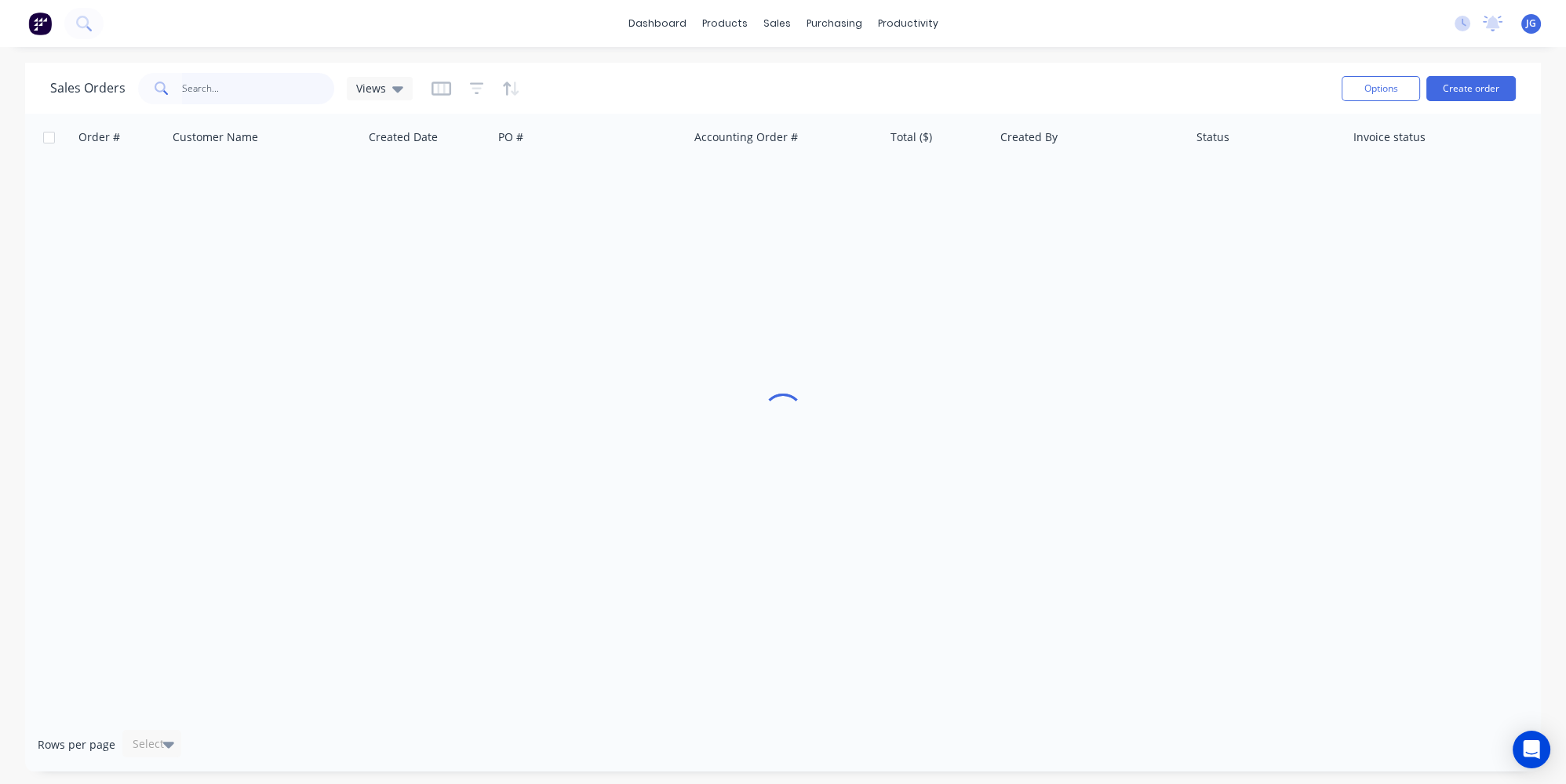
click at [307, 82] on input "text" at bounding box center [258, 88] width 153 height 32
paste input "50257"
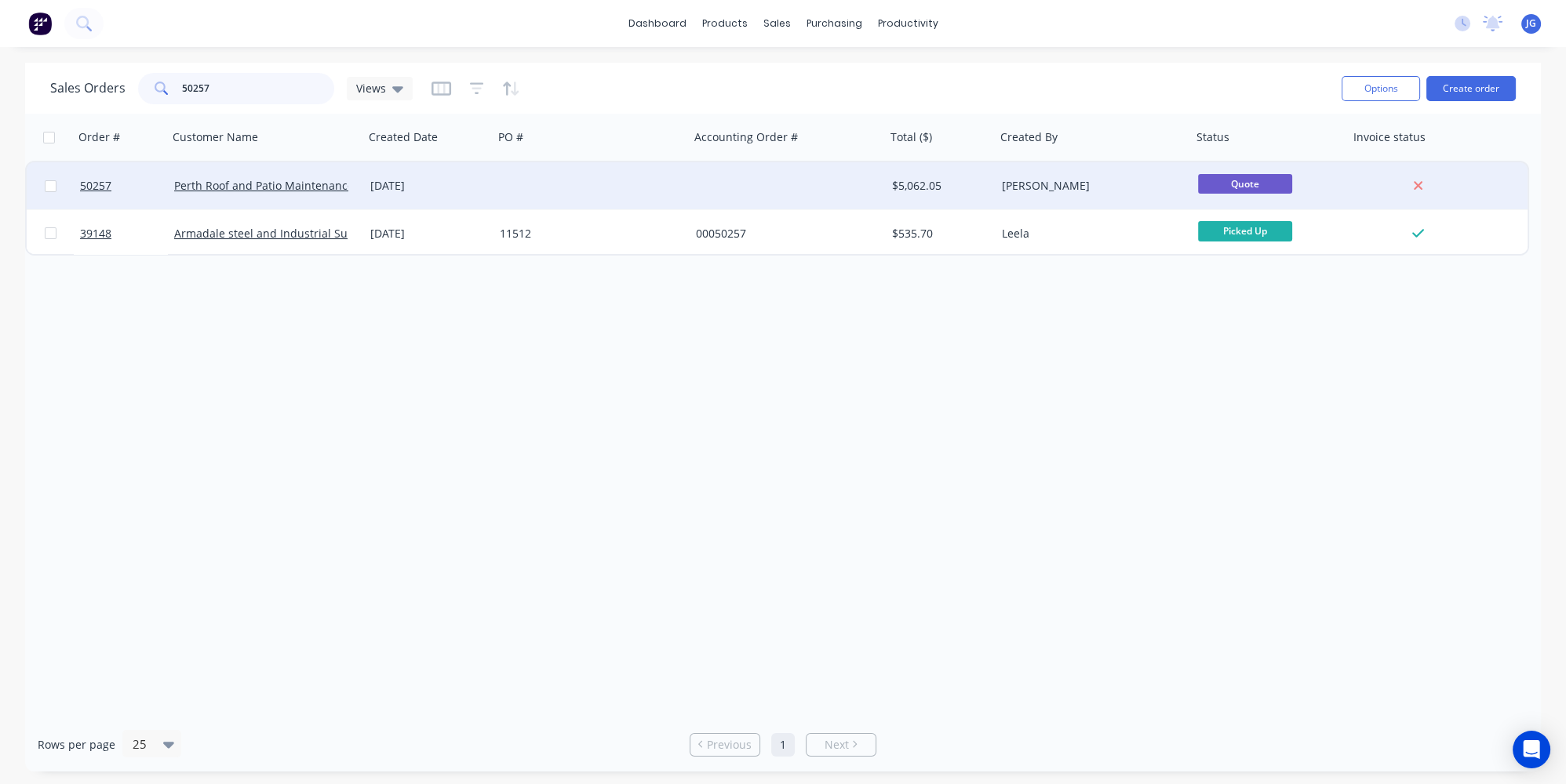
type input "50257"
click at [442, 197] on div "[DATE]" at bounding box center [429, 186] width 130 height 47
